Goal: Task Accomplishment & Management: Manage account settings

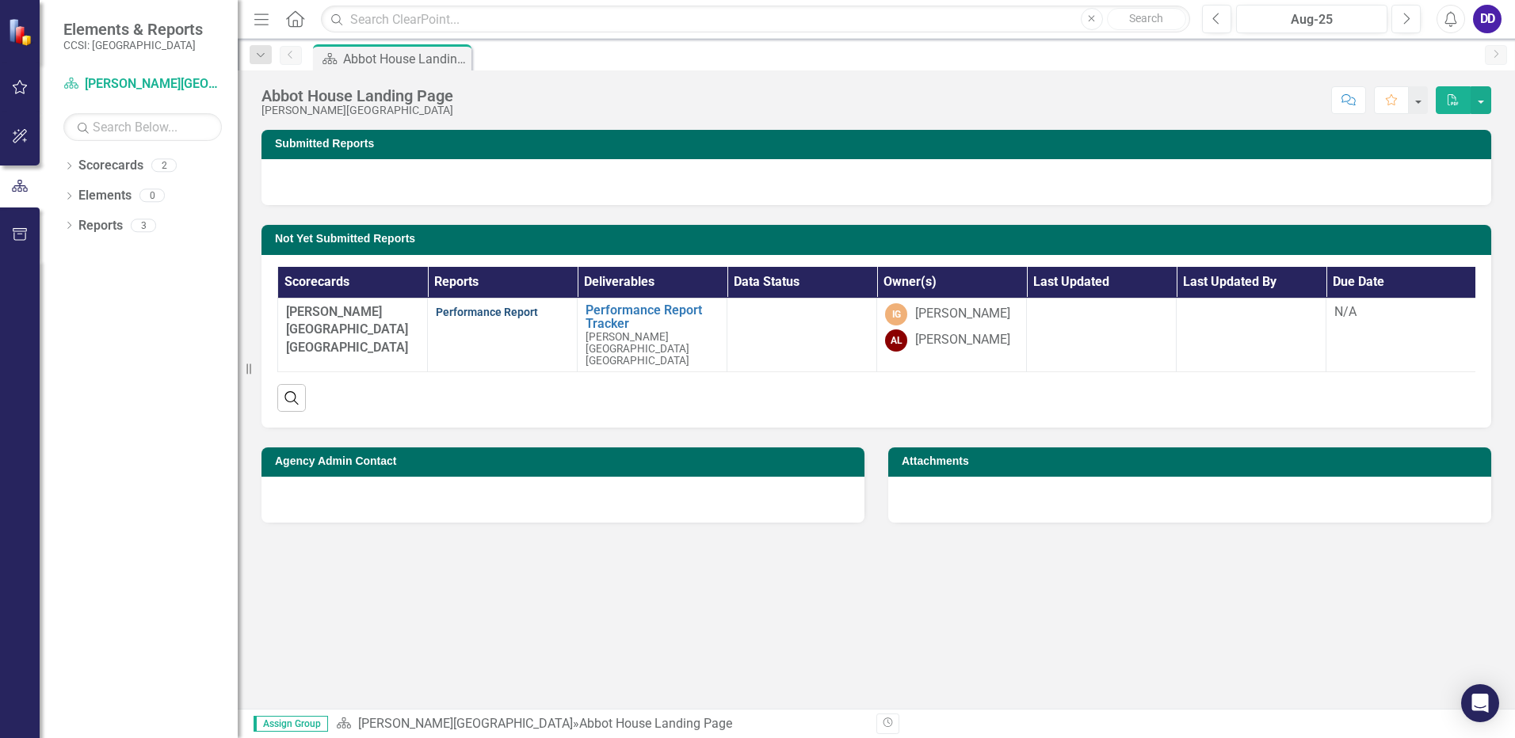
click at [506, 313] on link "Performance Report" at bounding box center [487, 312] width 102 height 13
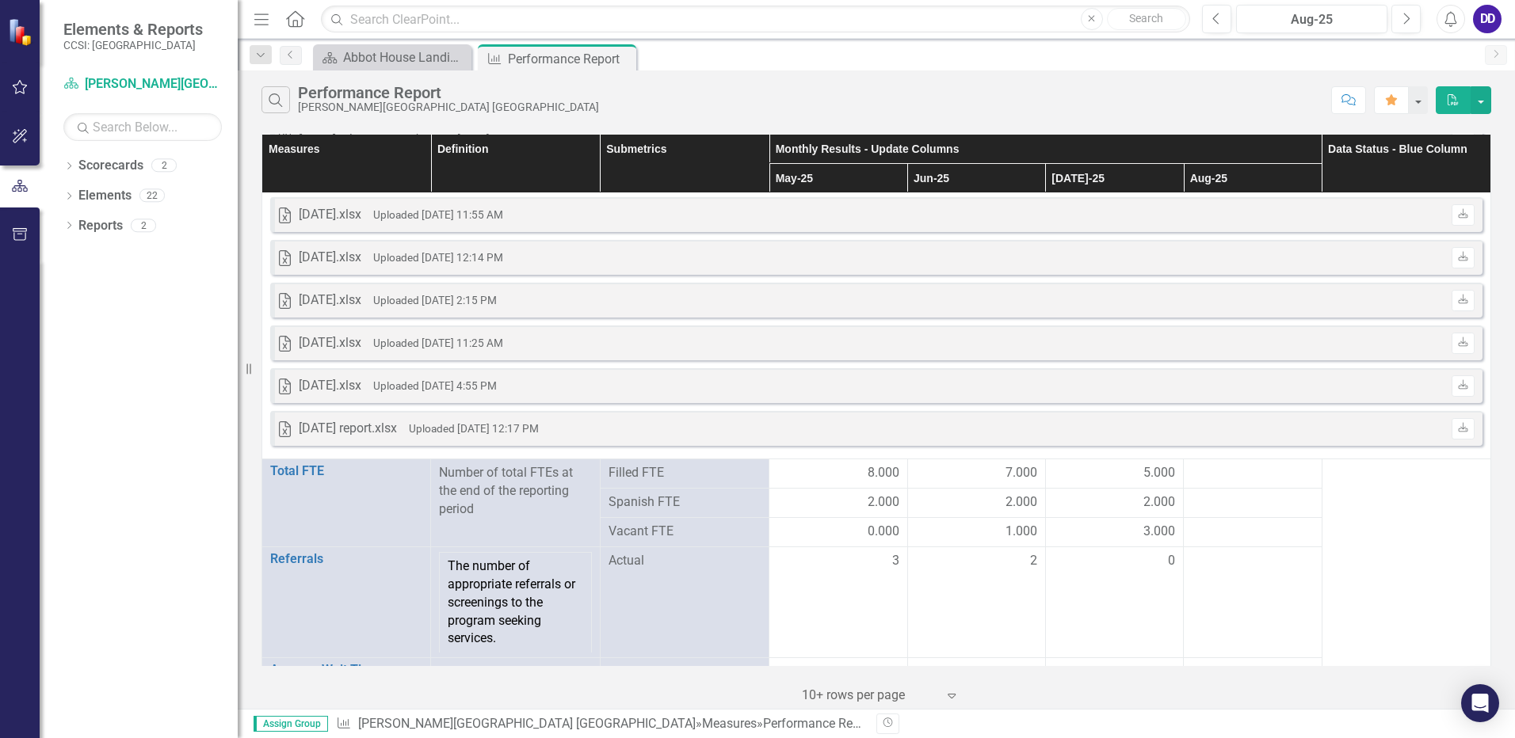
scroll to position [1919, 0]
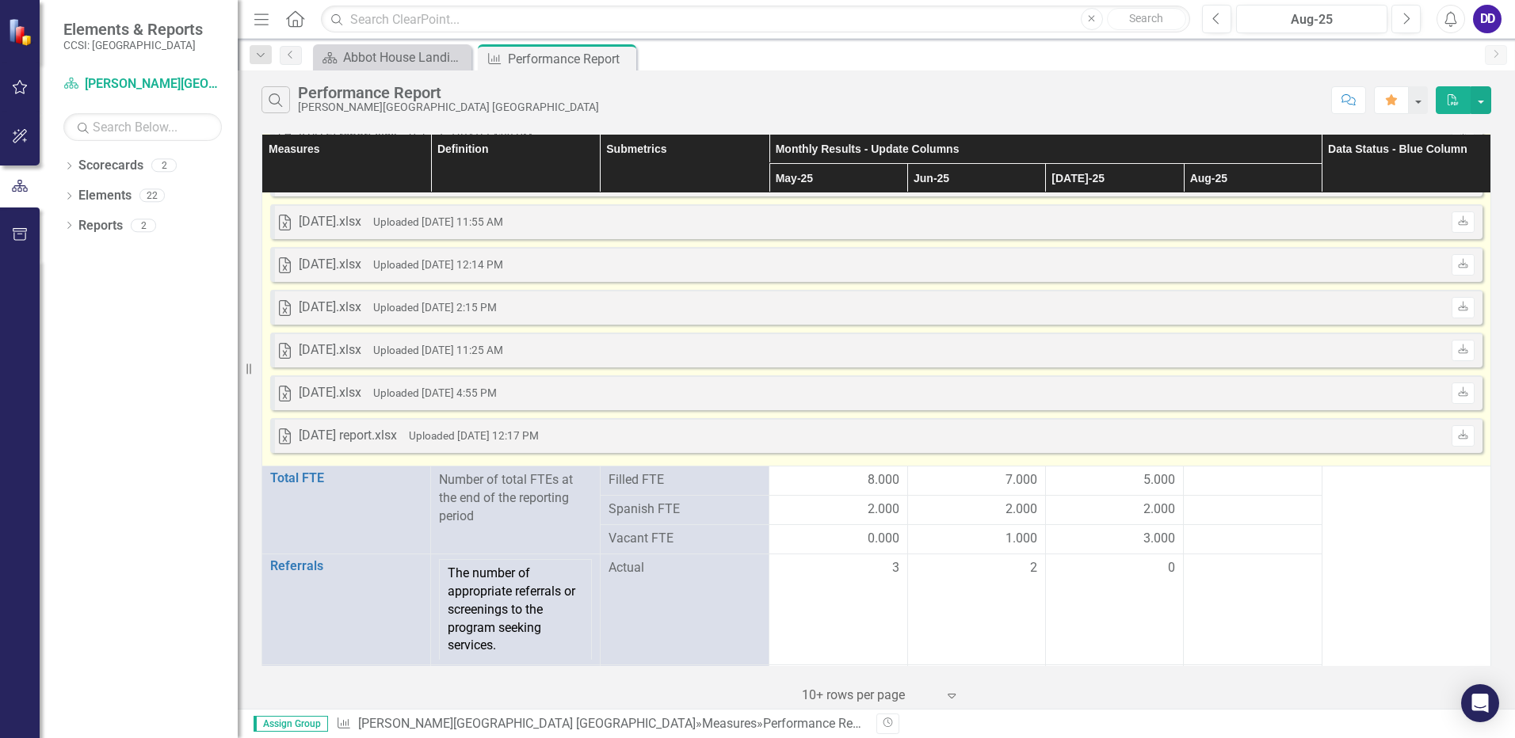
click at [760, 436] on div "Excel [DATE] report.xlsx Uploaded [DATE] 12:17 PM Download" at bounding box center [876, 435] width 1212 height 35
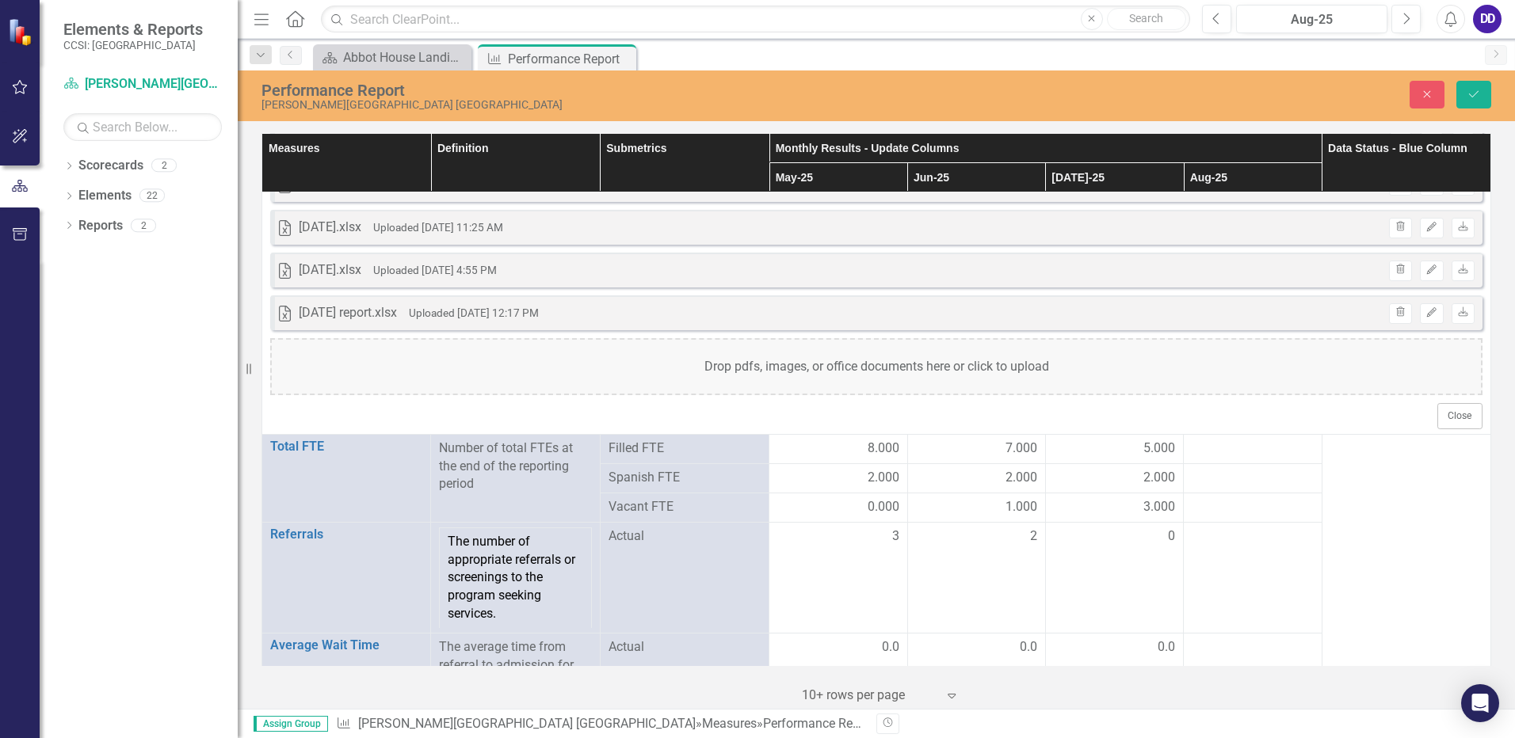
scroll to position [2104, 0]
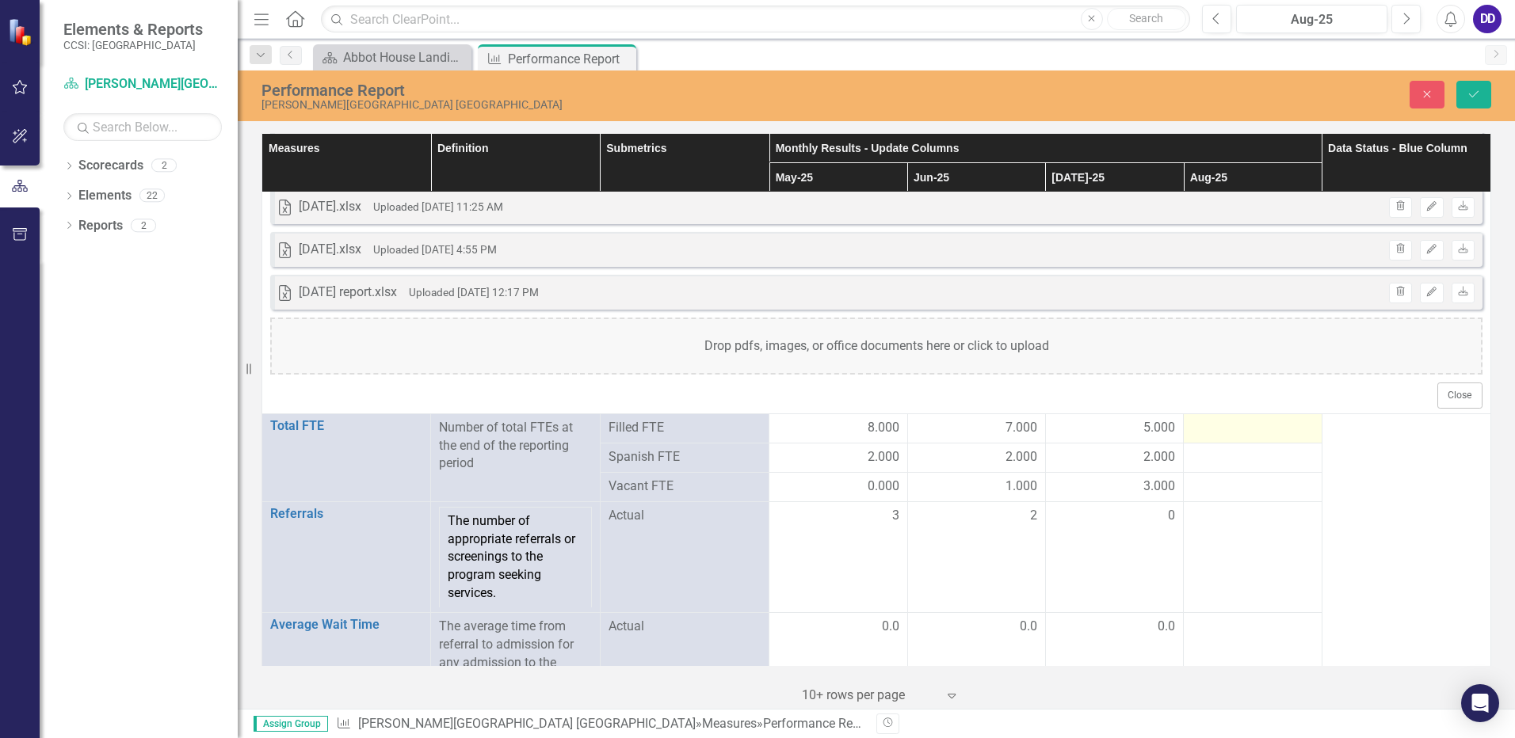
click at [1235, 432] on div at bounding box center [1252, 428] width 121 height 19
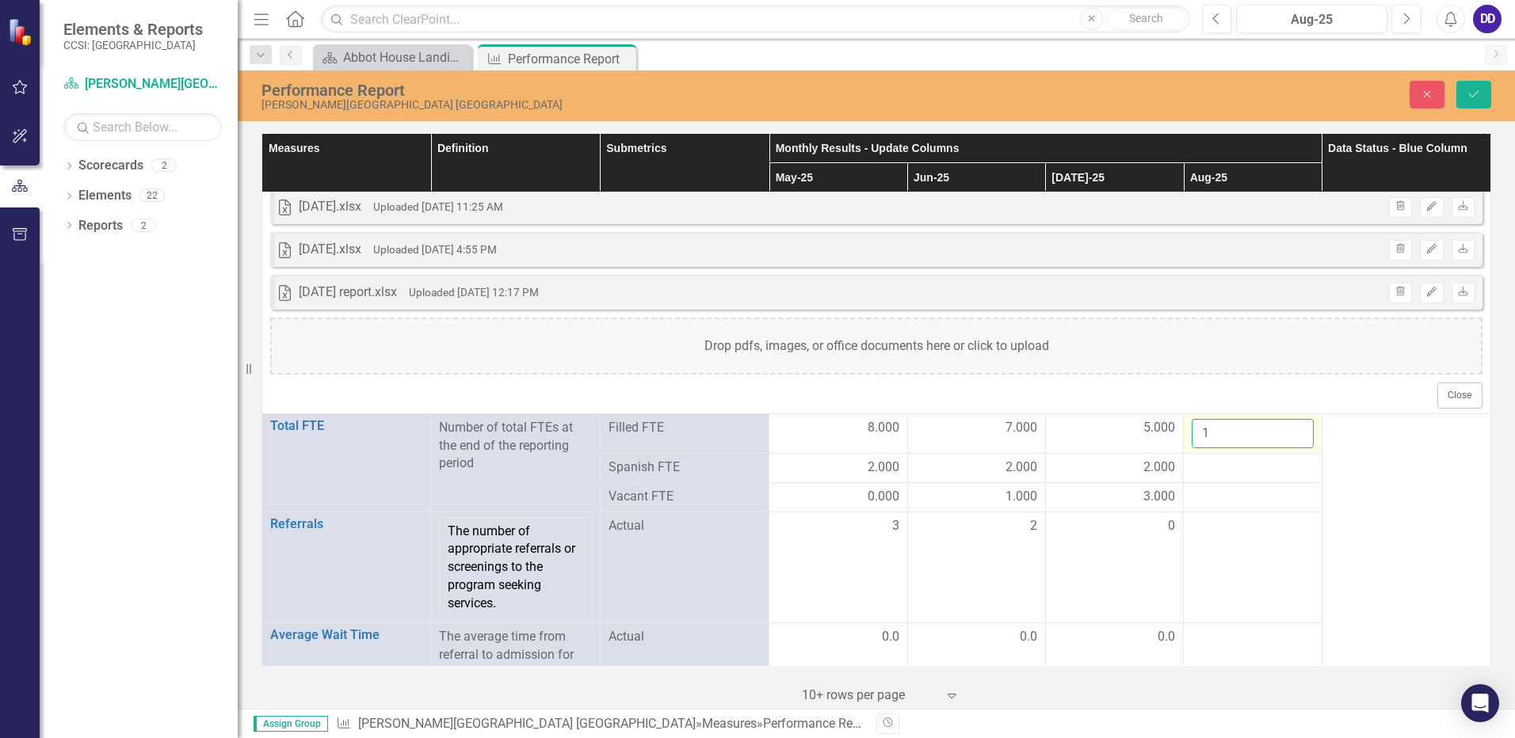
click at [1288, 430] on input "1" at bounding box center [1252, 433] width 121 height 29
click at [1288, 430] on input "2" at bounding box center [1252, 433] width 121 height 29
click at [1288, 430] on input "3" at bounding box center [1252, 433] width 121 height 29
click at [1288, 430] on input "4" at bounding box center [1252, 433] width 121 height 29
type input "5"
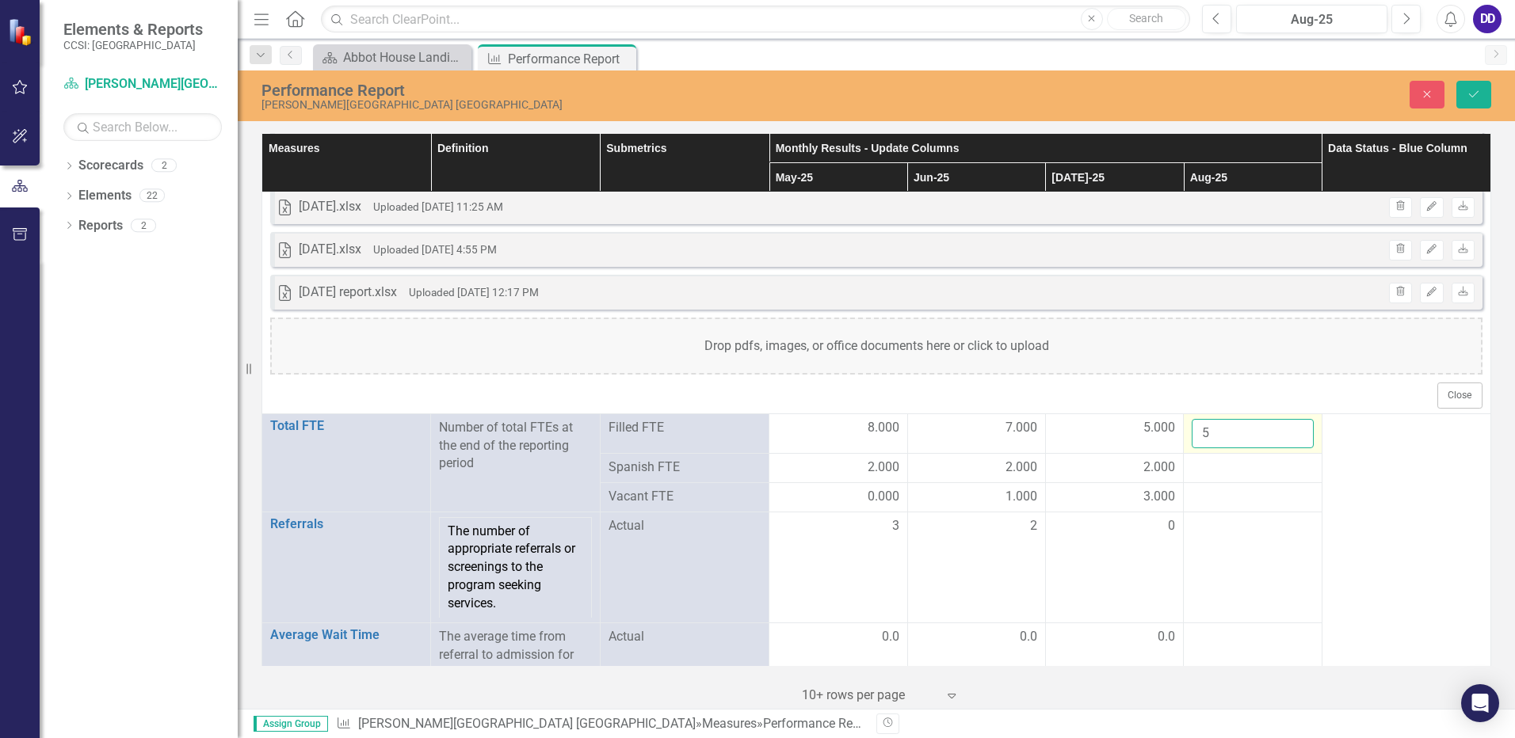
click at [1288, 430] on input "5" at bounding box center [1252, 433] width 121 height 29
click at [1234, 474] on div at bounding box center [1252, 468] width 121 height 19
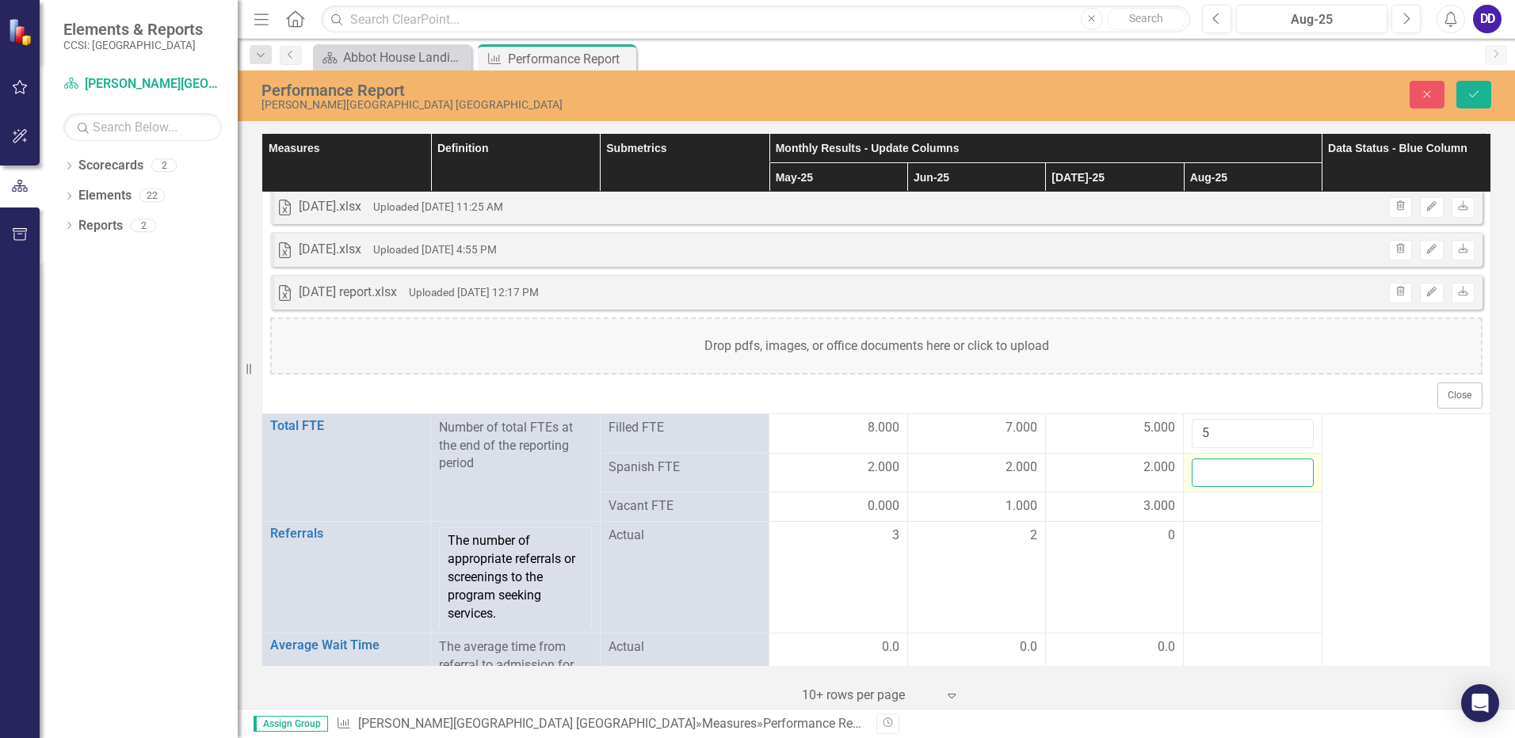
drag, startPoint x: 1234, startPoint y: 474, endPoint x: 1265, endPoint y: 471, distance: 31.0
click at [1261, 471] on input "number" at bounding box center [1252, 473] width 121 height 29
type input "1"
click at [1287, 471] on input "1" at bounding box center [1252, 473] width 121 height 29
click at [1202, 513] on div at bounding box center [1252, 507] width 121 height 19
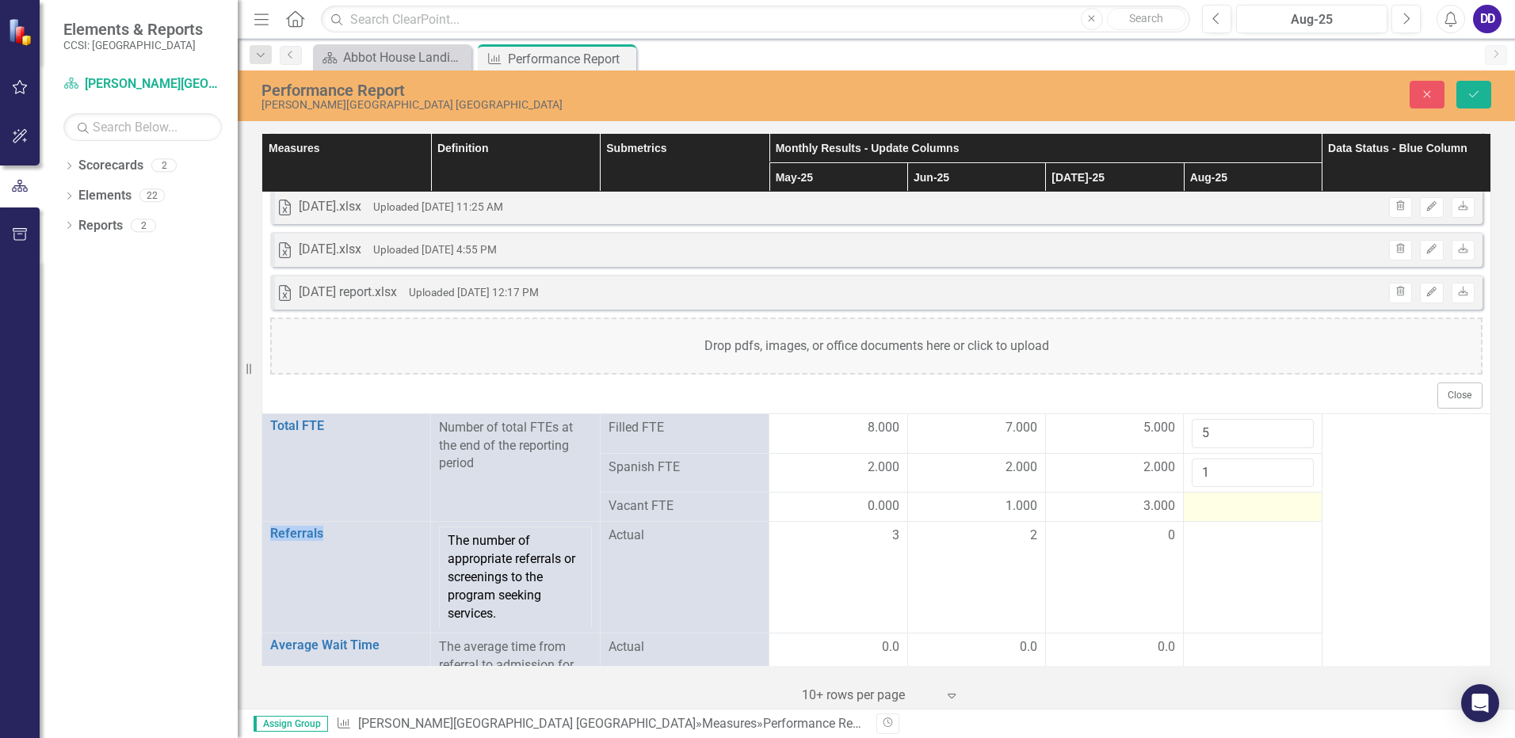
click at [1202, 513] on div at bounding box center [1252, 507] width 121 height 19
drag, startPoint x: 1202, startPoint y: 513, endPoint x: 1285, endPoint y: 507, distance: 83.4
click at [1285, 507] on input "1" at bounding box center [1252, 512] width 121 height 29
click at [1285, 507] on input "2" at bounding box center [1252, 512] width 121 height 29
click at [1285, 507] on input "3" at bounding box center [1252, 512] width 121 height 29
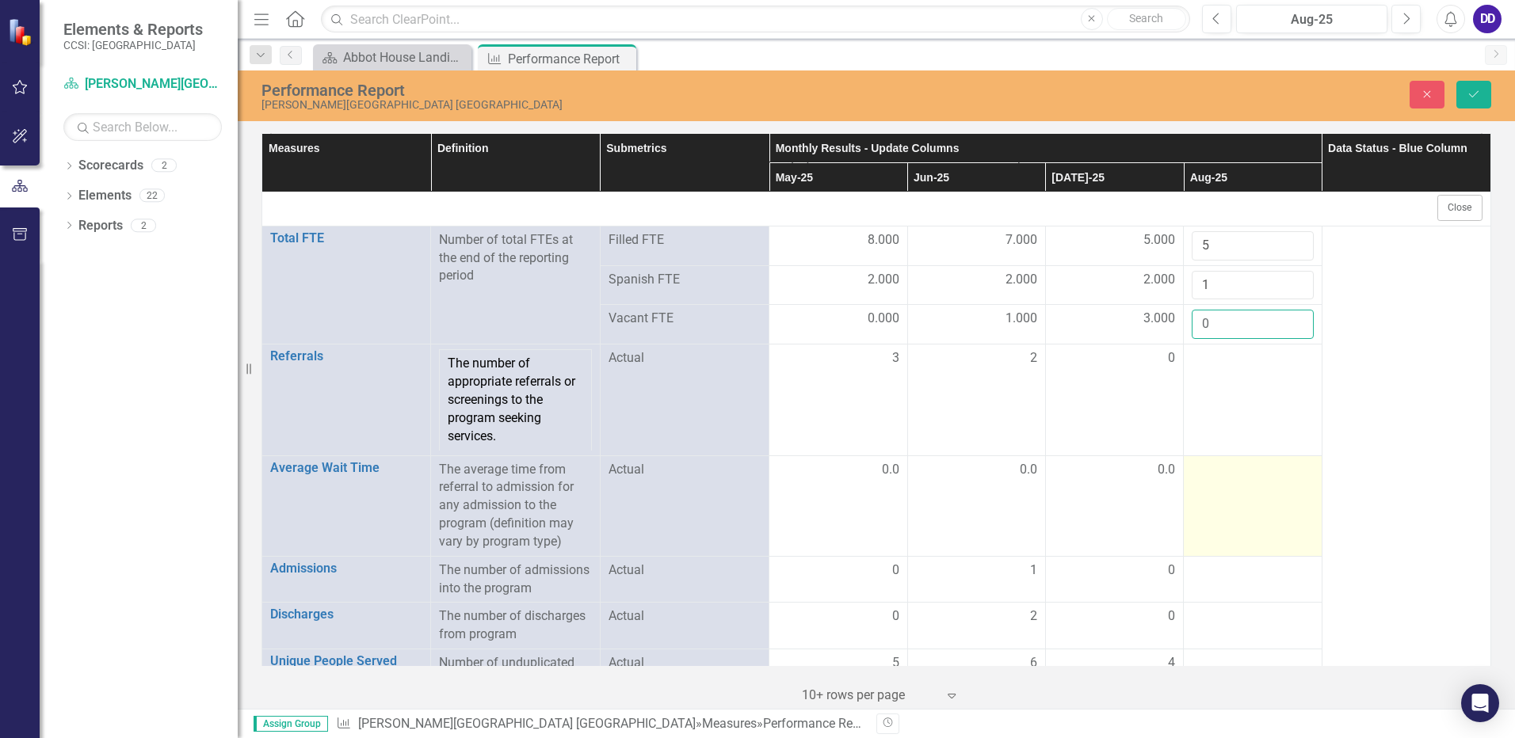
scroll to position [2342, 0]
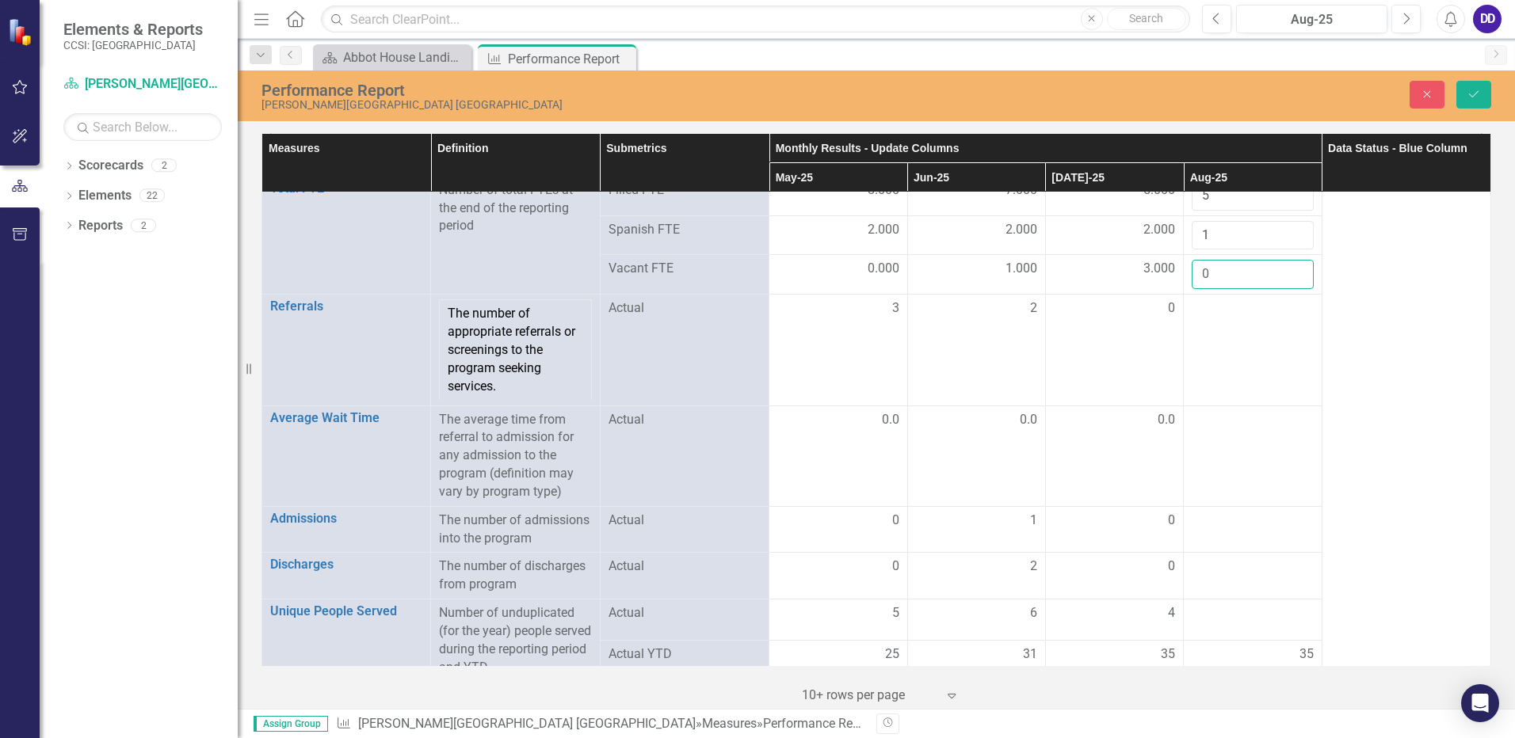
type input "0"
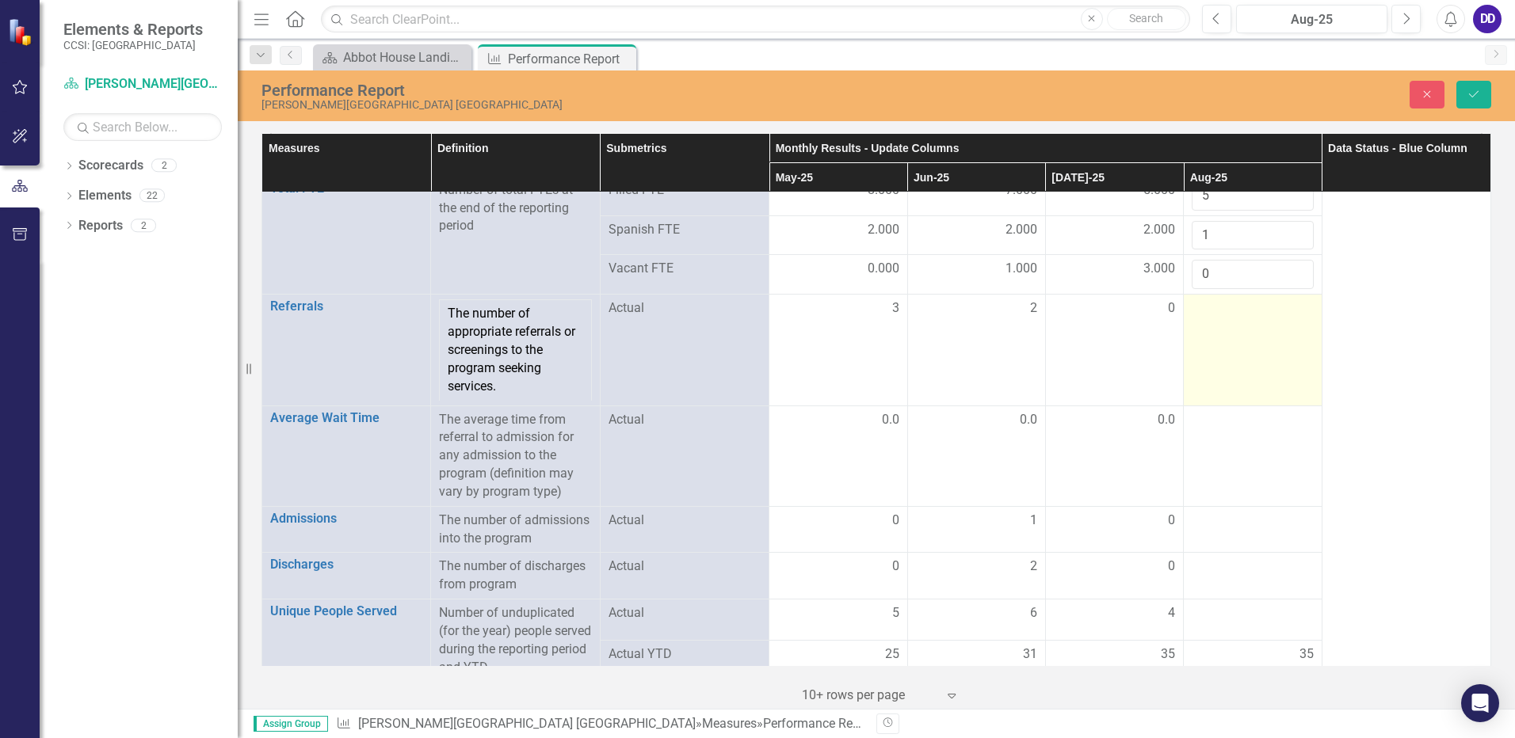
click at [1244, 343] on td at bounding box center [1253, 350] width 138 height 111
click at [1244, 342] on td at bounding box center [1253, 350] width 138 height 111
drag, startPoint x: 1244, startPoint y: 342, endPoint x: 1235, endPoint y: 342, distance: 8.8
click at [1234, 342] on td at bounding box center [1253, 350] width 138 height 111
drag, startPoint x: 1269, startPoint y: 319, endPoint x: 1290, endPoint y: 317, distance: 20.7
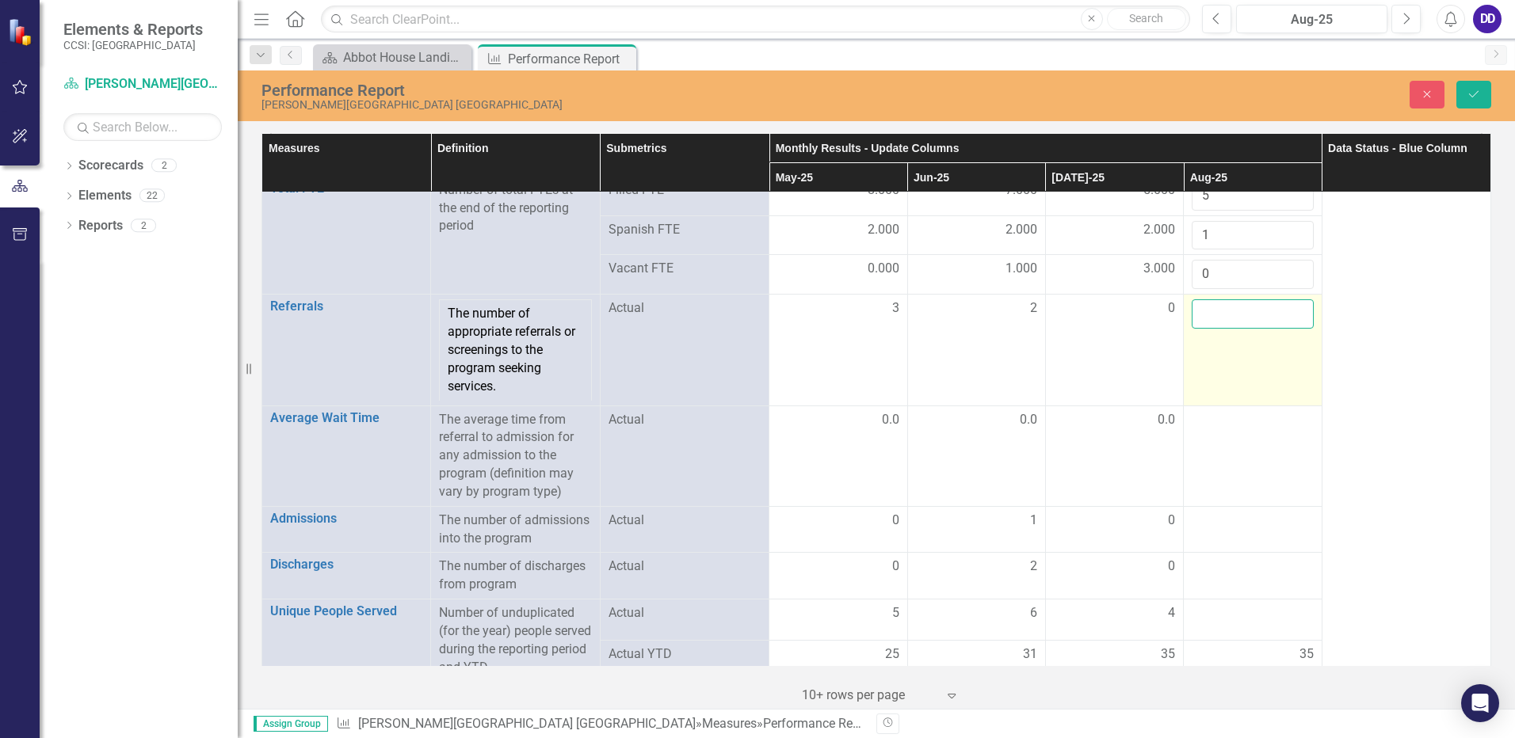
click at [1270, 319] on input "number" at bounding box center [1252, 314] width 121 height 29
type input "1"
click at [1288, 308] on input "1" at bounding box center [1252, 314] width 121 height 29
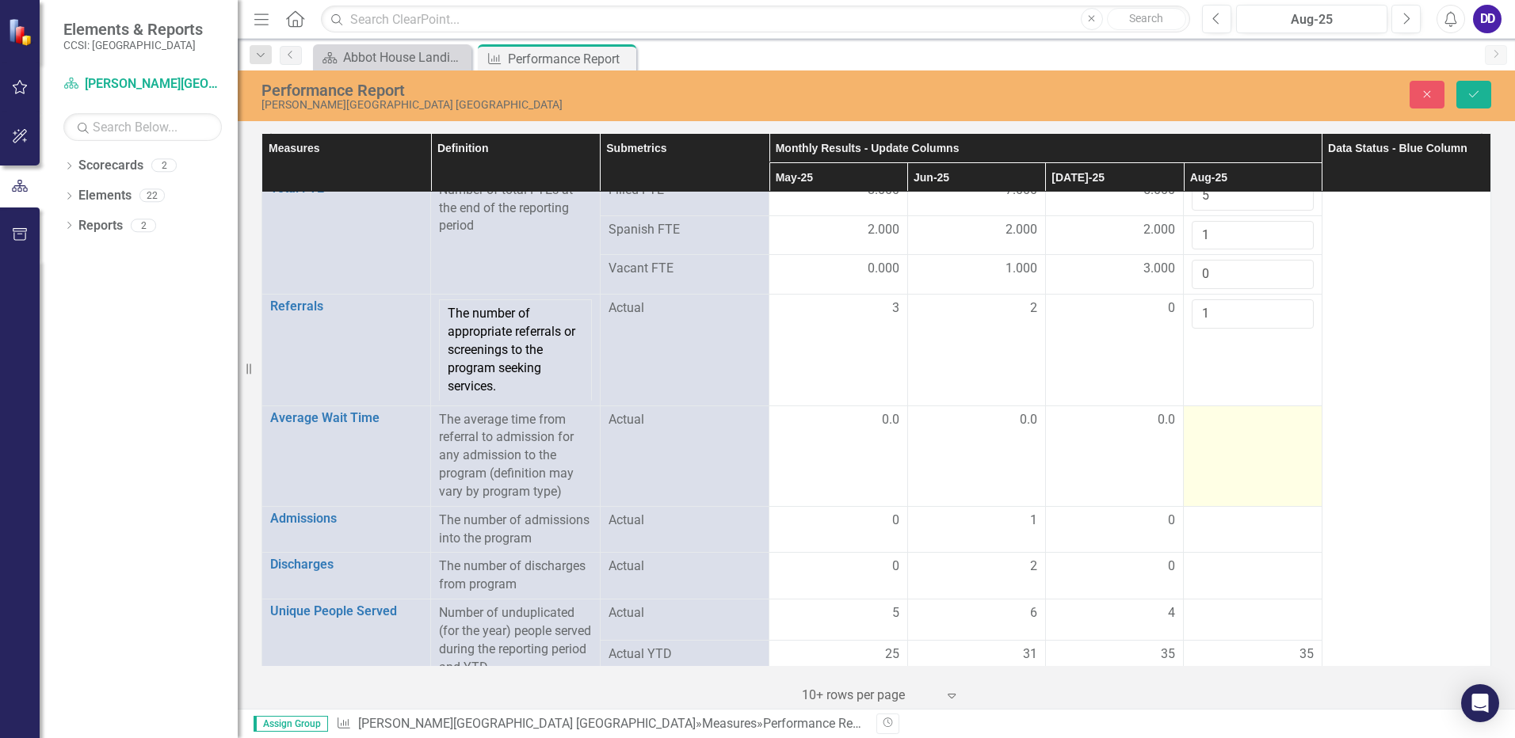
click at [1218, 463] on td at bounding box center [1253, 456] width 138 height 101
click at [1219, 462] on td at bounding box center [1253, 456] width 138 height 101
drag, startPoint x: 1219, startPoint y: 462, endPoint x: 1256, endPoint y: 464, distance: 36.5
click at [1256, 464] on td at bounding box center [1253, 456] width 138 height 101
click at [1288, 422] on input "1" at bounding box center [1252, 425] width 121 height 29
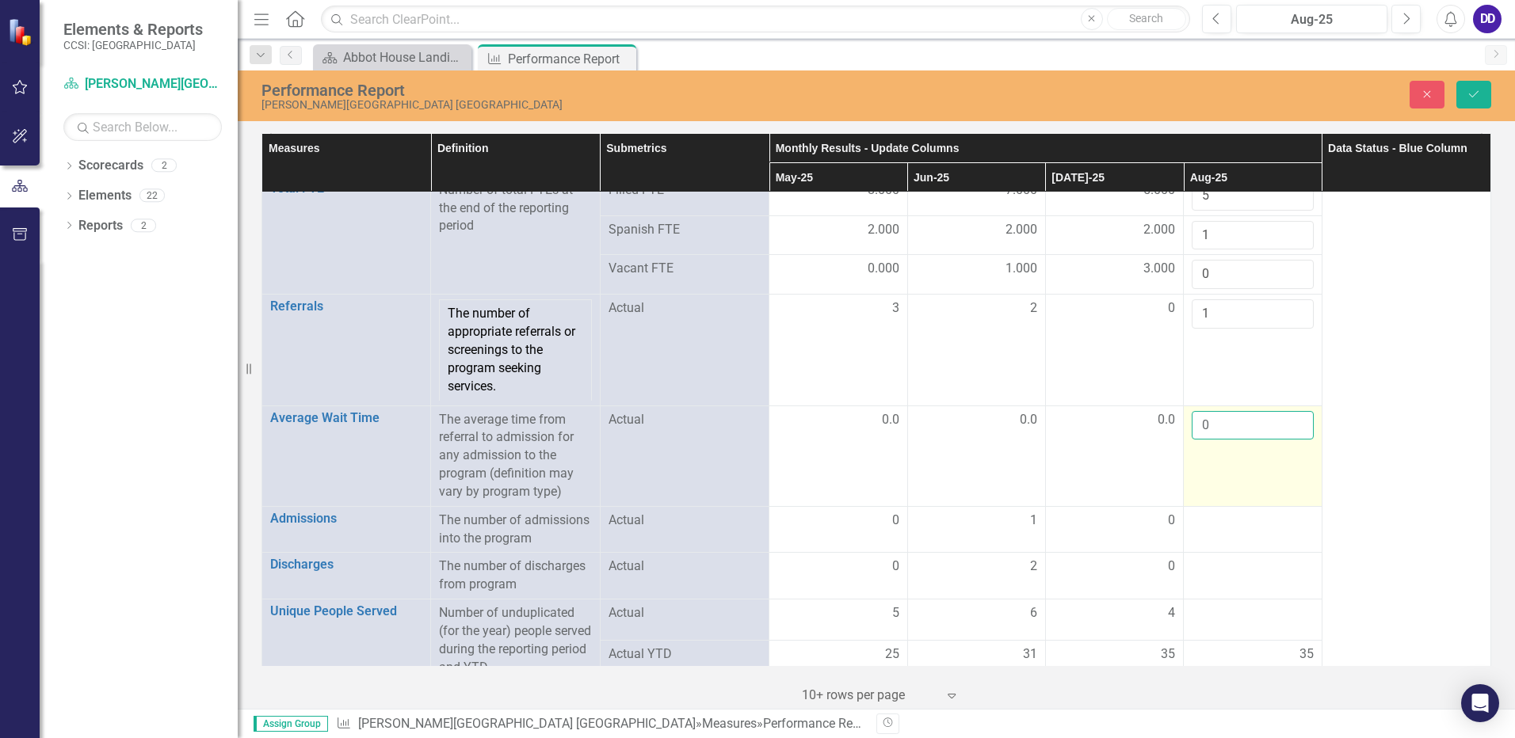
type input "0"
click at [1288, 427] on input "0" at bounding box center [1252, 425] width 121 height 29
click at [1222, 538] on td at bounding box center [1253, 529] width 138 height 47
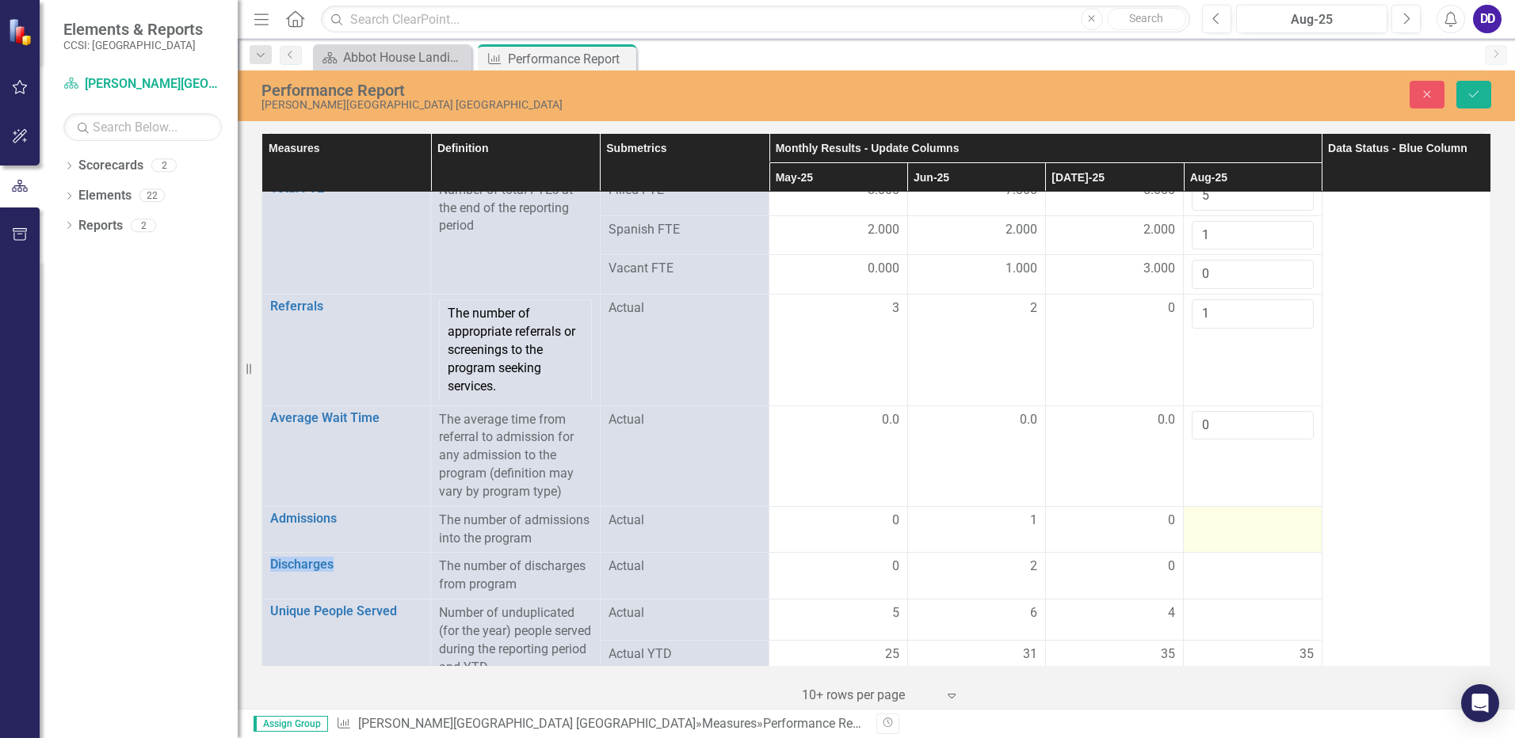
click at [1222, 538] on td at bounding box center [1253, 529] width 138 height 47
drag, startPoint x: 1222, startPoint y: 538, endPoint x: 1288, endPoint y: 521, distance: 68.6
click at [1288, 521] on input "1" at bounding box center [1252, 526] width 121 height 29
click at [1288, 526] on input "2" at bounding box center [1252, 526] width 121 height 29
click at [1289, 528] on input "1" at bounding box center [1252, 526] width 121 height 29
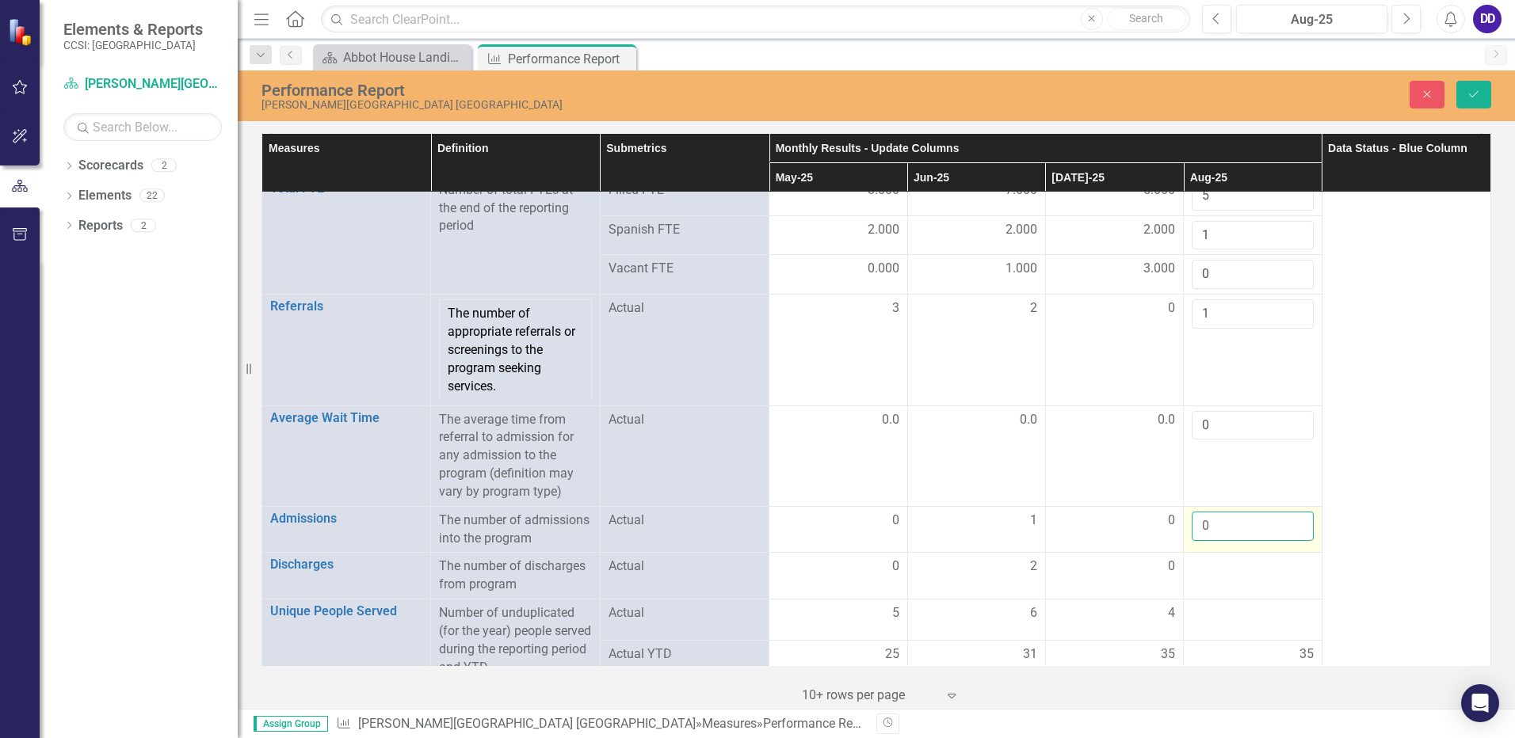
type input "0"
click at [1289, 528] on input "0" at bounding box center [1252, 526] width 121 height 29
click at [1242, 584] on td at bounding box center [1253, 576] width 138 height 47
click at [1286, 569] on input "1" at bounding box center [1252, 572] width 121 height 29
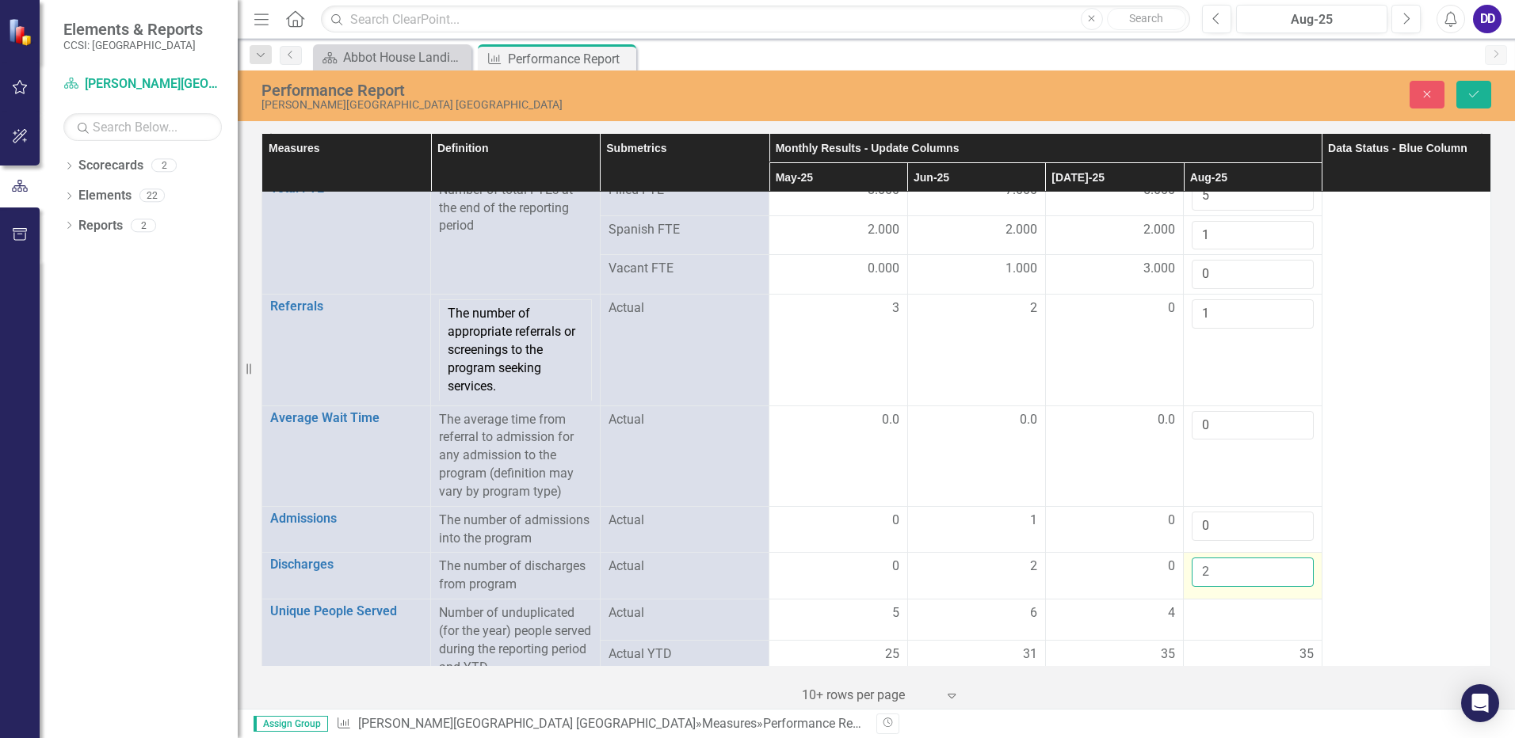
type input "2"
click at [1286, 569] on input "2" at bounding box center [1252, 572] width 121 height 29
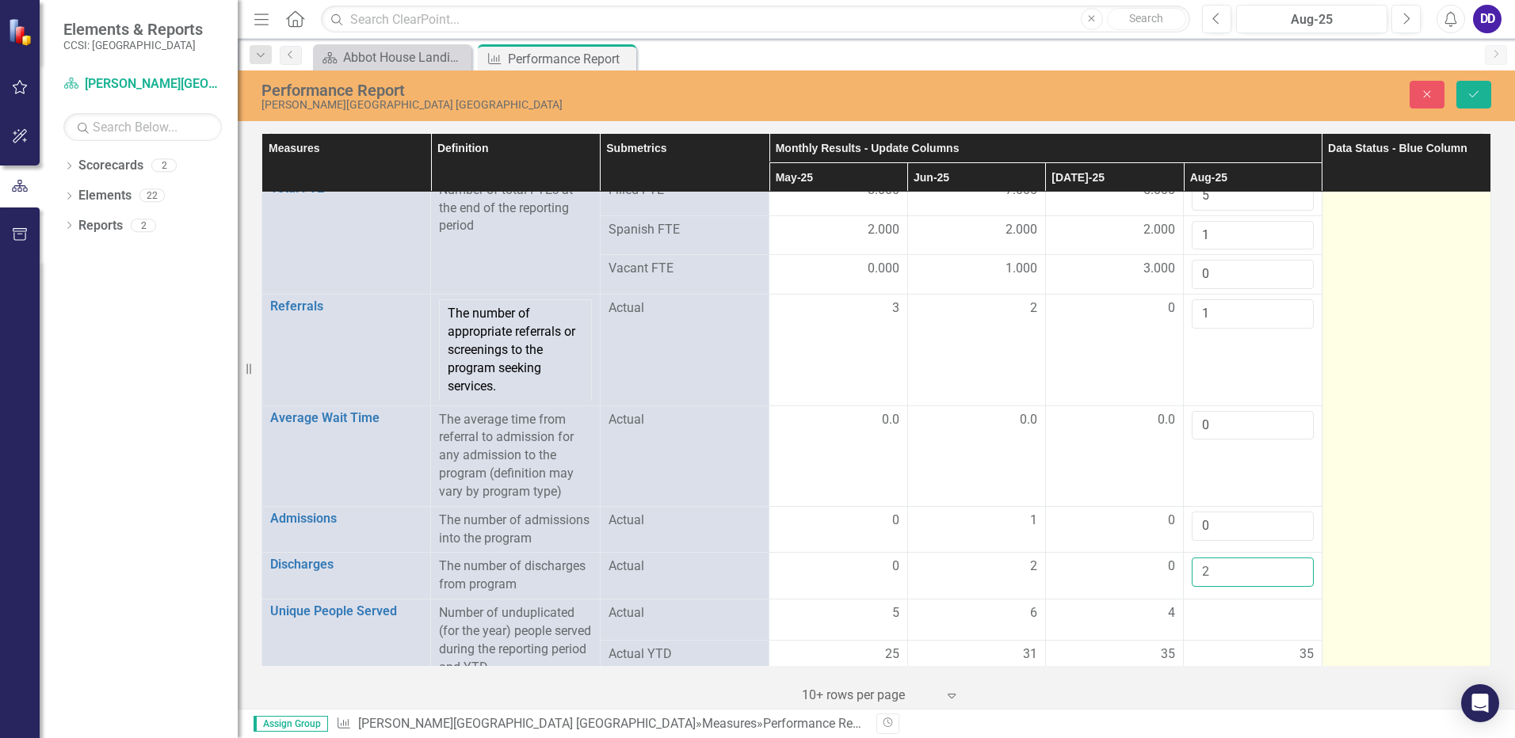
scroll to position [2580, 0]
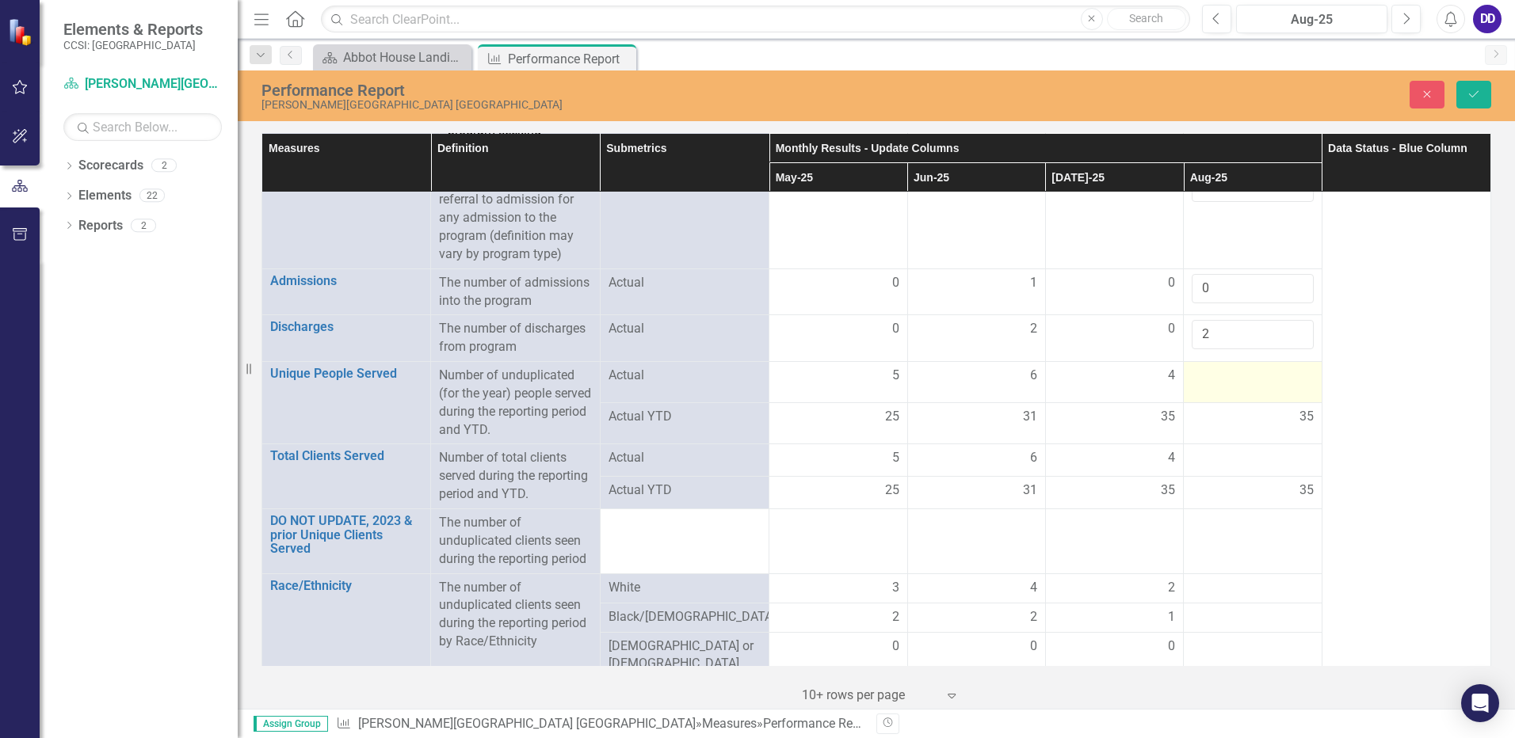
click at [1240, 383] on div at bounding box center [1252, 376] width 121 height 19
drag, startPoint x: 1240, startPoint y: 383, endPoint x: 1287, endPoint y: 379, distance: 47.0
click at [1287, 379] on input "1" at bounding box center [1252, 381] width 121 height 29
click at [1287, 379] on input "2" at bounding box center [1252, 381] width 121 height 29
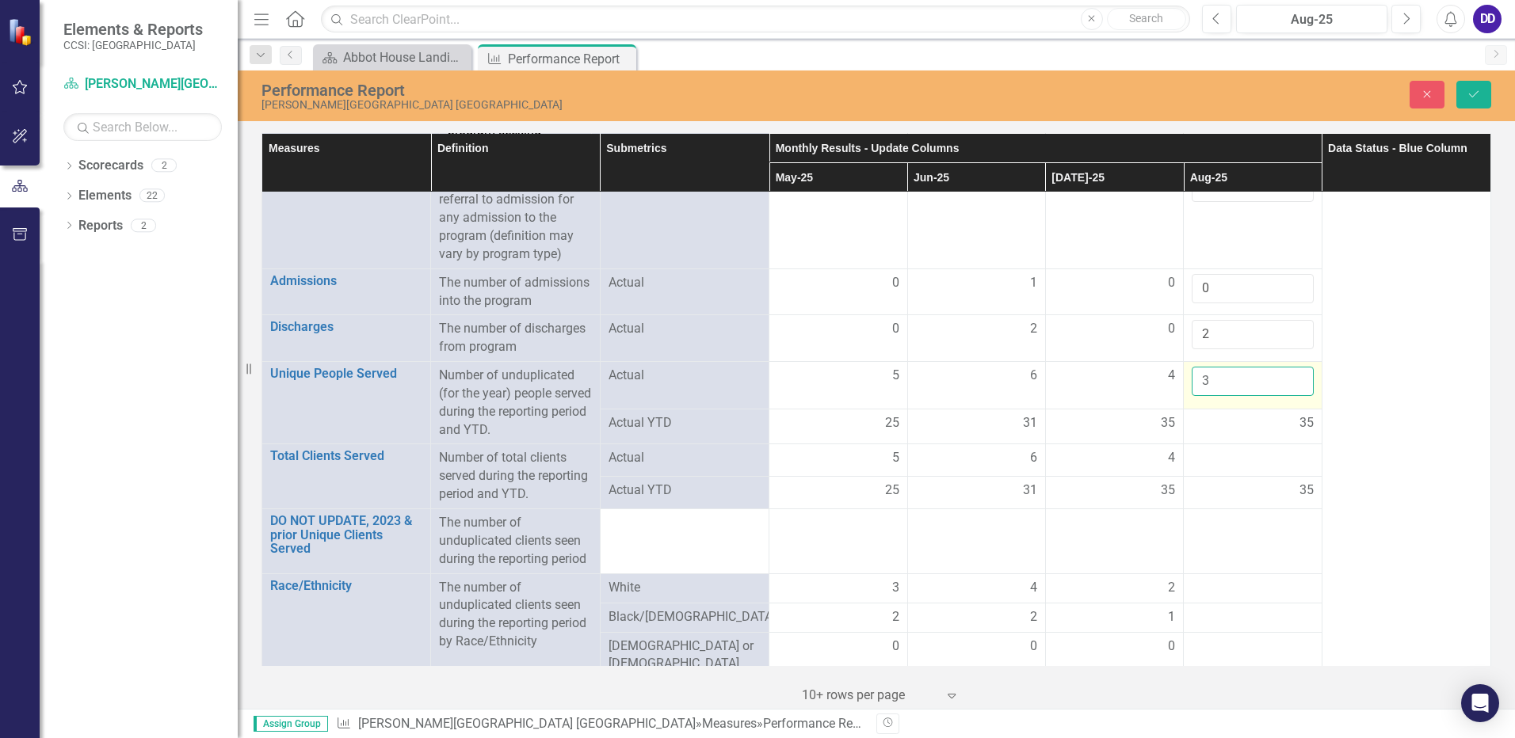
click at [1287, 379] on input "3" at bounding box center [1252, 381] width 121 height 29
type input "4"
click at [1287, 379] on input "4" at bounding box center [1252, 381] width 121 height 29
click at [1264, 465] on div at bounding box center [1252, 458] width 121 height 19
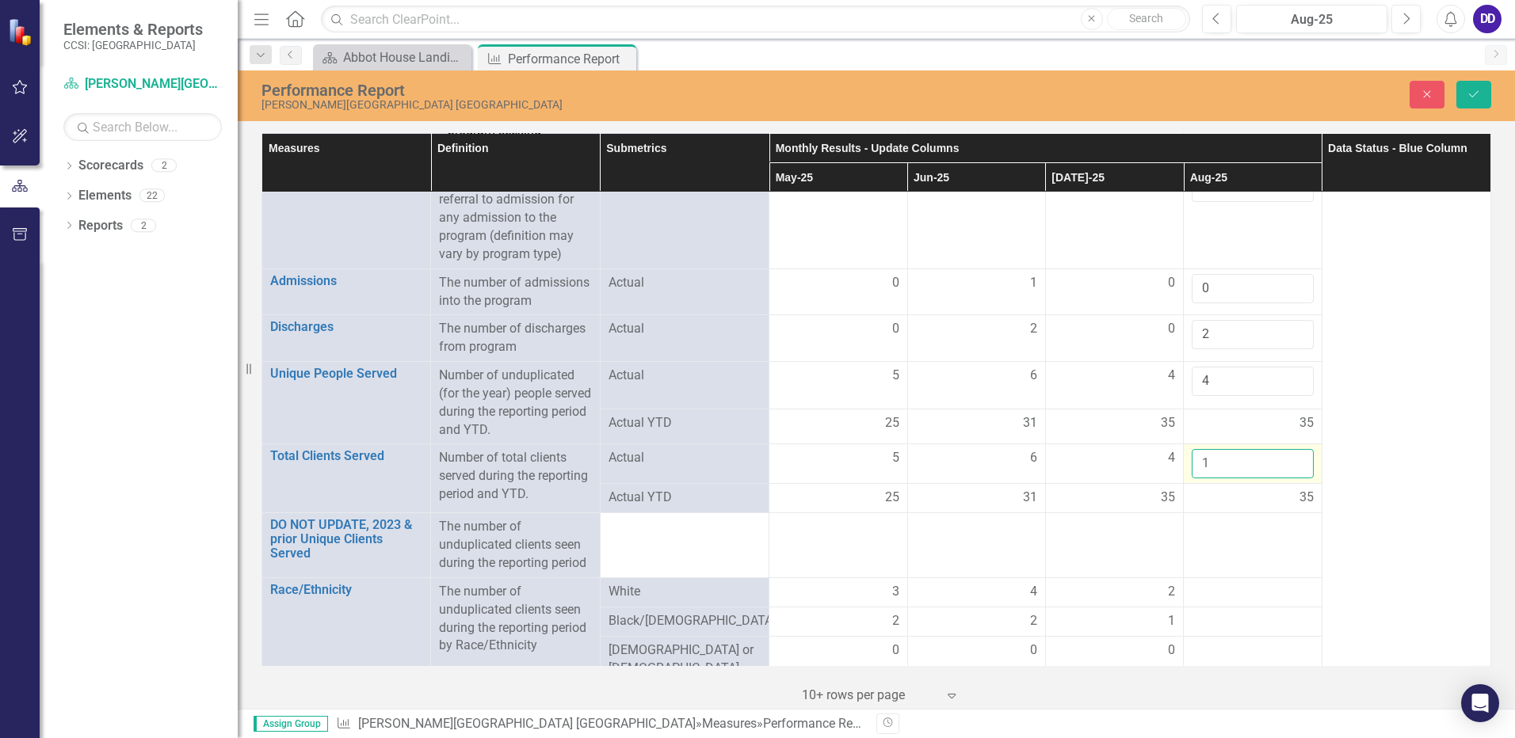
drag, startPoint x: 1264, startPoint y: 465, endPoint x: 1286, endPoint y: 461, distance: 22.5
click at [1286, 461] on input "1" at bounding box center [1252, 463] width 121 height 29
click at [1286, 461] on input "2" at bounding box center [1252, 463] width 121 height 29
click at [1286, 461] on input "3" at bounding box center [1252, 463] width 121 height 29
type input "4"
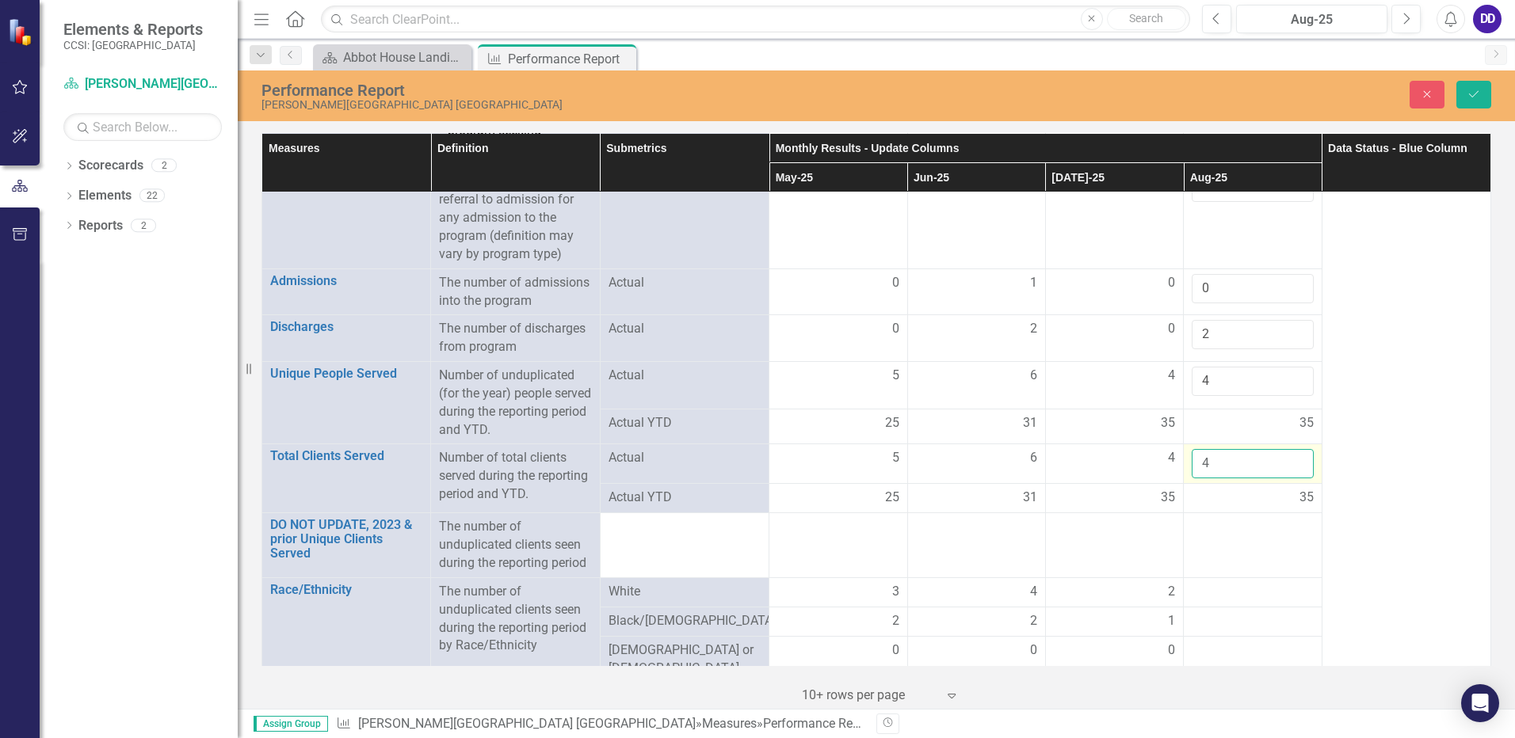
click at [1286, 461] on input "4" at bounding box center [1252, 463] width 121 height 29
click at [1475, 90] on icon "Save" at bounding box center [1474, 94] width 14 height 11
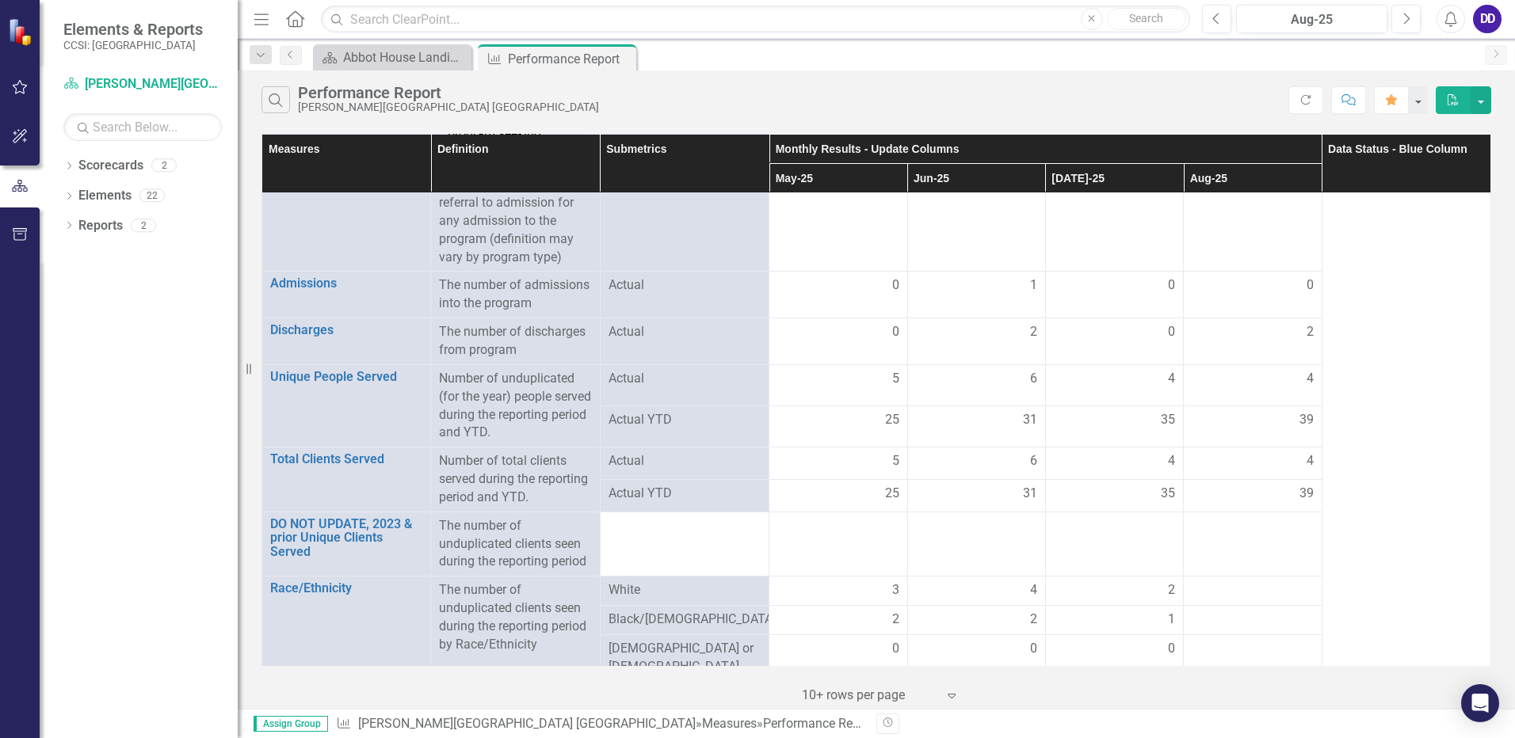
scroll to position [2615, 0]
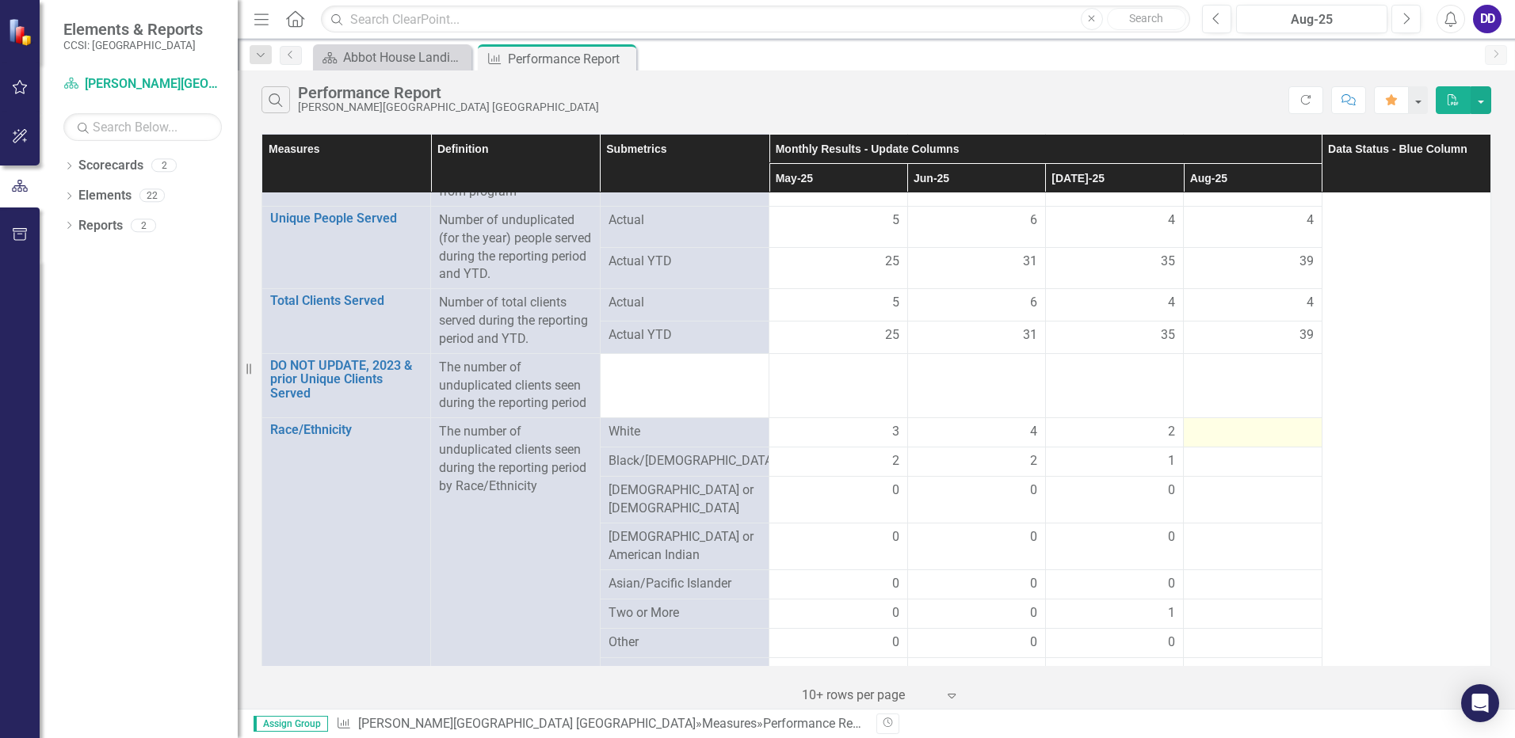
click at [1272, 433] on div at bounding box center [1252, 432] width 121 height 19
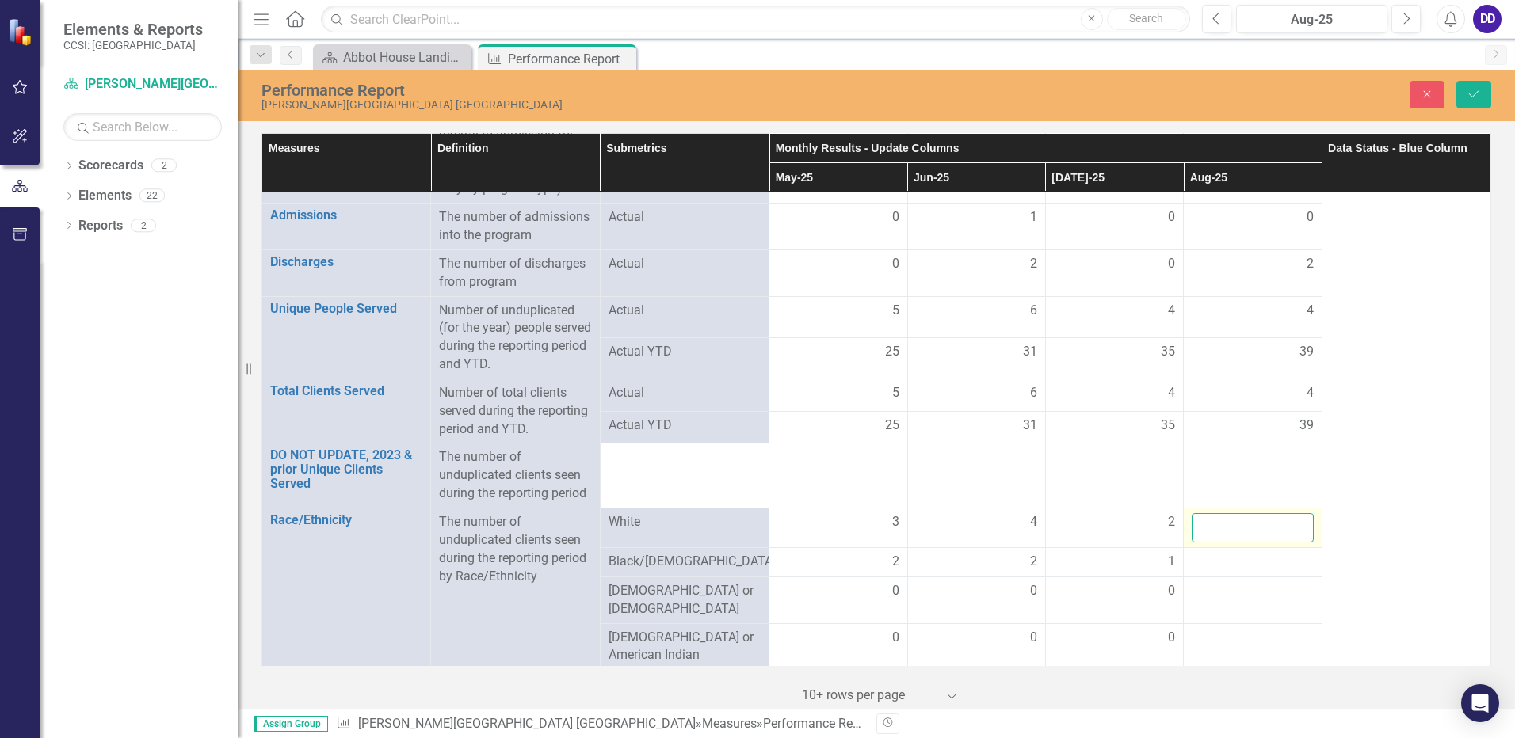
drag, startPoint x: 1272, startPoint y: 433, endPoint x: 1292, endPoint y: 531, distance: 100.4
click at [1292, 531] on input "number" at bounding box center [1252, 527] width 121 height 29
click at [1284, 523] on input "1" at bounding box center [1252, 527] width 121 height 29
click at [1284, 523] on input "2" at bounding box center [1252, 527] width 121 height 29
type input "3"
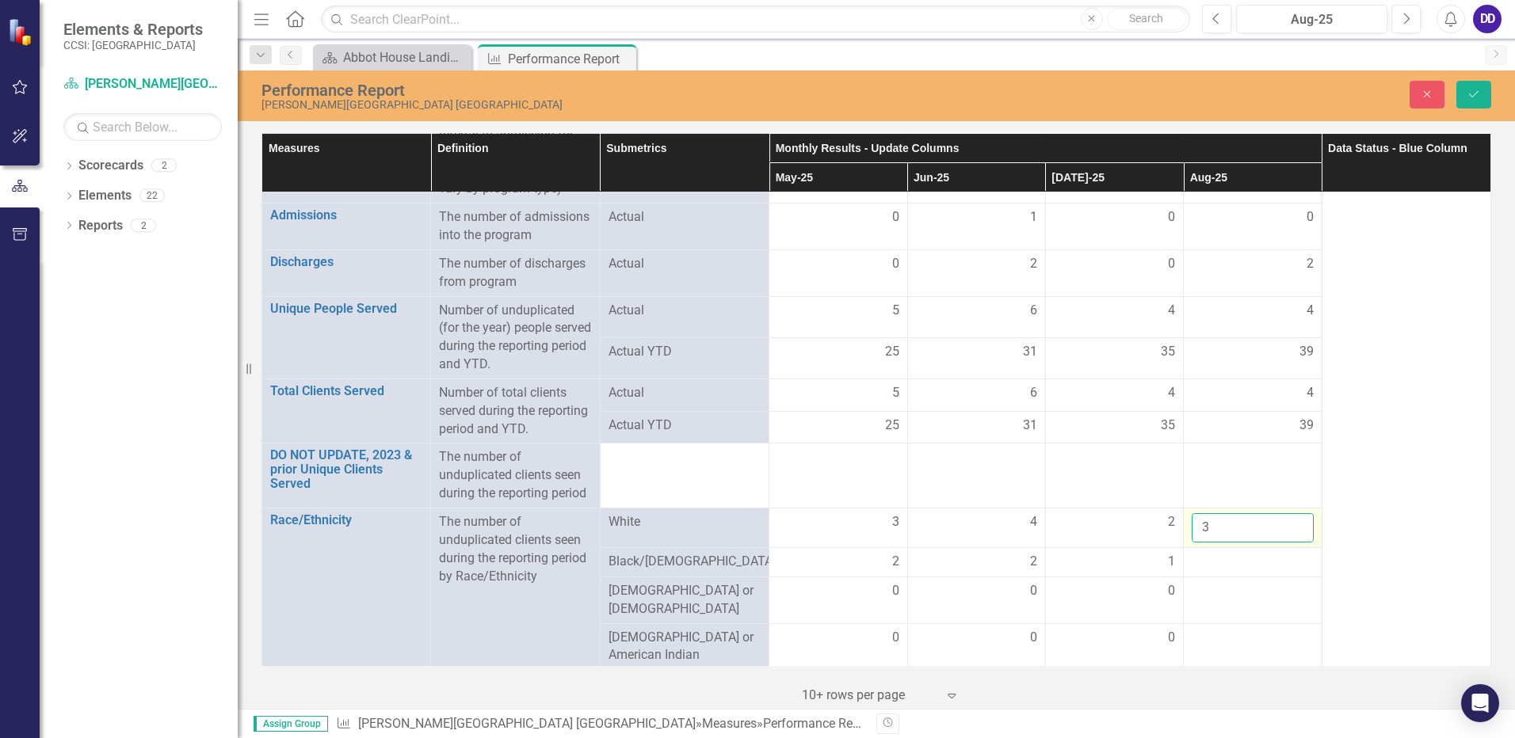
click at [1289, 527] on input "3" at bounding box center [1252, 527] width 121 height 29
click at [1284, 563] on div at bounding box center [1252, 562] width 121 height 19
type input "1"
click at [1284, 563] on input "1" at bounding box center [1252, 567] width 121 height 29
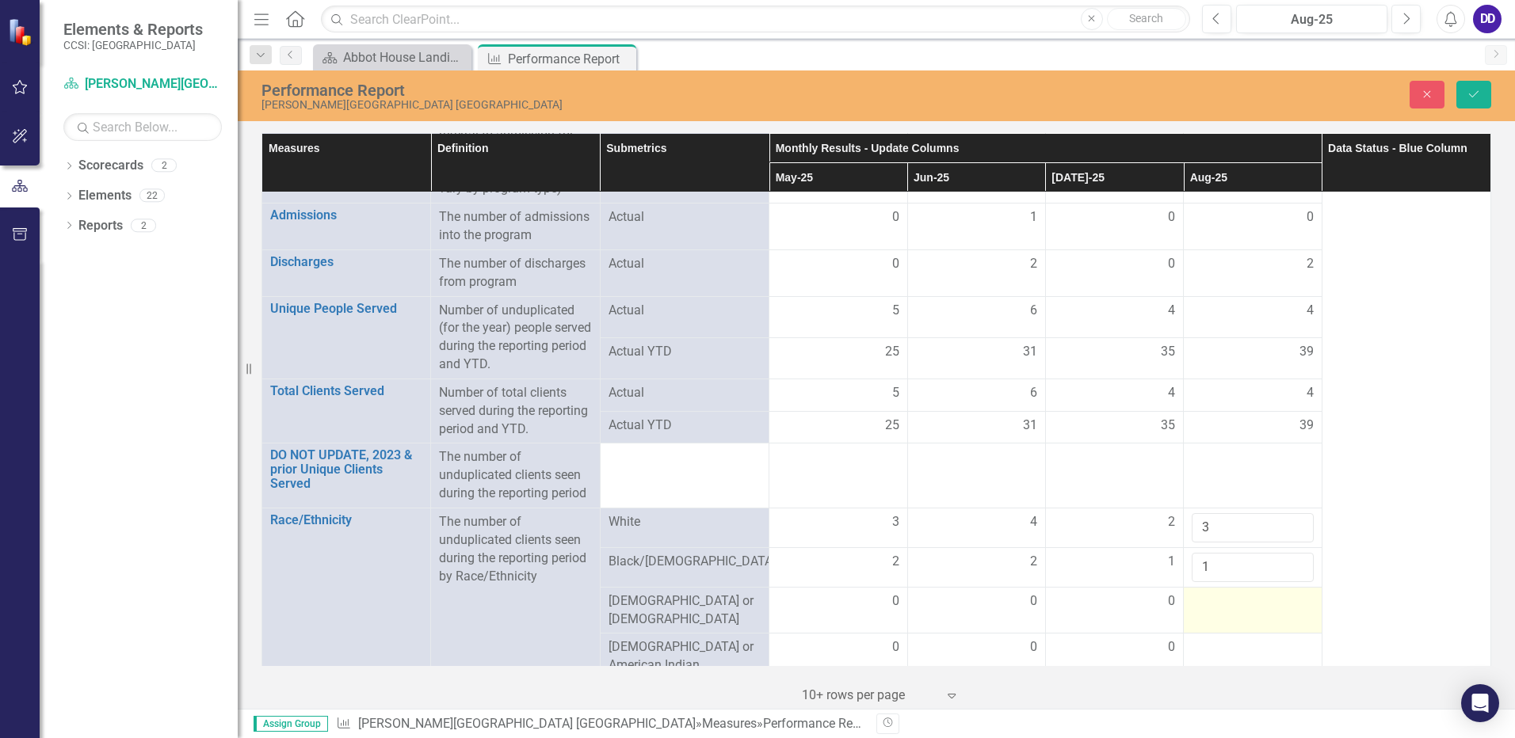
click at [1250, 613] on td at bounding box center [1253, 610] width 138 height 47
drag, startPoint x: 1250, startPoint y: 613, endPoint x: 1286, endPoint y: 601, distance: 38.3
click at [1286, 601] on input "1" at bounding box center [1252, 607] width 121 height 29
type input "0"
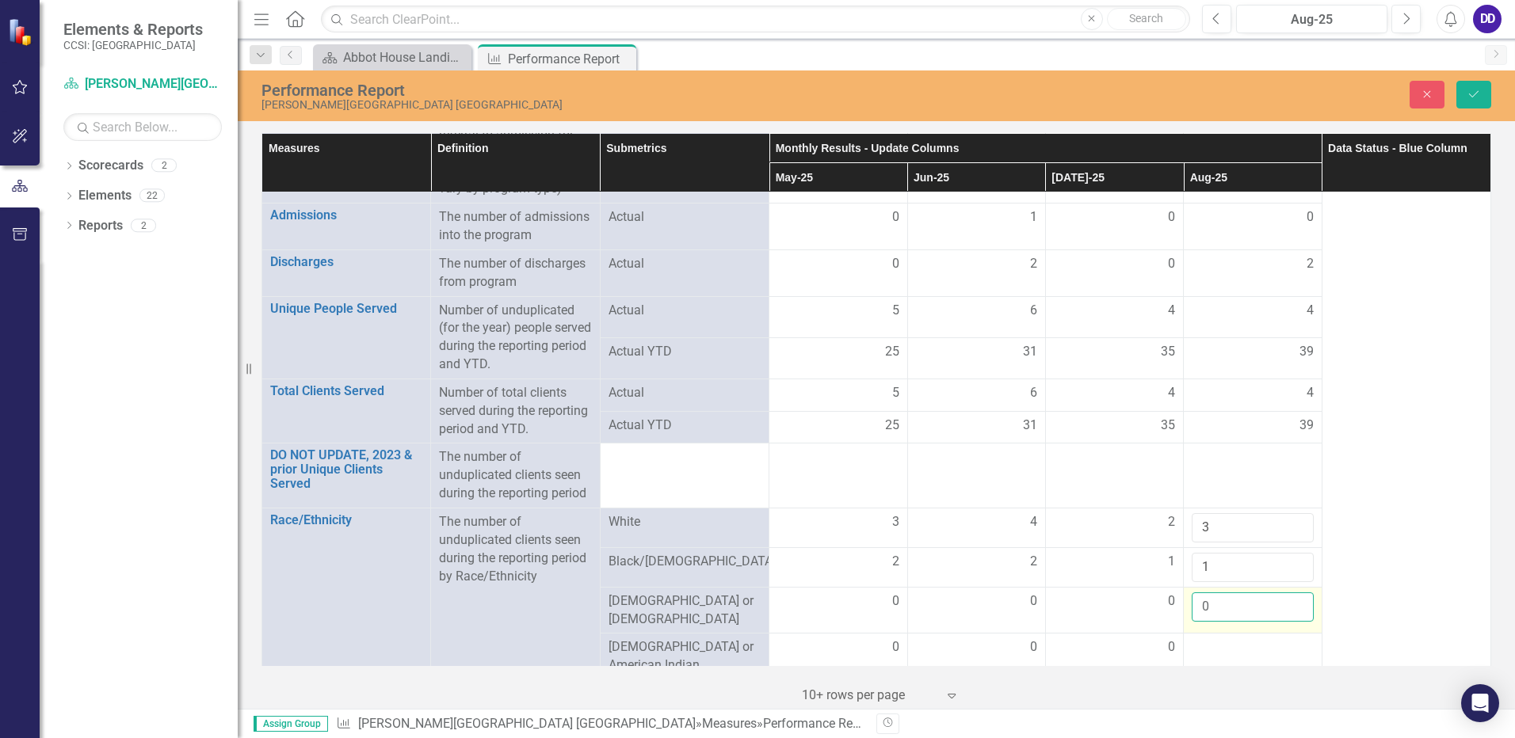
click at [1287, 609] on input "0" at bounding box center [1252, 607] width 121 height 29
click at [1260, 642] on div at bounding box center [1252, 648] width 121 height 19
drag, startPoint x: 1260, startPoint y: 642, endPoint x: 1286, endPoint y: 637, distance: 26.6
click at [1286, 639] on input "1" at bounding box center [1252, 653] width 121 height 29
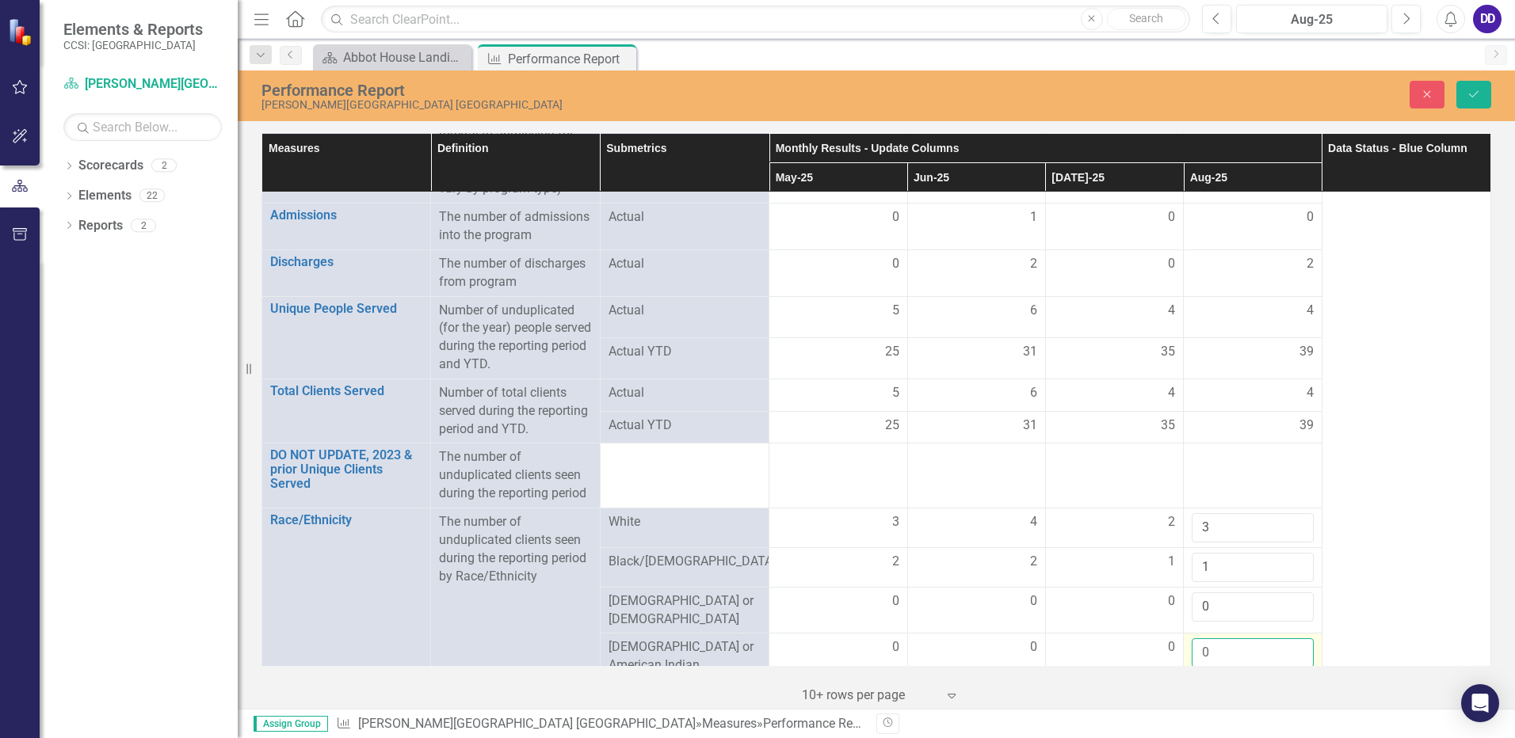
type input "0"
click at [1285, 649] on input "0" at bounding box center [1252, 653] width 121 height 29
click at [1475, 92] on icon "Save" at bounding box center [1474, 94] width 14 height 11
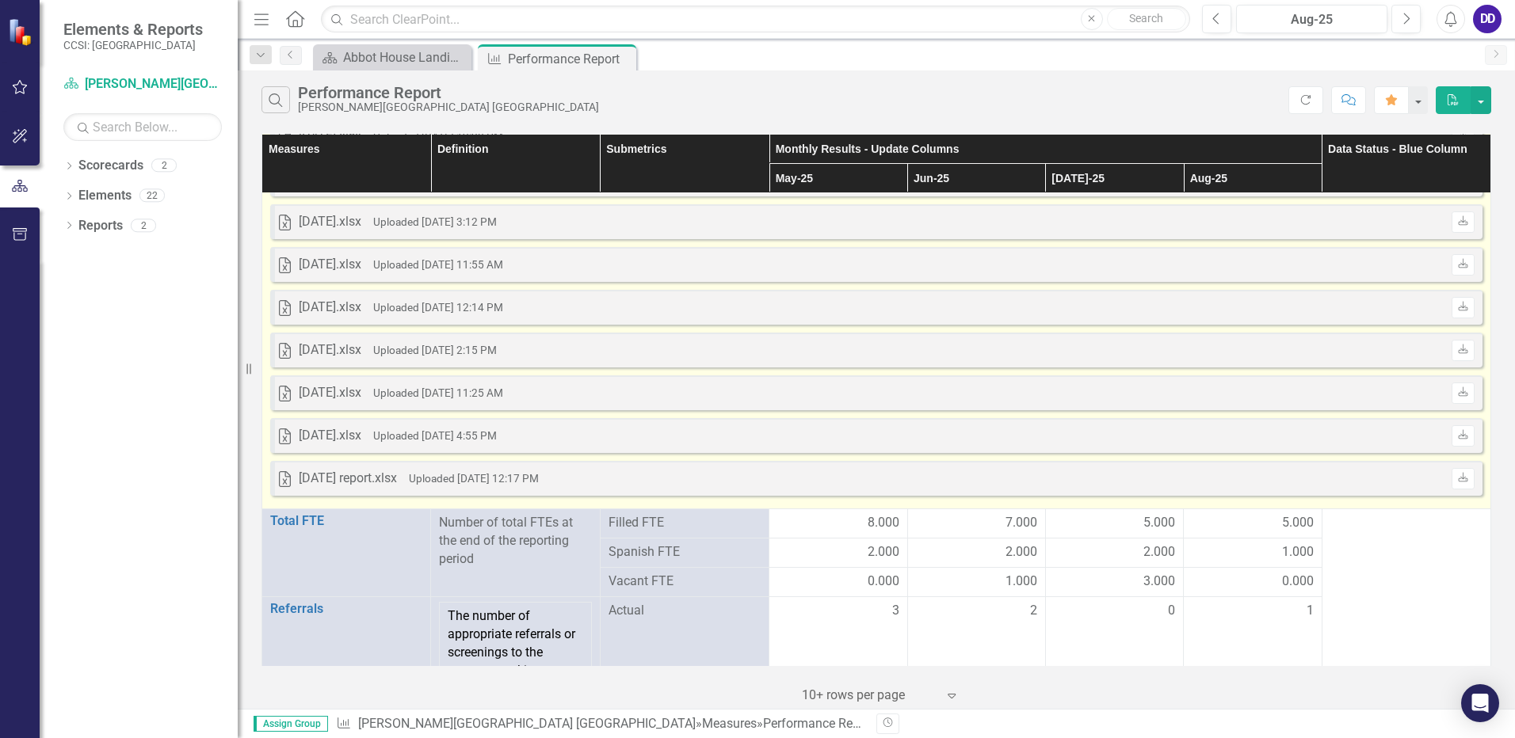
scroll to position [2060, 0]
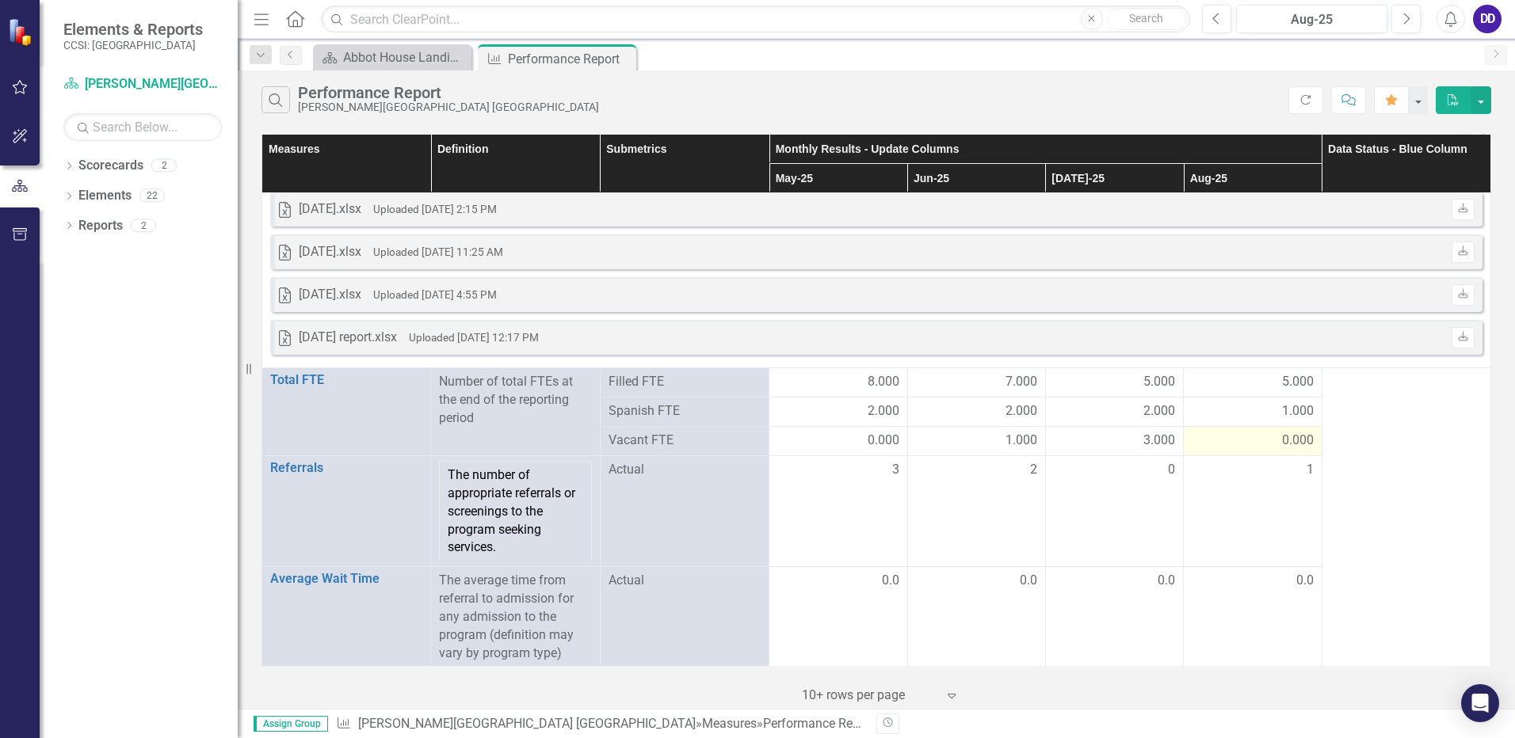
click at [1282, 445] on span "0.000" at bounding box center [1298, 441] width 32 height 18
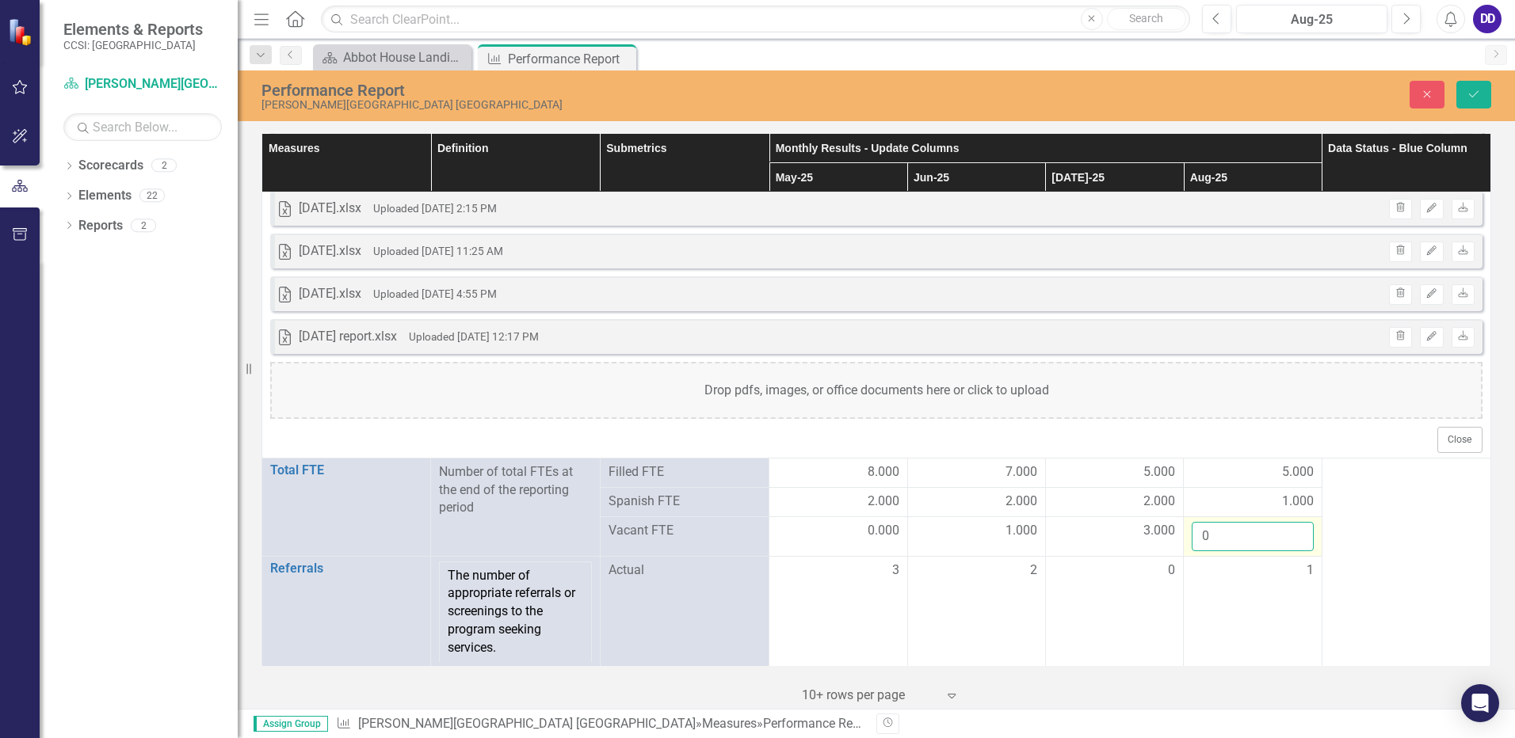
drag, startPoint x: 1279, startPoint y: 445, endPoint x: 1288, endPoint y: 544, distance: 99.4
click at [1288, 544] on input "0" at bounding box center [1252, 536] width 121 height 29
click at [1287, 534] on input "1" at bounding box center [1252, 536] width 121 height 29
click at [1287, 534] on input "2" at bounding box center [1252, 536] width 121 height 29
type input "3"
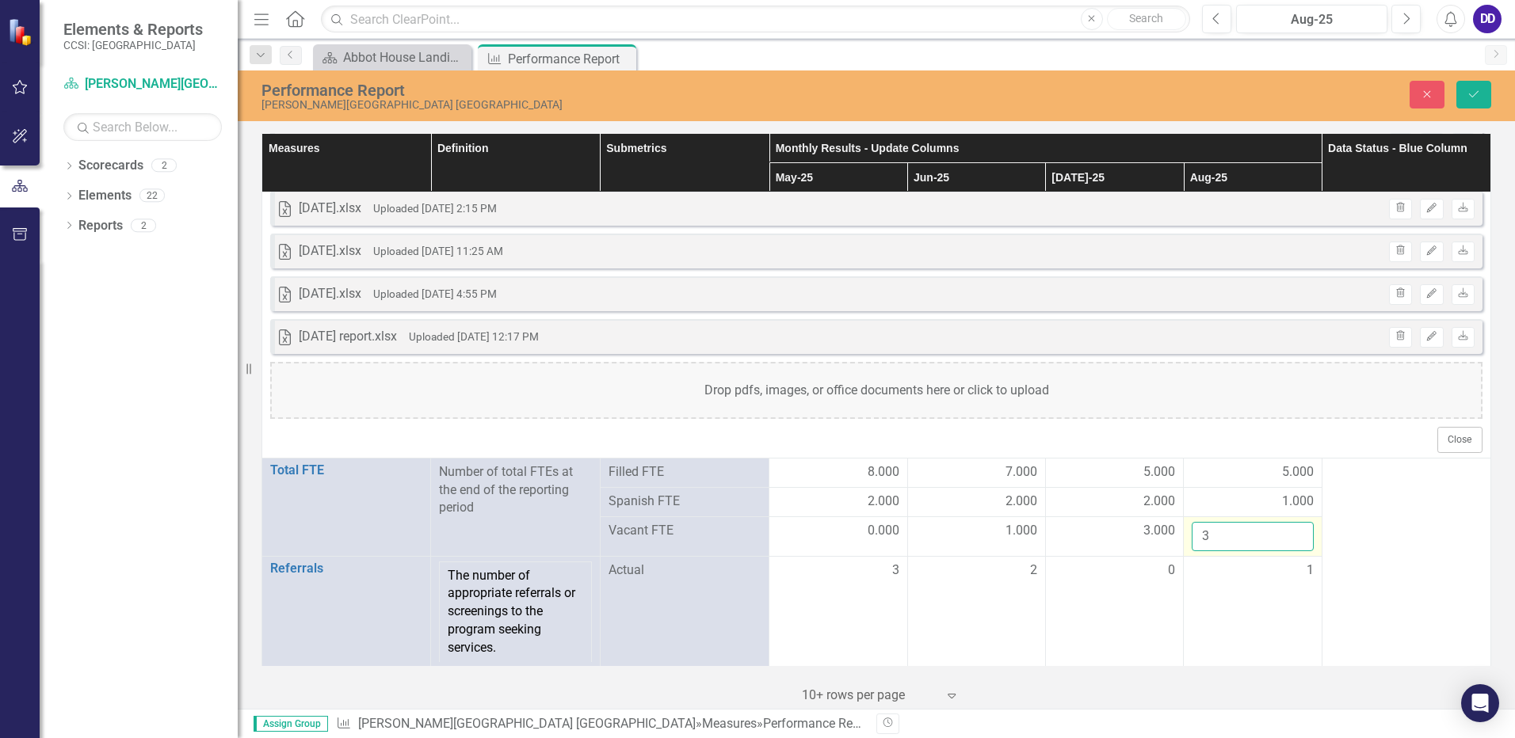
click at [1287, 534] on input "3" at bounding box center [1252, 536] width 121 height 29
click at [1474, 90] on icon "Save" at bounding box center [1474, 94] width 14 height 11
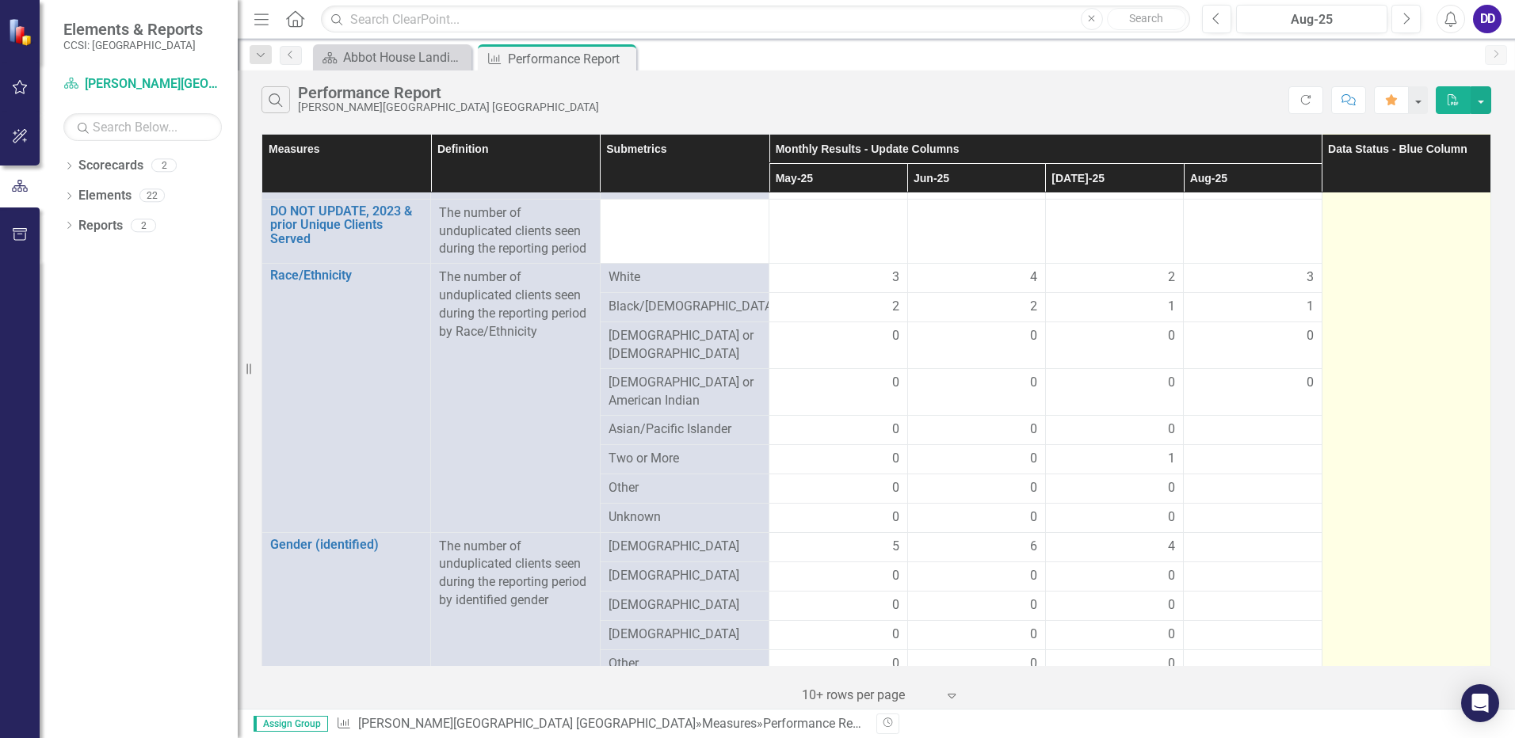
scroll to position [2773, 0]
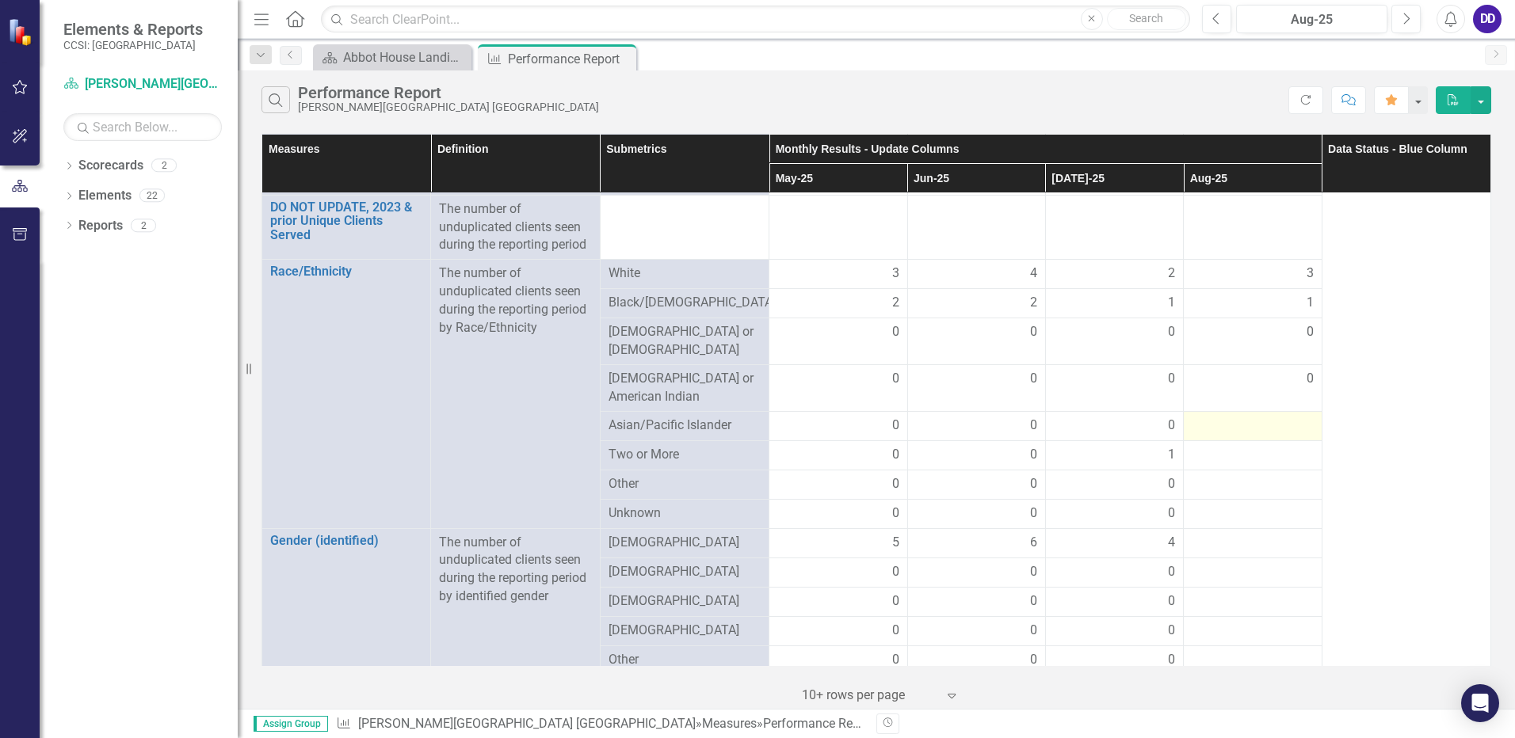
click at [1284, 417] on div at bounding box center [1252, 426] width 121 height 19
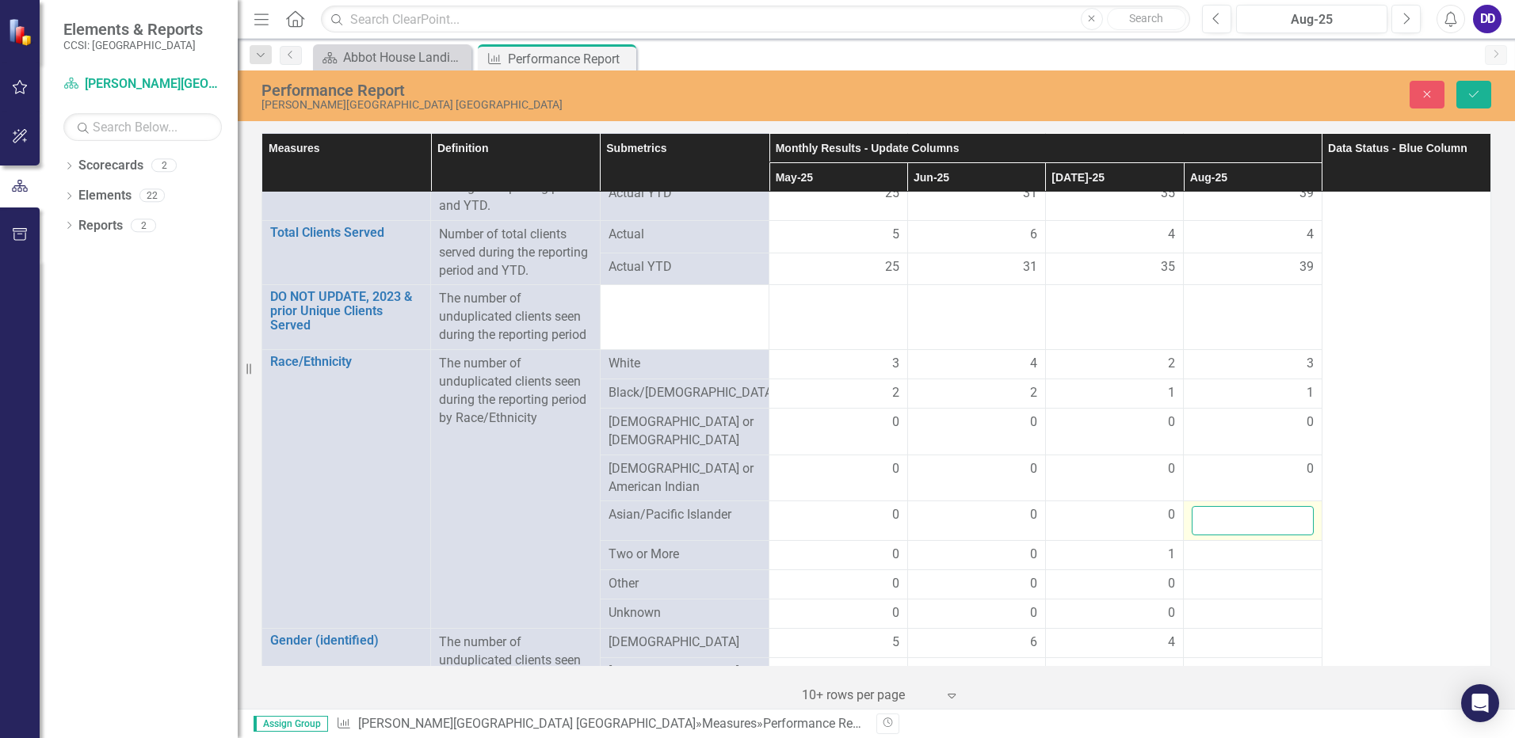
drag, startPoint x: 1284, startPoint y: 411, endPoint x: 1294, endPoint y: 506, distance: 94.9
click at [1294, 506] on input "number" at bounding box center [1252, 520] width 121 height 29
click at [1286, 506] on input "1" at bounding box center [1252, 520] width 121 height 29
type input "0"
click at [1286, 509] on input "0" at bounding box center [1252, 520] width 121 height 29
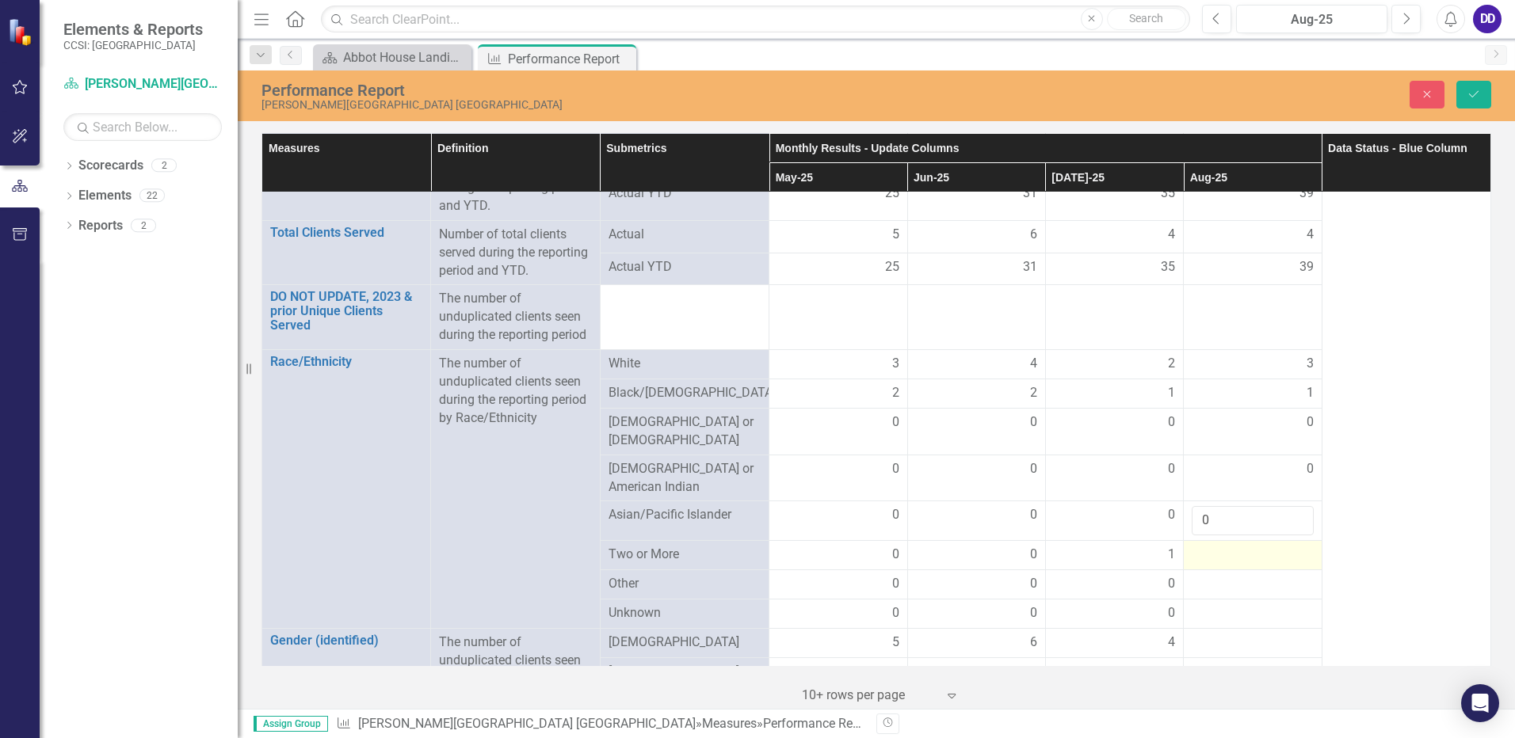
click at [1266, 546] on div at bounding box center [1252, 555] width 121 height 19
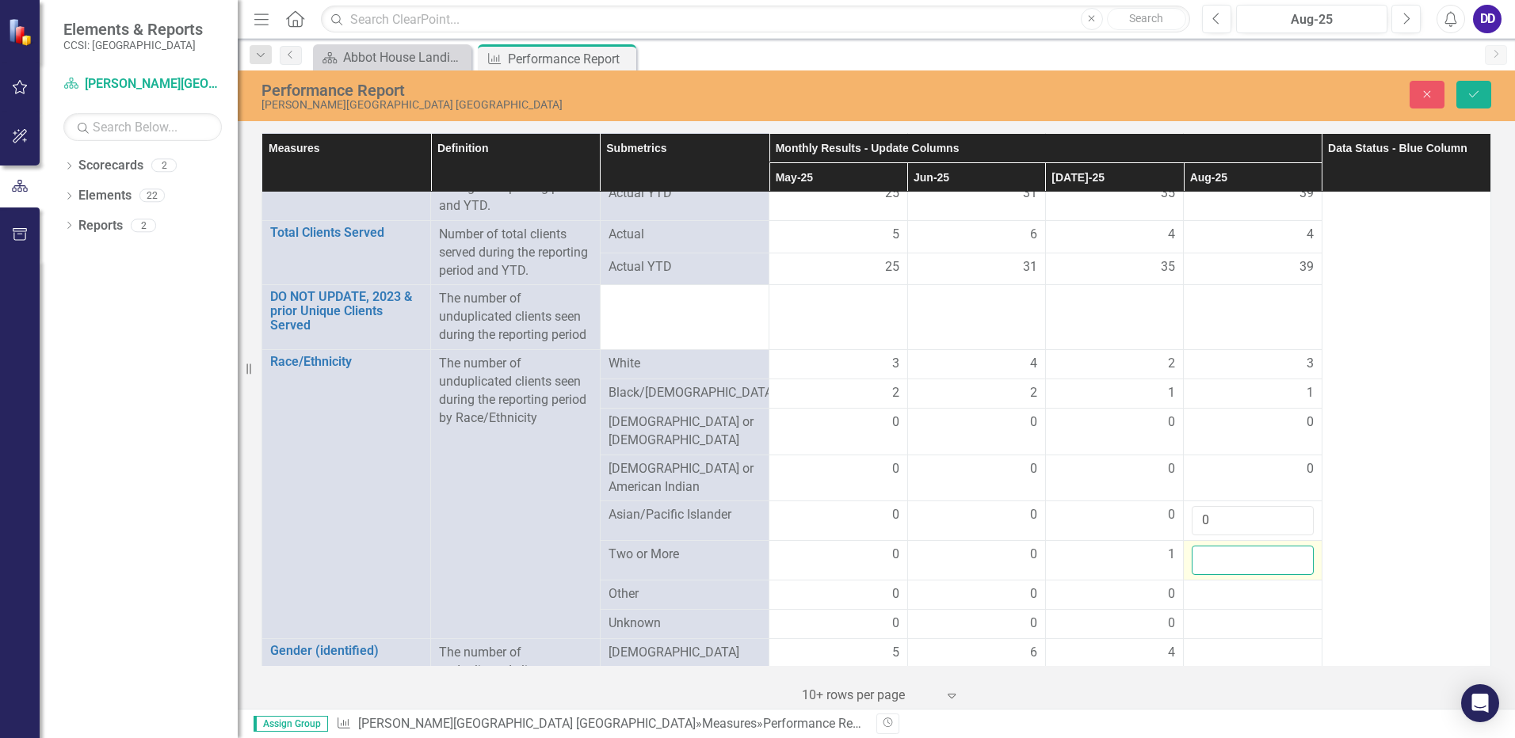
drag, startPoint x: 1266, startPoint y: 544, endPoint x: 1277, endPoint y: 545, distance: 11.1
click at [1277, 546] on input "number" at bounding box center [1252, 560] width 121 height 29
click at [1288, 546] on input "1" at bounding box center [1252, 560] width 121 height 29
type input "0"
click at [1289, 551] on input "0" at bounding box center [1252, 560] width 121 height 29
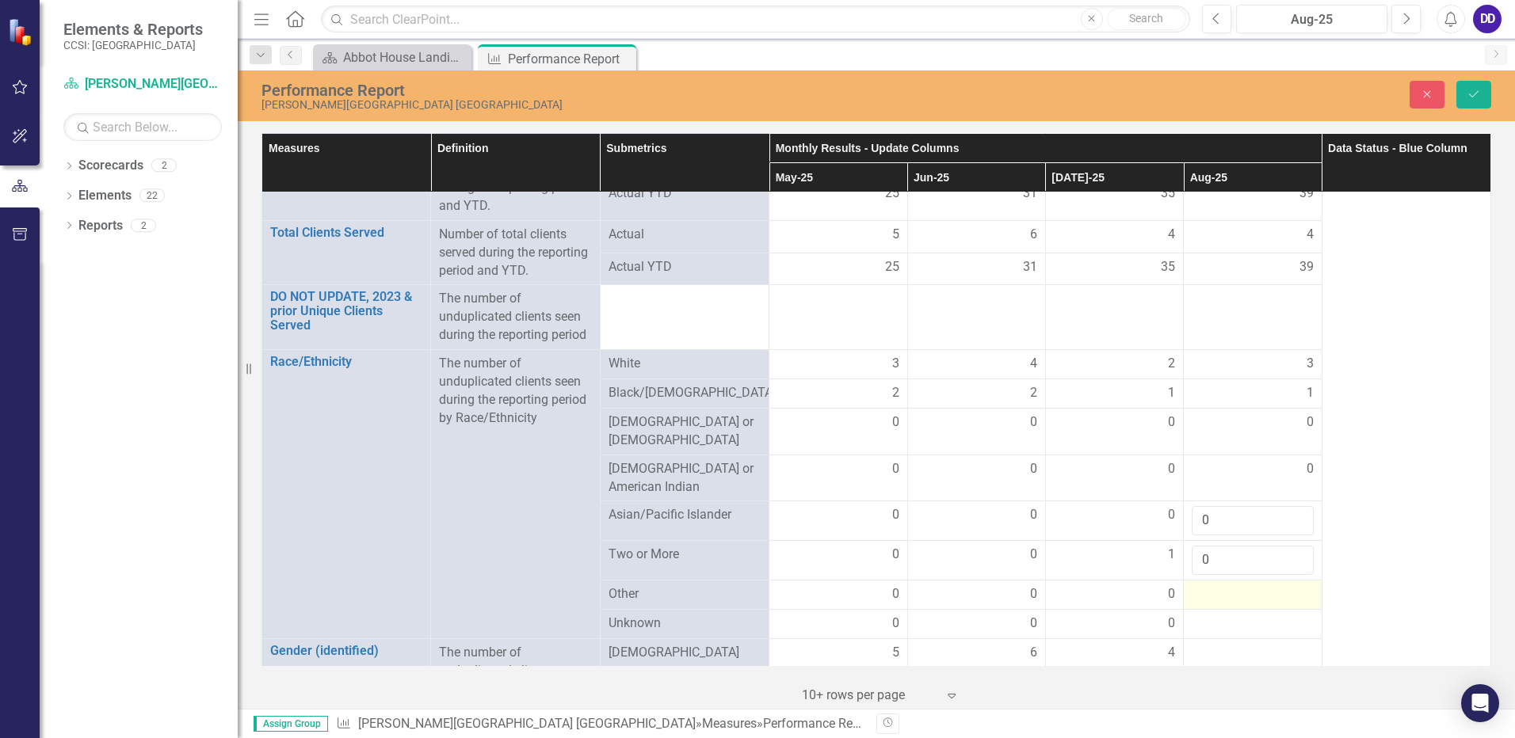
click at [1265, 587] on div at bounding box center [1252, 595] width 121 height 19
click at [1264, 587] on div at bounding box center [1252, 595] width 121 height 19
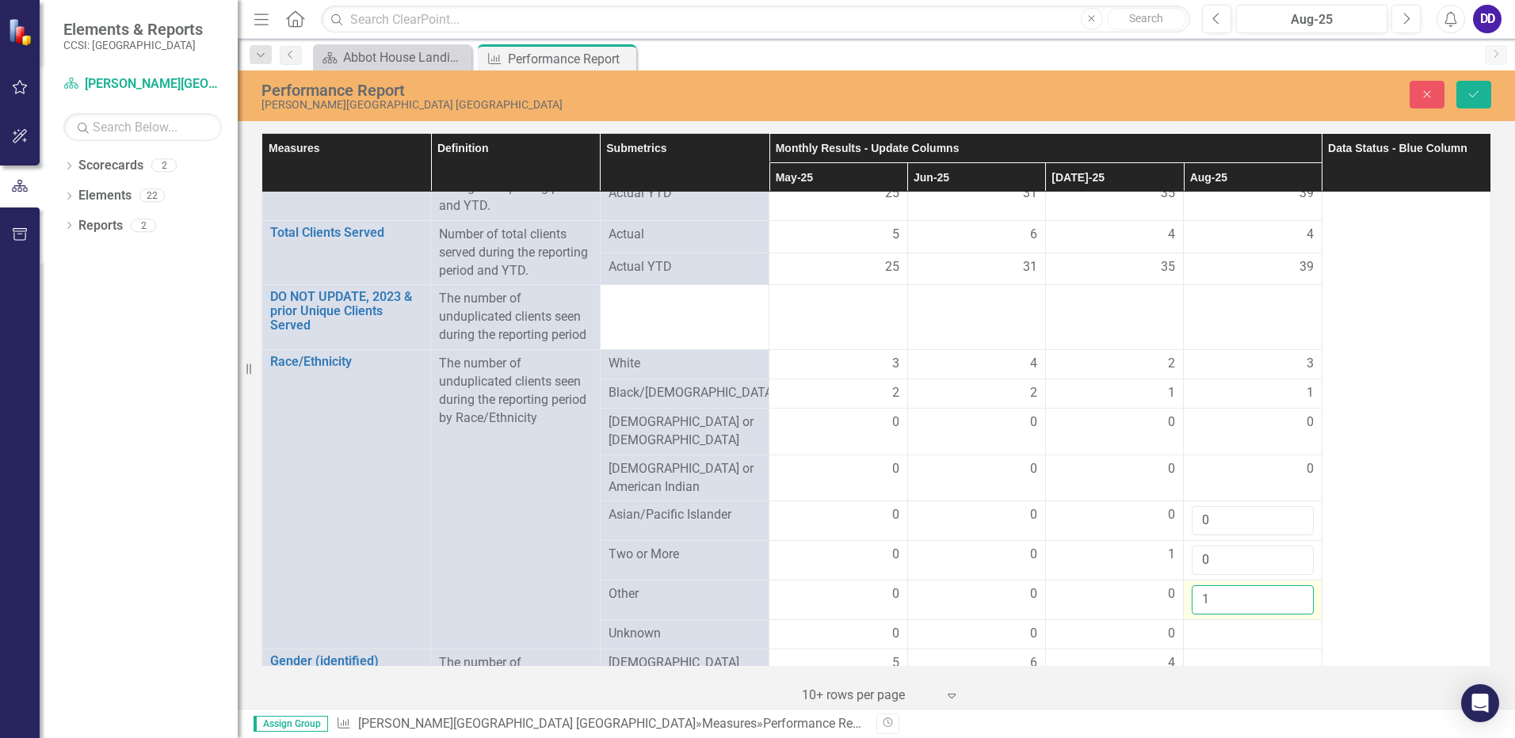
drag, startPoint x: 1264, startPoint y: 587, endPoint x: 1288, endPoint y: 578, distance: 25.3
click at [1288, 586] on input "1" at bounding box center [1252, 600] width 121 height 29
type input "0"
click at [1289, 586] on input "0" at bounding box center [1252, 600] width 121 height 29
click at [1250, 625] on div at bounding box center [1252, 634] width 121 height 19
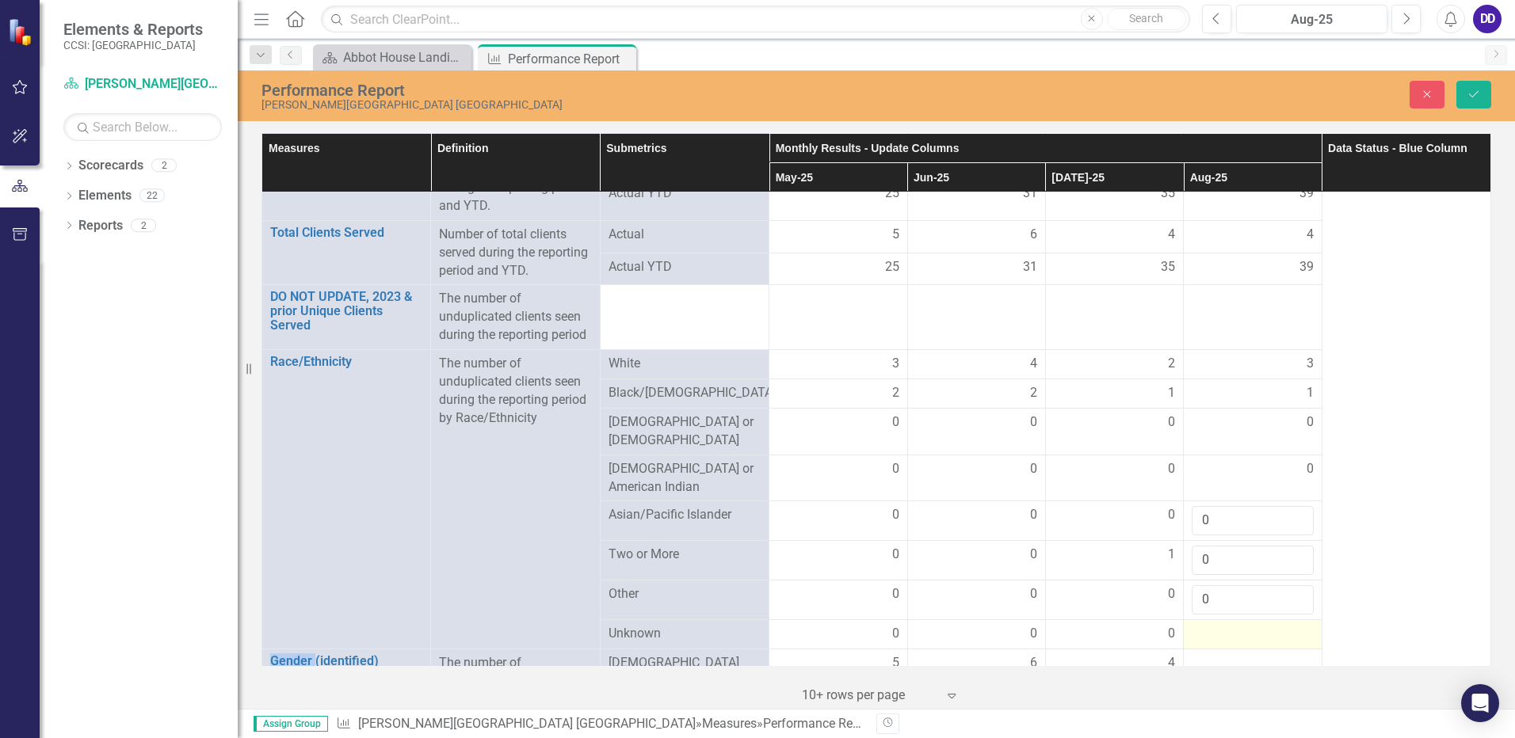
click at [1250, 625] on div at bounding box center [1252, 634] width 121 height 19
drag, startPoint x: 1250, startPoint y: 623, endPoint x: 1284, endPoint y: 620, distance: 34.2
click at [1284, 625] on input "1" at bounding box center [1252, 639] width 121 height 29
type input "0"
click at [1288, 626] on input "0" at bounding box center [1252, 639] width 121 height 29
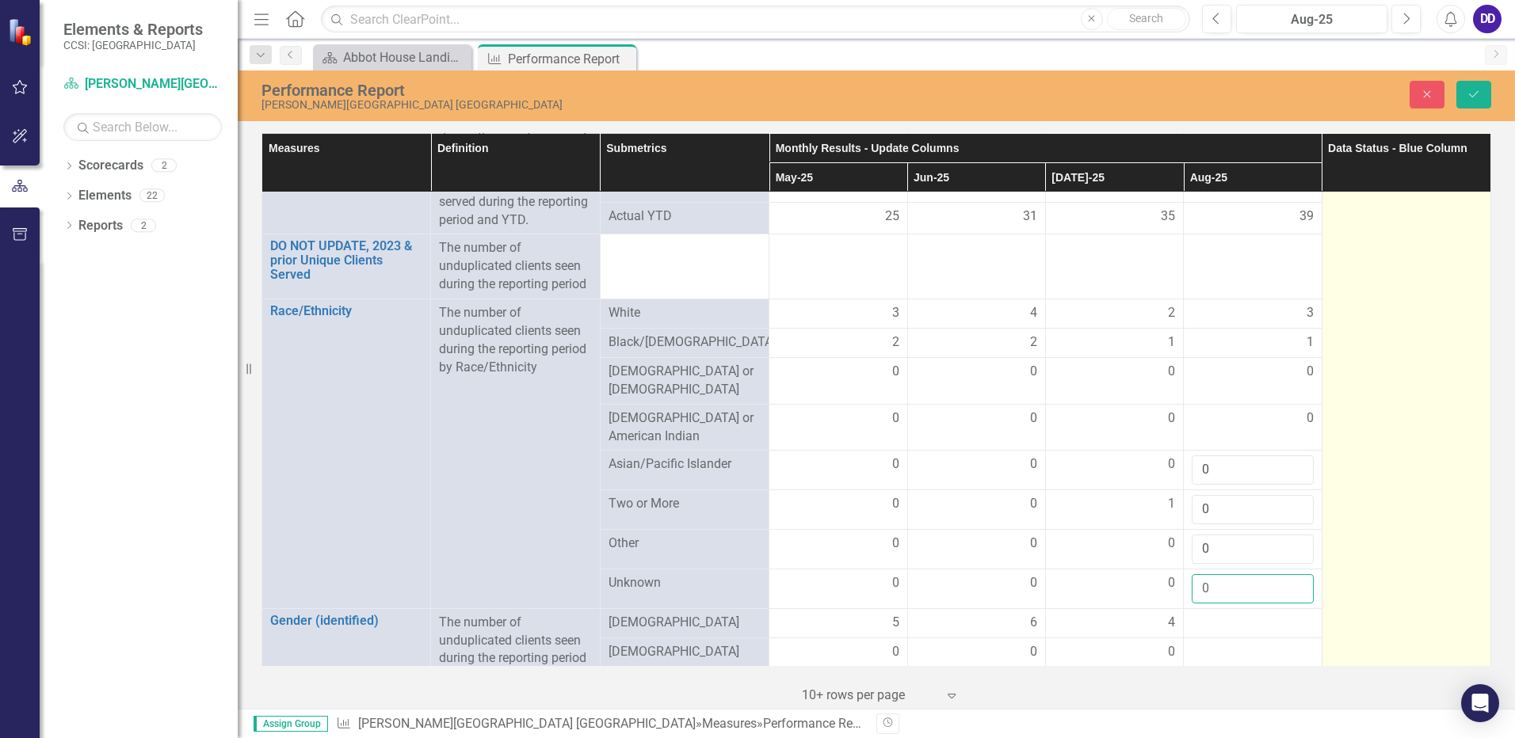
scroll to position [2852, 0]
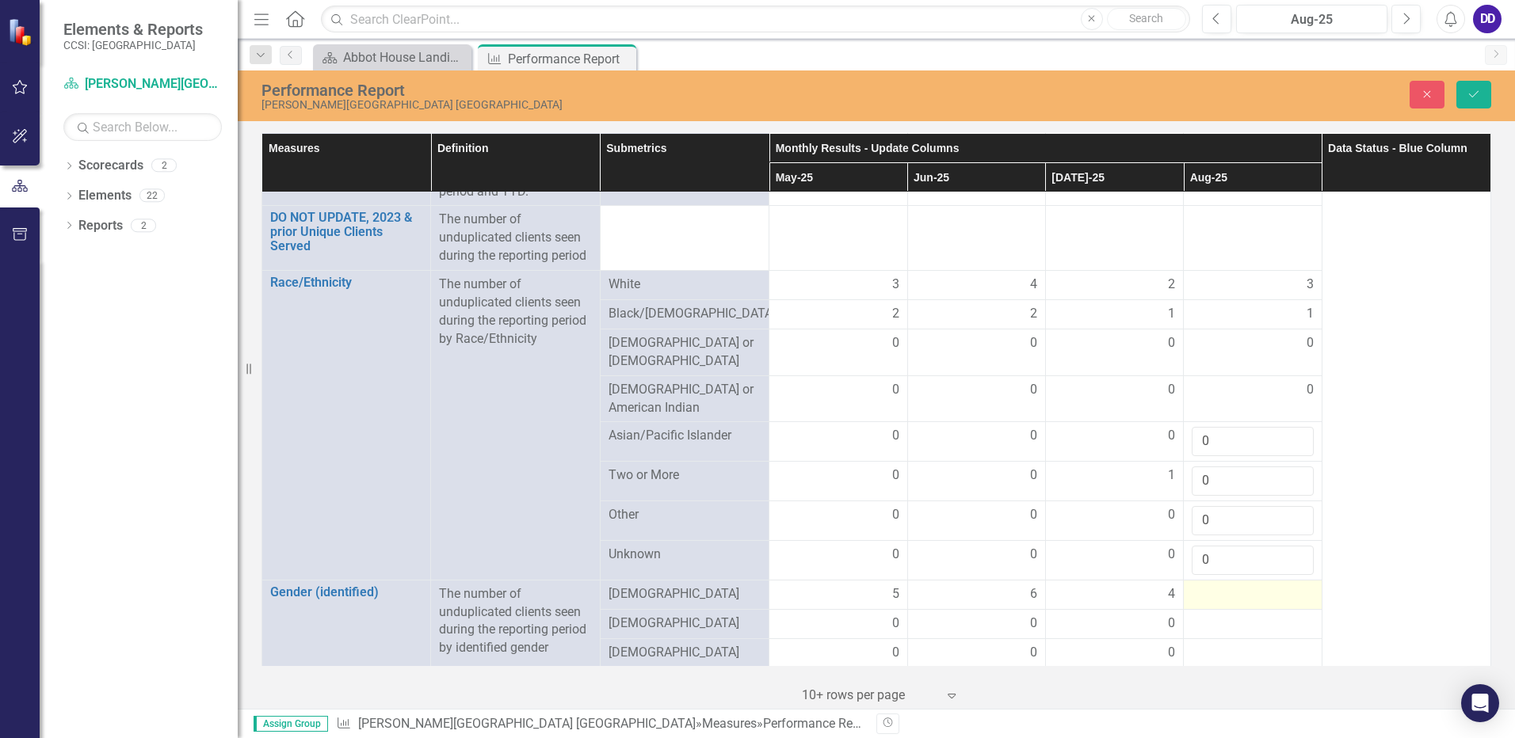
click at [1218, 586] on div at bounding box center [1252, 595] width 121 height 19
drag, startPoint x: 1218, startPoint y: 581, endPoint x: 1288, endPoint y: 581, distance: 70.5
click at [1288, 586] on input "1" at bounding box center [1252, 600] width 121 height 29
click at [1288, 586] on input "2" at bounding box center [1252, 600] width 121 height 29
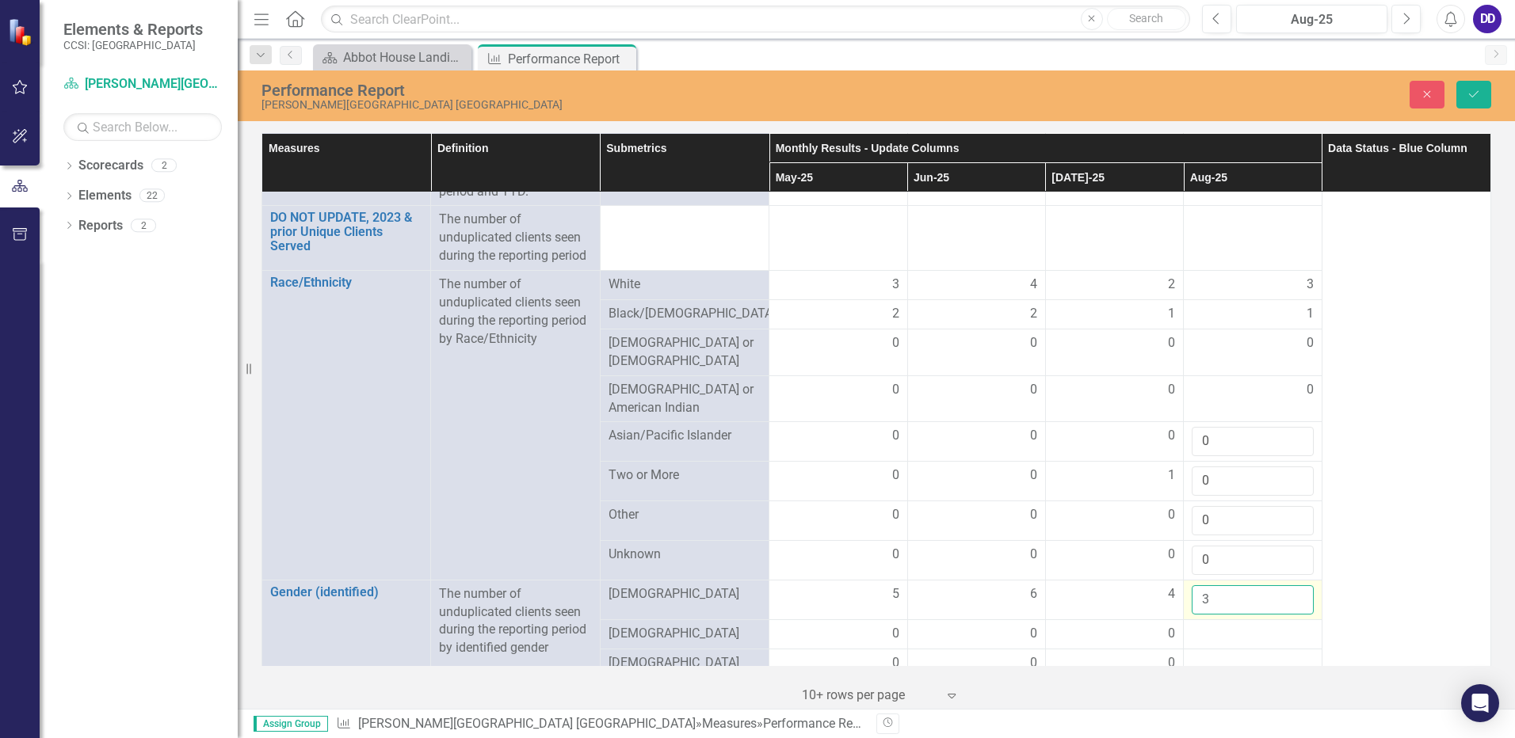
click at [1288, 586] on input "3" at bounding box center [1252, 600] width 121 height 29
type input "4"
click at [1288, 586] on input "4" at bounding box center [1252, 600] width 121 height 29
click at [1235, 625] on div at bounding box center [1252, 634] width 121 height 19
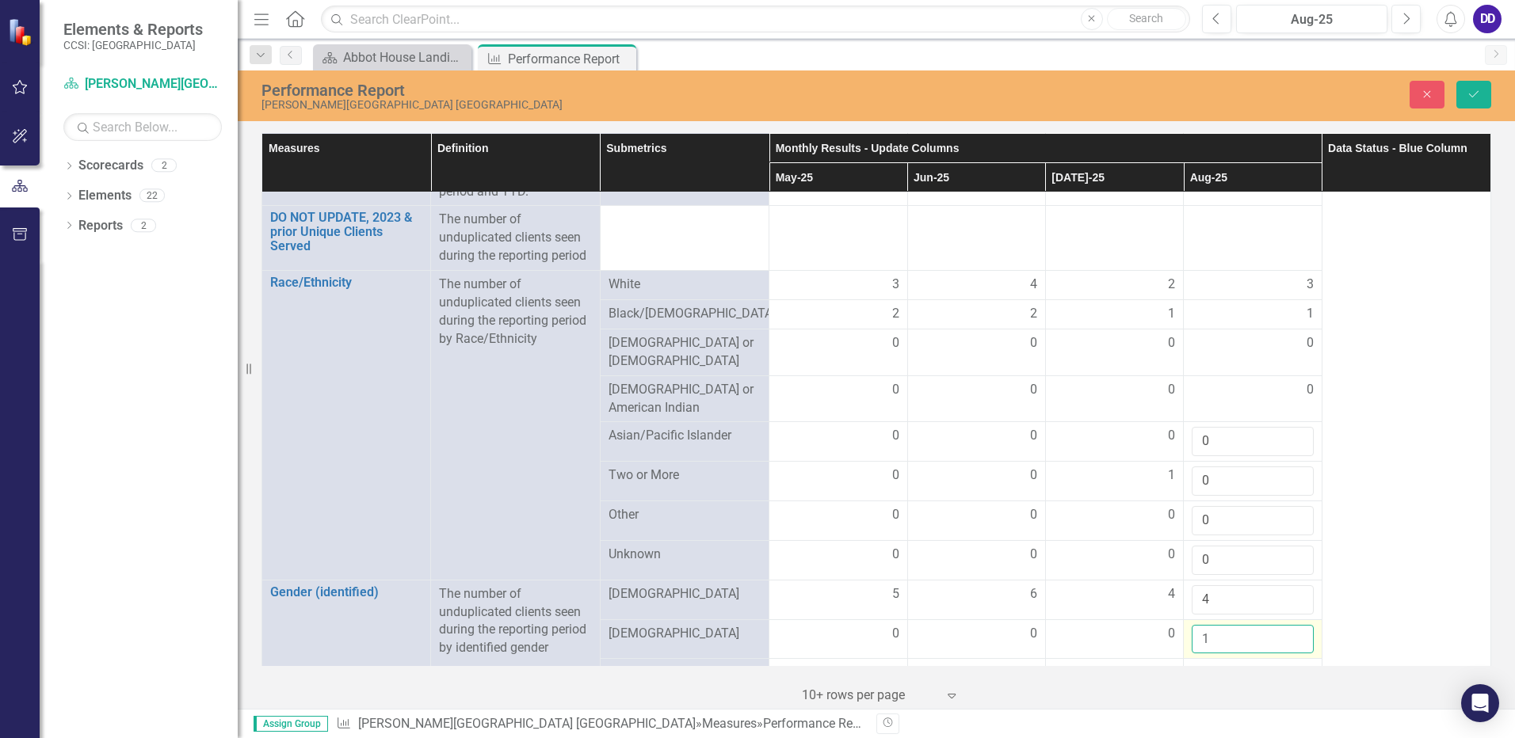
drag, startPoint x: 1235, startPoint y: 616, endPoint x: 1289, endPoint y: 620, distance: 54.1
click at [1289, 625] on input "1" at bounding box center [1252, 639] width 121 height 29
type input "0"
click at [1289, 625] on input "0" at bounding box center [1252, 639] width 121 height 29
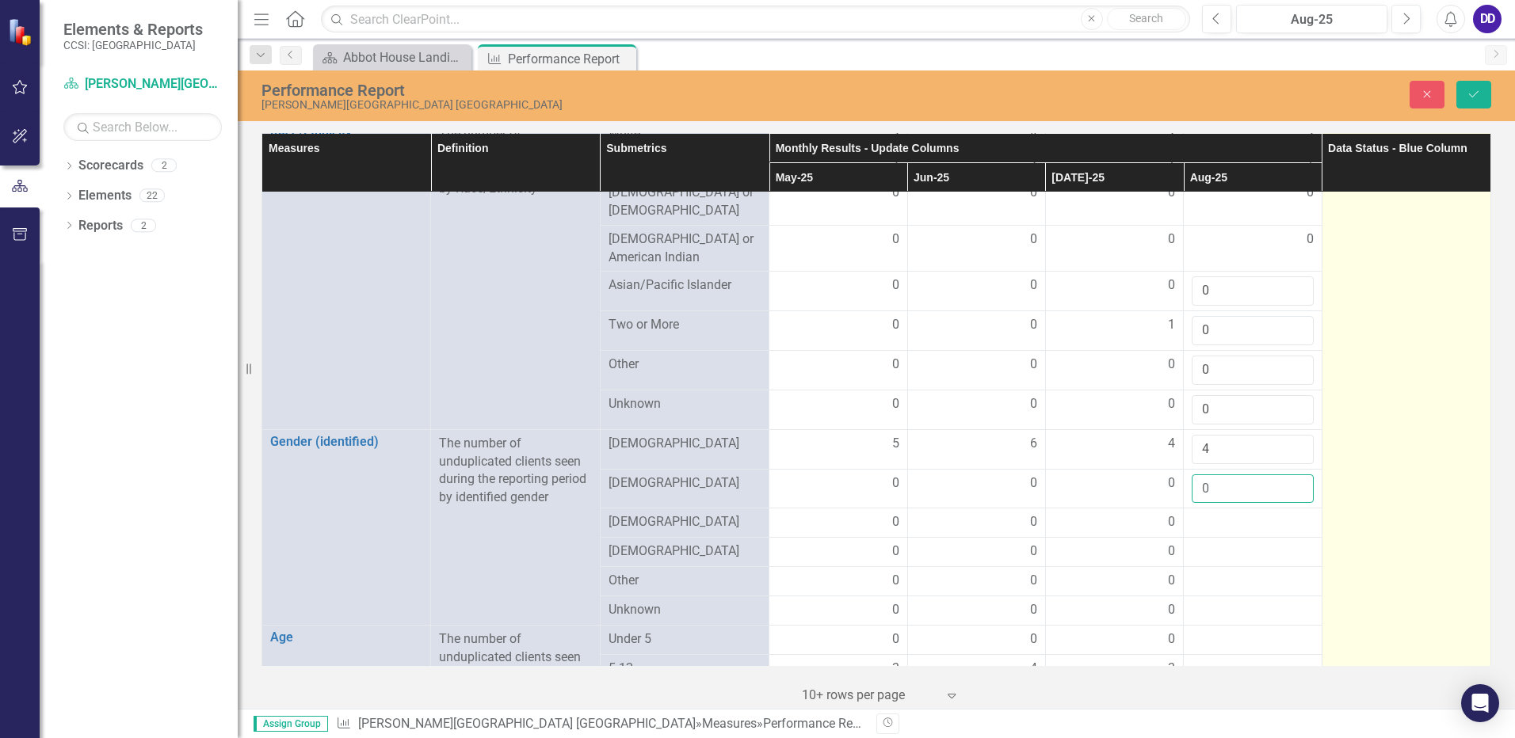
scroll to position [3090, 0]
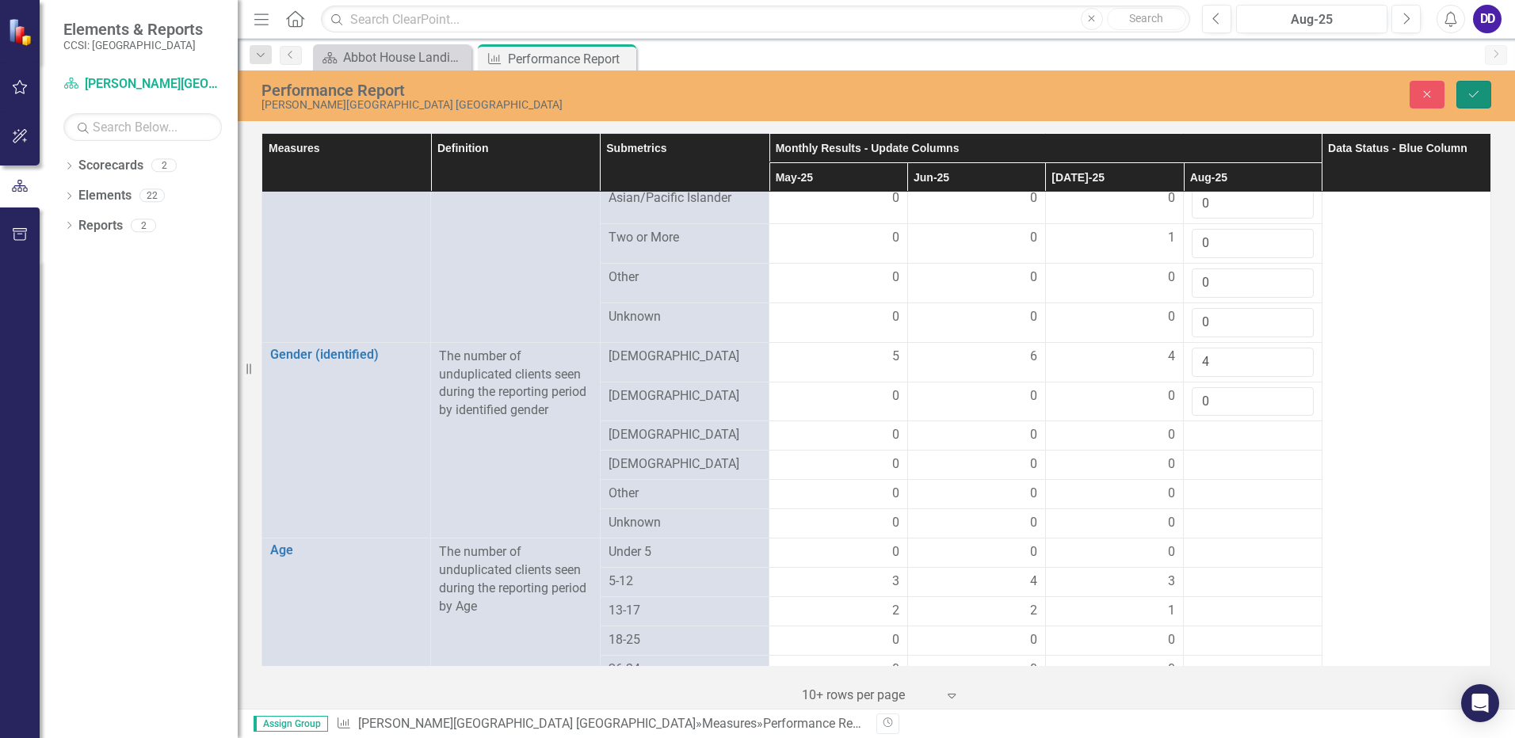
click at [1471, 92] on icon "Save" at bounding box center [1474, 94] width 14 height 11
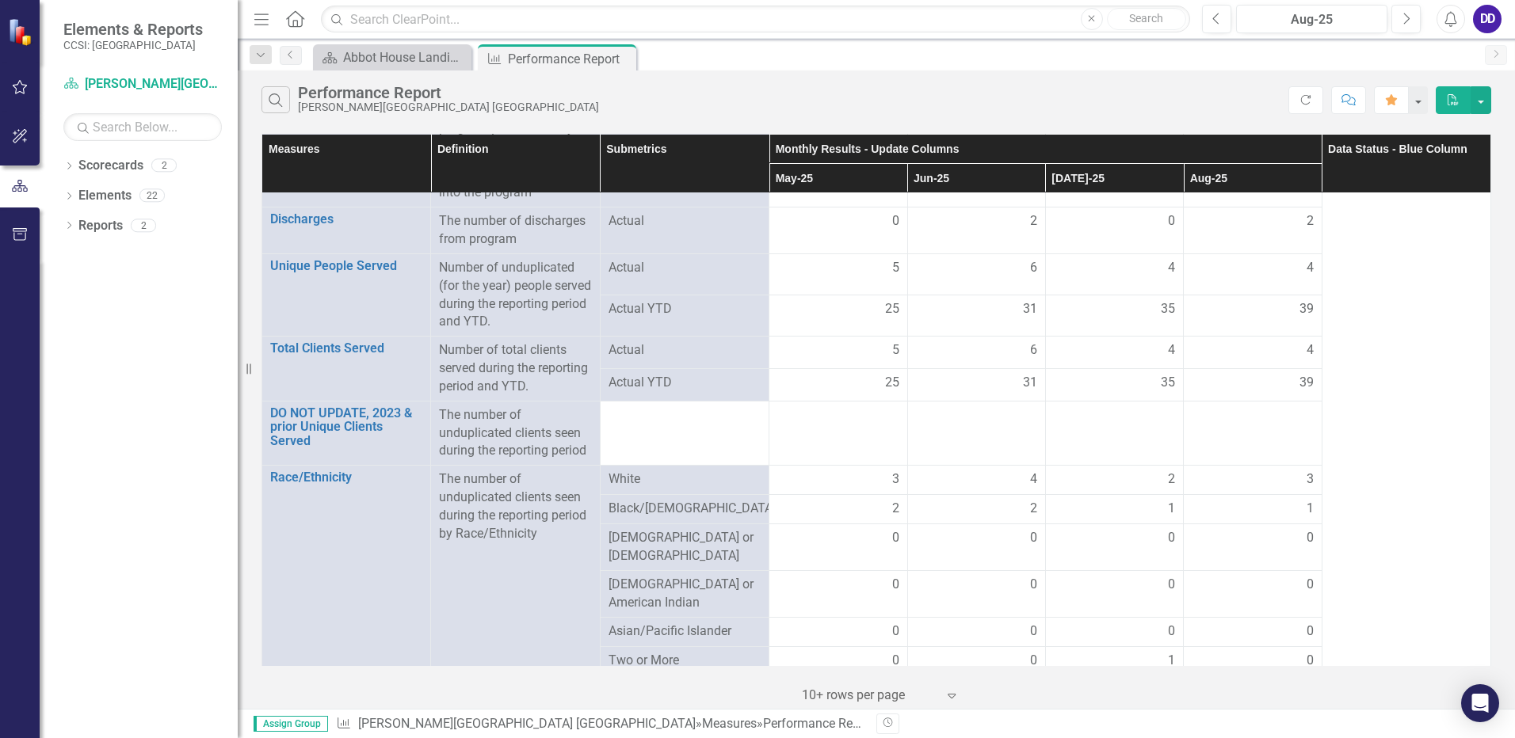
scroll to position [2773, 0]
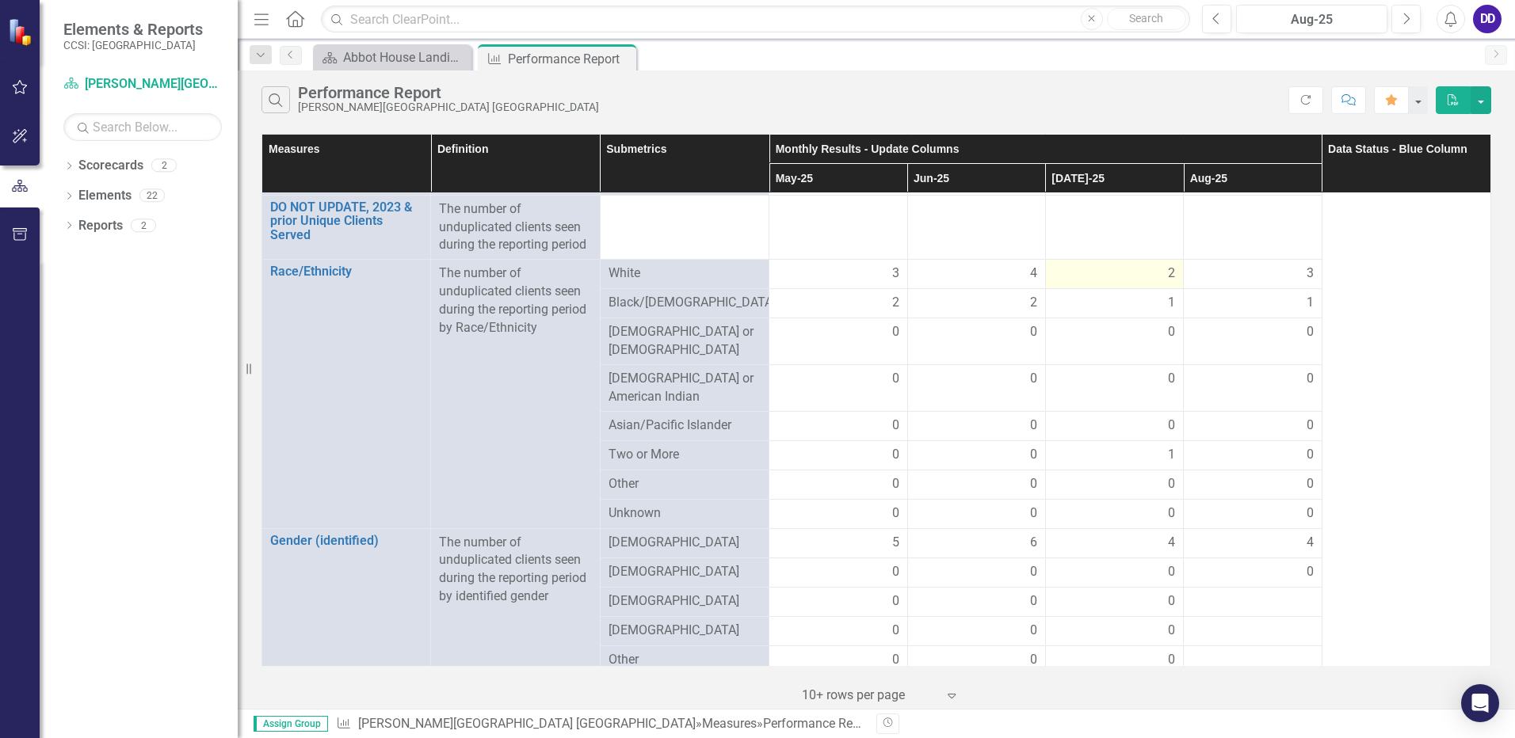
click at [1168, 269] on span "2" at bounding box center [1171, 274] width 7 height 18
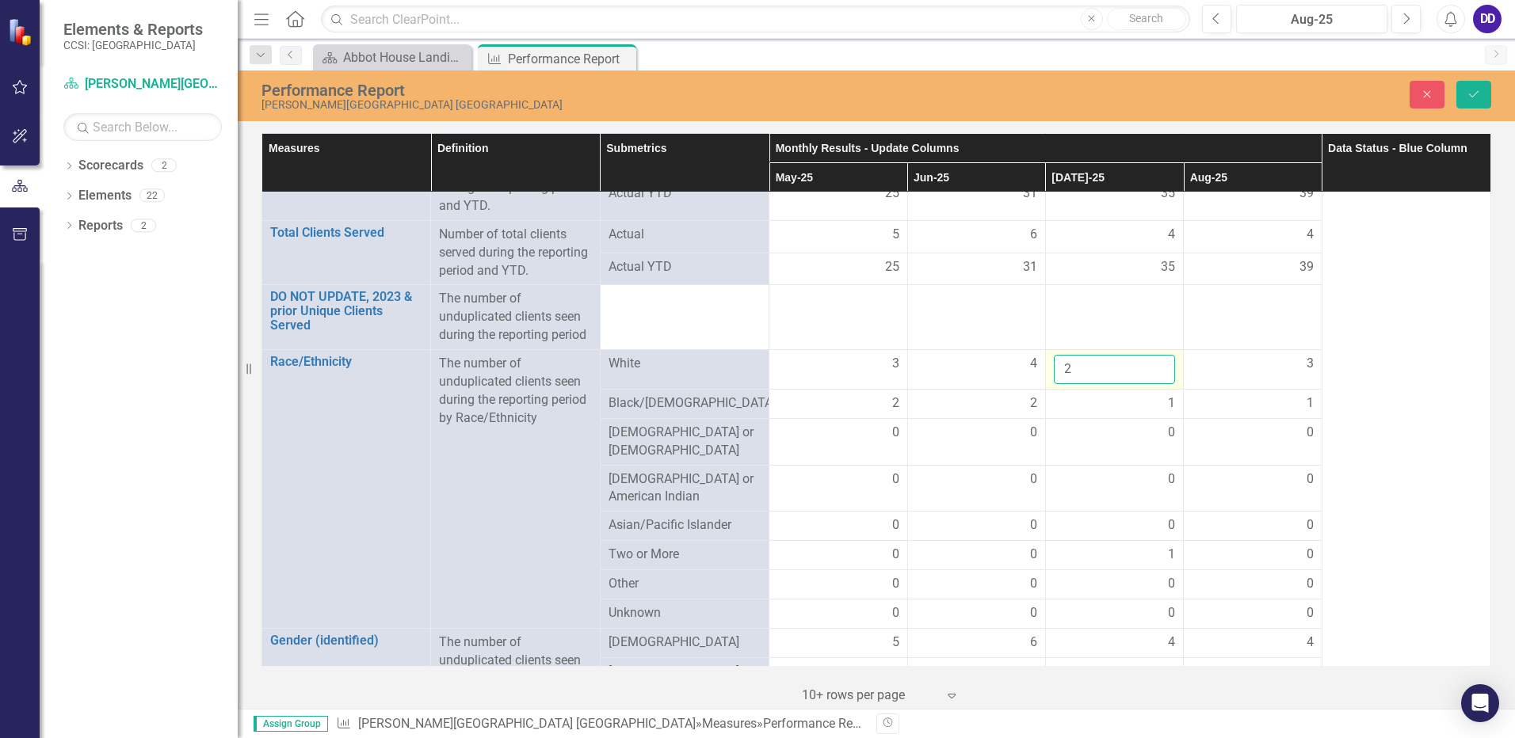
click at [1137, 378] on input "2" at bounding box center [1114, 369] width 121 height 29
type input "3"
click at [1150, 367] on input "3" at bounding box center [1114, 369] width 121 height 29
click at [1481, 89] on button "Save" at bounding box center [1473, 95] width 35 height 28
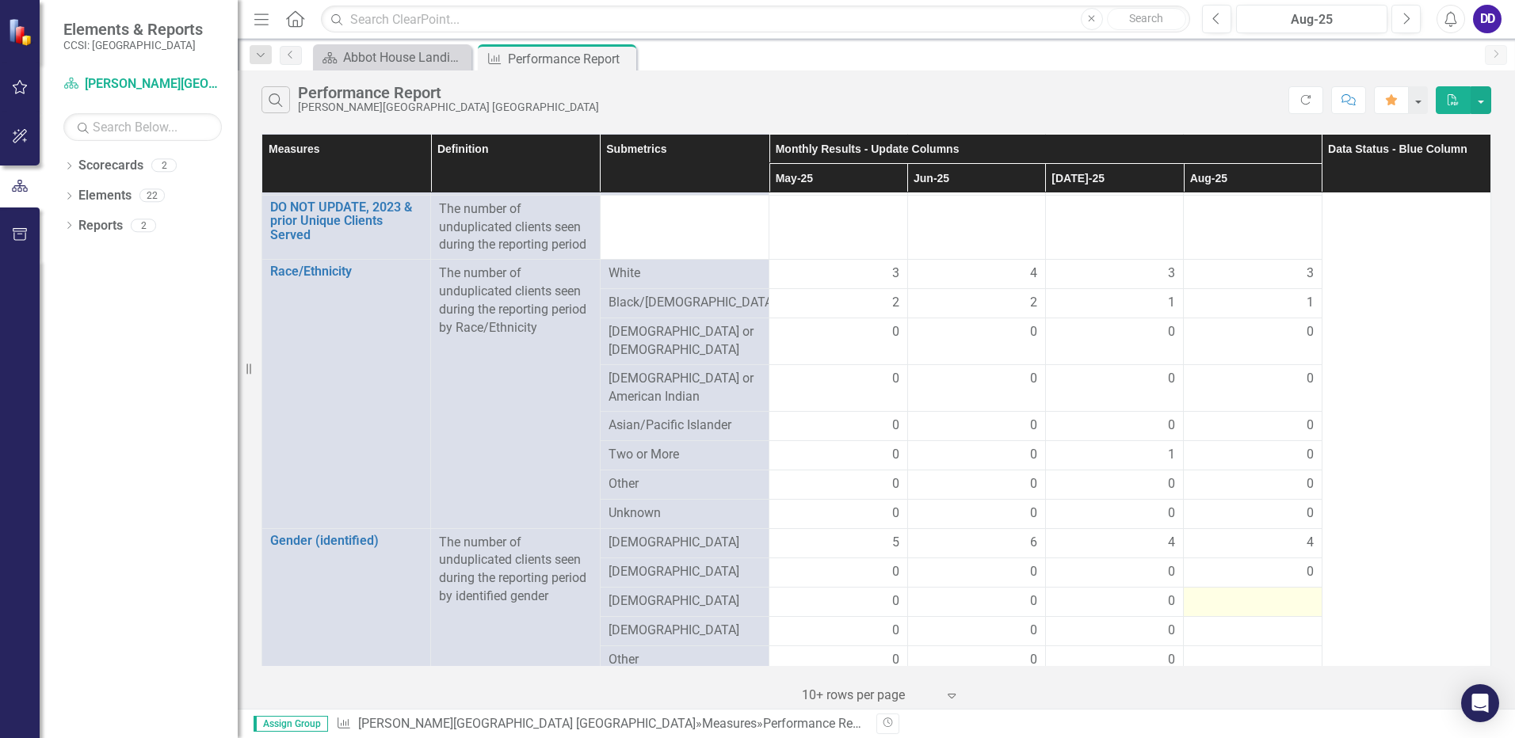
click at [1265, 593] on div at bounding box center [1252, 602] width 121 height 19
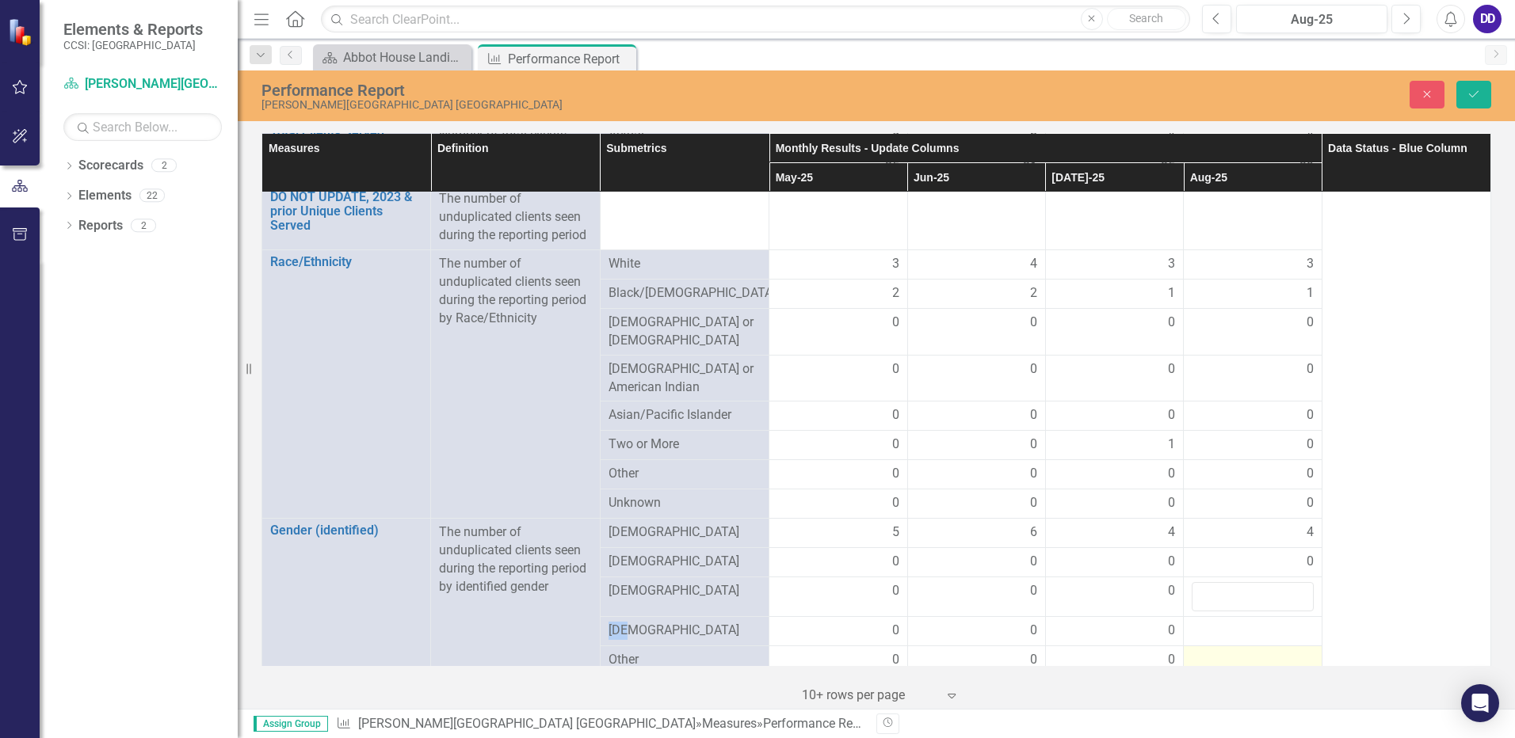
scroll to position [2932, 0]
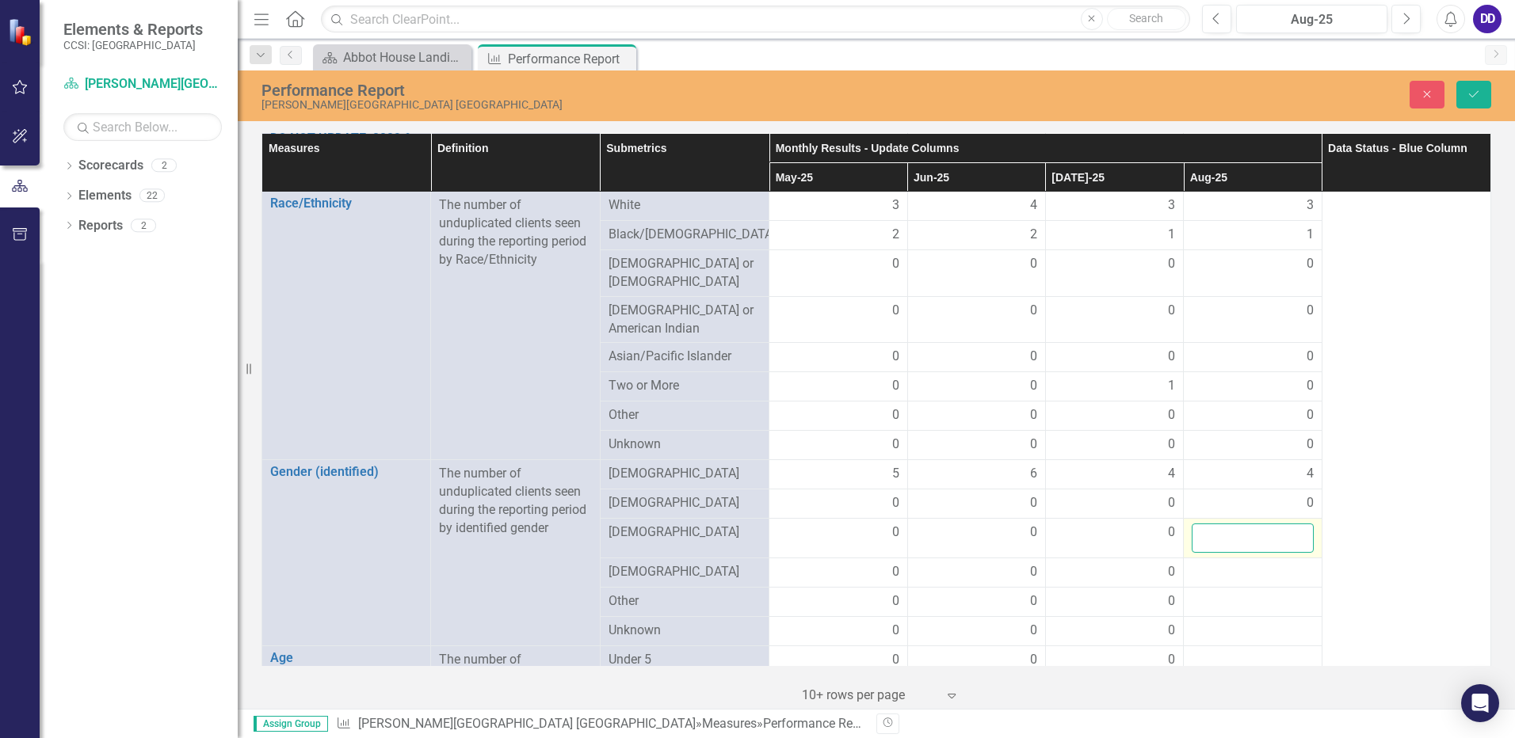
click at [1294, 532] on input "number" at bounding box center [1252, 538] width 121 height 29
click at [1286, 524] on input "1" at bounding box center [1252, 538] width 121 height 29
drag, startPoint x: 1288, startPoint y: 523, endPoint x: 1282, endPoint y: 542, distance: 20.0
type input "0"
click at [1288, 524] on input "0" at bounding box center [1252, 538] width 121 height 29
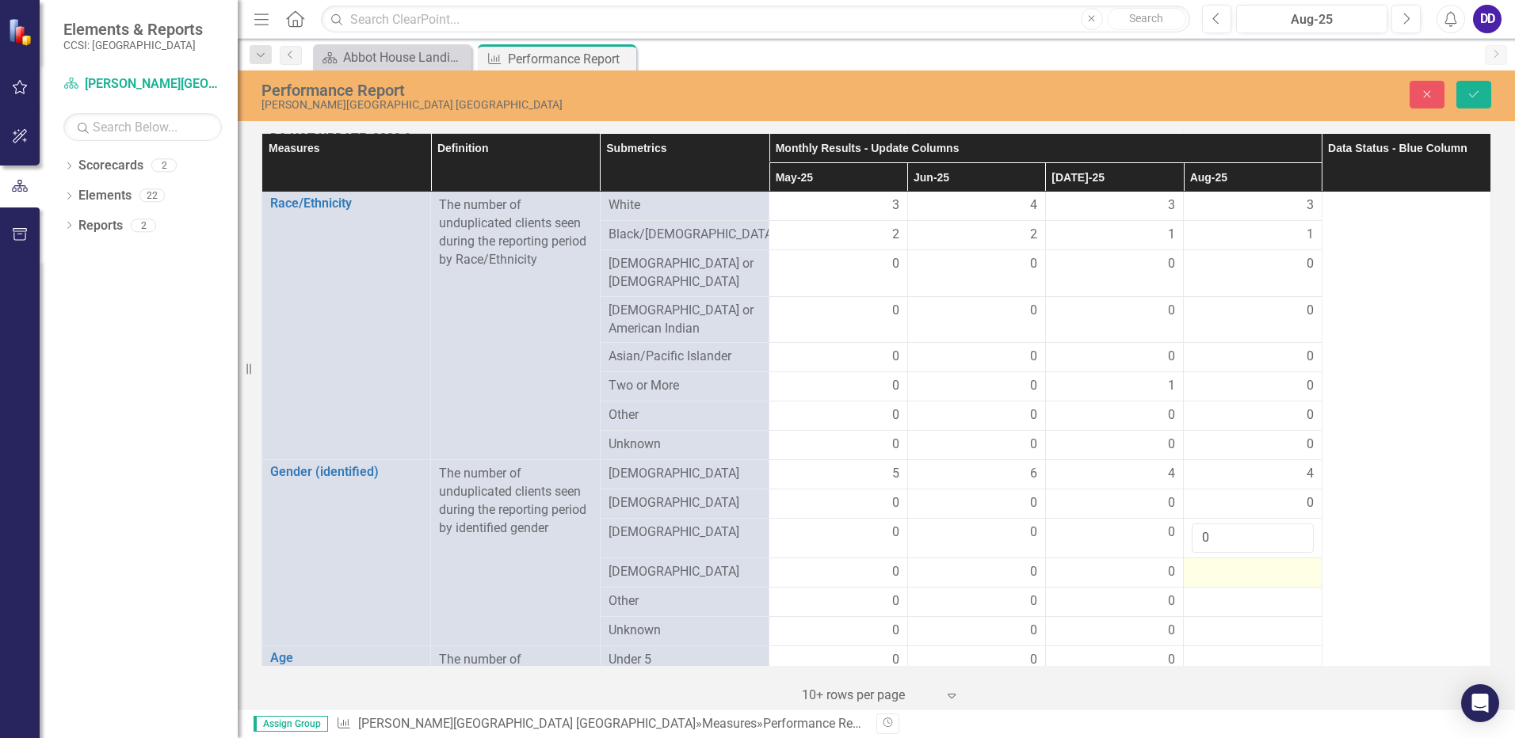
click at [1249, 563] on div at bounding box center [1252, 572] width 121 height 19
drag, startPoint x: 1249, startPoint y: 560, endPoint x: 1288, endPoint y: 555, distance: 39.2
click at [1288, 563] on input "1" at bounding box center [1252, 577] width 121 height 29
type input "0"
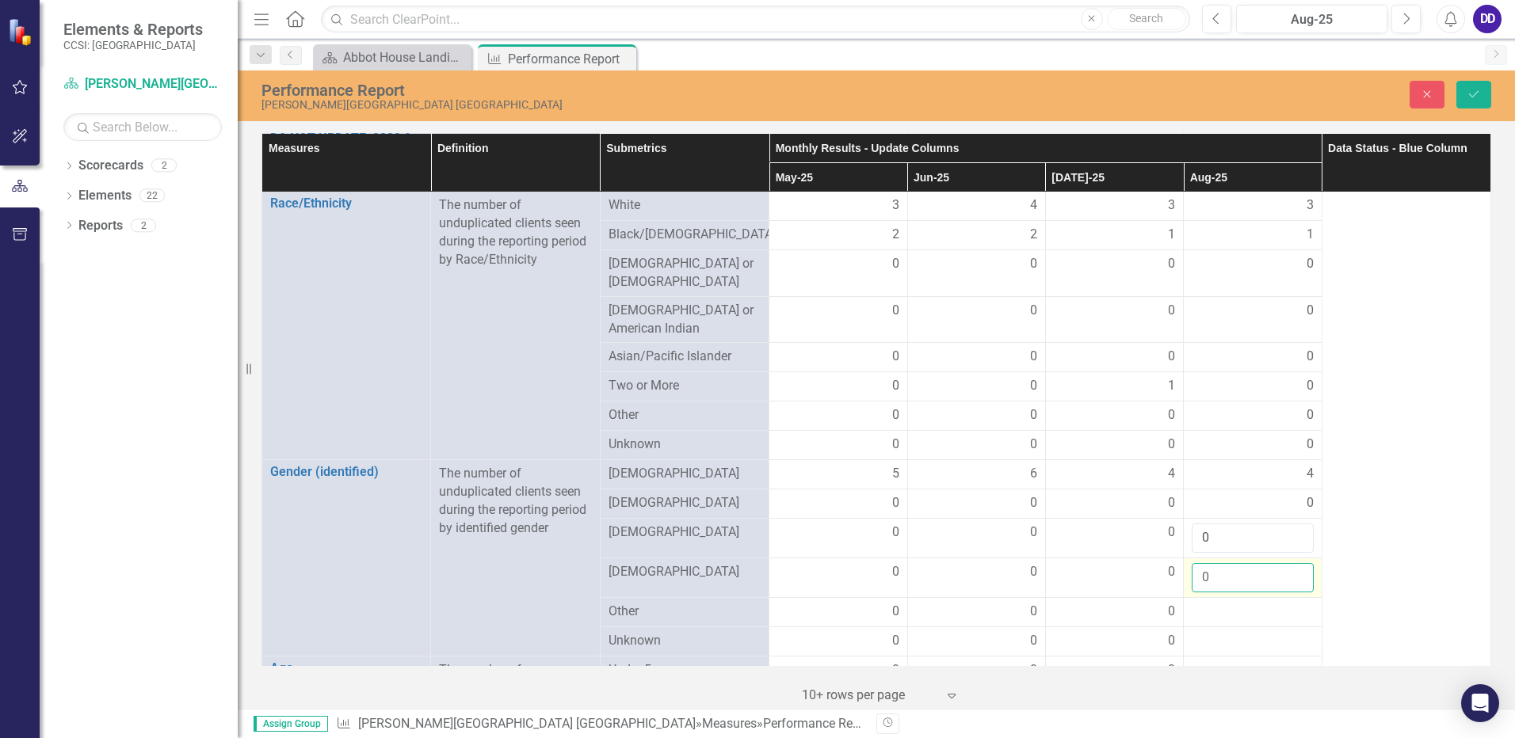
click at [1284, 564] on input "0" at bounding box center [1252, 577] width 121 height 29
click at [1257, 603] on div at bounding box center [1252, 612] width 121 height 19
drag, startPoint x: 1257, startPoint y: 595, endPoint x: 1292, endPoint y: 593, distance: 34.1
click at [1292, 603] on input "number" at bounding box center [1252, 617] width 121 height 29
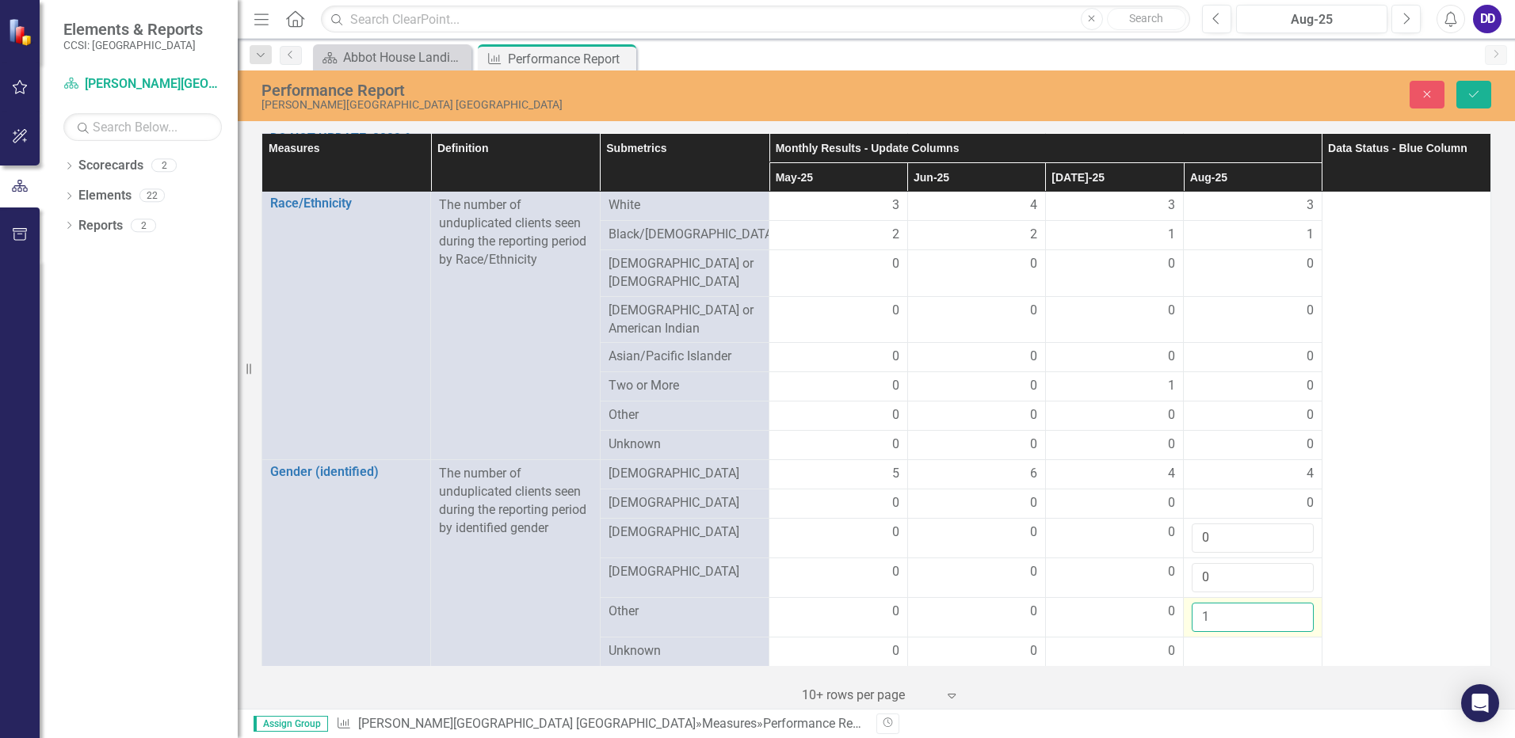
click at [1290, 603] on input "1" at bounding box center [1252, 617] width 121 height 29
type input "0"
click at [1288, 605] on input "0" at bounding box center [1252, 617] width 121 height 29
click at [1246, 643] on div at bounding box center [1252, 652] width 121 height 19
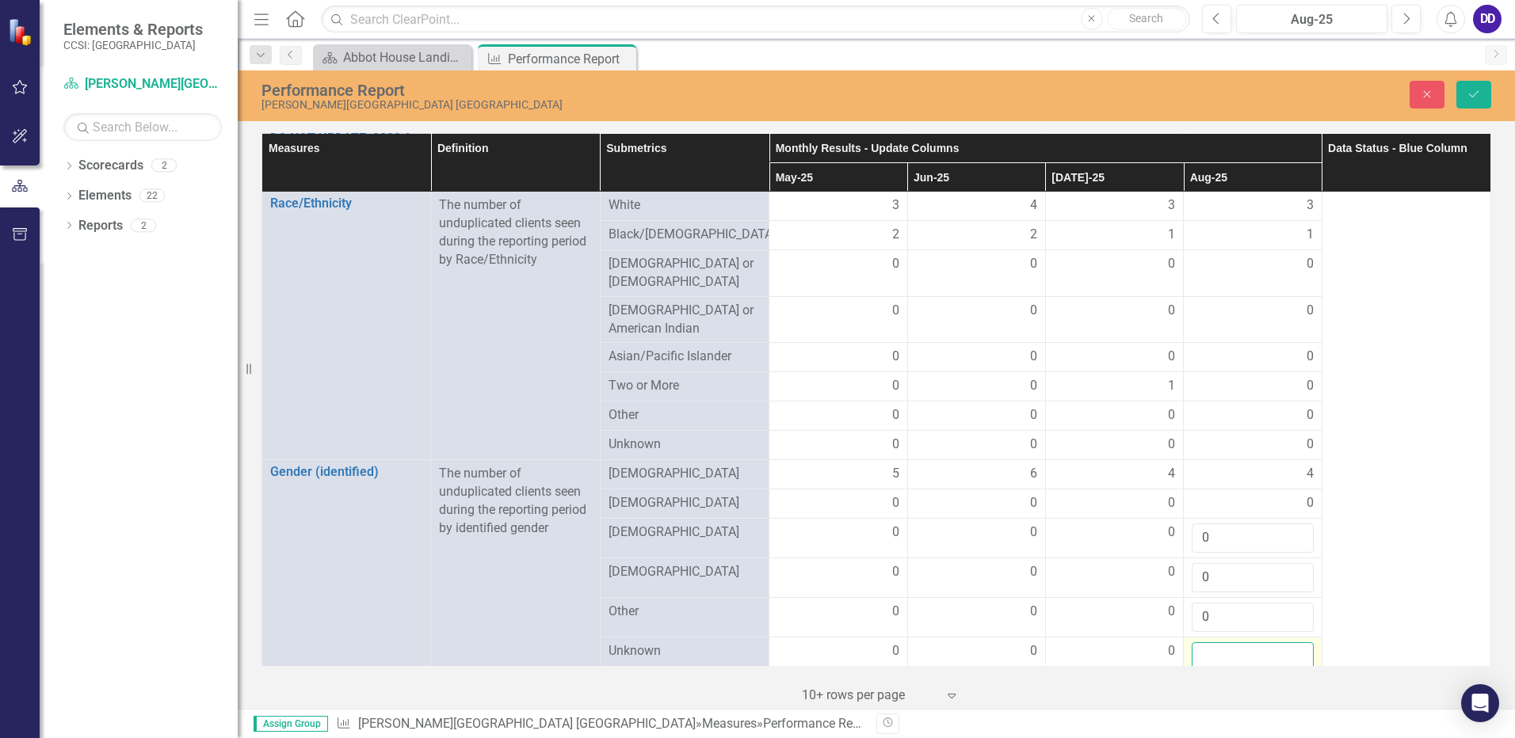
drag, startPoint x: 1246, startPoint y: 638, endPoint x: 1269, endPoint y: 642, distance: 24.1
click at [1269, 643] on input "number" at bounding box center [1252, 657] width 121 height 29
click at [1291, 643] on input "1" at bounding box center [1252, 657] width 121 height 29
type input "0"
click at [1288, 645] on input "0" at bounding box center [1252, 657] width 121 height 29
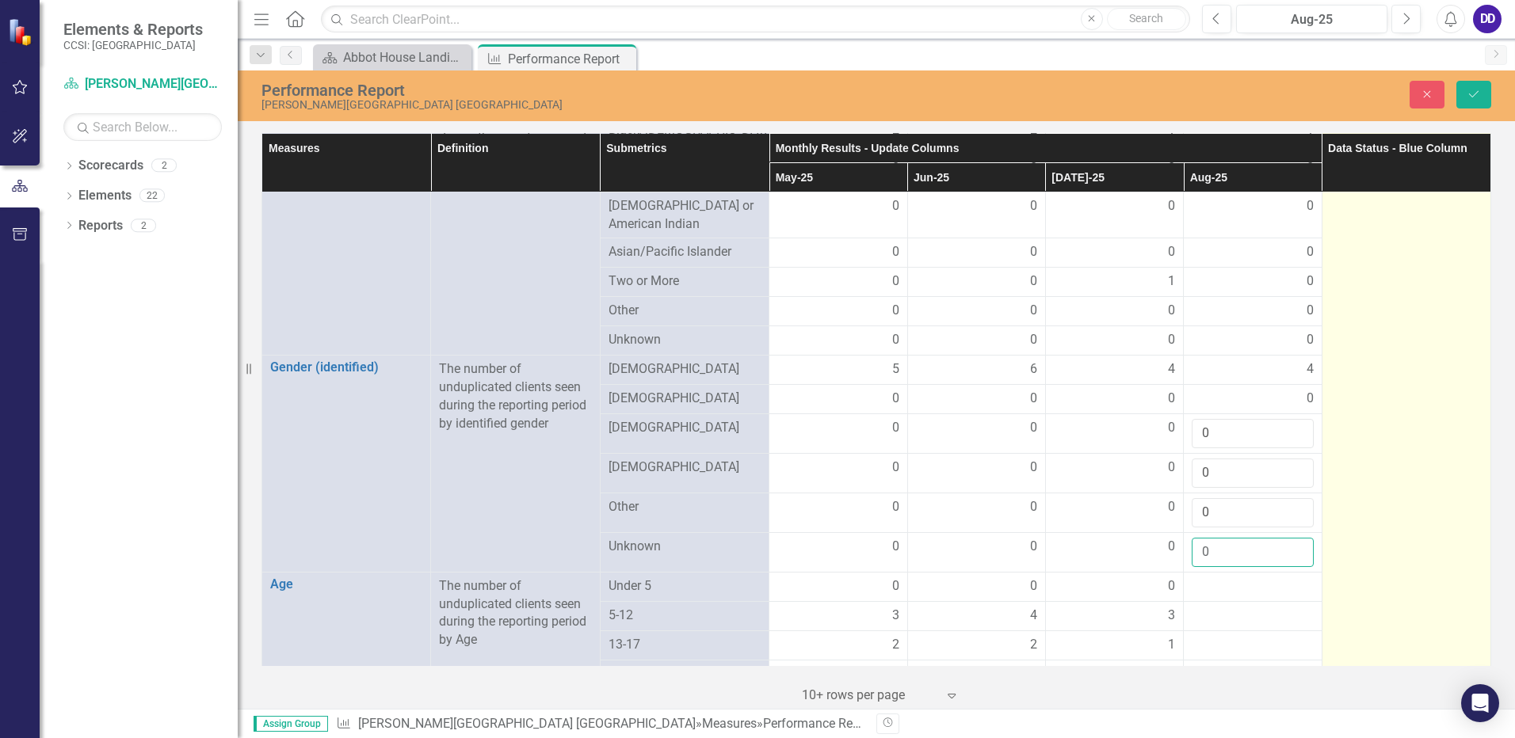
scroll to position [3169, 0]
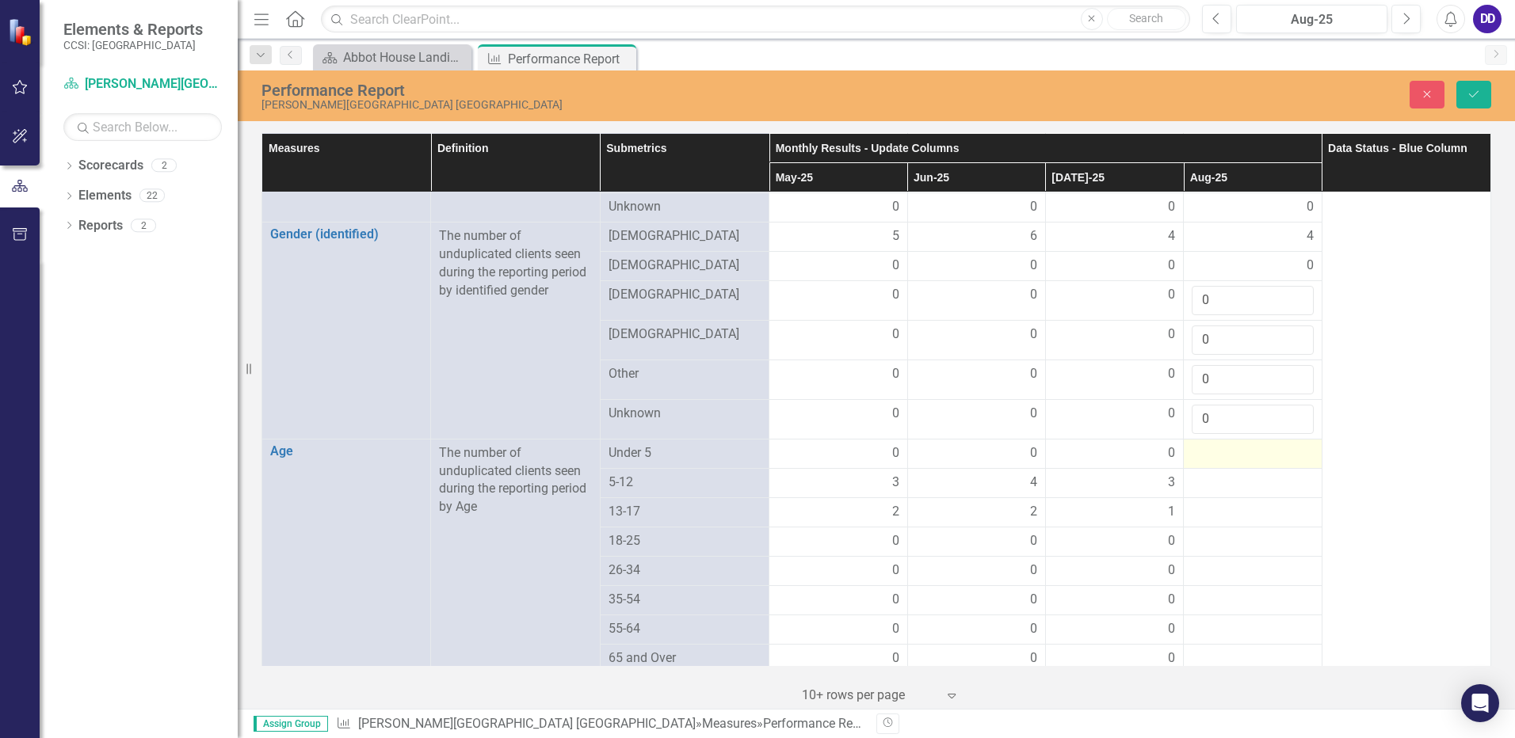
click at [1213, 445] on div at bounding box center [1252, 454] width 121 height 19
drag, startPoint x: 1213, startPoint y: 437, endPoint x: 1287, endPoint y: 441, distance: 73.8
click at [1288, 445] on input "1" at bounding box center [1252, 459] width 121 height 29
type input "0"
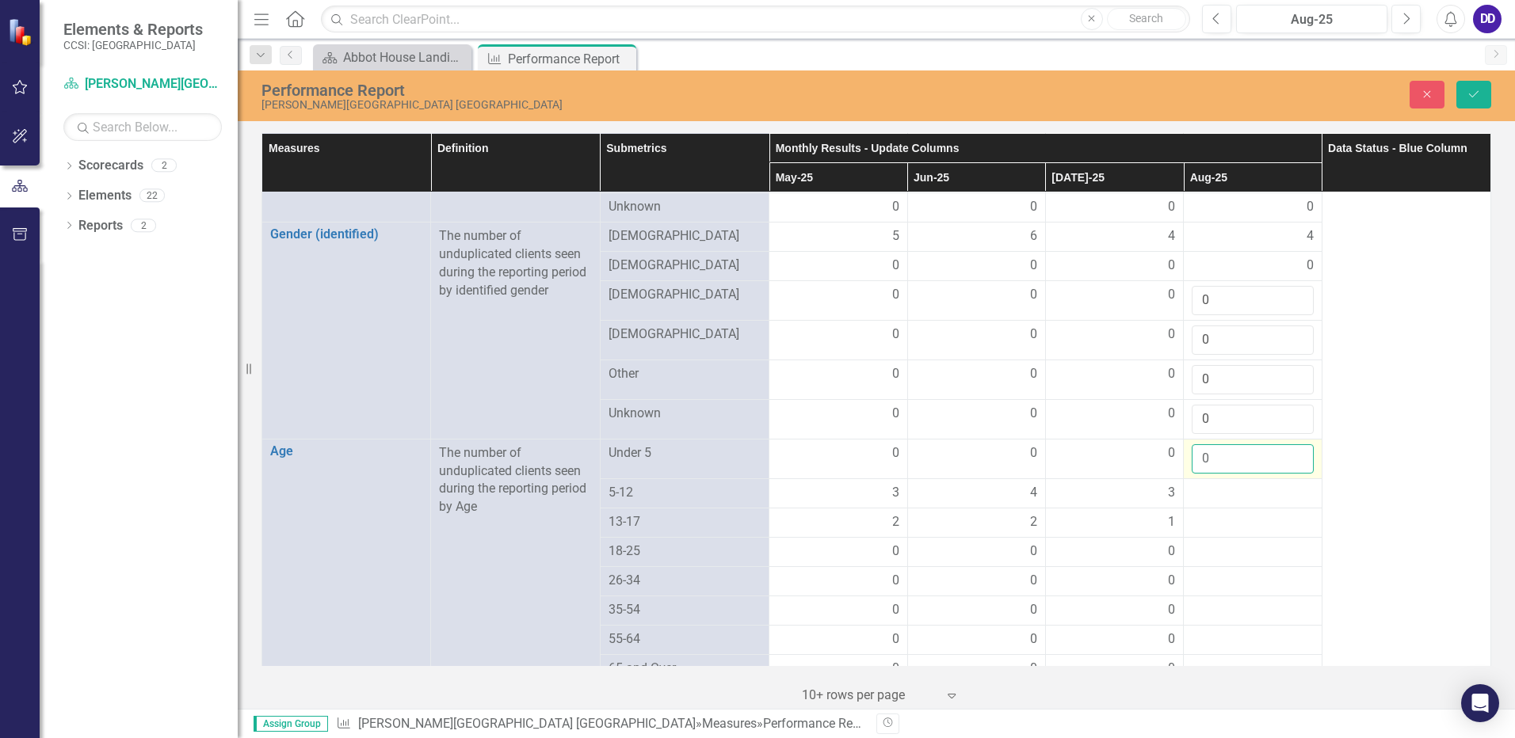
click at [1284, 448] on input "0" at bounding box center [1252, 459] width 121 height 29
click at [1240, 484] on div at bounding box center [1252, 493] width 121 height 19
drag, startPoint x: 1240, startPoint y: 479, endPoint x: 1285, endPoint y: 477, distance: 45.2
click at [1285, 484] on input "1" at bounding box center [1252, 498] width 121 height 29
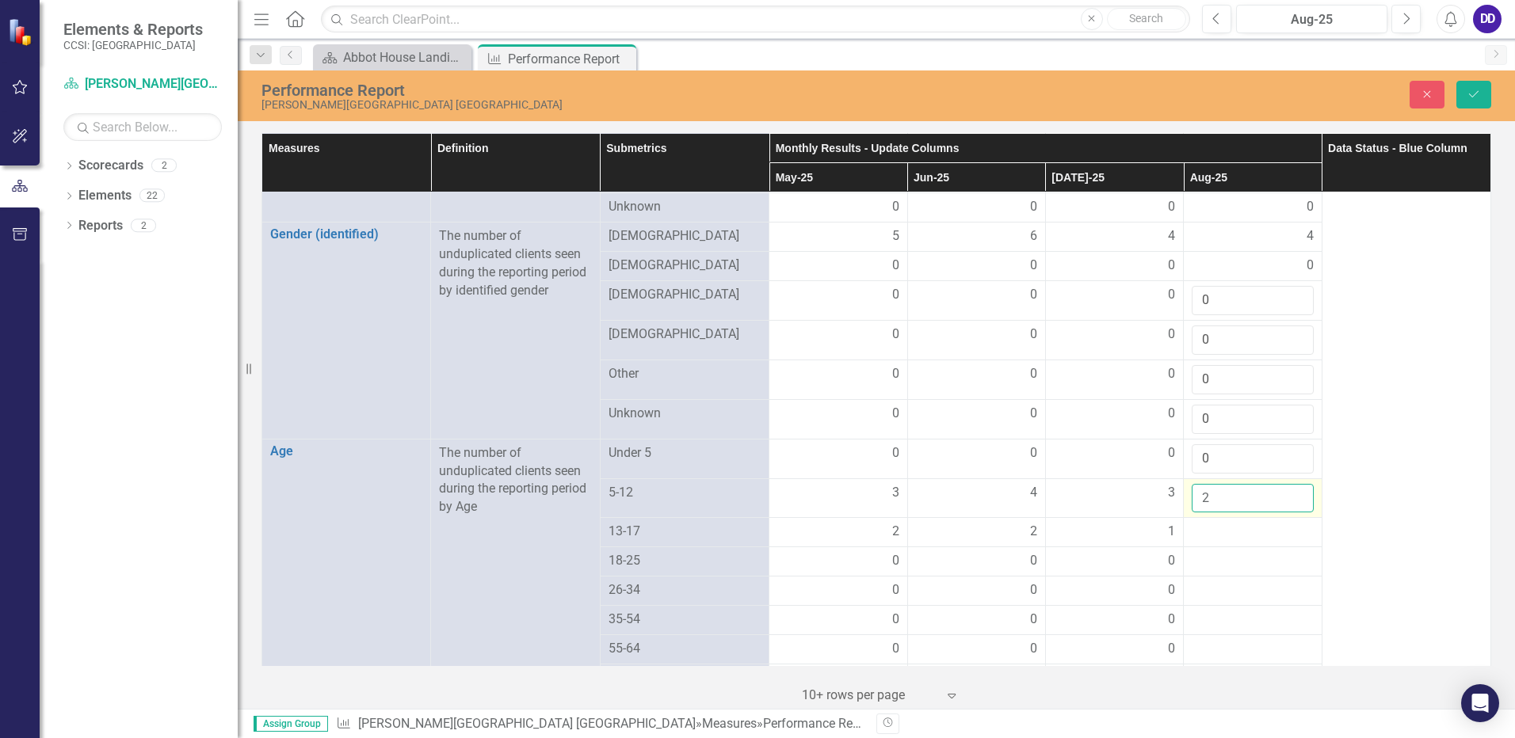
click at [1285, 484] on input "2" at bounding box center [1252, 498] width 121 height 29
type input "3"
click at [1285, 484] on input "3" at bounding box center [1252, 498] width 121 height 29
click at [1234, 523] on div at bounding box center [1252, 532] width 121 height 19
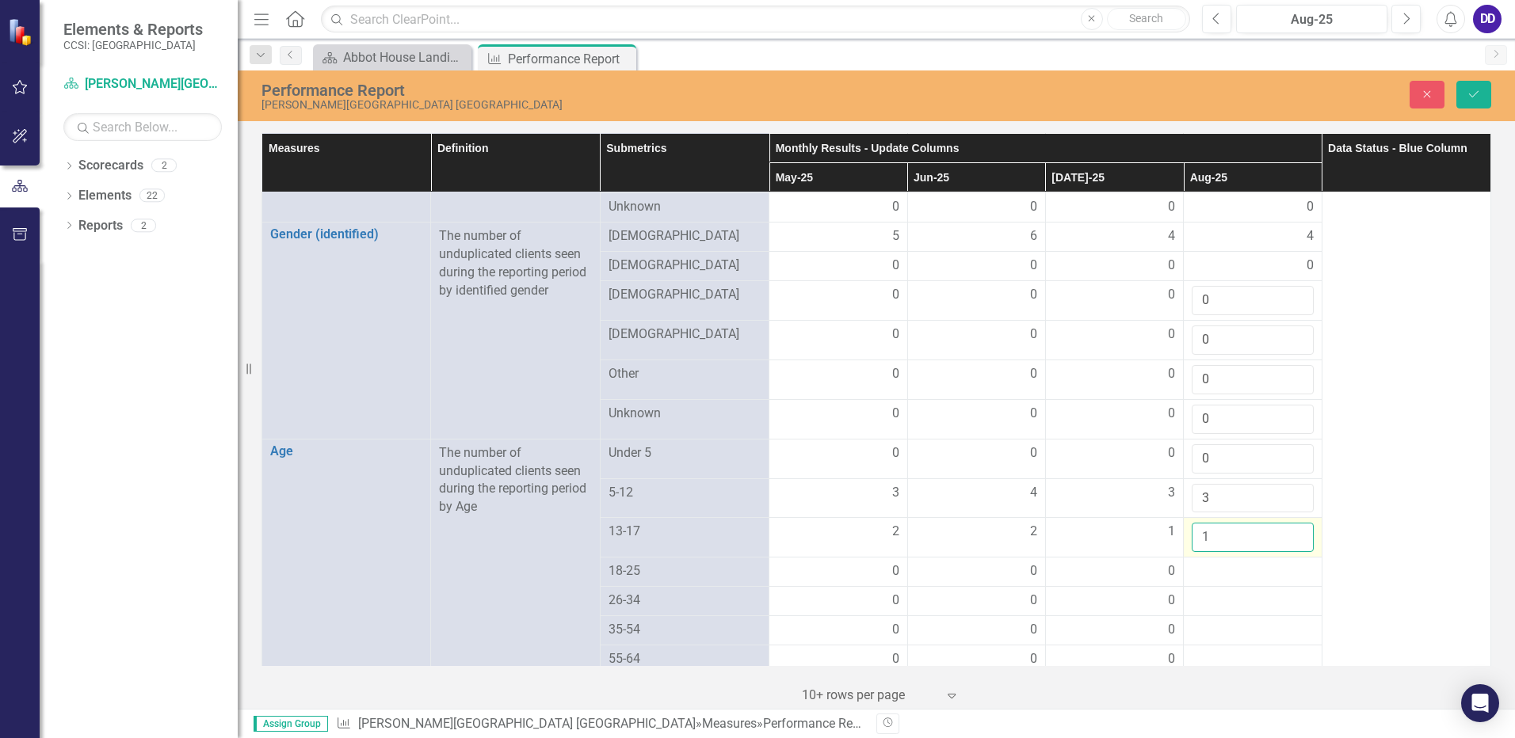
drag, startPoint x: 1234, startPoint y: 518, endPoint x: 1288, endPoint y: 518, distance: 53.1
type input "1"
click at [1288, 523] on input "1" at bounding box center [1252, 537] width 121 height 29
click at [1229, 563] on div at bounding box center [1252, 572] width 121 height 19
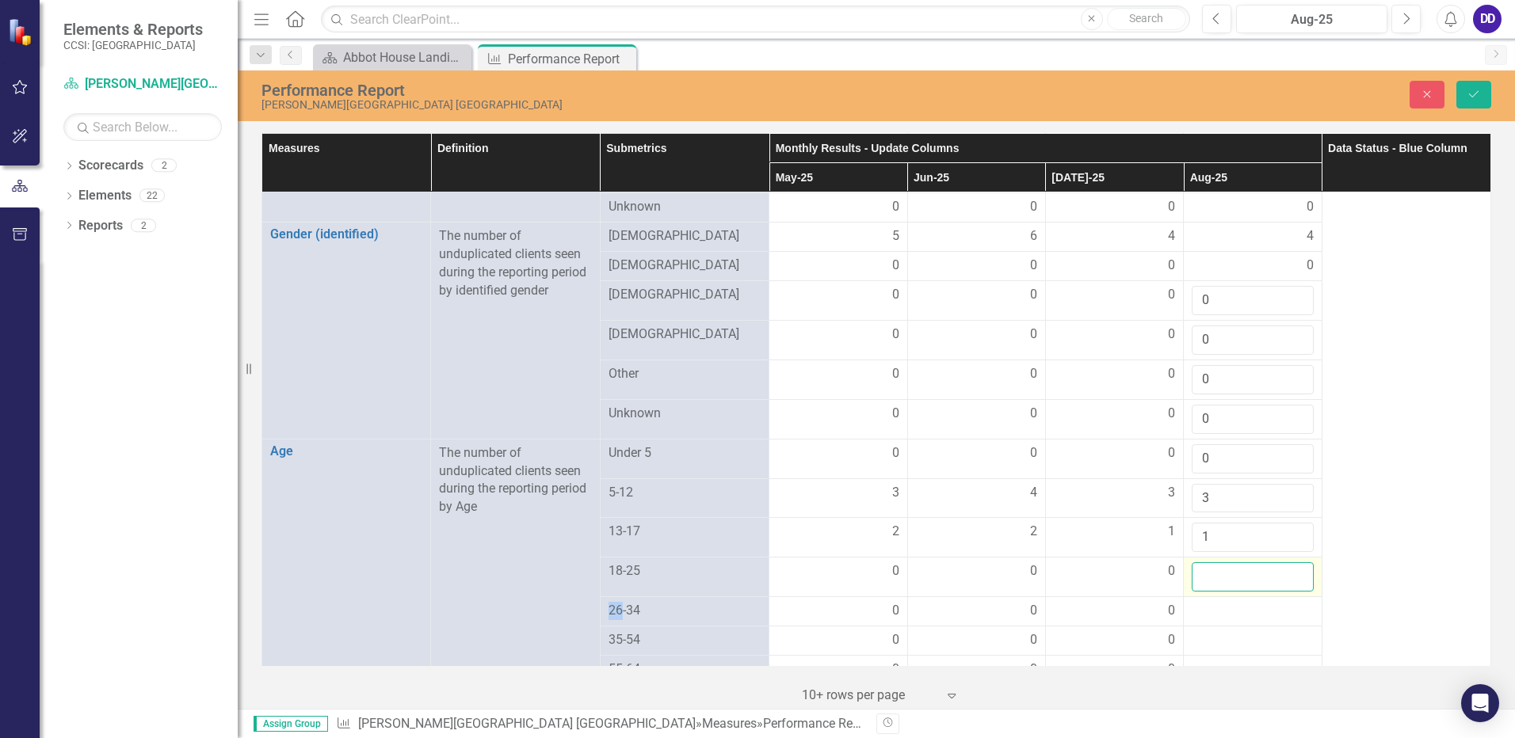
drag, startPoint x: 1229, startPoint y: 554, endPoint x: 1286, endPoint y: 559, distance: 57.2
click at [1284, 563] on input "1" at bounding box center [1252, 577] width 121 height 29
type input "0"
click at [1286, 563] on input "0" at bounding box center [1252, 577] width 121 height 29
click at [1230, 602] on div at bounding box center [1252, 611] width 121 height 19
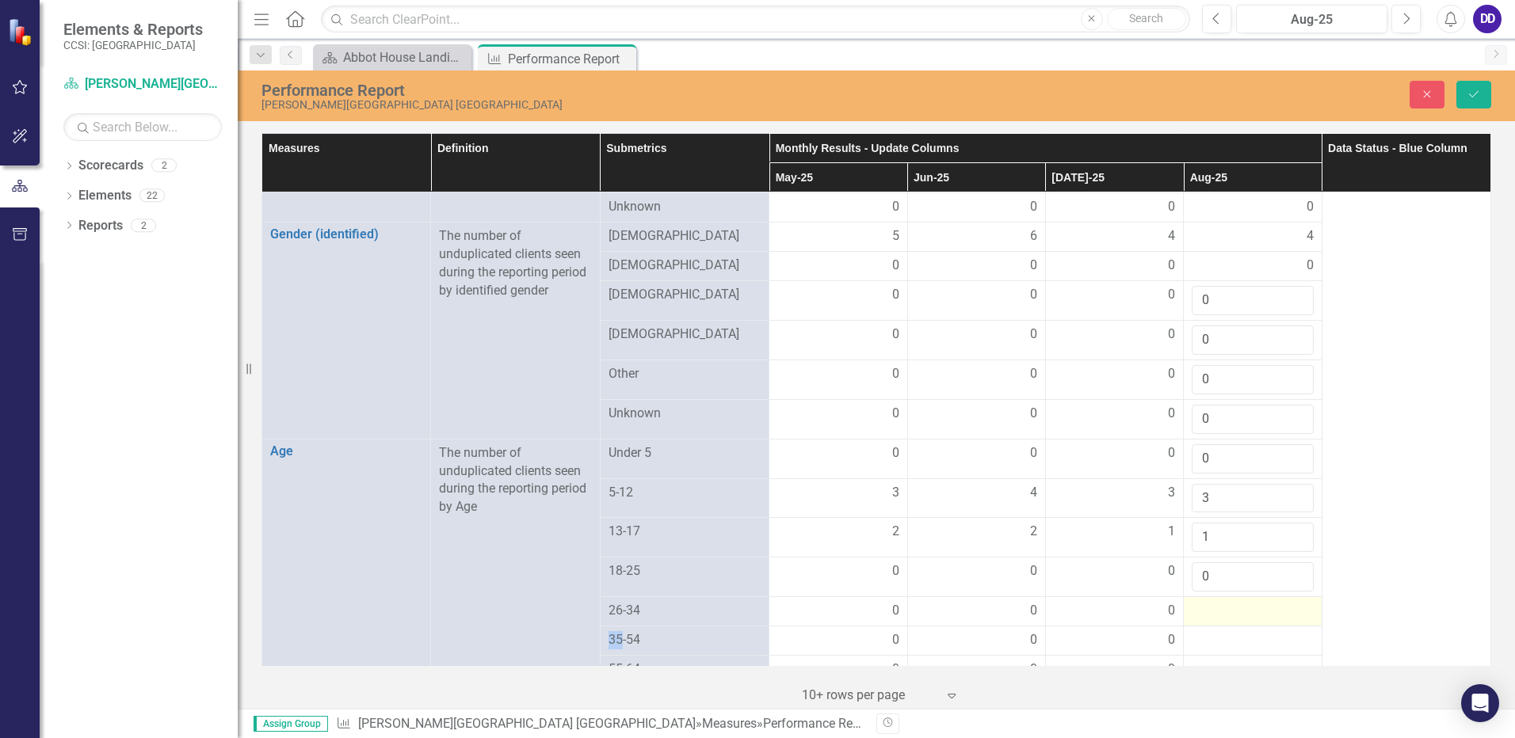
click at [1230, 602] on div at bounding box center [1252, 611] width 121 height 19
drag, startPoint x: 1230, startPoint y: 593, endPoint x: 1281, endPoint y: 601, distance: 52.1
click at [1281, 602] on input "number" at bounding box center [1252, 616] width 121 height 29
click at [1288, 602] on input "1" at bounding box center [1252, 616] width 121 height 29
type input "0"
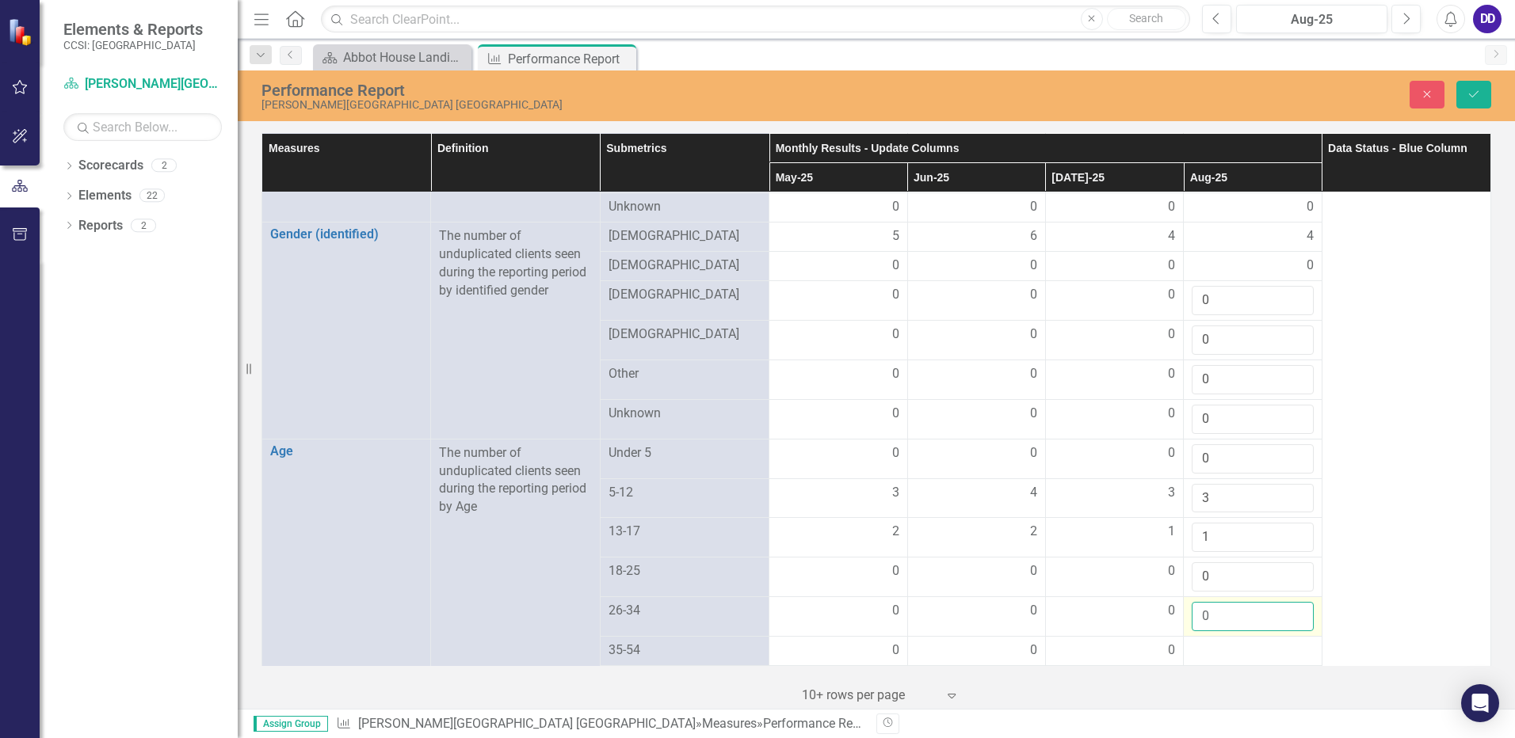
click at [1288, 604] on input "0" at bounding box center [1252, 616] width 121 height 29
click at [1234, 642] on div at bounding box center [1252, 651] width 121 height 19
drag, startPoint x: 1234, startPoint y: 635, endPoint x: 1253, endPoint y: 640, distance: 20.6
click at [1253, 642] on input "number" at bounding box center [1252, 656] width 121 height 29
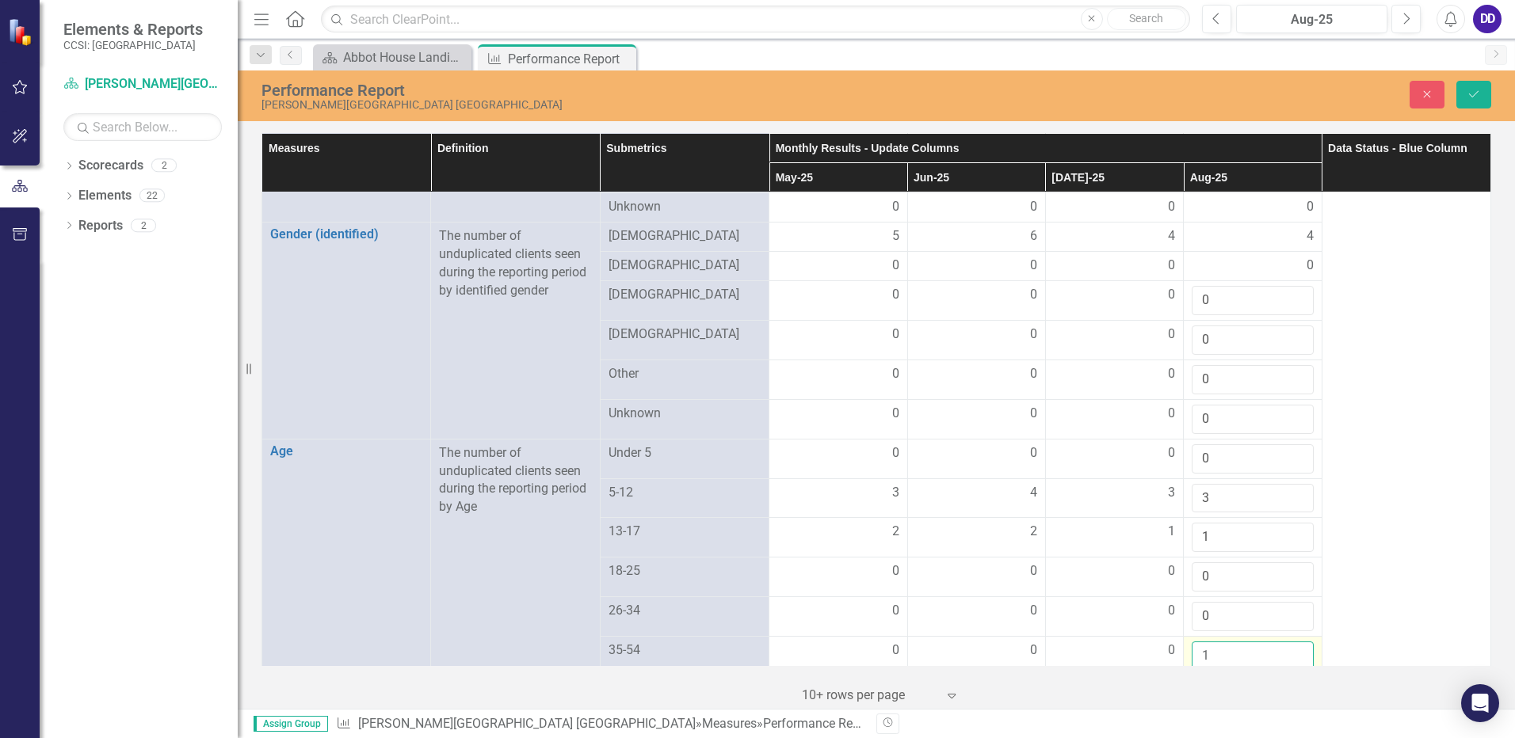
click at [1286, 642] on input "1" at bounding box center [1252, 656] width 121 height 29
click at [1286, 642] on input "2" at bounding box center [1252, 656] width 121 height 29
click at [1285, 644] on input "1" at bounding box center [1252, 656] width 121 height 29
type input "0"
click at [1285, 643] on input "0" at bounding box center [1252, 656] width 121 height 29
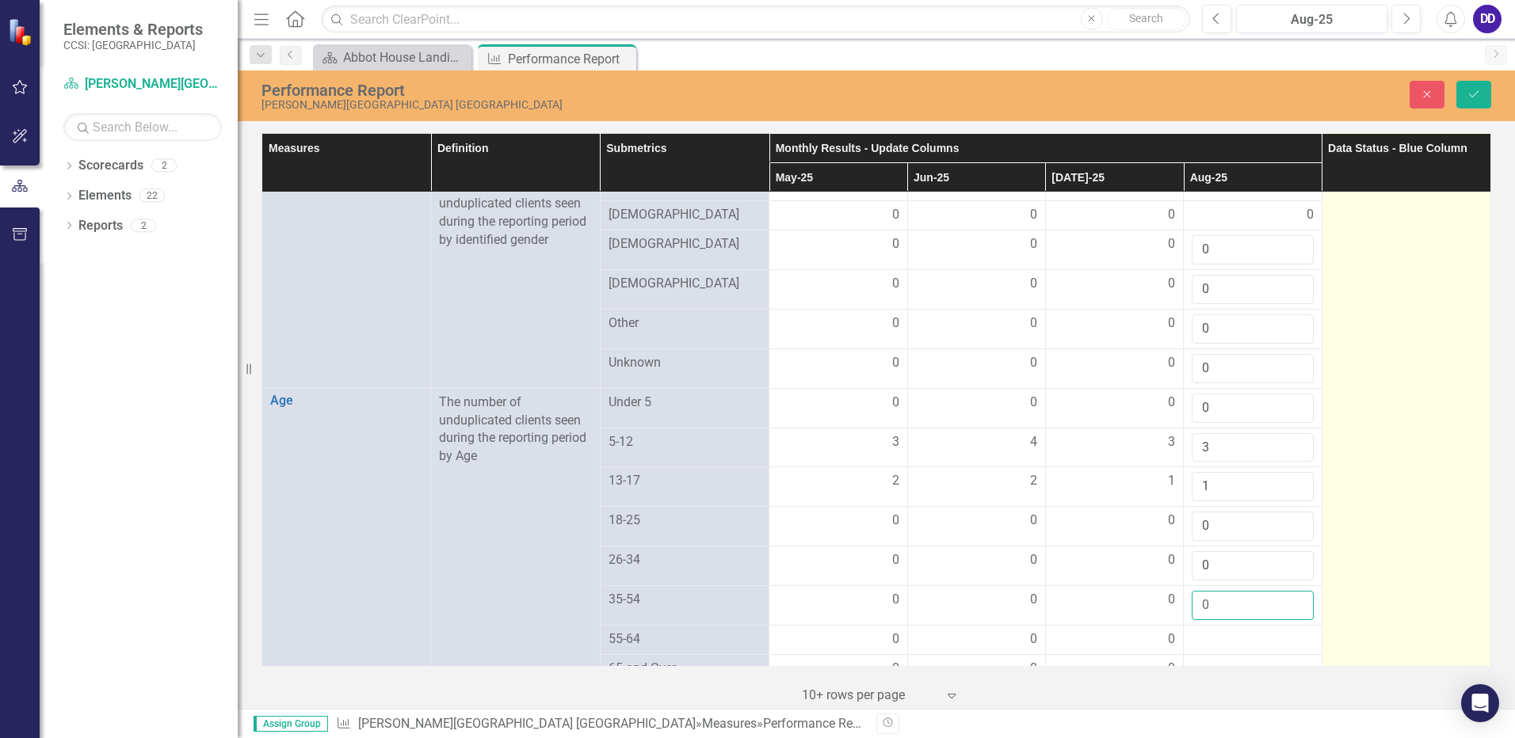
scroll to position [3249, 0]
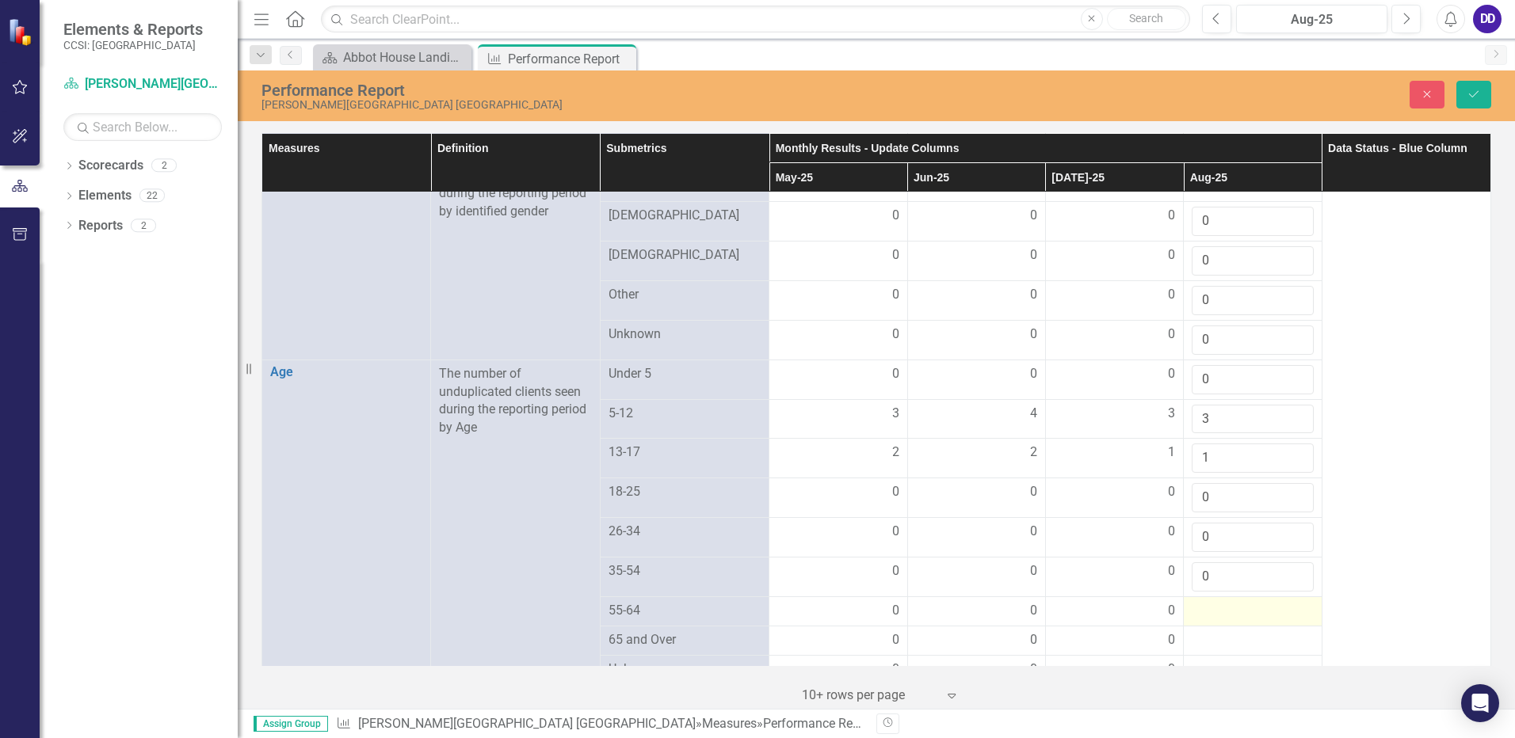
click at [1227, 602] on div at bounding box center [1252, 611] width 121 height 19
drag, startPoint x: 1227, startPoint y: 601, endPoint x: 1286, endPoint y: 595, distance: 58.9
click at [1286, 602] on input "1" at bounding box center [1252, 616] width 121 height 29
type input "0"
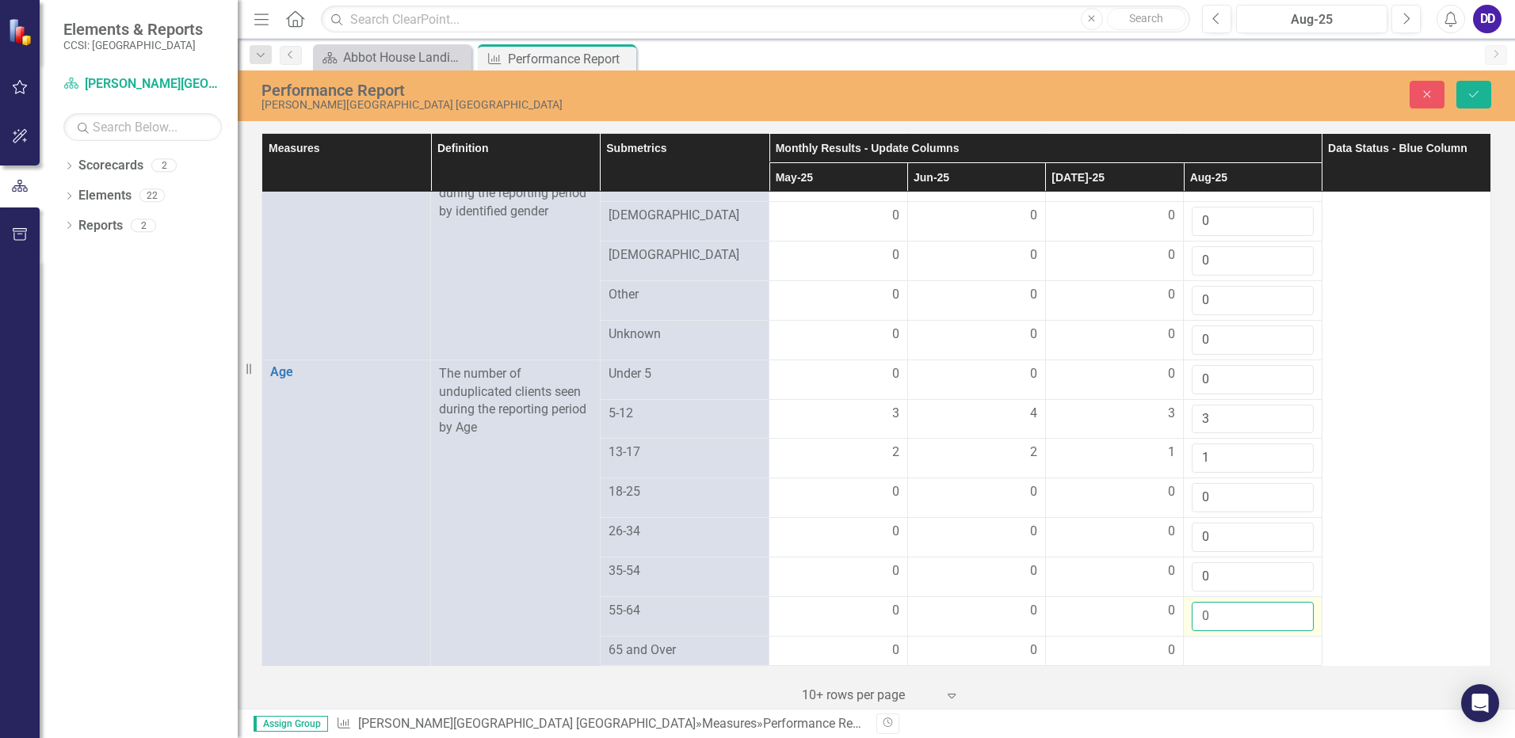
click at [1288, 602] on input "0" at bounding box center [1252, 616] width 121 height 29
click at [1228, 642] on div at bounding box center [1252, 651] width 121 height 19
drag, startPoint x: 1228, startPoint y: 637, endPoint x: 1288, endPoint y: 631, distance: 59.8
click at [1288, 642] on input "1" at bounding box center [1252, 656] width 121 height 29
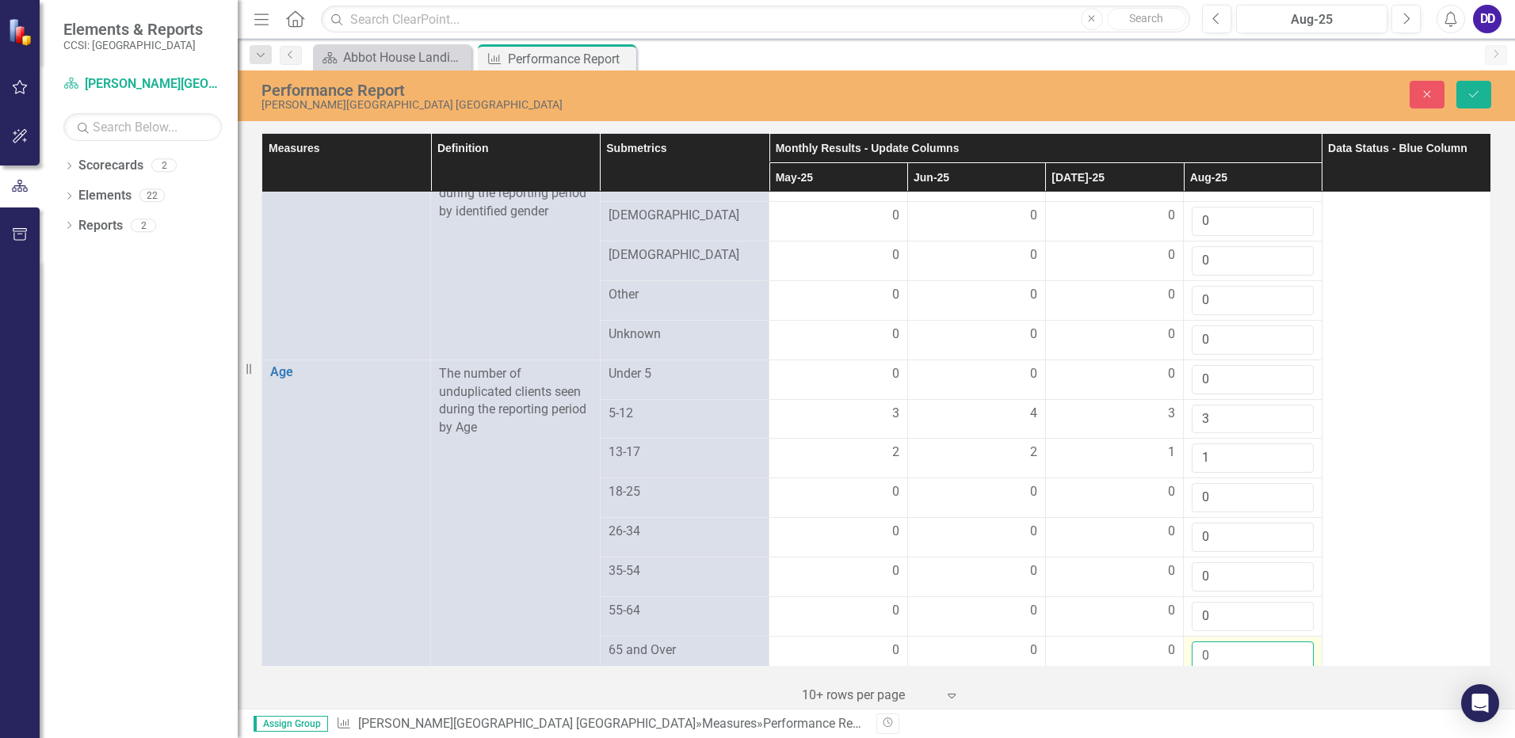
type input "0"
click at [1285, 643] on input "0" at bounding box center [1252, 656] width 121 height 29
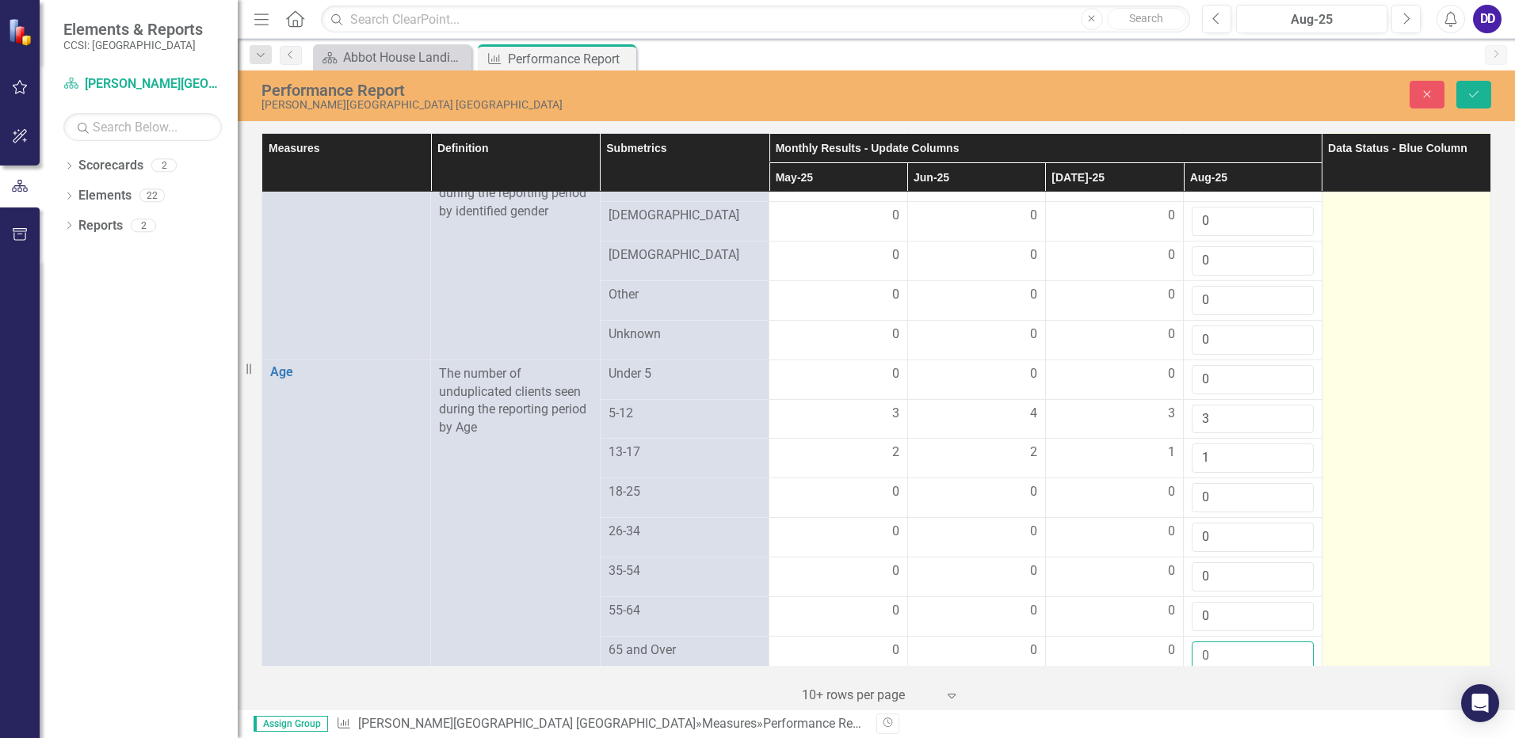
scroll to position [3566, 0]
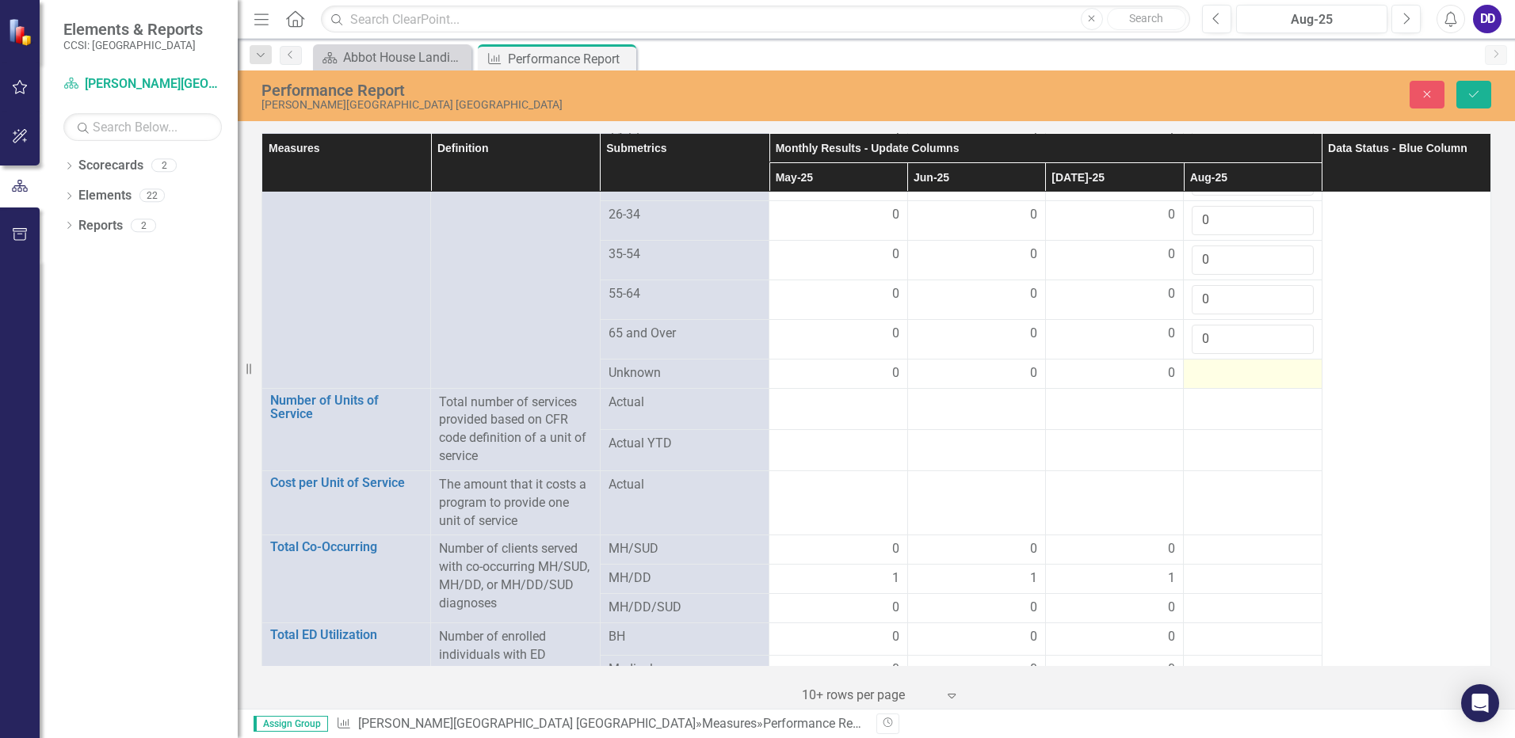
click at [1216, 364] on div at bounding box center [1252, 373] width 121 height 19
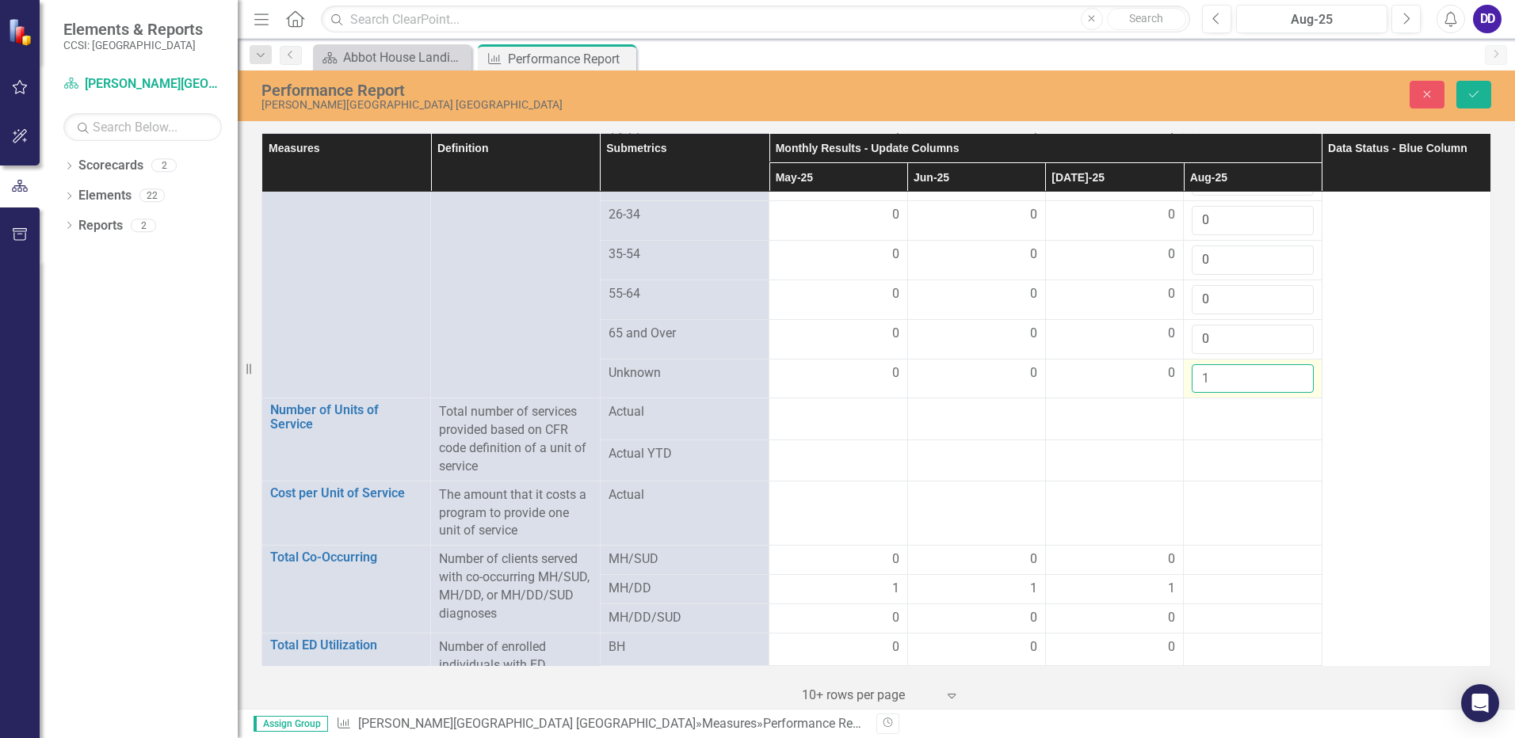
drag, startPoint x: 1216, startPoint y: 353, endPoint x: 1288, endPoint y: 359, distance: 71.6
click at [1288, 364] on input "1" at bounding box center [1252, 378] width 121 height 29
type input "0"
click at [1288, 366] on input "0" at bounding box center [1252, 378] width 121 height 29
click at [1257, 551] on div at bounding box center [1252, 560] width 121 height 19
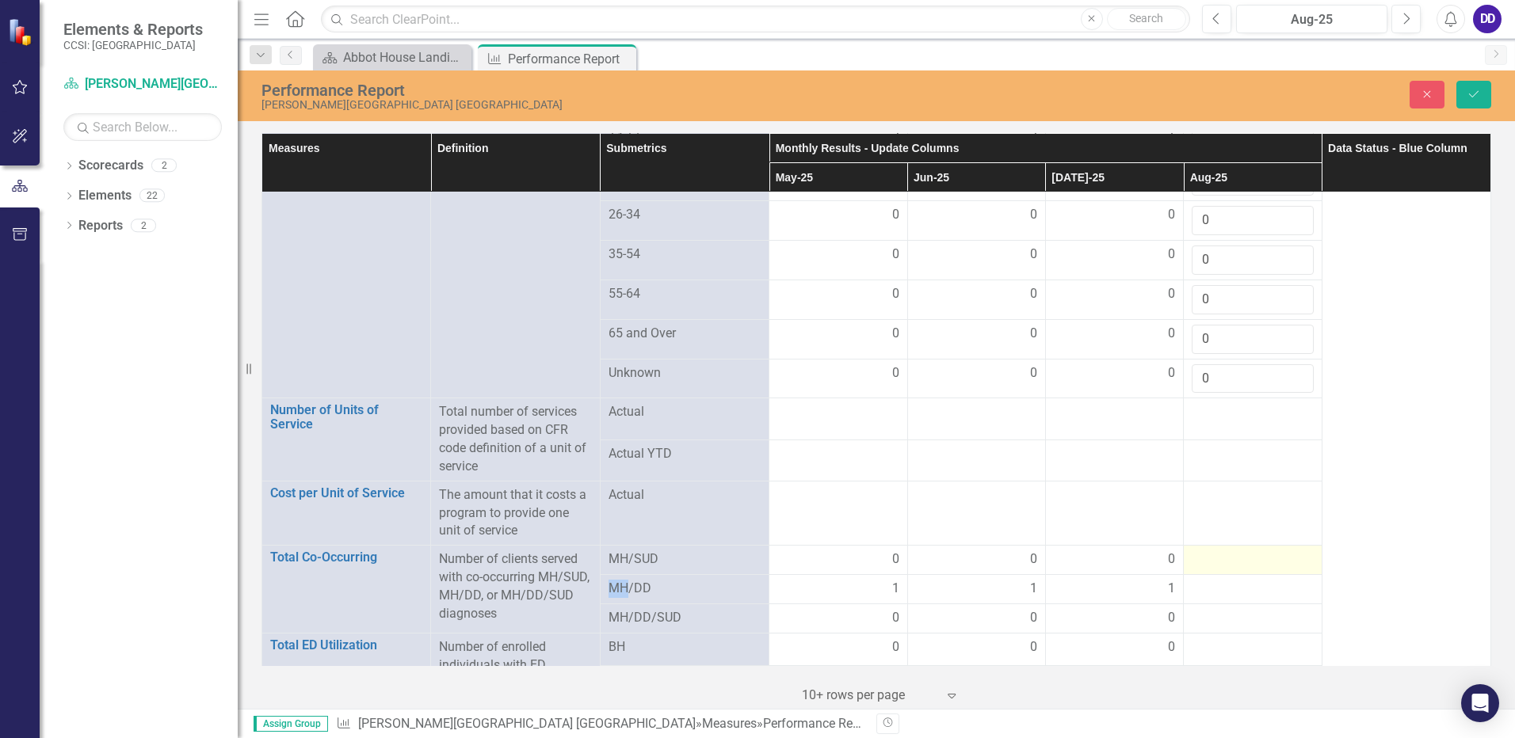
click at [1257, 551] on div at bounding box center [1252, 560] width 121 height 19
drag, startPoint x: 1257, startPoint y: 545, endPoint x: 1295, endPoint y: 556, distance: 38.9
click at [1295, 556] on input "number" at bounding box center [1252, 565] width 121 height 29
click at [1289, 551] on input "1" at bounding box center [1252, 565] width 121 height 29
type input "0"
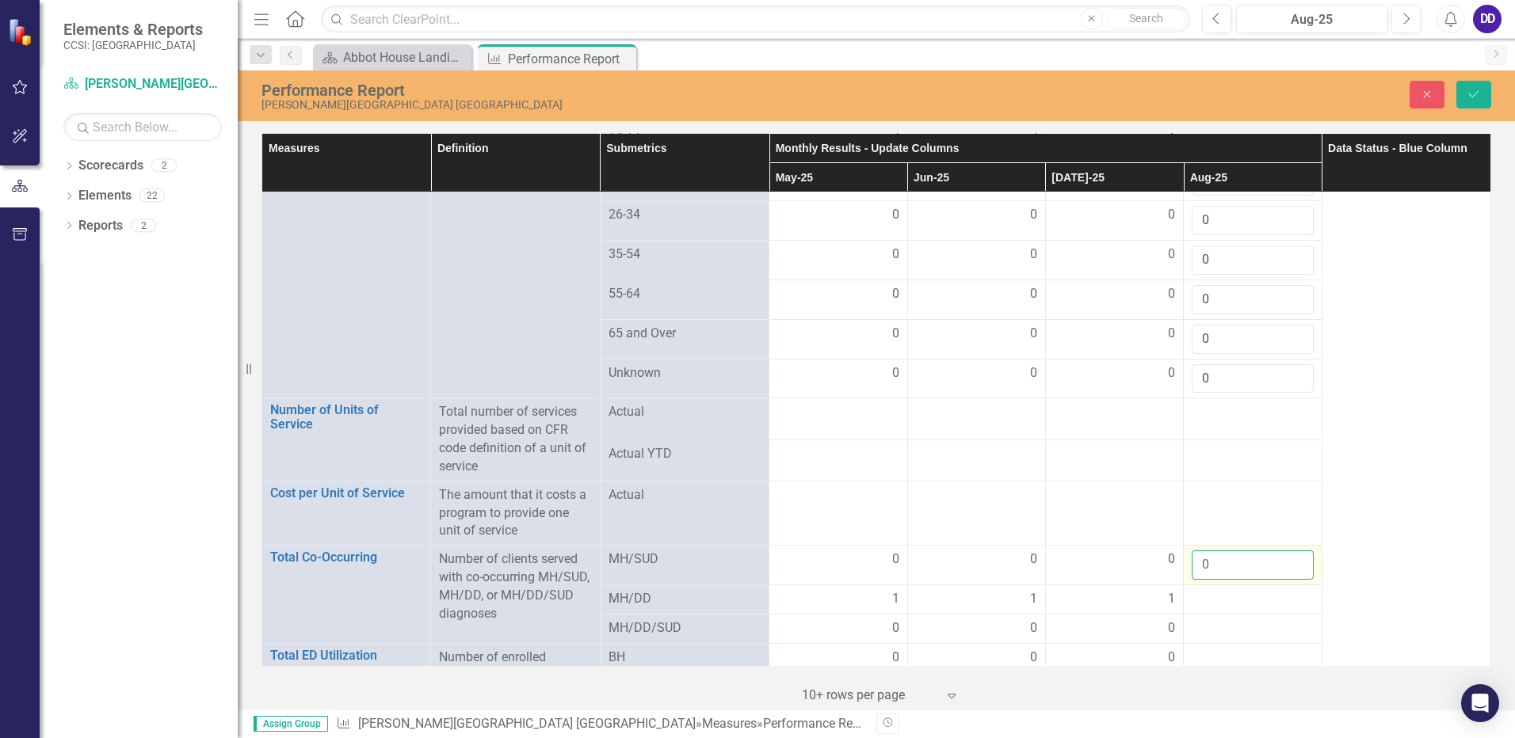
click at [1288, 551] on input "0" at bounding box center [1252, 565] width 121 height 29
click at [1241, 590] on div at bounding box center [1252, 599] width 121 height 19
drag, startPoint x: 1241, startPoint y: 579, endPoint x: 1287, endPoint y: 583, distance: 46.1
type input "1"
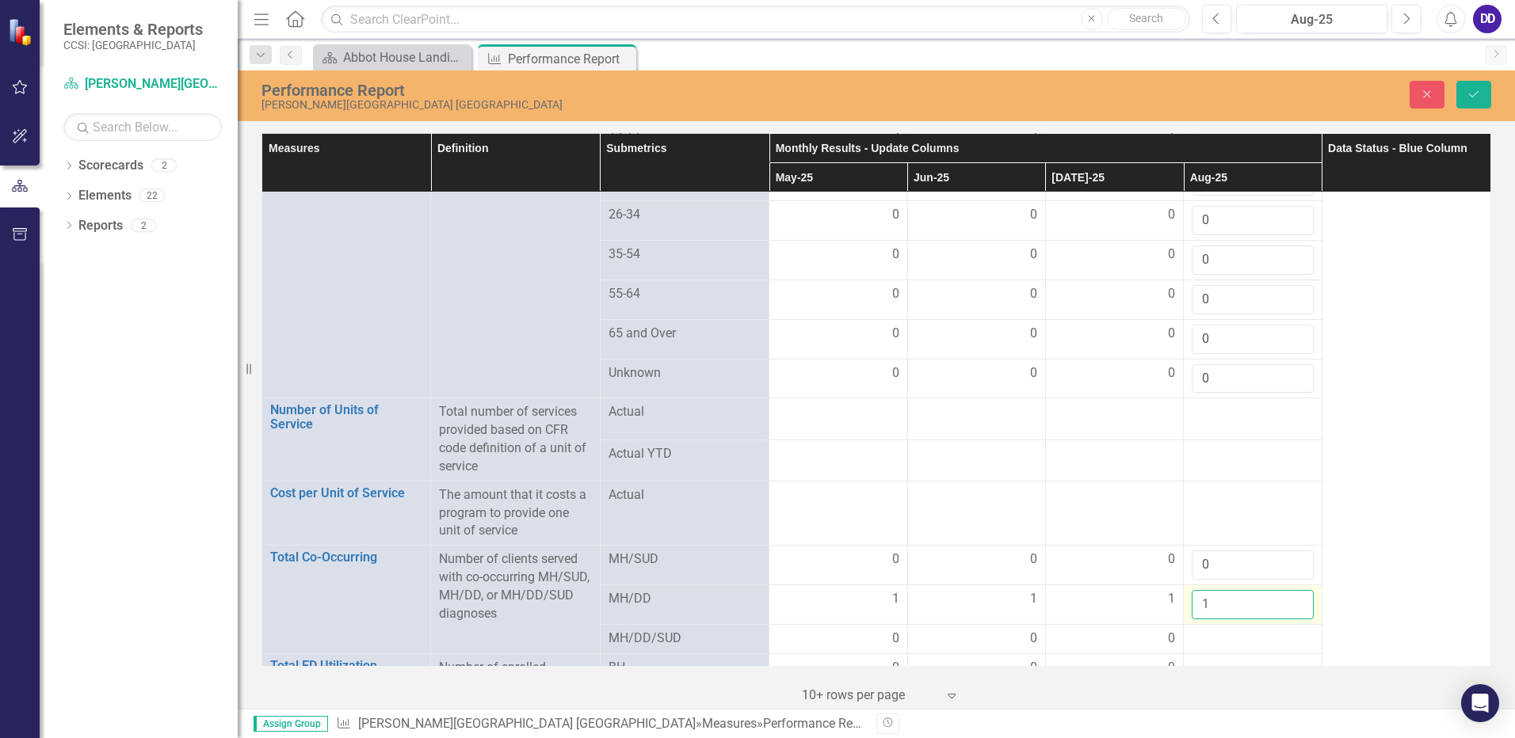
click at [1287, 590] on input "1" at bounding box center [1252, 604] width 121 height 29
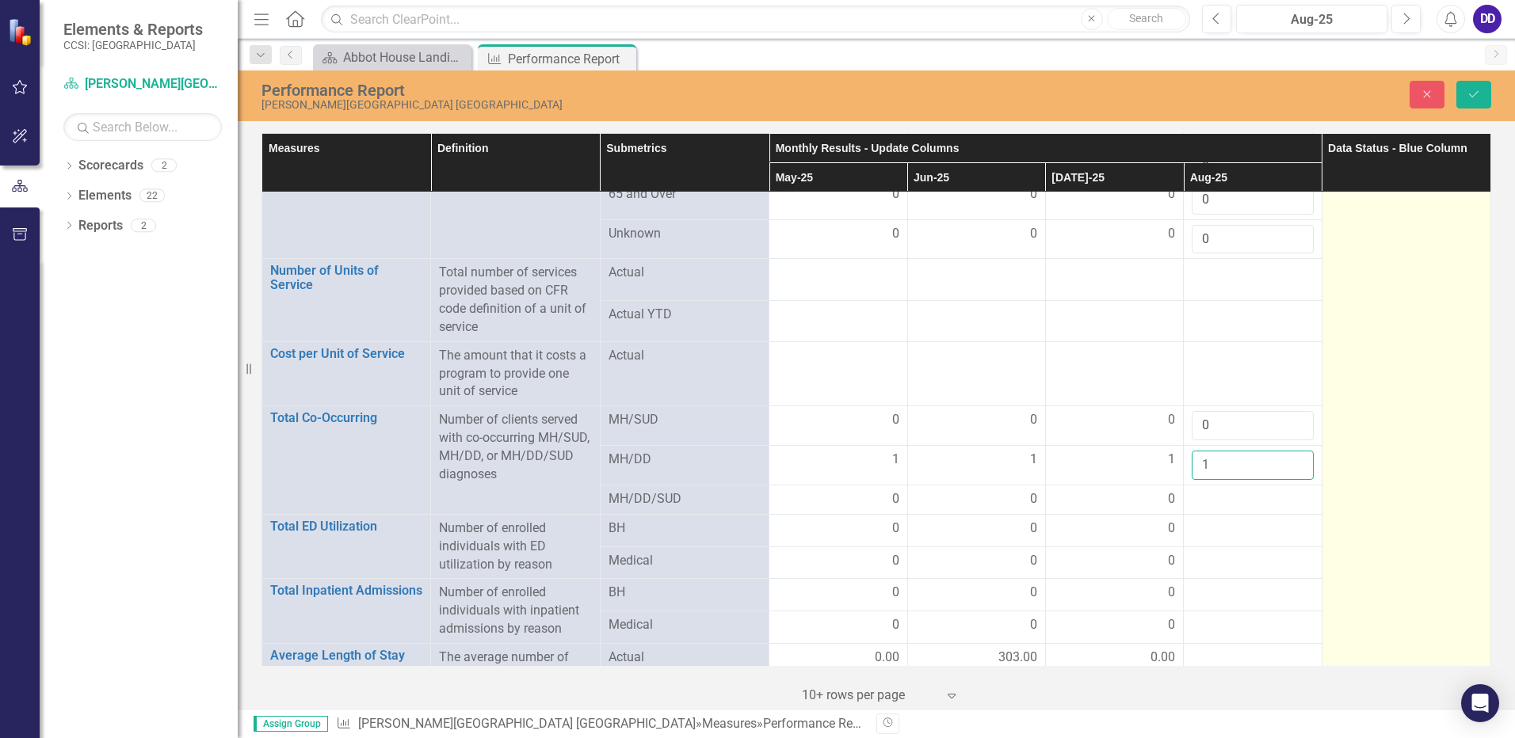
scroll to position [3803, 0]
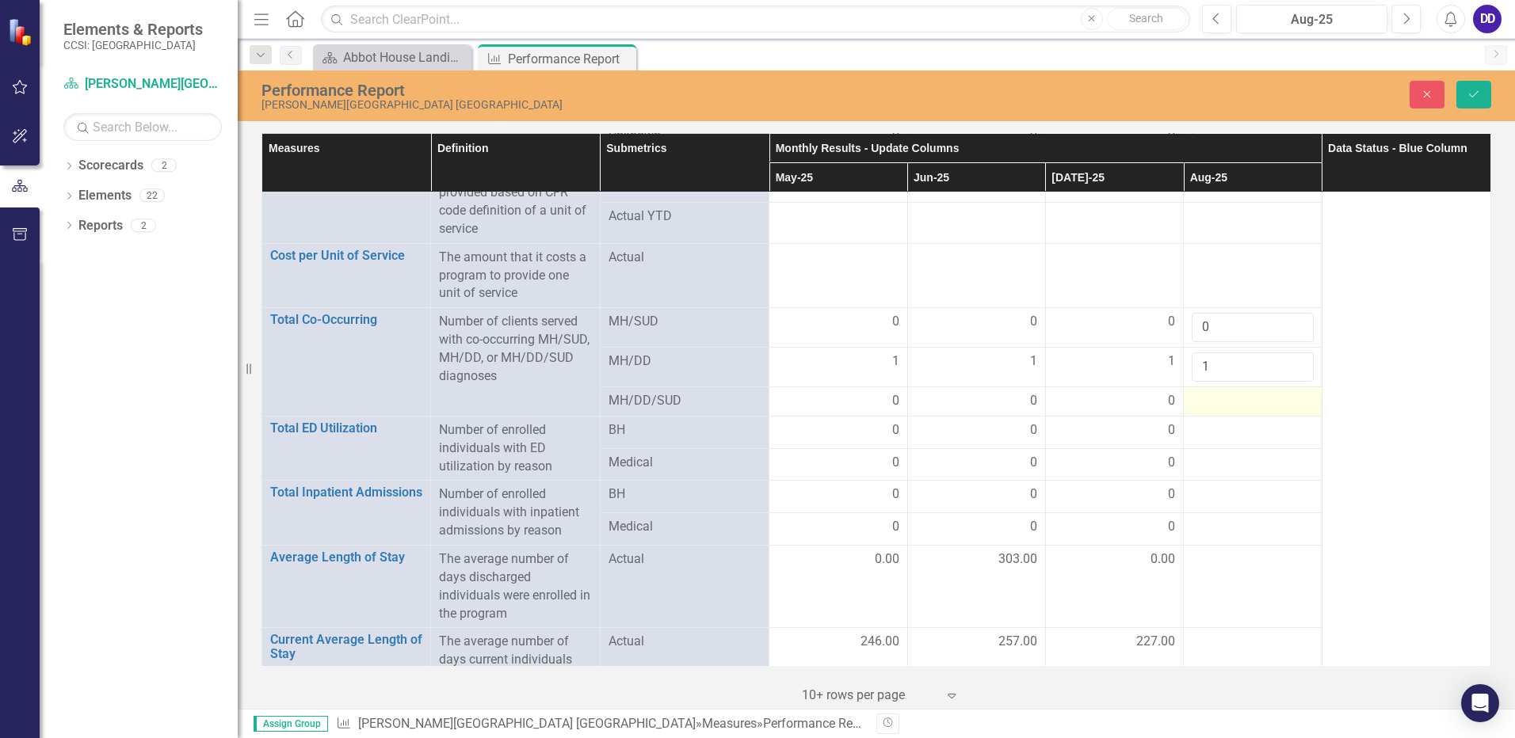
click at [1237, 392] on div at bounding box center [1252, 401] width 121 height 19
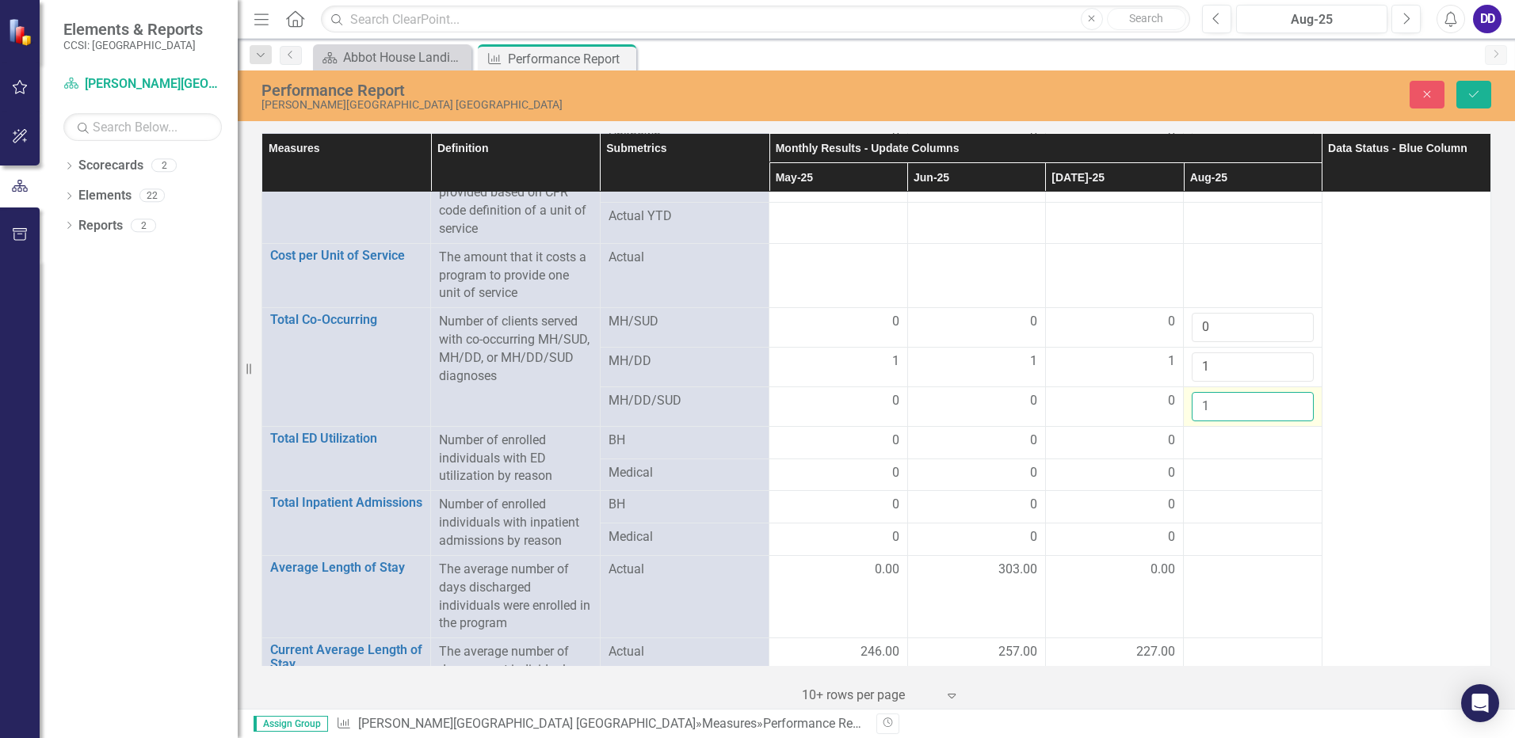
drag, startPoint x: 1237, startPoint y: 387, endPoint x: 1288, endPoint y: 386, distance: 50.7
click at [1288, 392] on input "1" at bounding box center [1252, 406] width 121 height 29
type input "0"
click at [1288, 394] on input "0" at bounding box center [1252, 406] width 121 height 29
click at [1206, 432] on div at bounding box center [1252, 441] width 121 height 19
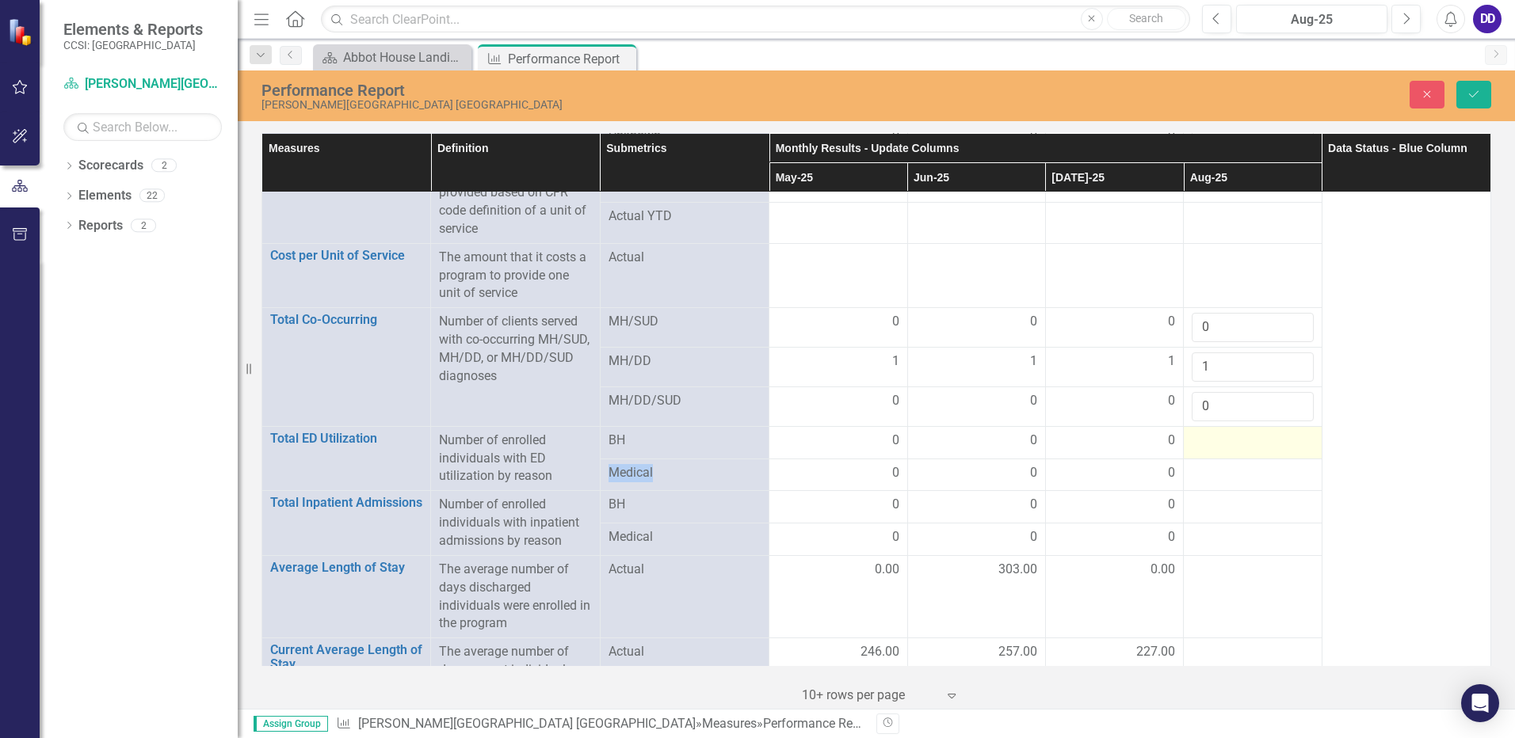
click at [1206, 432] on div at bounding box center [1252, 441] width 121 height 19
drag, startPoint x: 1206, startPoint y: 427, endPoint x: 1244, endPoint y: 429, distance: 38.1
click at [1244, 432] on input "number" at bounding box center [1252, 446] width 121 height 29
click at [1288, 432] on input "1" at bounding box center [1252, 446] width 121 height 29
type input "0"
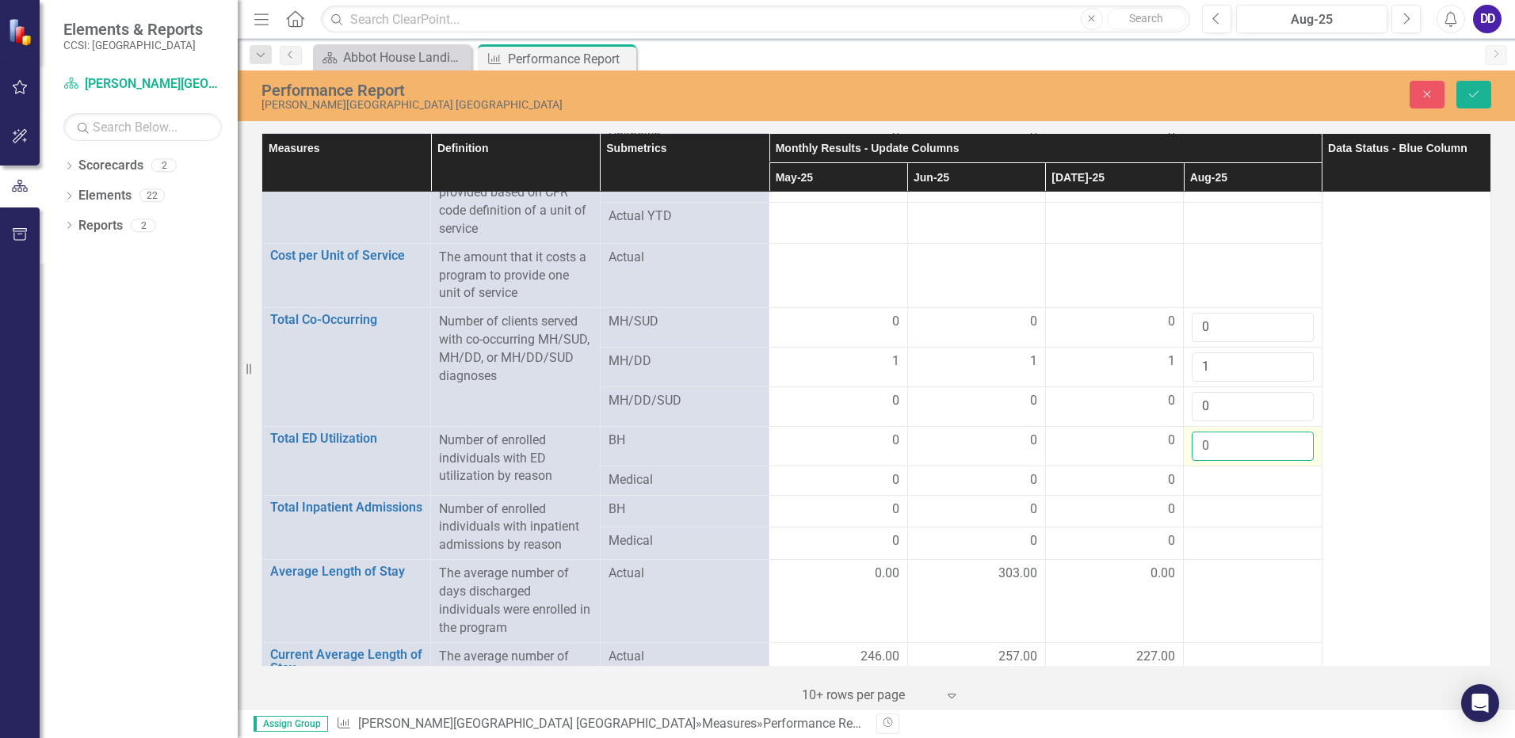
click at [1285, 432] on input "0" at bounding box center [1252, 446] width 121 height 29
click at [1231, 471] on div at bounding box center [1252, 480] width 121 height 19
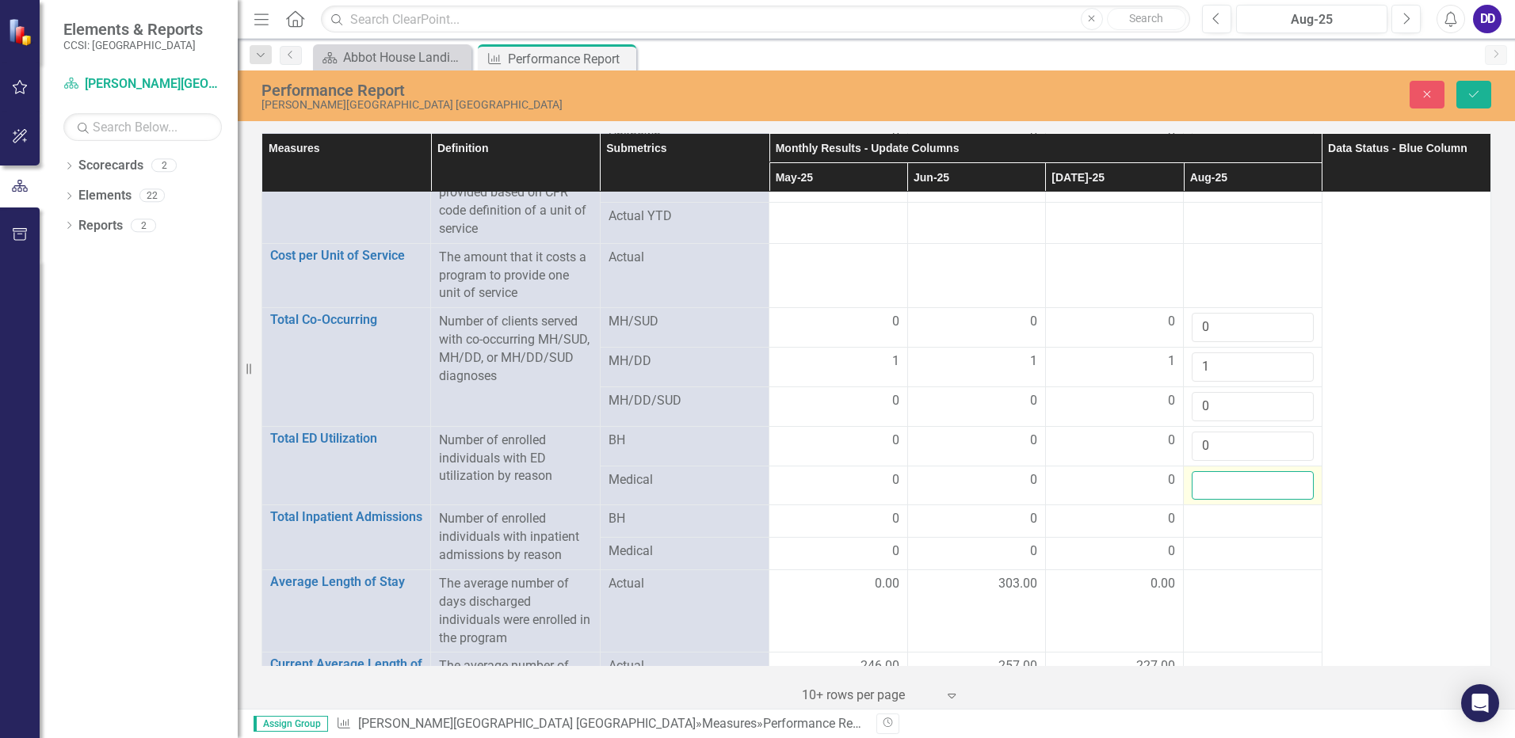
drag, startPoint x: 1231, startPoint y: 464, endPoint x: 1265, endPoint y: 475, distance: 35.6
click at [1265, 475] on input "number" at bounding box center [1252, 485] width 121 height 29
click at [1285, 471] on input "1" at bounding box center [1252, 485] width 121 height 29
type input "0"
click at [1287, 471] on input "0" at bounding box center [1252, 485] width 121 height 29
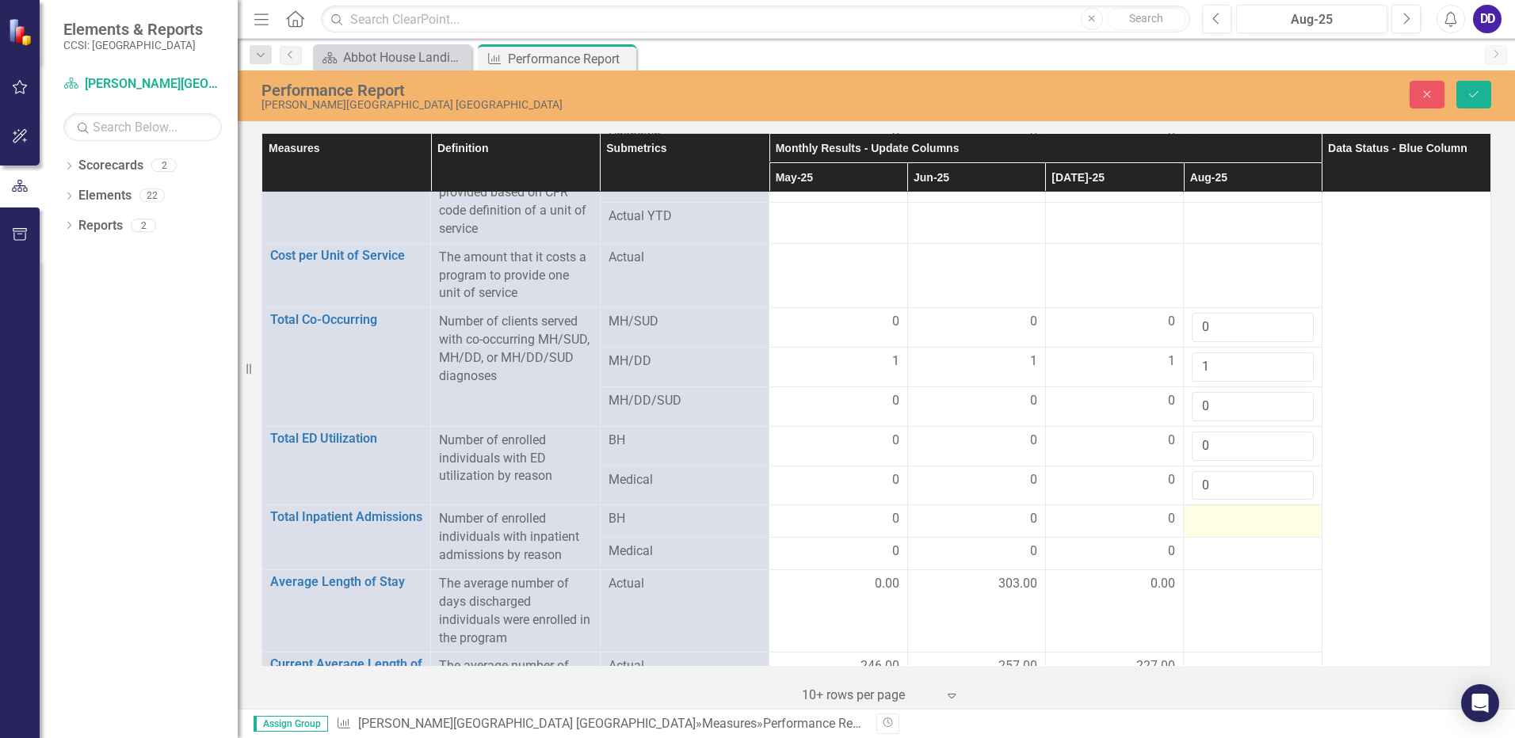
click at [1238, 510] on div at bounding box center [1252, 519] width 121 height 19
drag, startPoint x: 1238, startPoint y: 508, endPoint x: 1275, endPoint y: 513, distance: 36.8
click at [1275, 513] on input "number" at bounding box center [1252, 524] width 121 height 29
click at [1285, 510] on input "1" at bounding box center [1252, 524] width 121 height 29
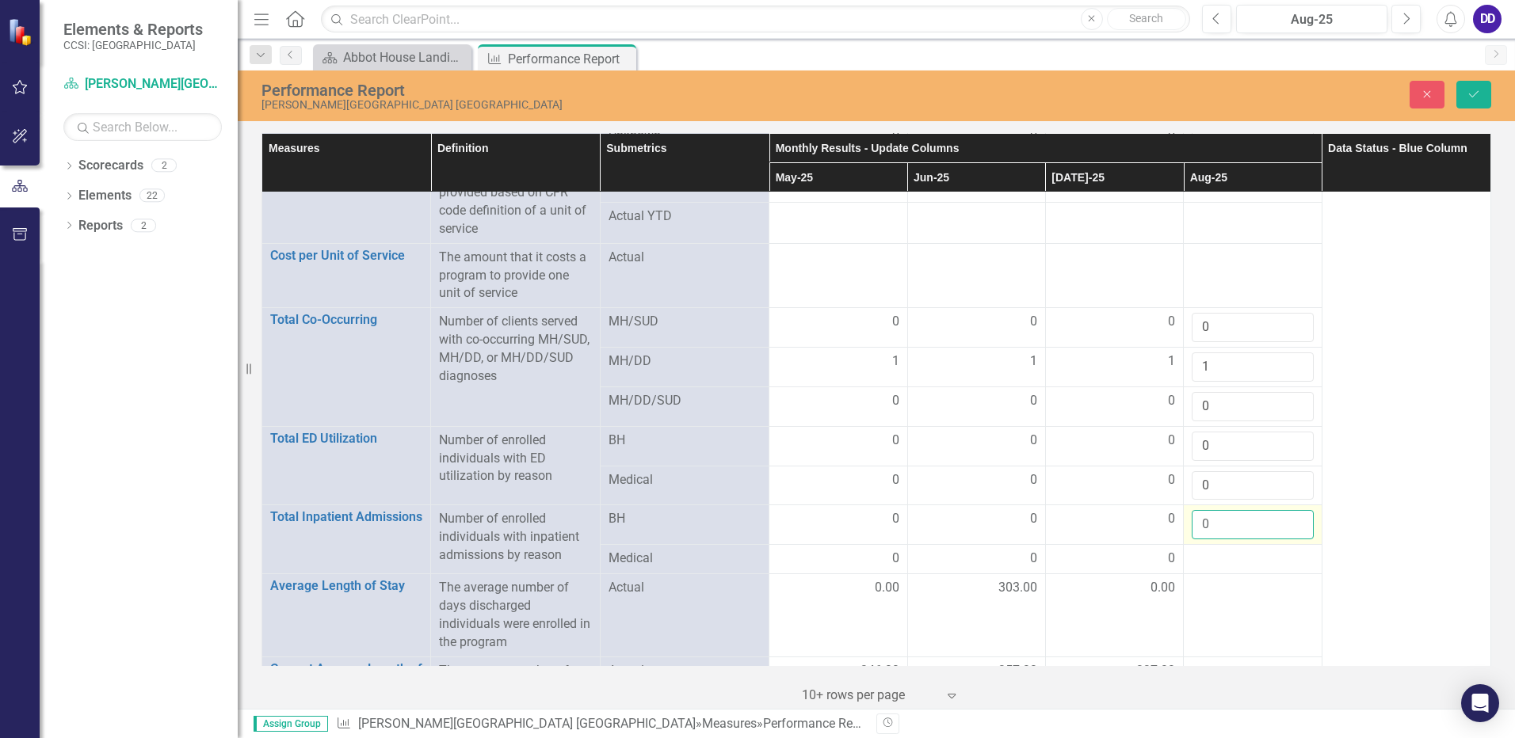
type input "0"
click at [1287, 510] on input "0" at bounding box center [1252, 524] width 121 height 29
click at [1229, 550] on div at bounding box center [1252, 559] width 121 height 19
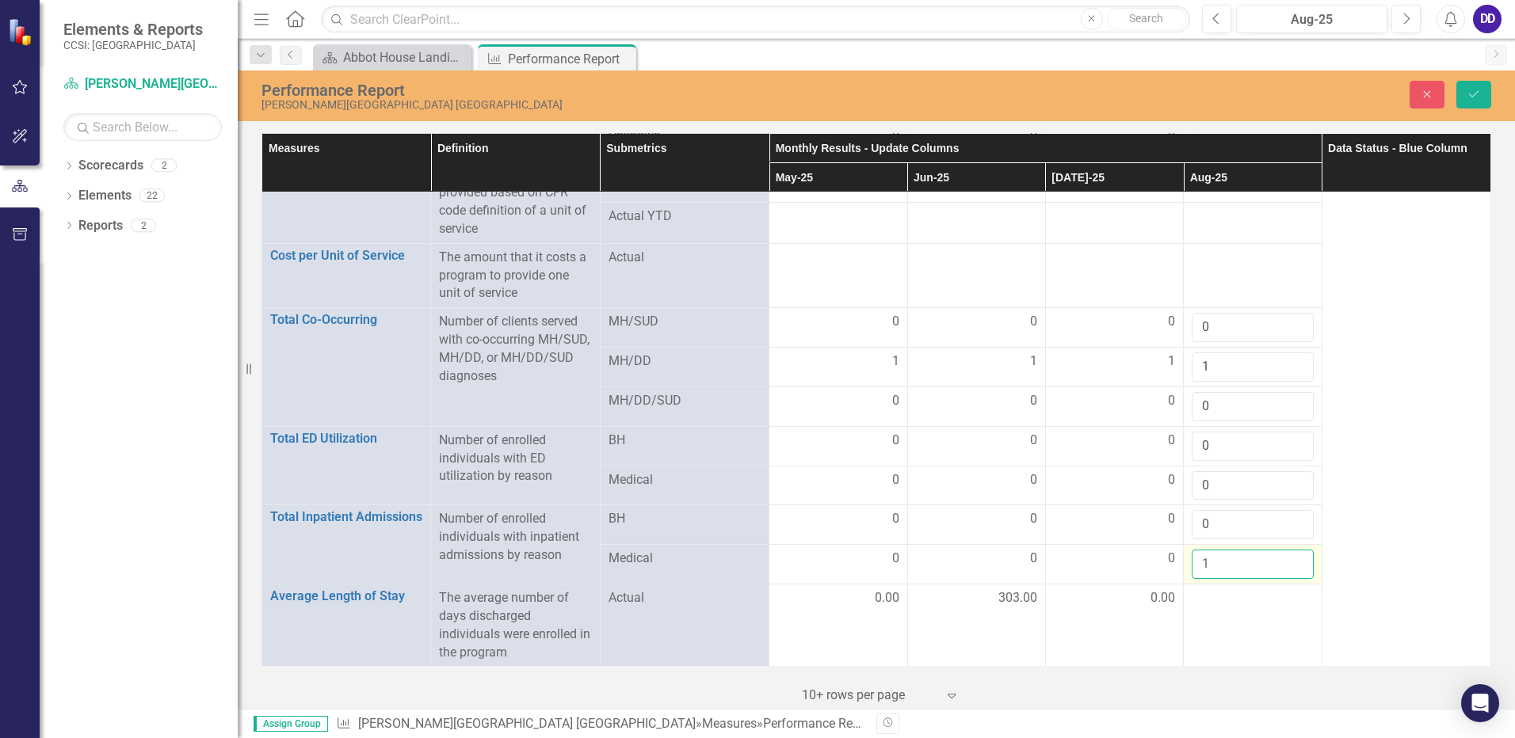
drag, startPoint x: 1229, startPoint y: 544, endPoint x: 1284, endPoint y: 543, distance: 54.7
click at [1284, 550] on input "1" at bounding box center [1252, 564] width 121 height 29
type input "0"
click at [1284, 551] on input "0" at bounding box center [1252, 564] width 121 height 29
click at [1471, 89] on icon "Save" at bounding box center [1474, 94] width 14 height 11
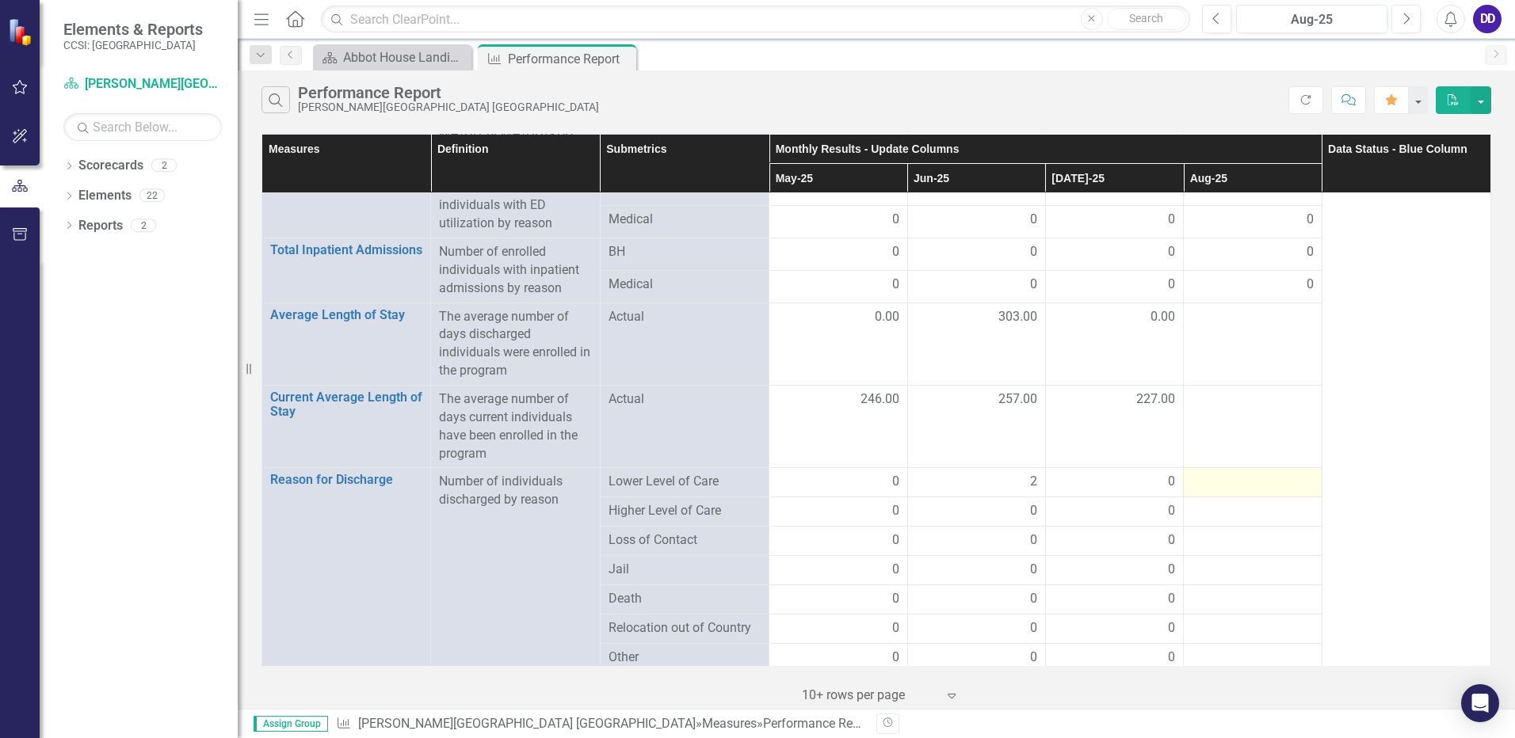
click at [1251, 473] on div at bounding box center [1252, 482] width 121 height 19
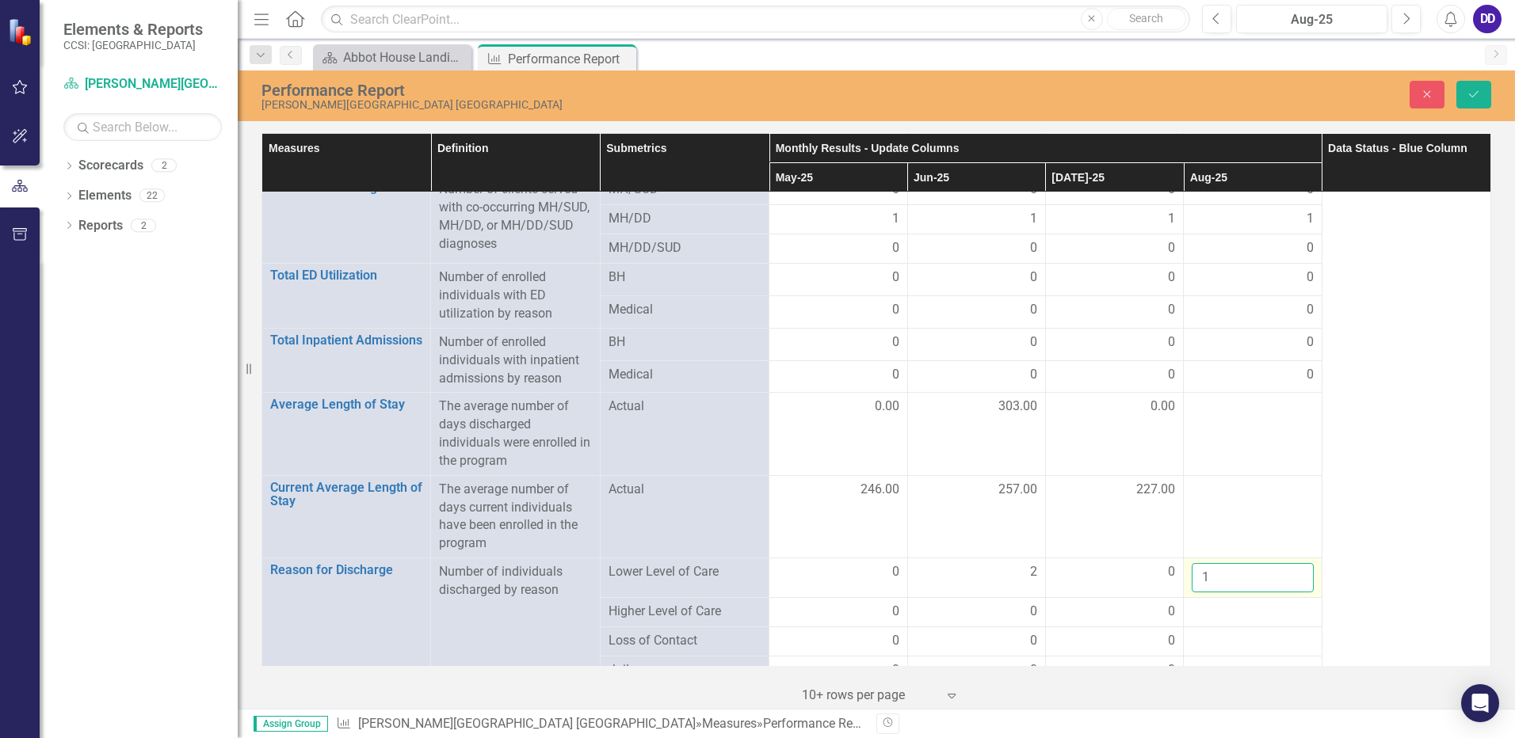
click at [1288, 563] on input "1" at bounding box center [1252, 577] width 121 height 29
type input "2"
click at [1288, 563] on input "2" at bounding box center [1252, 577] width 121 height 29
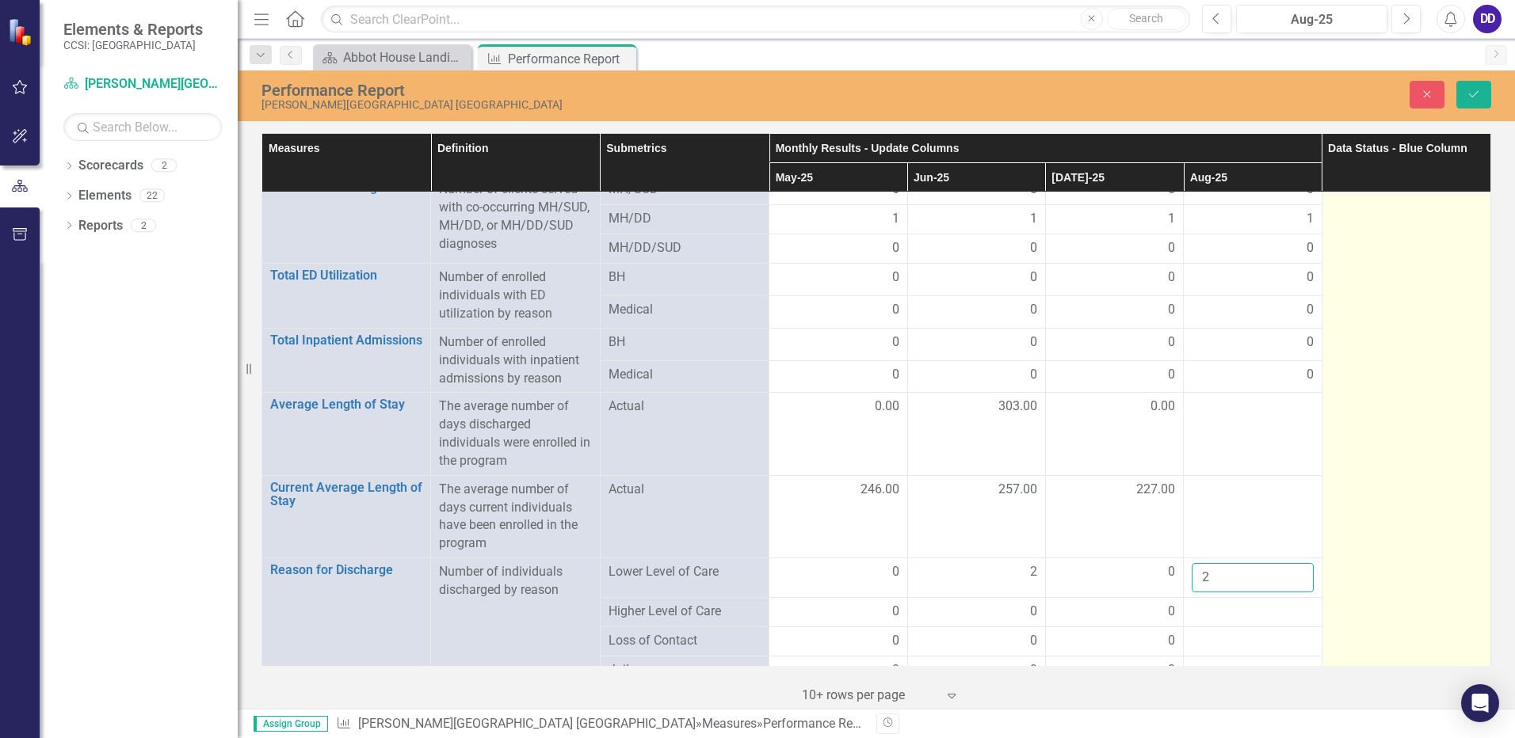
scroll to position [3962, 0]
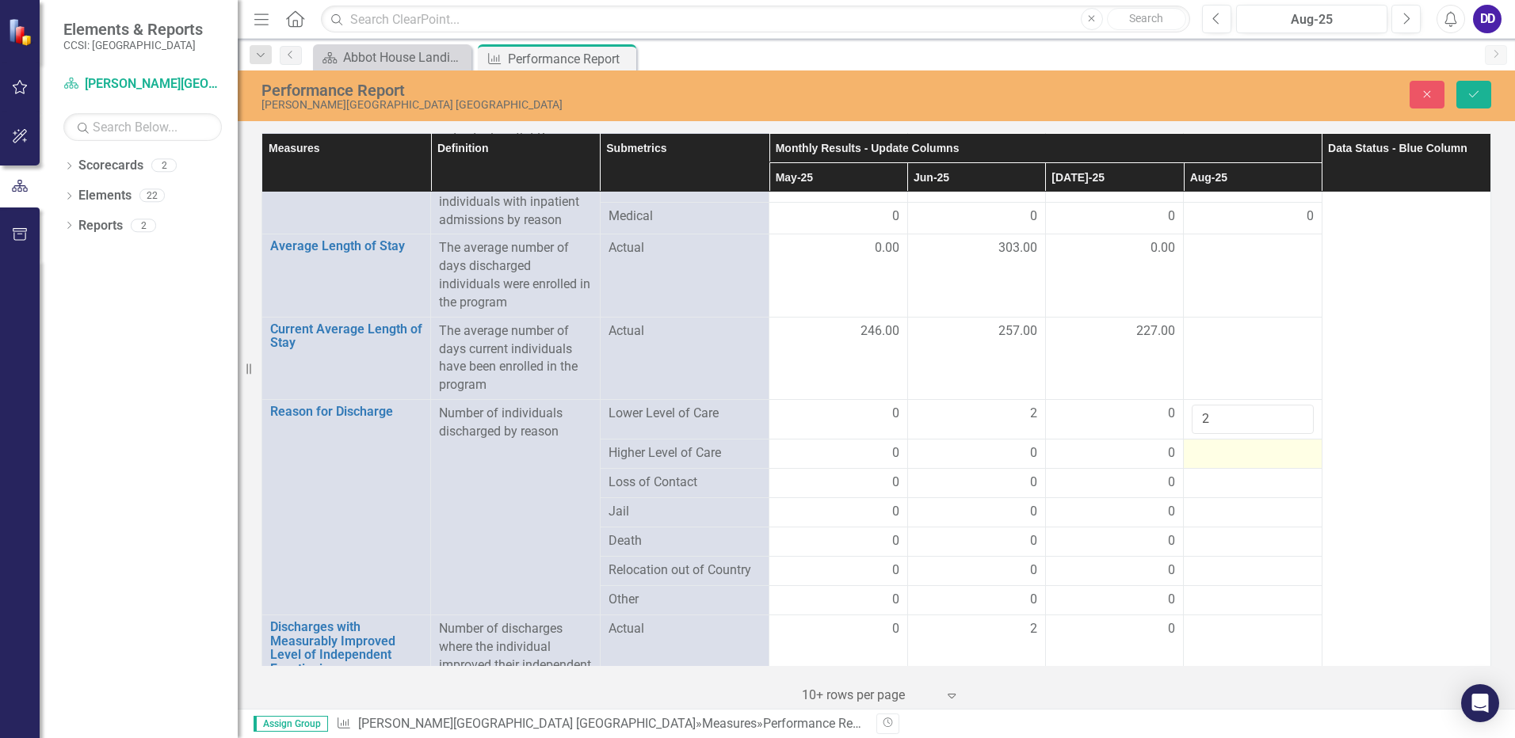
click at [1241, 445] on div at bounding box center [1252, 454] width 121 height 19
drag, startPoint x: 1241, startPoint y: 434, endPoint x: 1266, endPoint y: 443, distance: 26.8
click at [1266, 445] on input "number" at bounding box center [1252, 459] width 121 height 29
click at [1285, 445] on input "1" at bounding box center [1252, 459] width 121 height 29
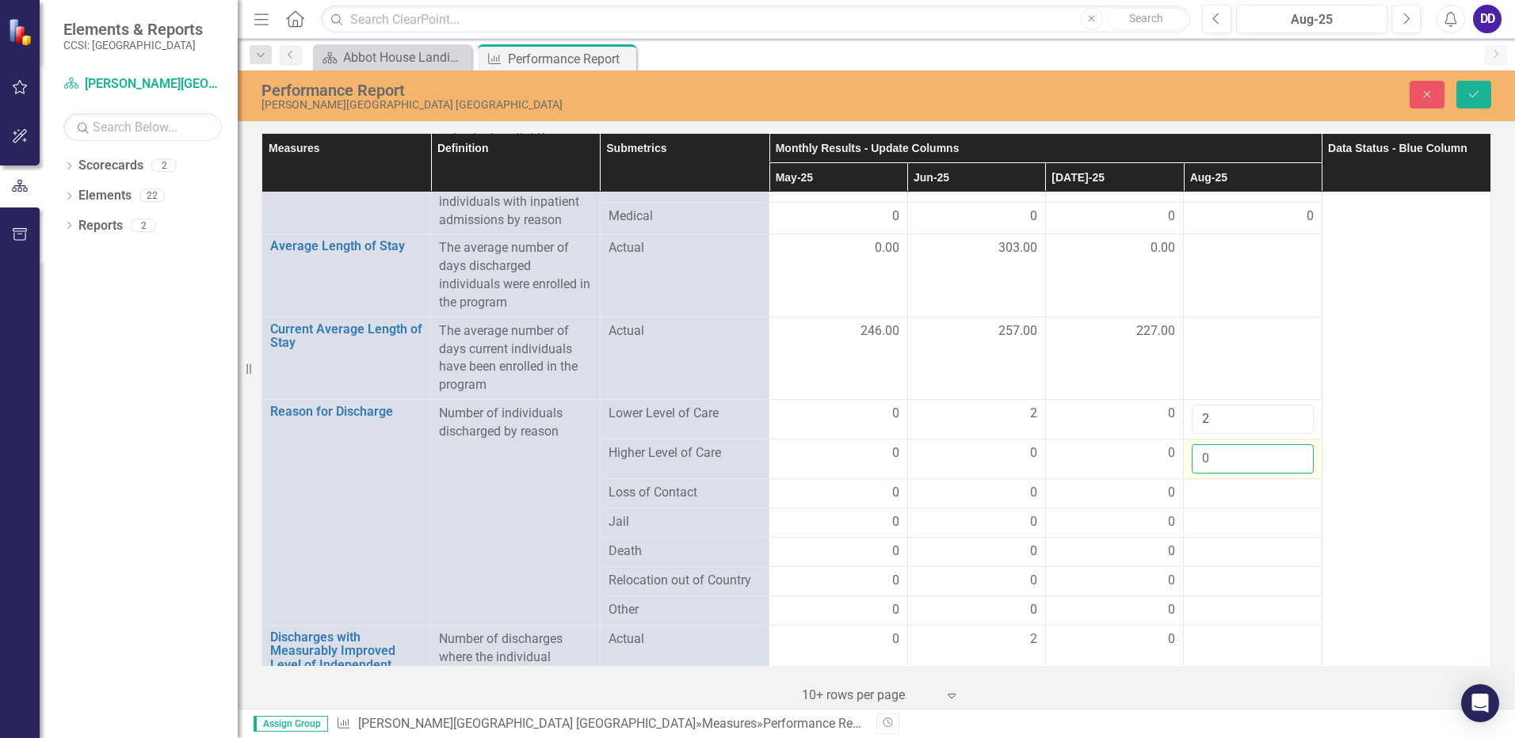
type input "0"
click at [1288, 447] on input "0" at bounding box center [1252, 459] width 121 height 29
click at [1240, 484] on div at bounding box center [1252, 493] width 121 height 19
drag, startPoint x: 1240, startPoint y: 476, endPoint x: 1276, endPoint y: 480, distance: 35.9
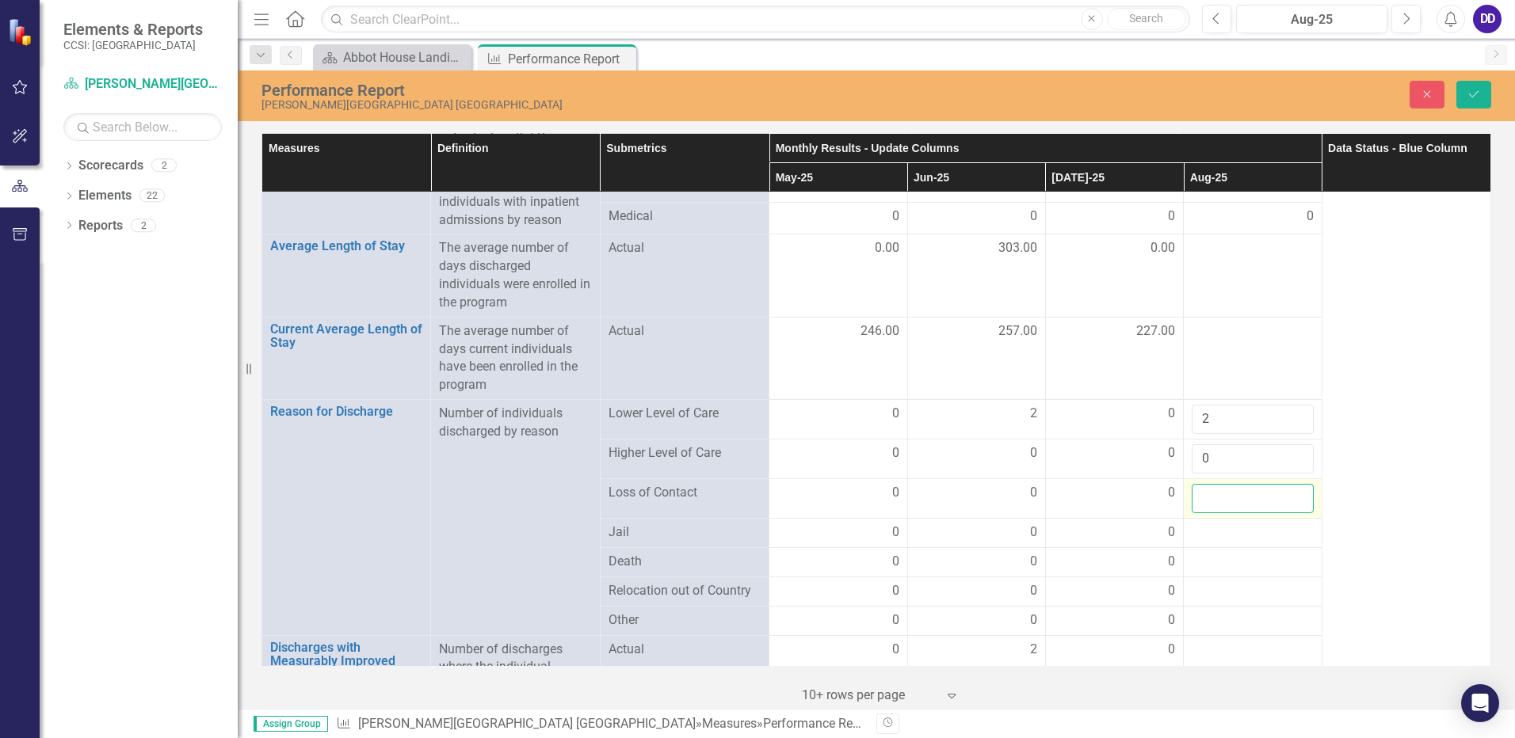
click at [1275, 484] on input "number" at bounding box center [1252, 498] width 121 height 29
click at [1285, 484] on input "1" at bounding box center [1252, 498] width 121 height 29
type input "0"
click at [1286, 484] on input "0" at bounding box center [1252, 498] width 121 height 29
click at [1244, 524] on div at bounding box center [1252, 533] width 121 height 19
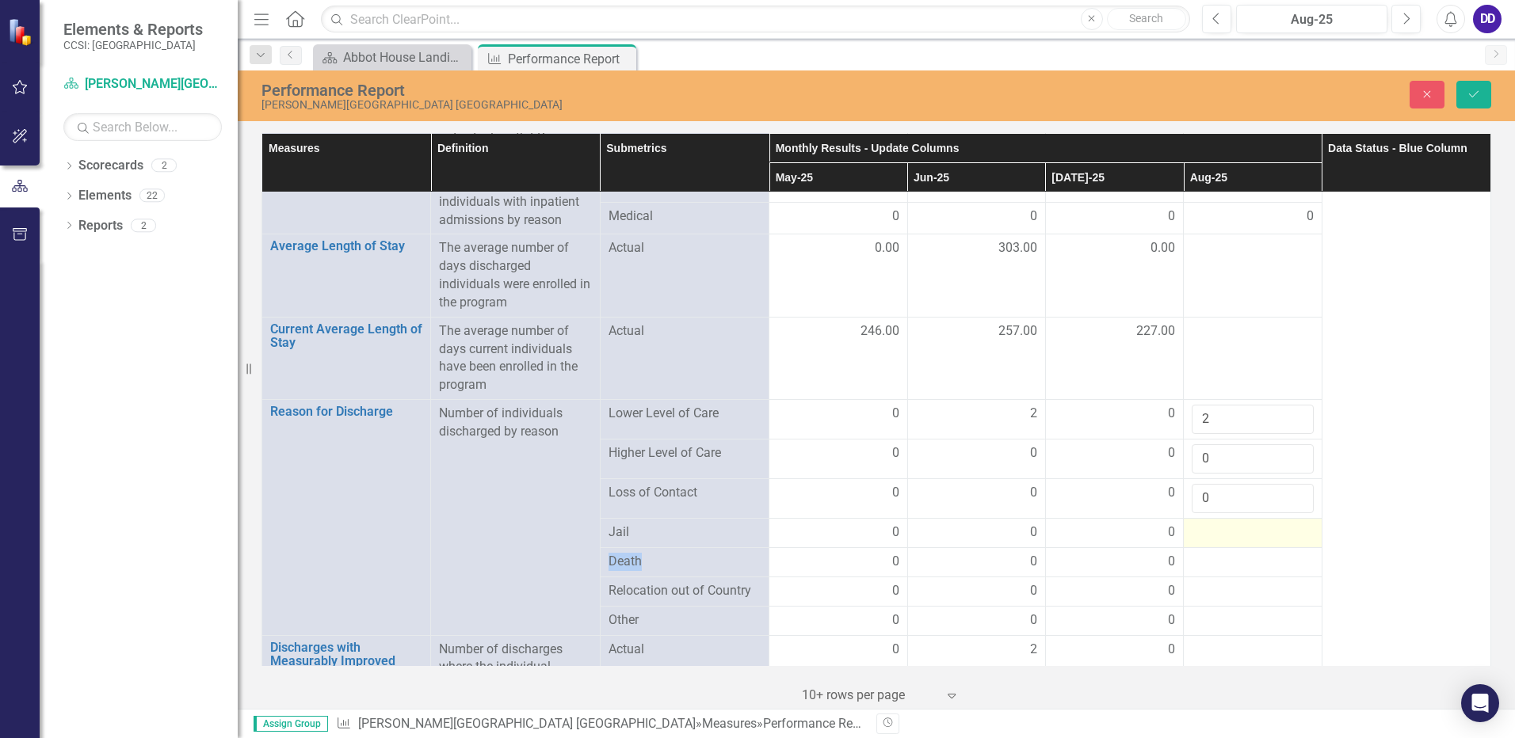
click at [1244, 524] on div at bounding box center [1252, 533] width 121 height 19
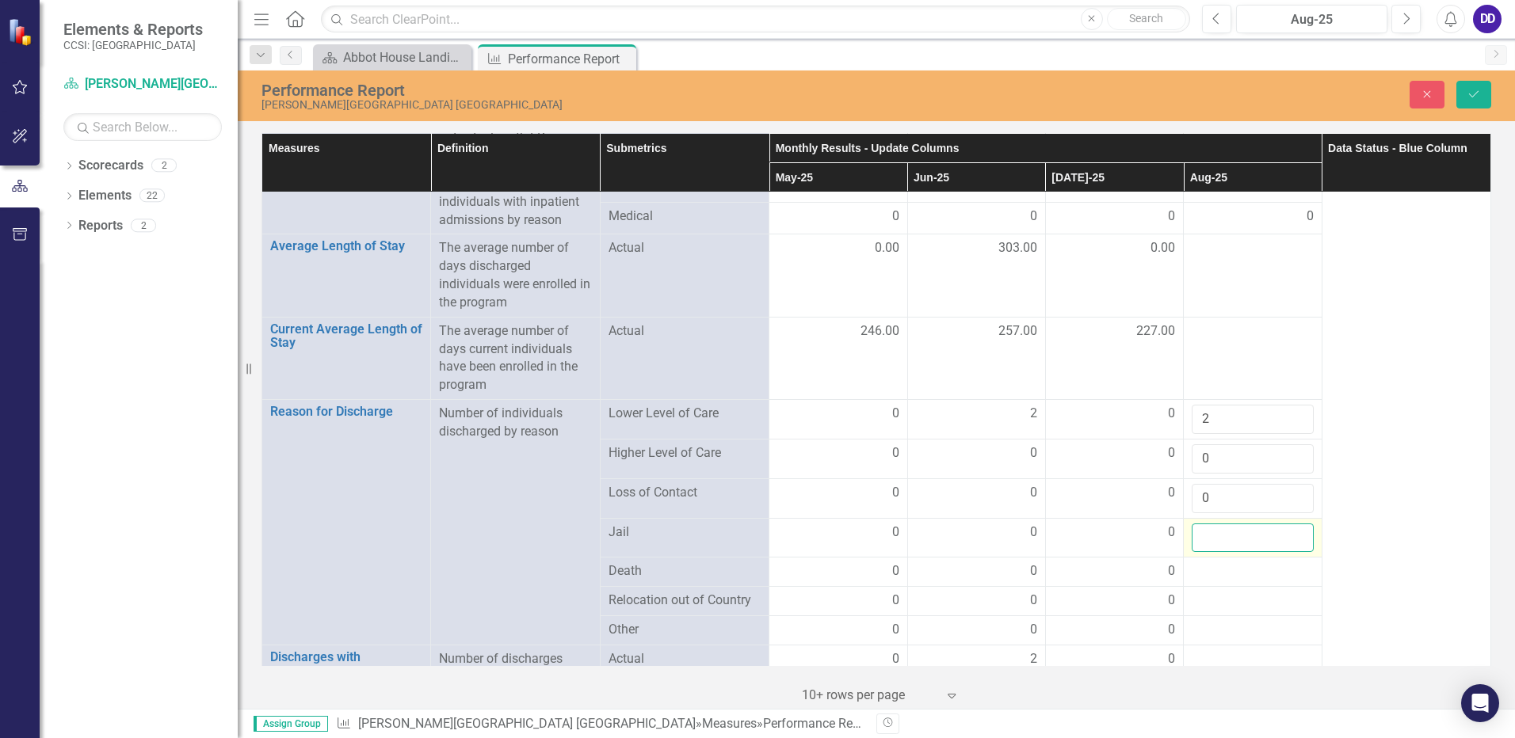
drag, startPoint x: 1244, startPoint y: 521, endPoint x: 1263, endPoint y: 522, distance: 19.1
click at [1263, 524] on input "number" at bounding box center [1252, 538] width 121 height 29
click at [1286, 524] on input "1" at bounding box center [1252, 538] width 121 height 29
type input "0"
click at [1288, 525] on input "0" at bounding box center [1252, 538] width 121 height 29
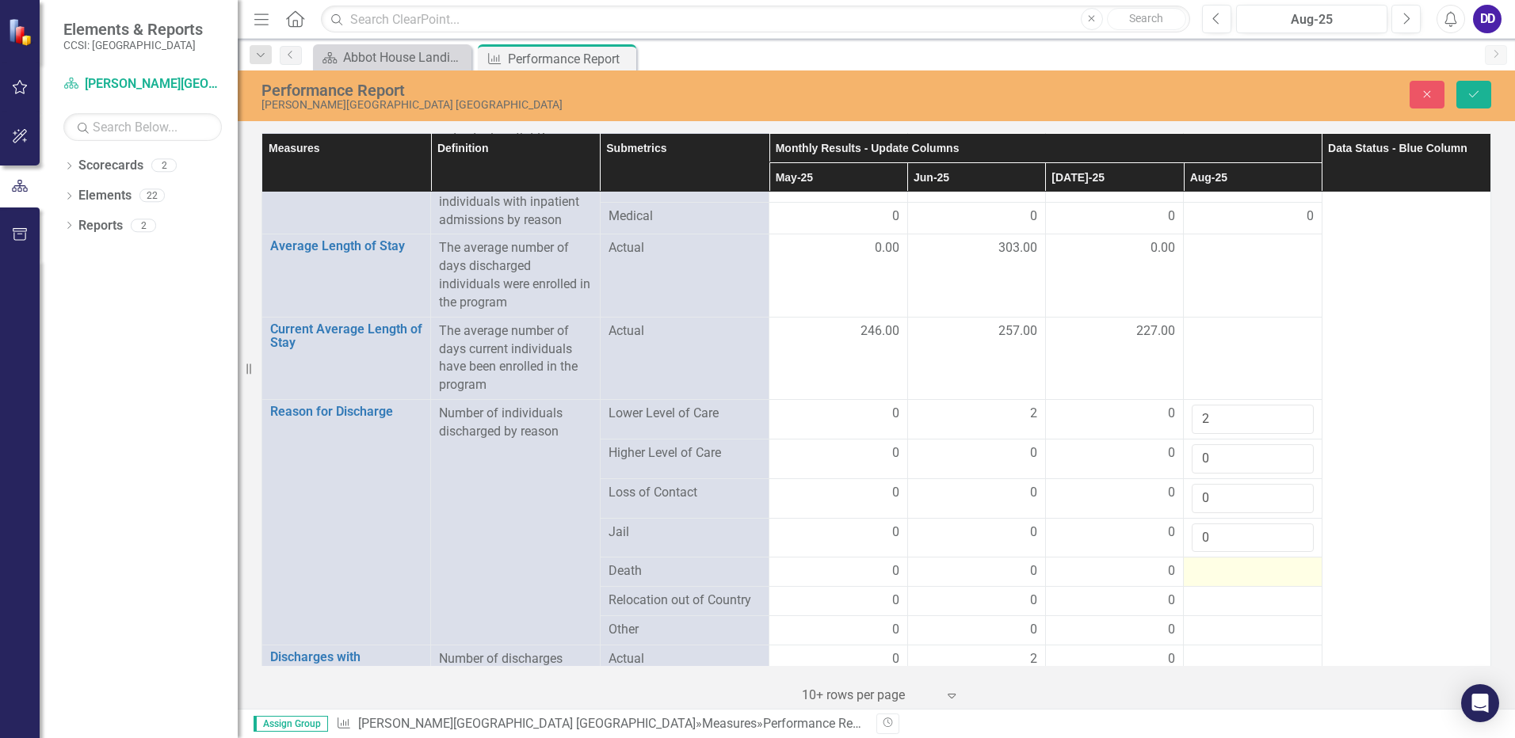
click at [1218, 563] on div at bounding box center [1252, 572] width 121 height 19
click at [1217, 563] on div at bounding box center [1252, 572] width 121 height 19
drag, startPoint x: 1217, startPoint y: 556, endPoint x: 1286, endPoint y: 555, distance: 69.0
click at [1286, 563] on input "1" at bounding box center [1252, 577] width 121 height 29
type input "0"
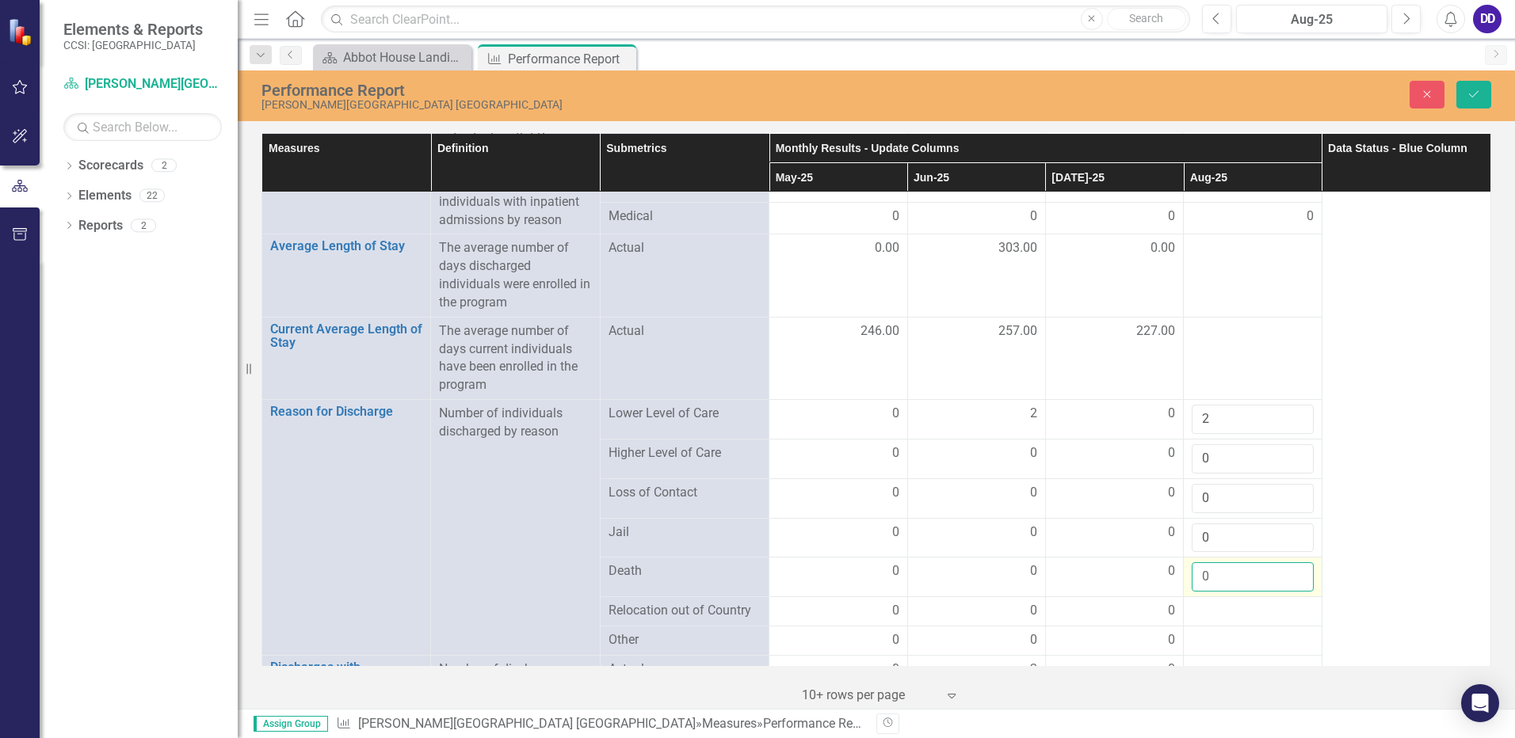
click at [1285, 565] on input "0" at bounding box center [1252, 577] width 121 height 29
click at [1211, 602] on div at bounding box center [1252, 611] width 121 height 19
drag, startPoint x: 1211, startPoint y: 594, endPoint x: 1287, endPoint y: 596, distance: 76.1
click at [1287, 602] on input "1" at bounding box center [1252, 616] width 121 height 29
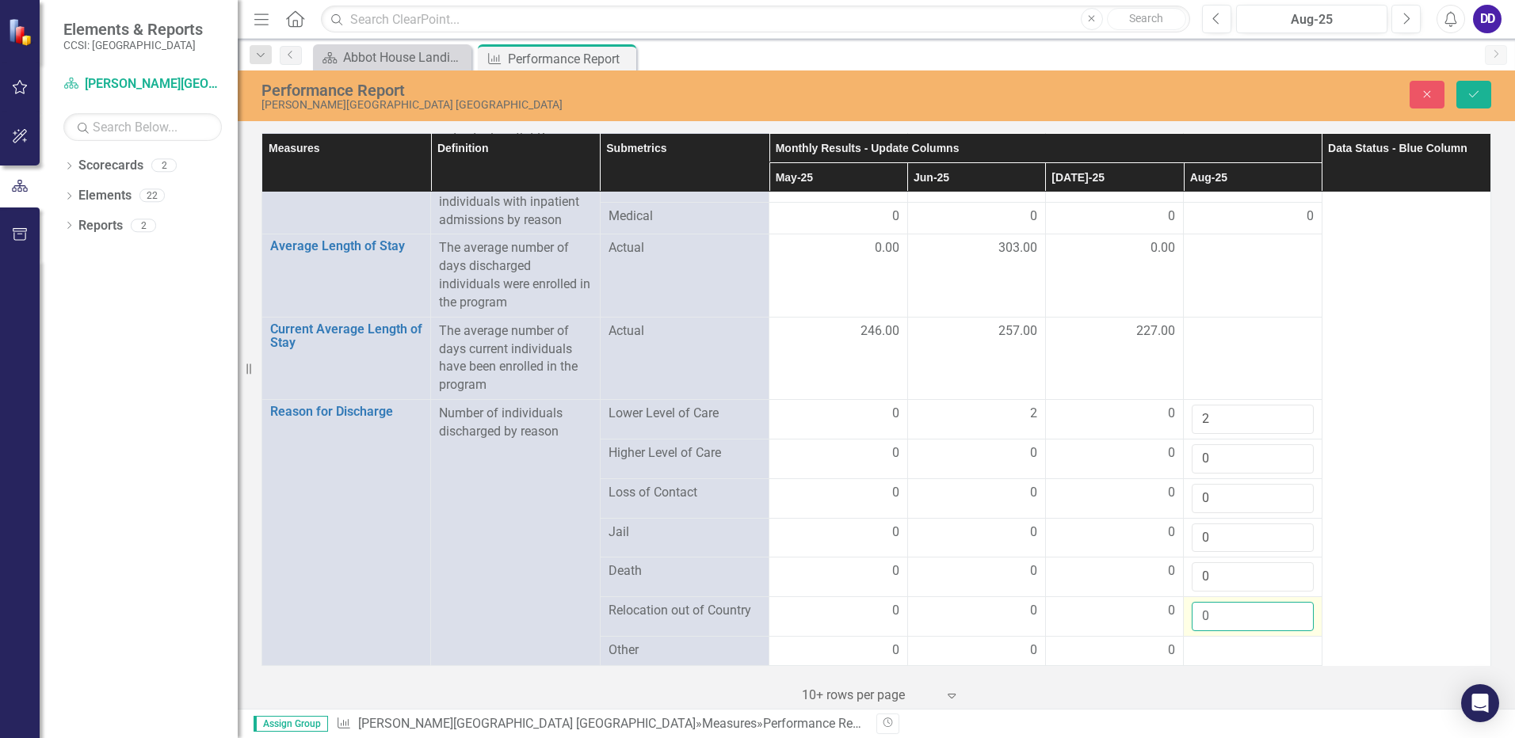
type input "0"
click at [1287, 602] on input "0" at bounding box center [1252, 616] width 121 height 29
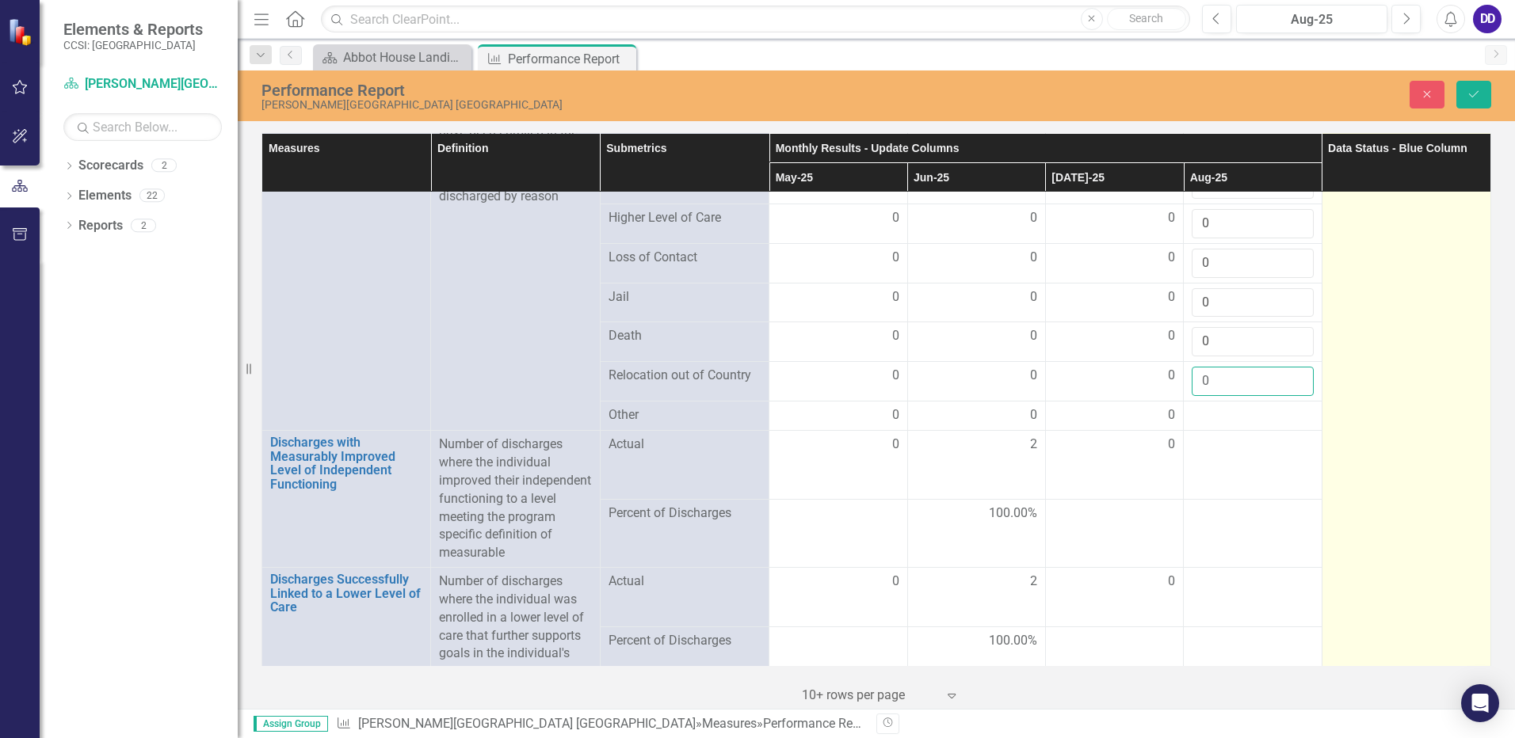
scroll to position [4199, 0]
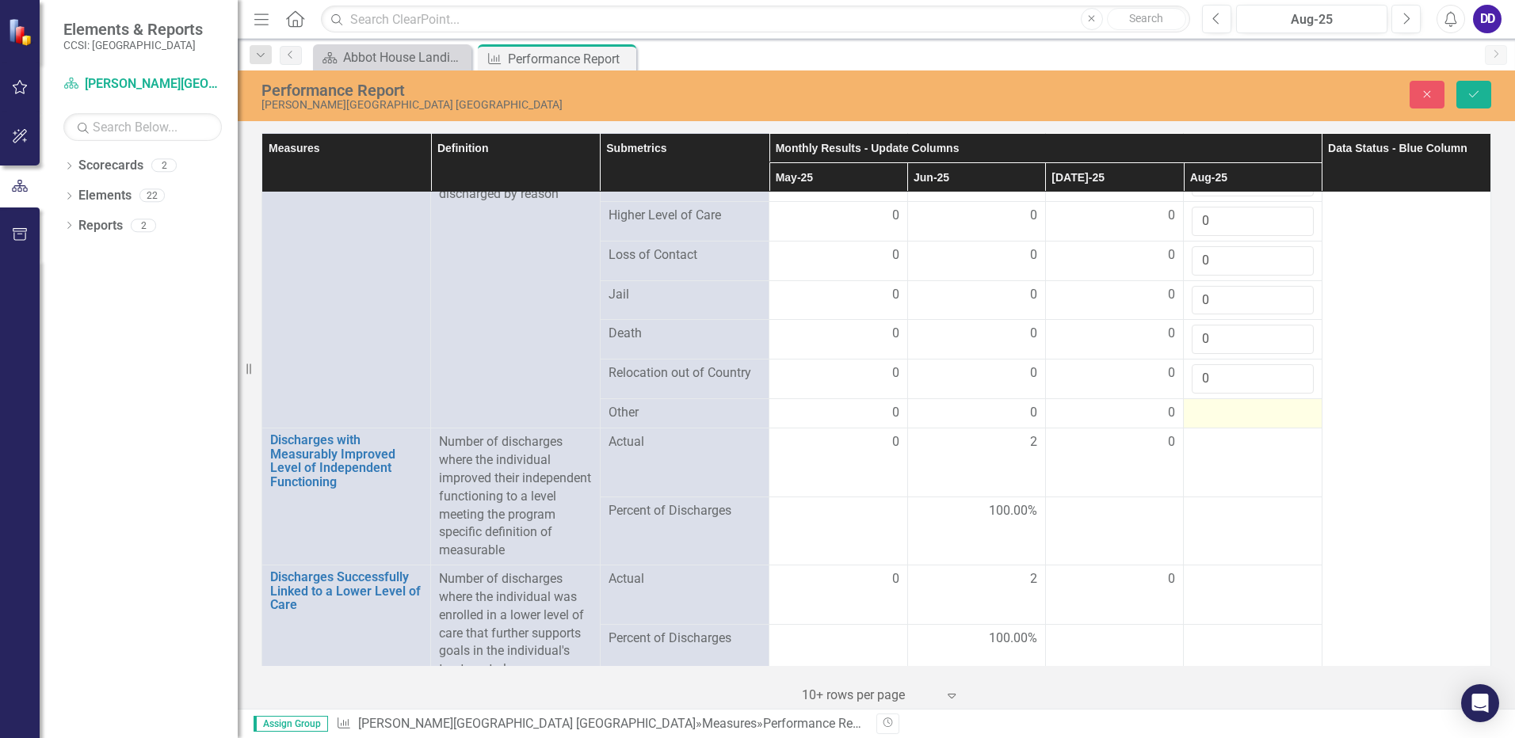
click at [1205, 404] on div at bounding box center [1252, 413] width 121 height 19
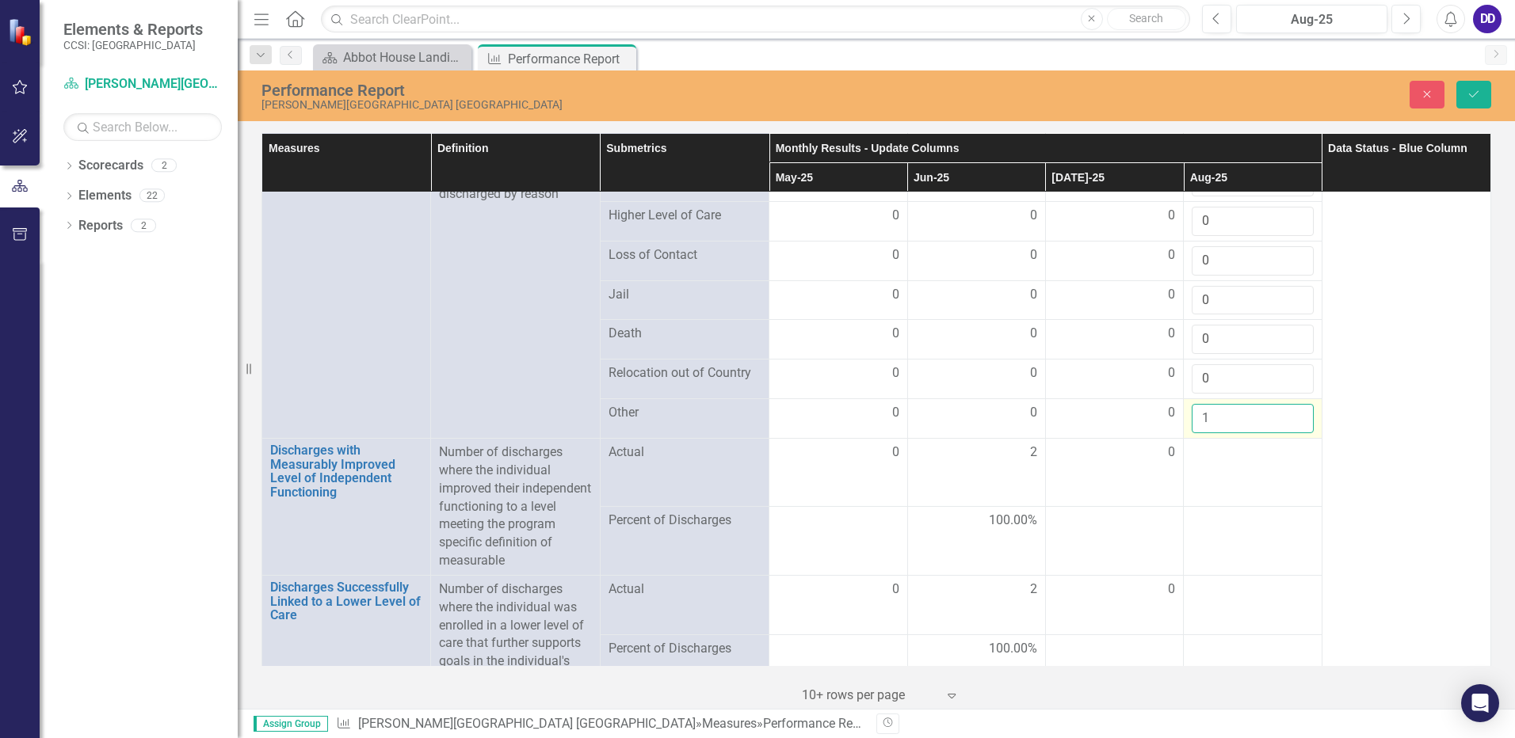
drag, startPoint x: 1205, startPoint y: 391, endPoint x: 1287, endPoint y: 397, distance: 81.8
click at [1287, 404] on input "1" at bounding box center [1252, 418] width 121 height 29
type input "0"
click at [1287, 407] on input "0" at bounding box center [1252, 418] width 121 height 29
click at [1475, 89] on icon "Save" at bounding box center [1474, 94] width 14 height 11
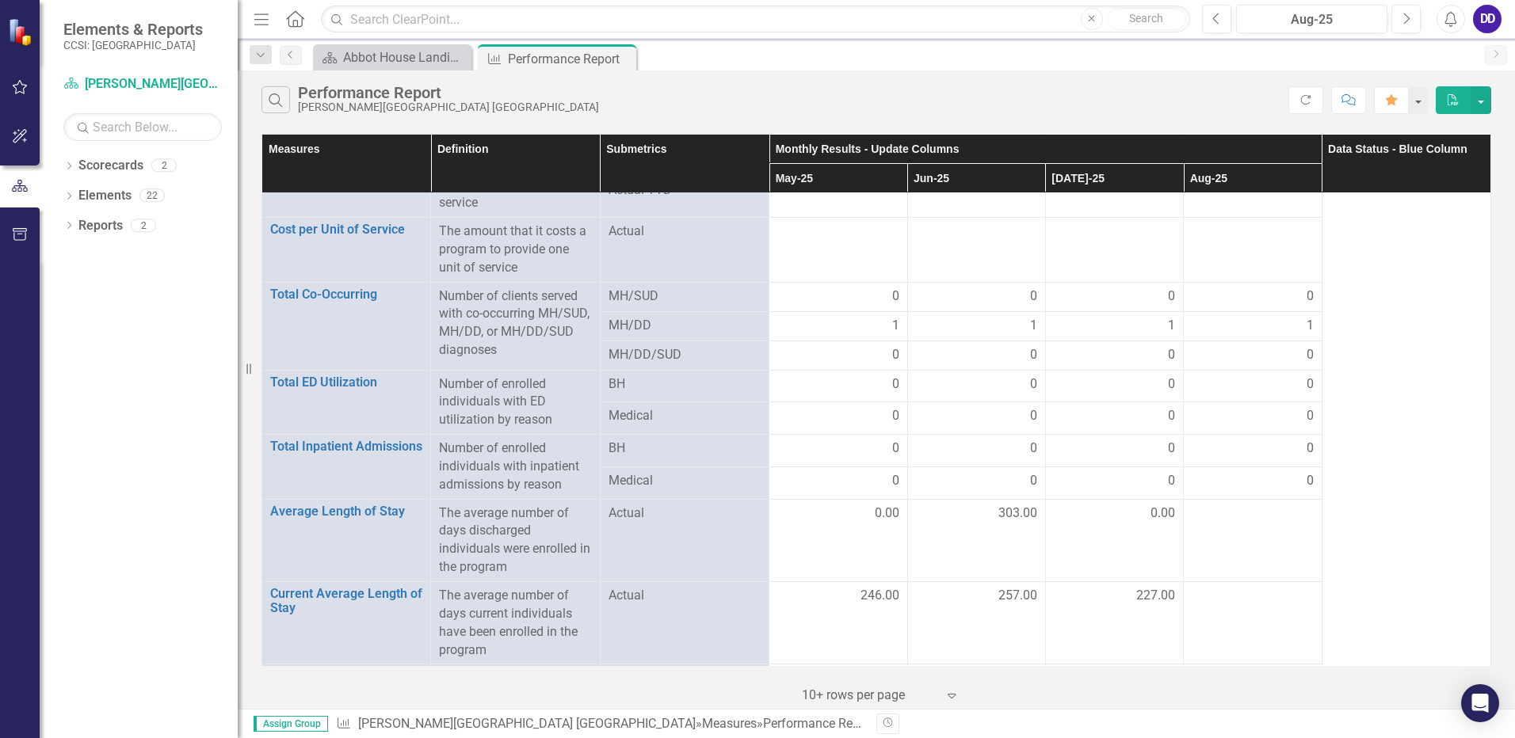
scroll to position [3613, 0]
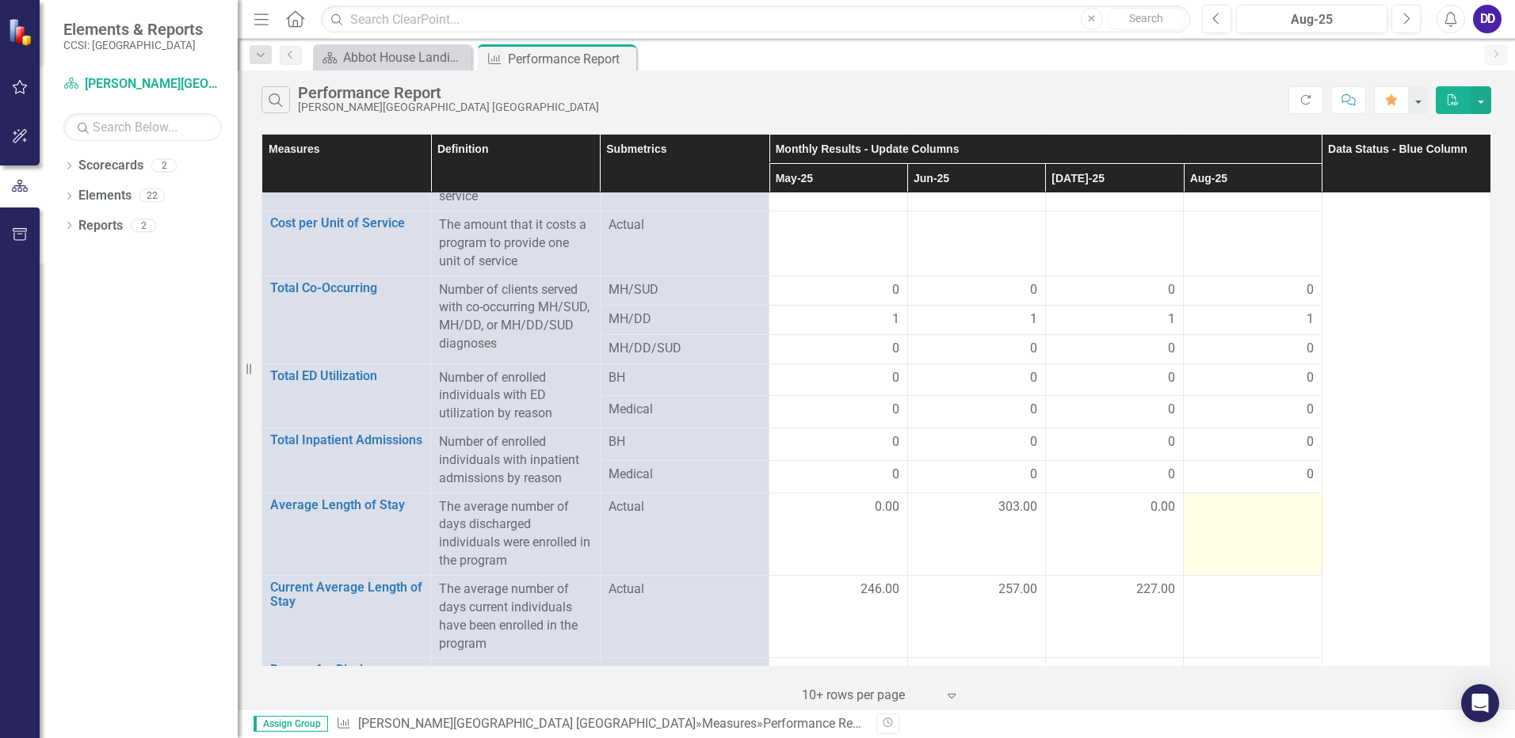
click at [1220, 505] on td at bounding box center [1253, 534] width 138 height 82
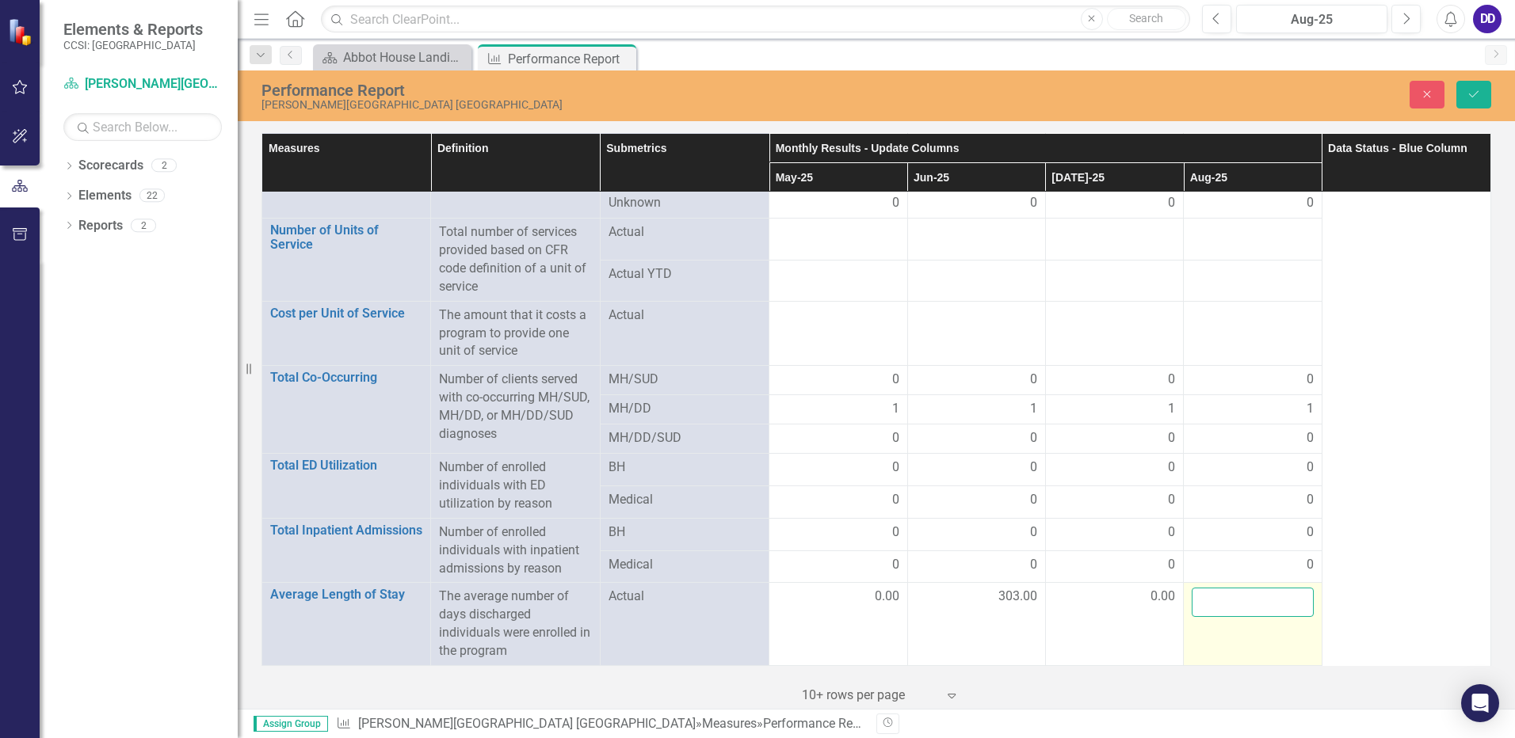
drag, startPoint x: 1220, startPoint y: 505, endPoint x: 1219, endPoint y: 596, distance: 91.1
click at [1219, 596] on input "number" at bounding box center [1252, 602] width 121 height 29
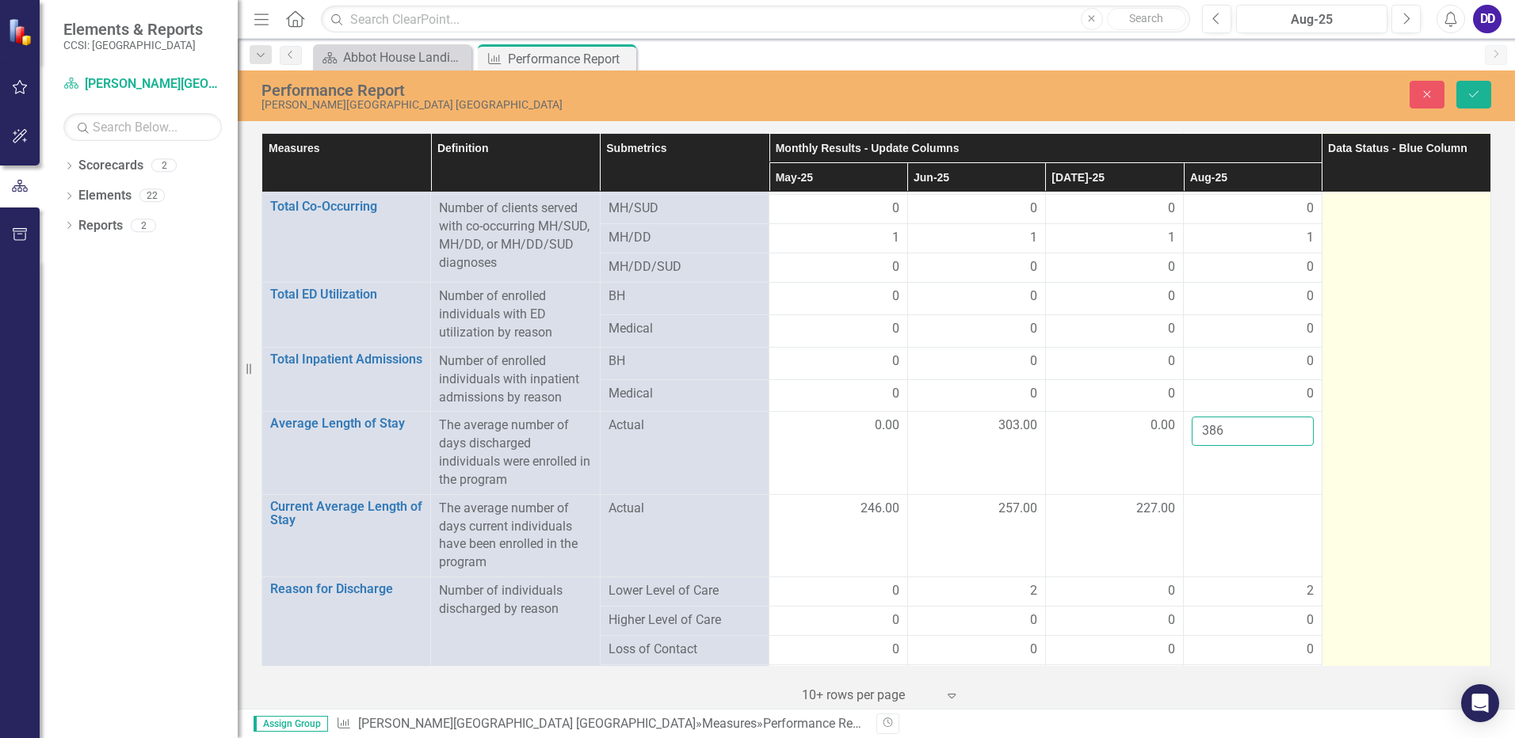
scroll to position [3930, 0]
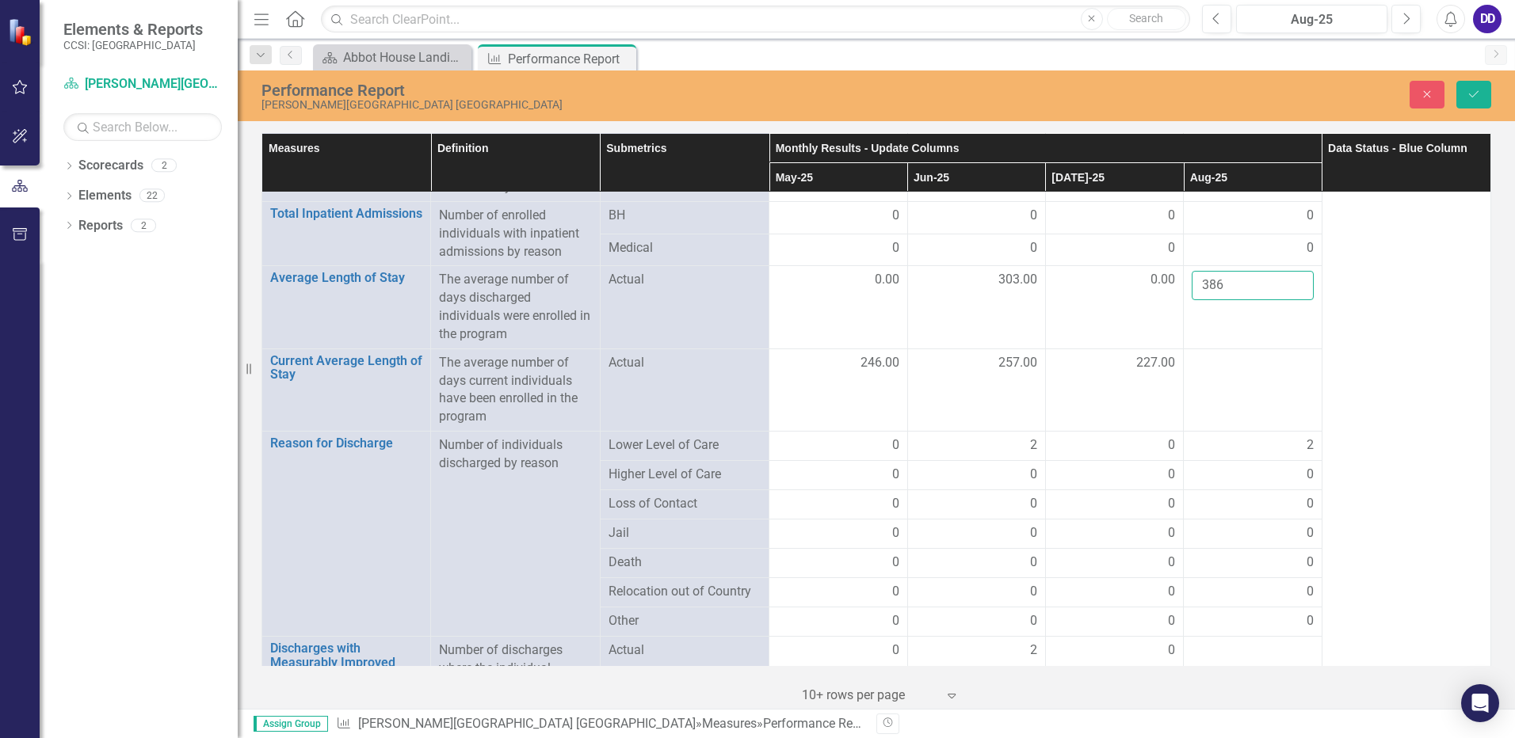
type input "386"
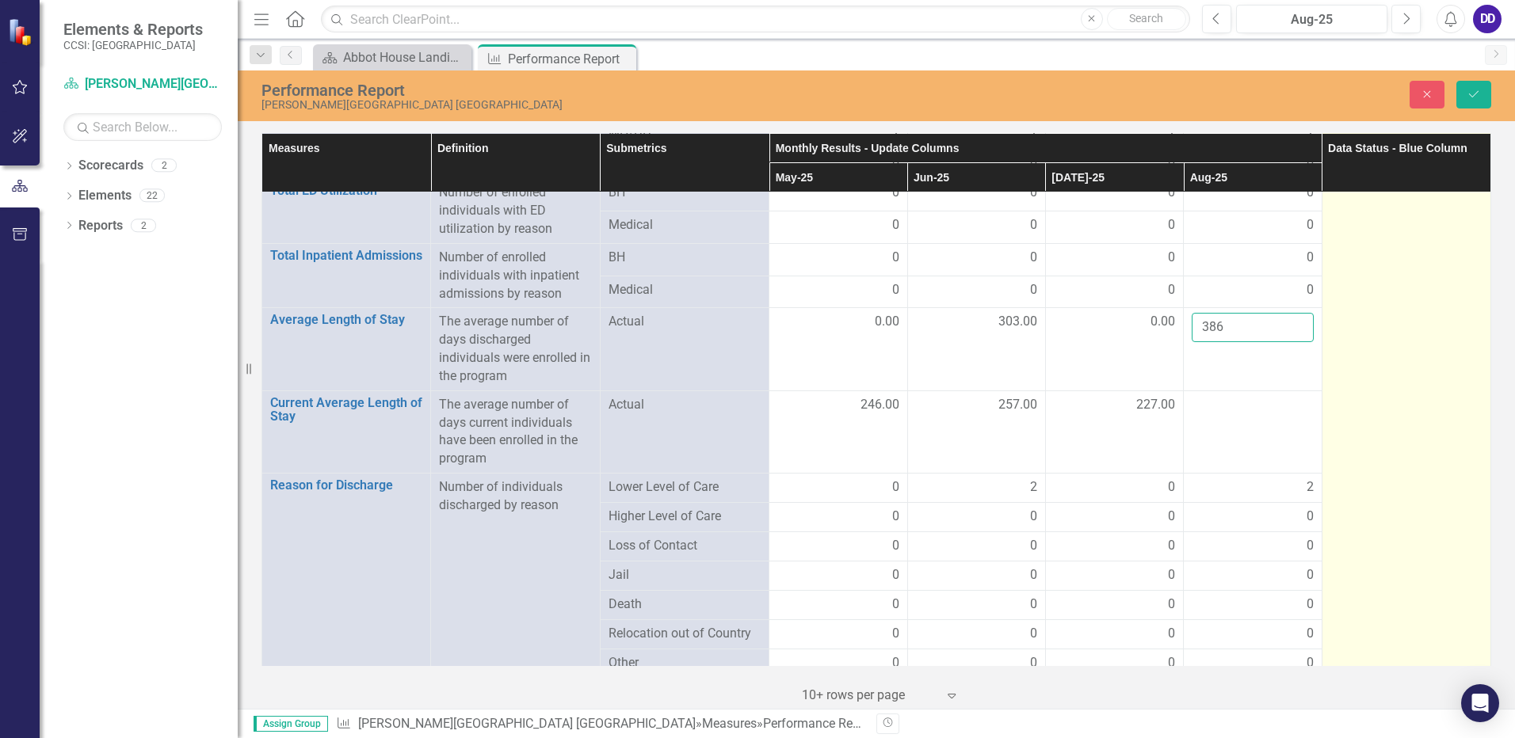
scroll to position [3822, 0]
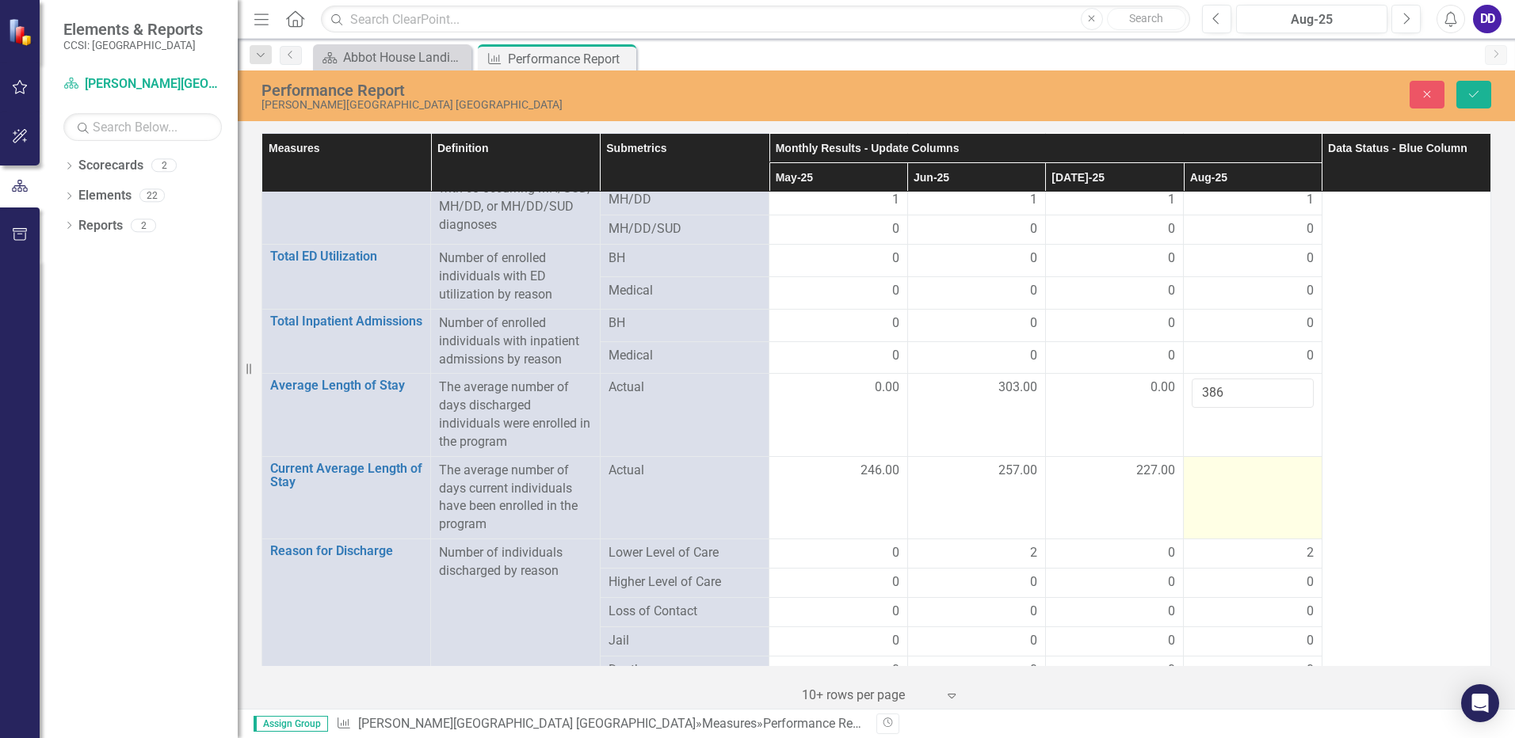
click at [1234, 462] on div at bounding box center [1252, 471] width 121 height 19
drag, startPoint x: 1234, startPoint y: 462, endPoint x: 1204, endPoint y: 461, distance: 30.1
click at [1204, 462] on input "number" at bounding box center [1252, 476] width 121 height 29
type input "129"
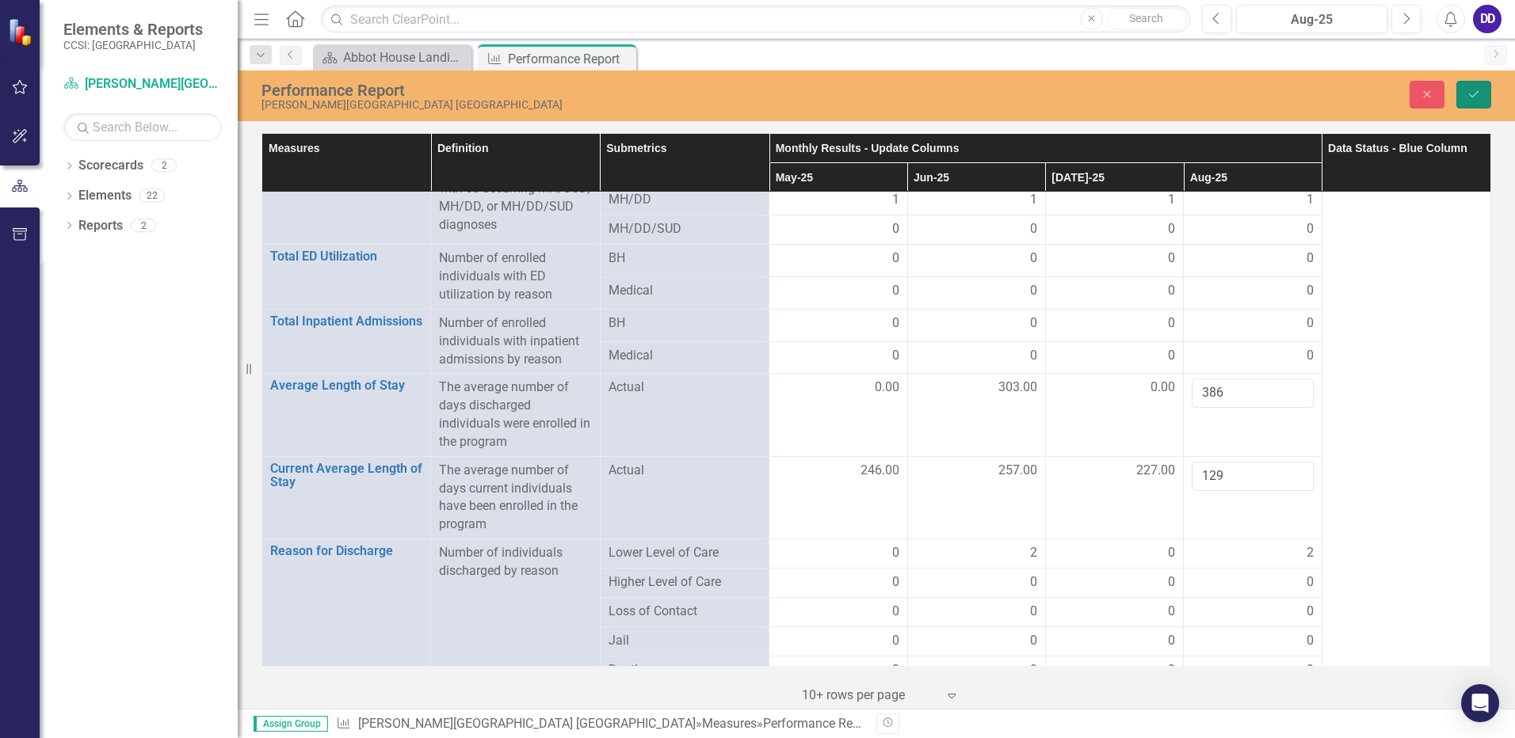
click at [1479, 87] on button "Save" at bounding box center [1473, 95] width 35 height 28
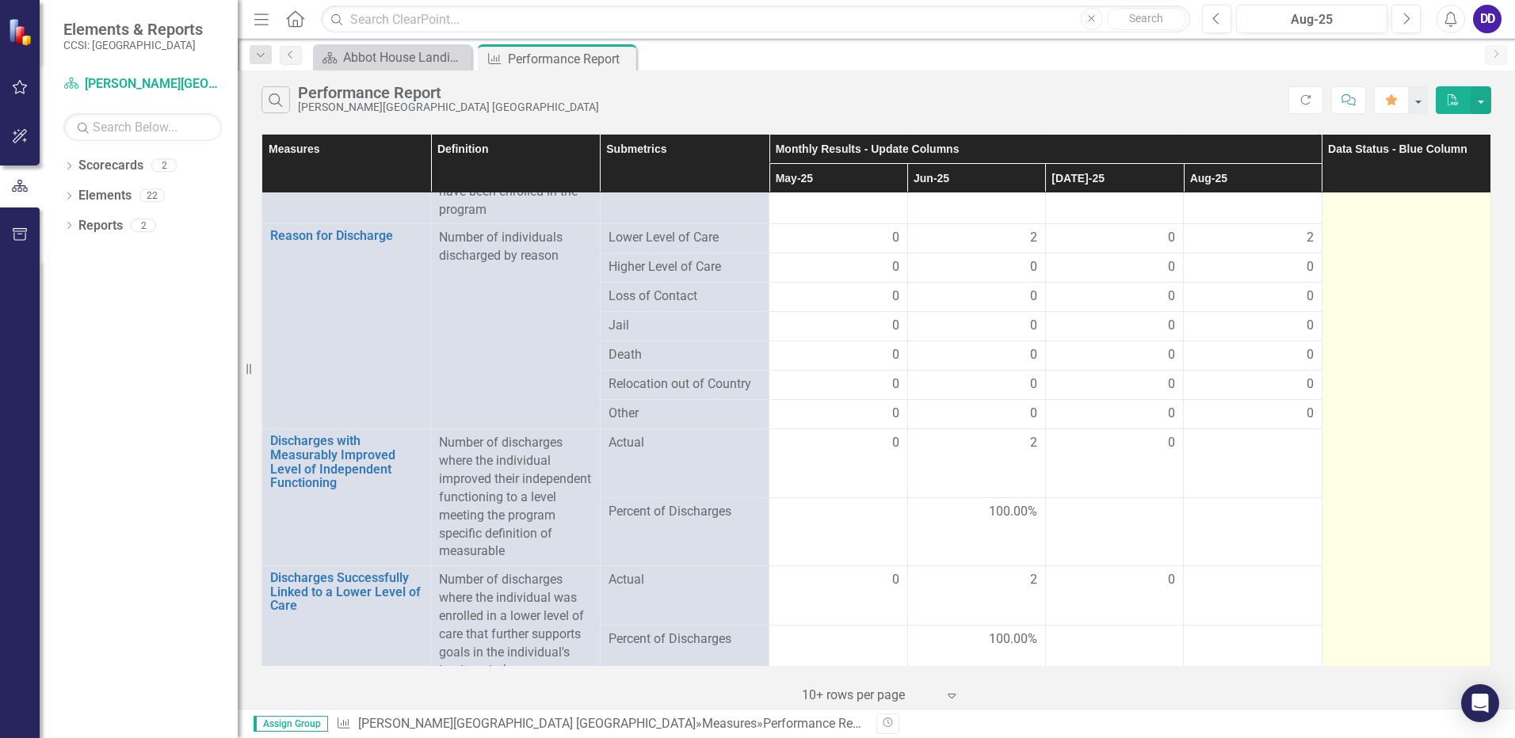
scroll to position [4050, 0]
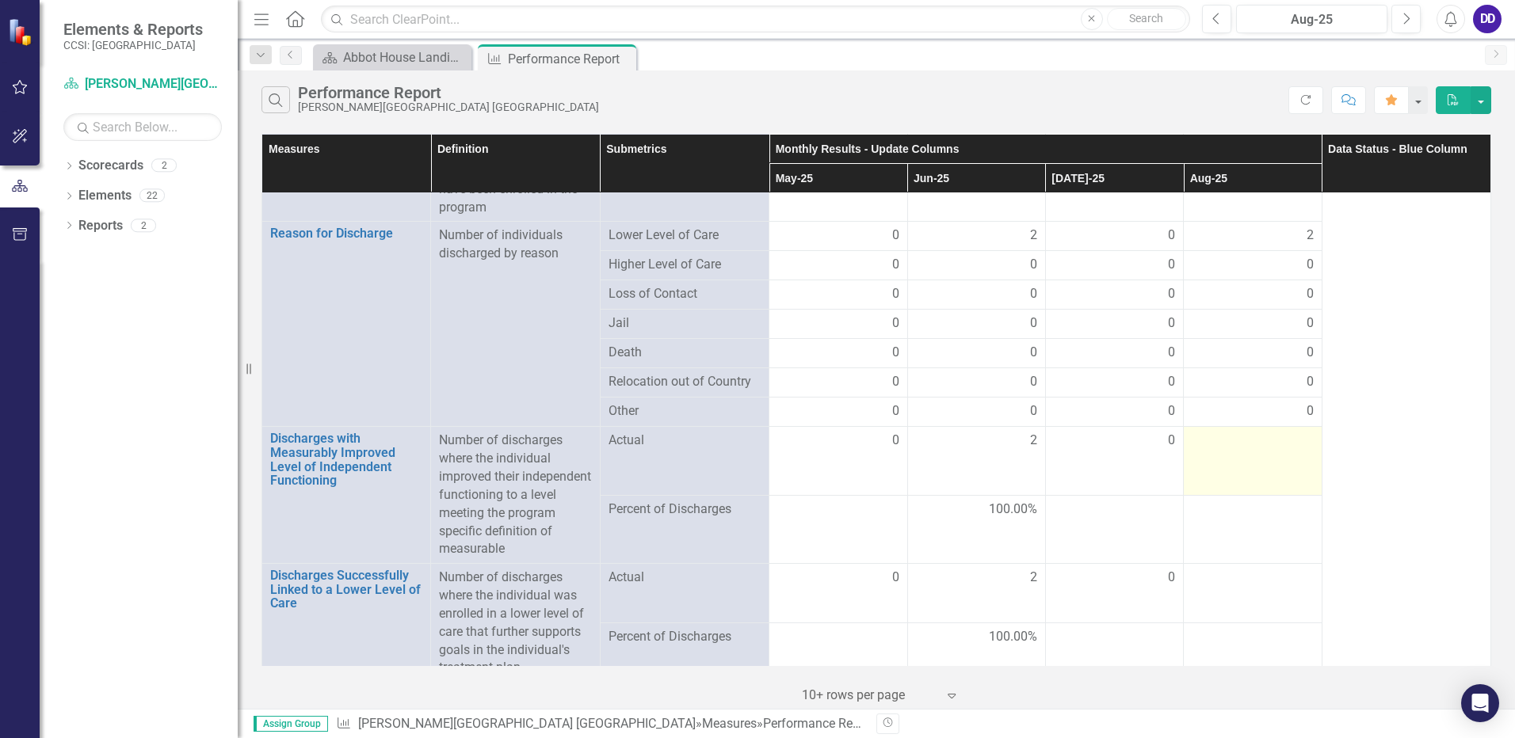
click at [1240, 451] on td at bounding box center [1253, 461] width 138 height 68
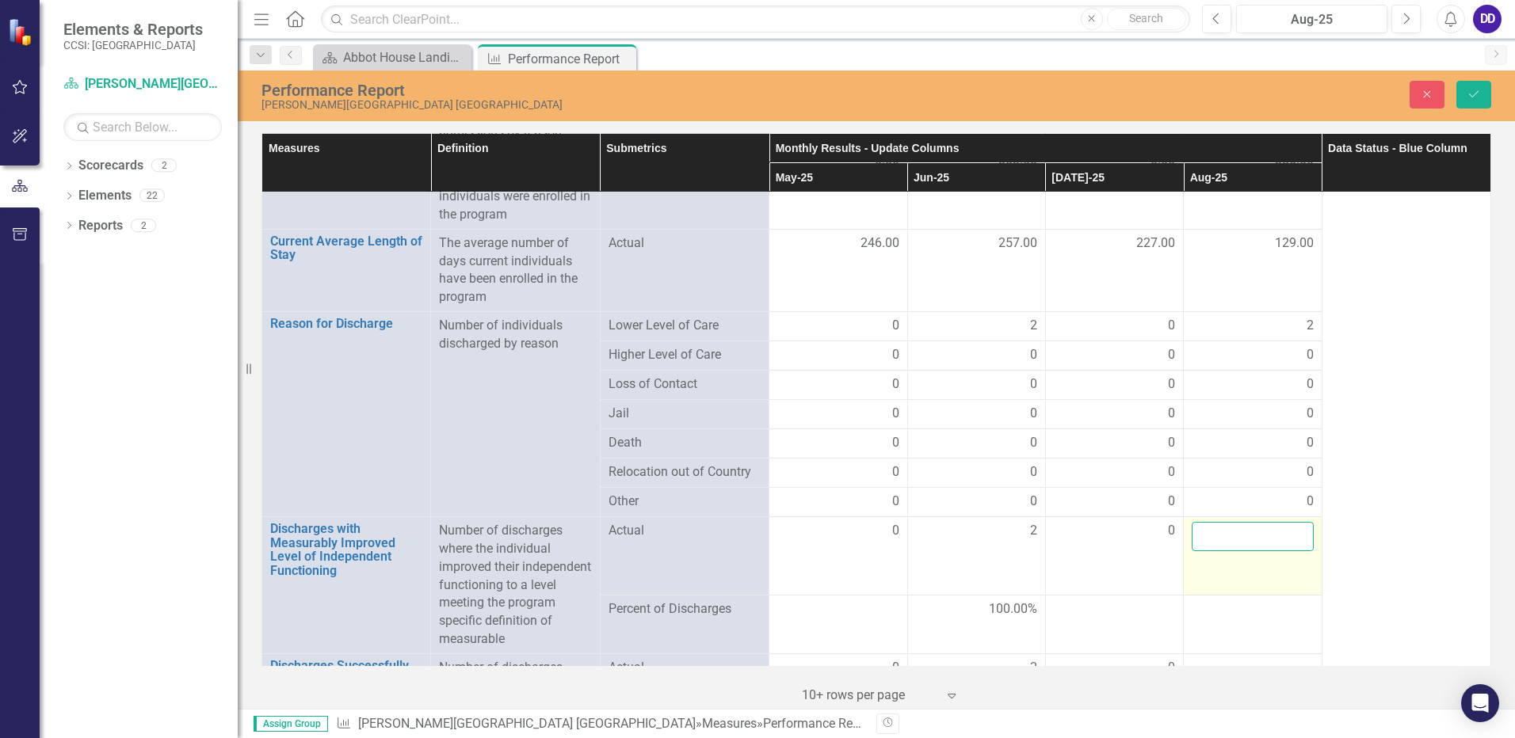
drag, startPoint x: 1240, startPoint y: 451, endPoint x: 1292, endPoint y: 513, distance: 81.0
click at [1292, 522] on input "number" at bounding box center [1252, 536] width 121 height 29
click at [1287, 522] on input "1" at bounding box center [1252, 536] width 121 height 29
click at [1287, 522] on input "2" at bounding box center [1252, 536] width 121 height 29
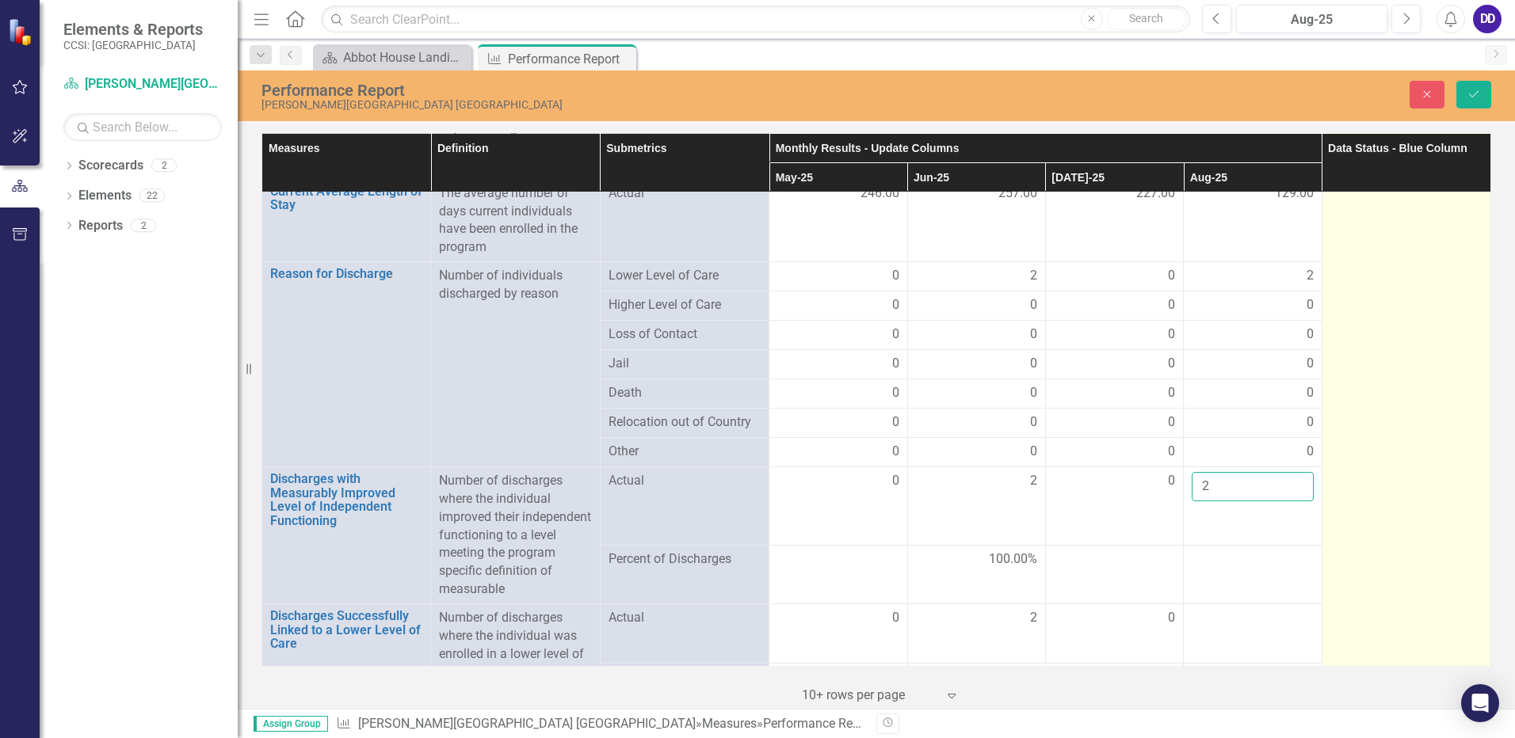
scroll to position [4139, 0]
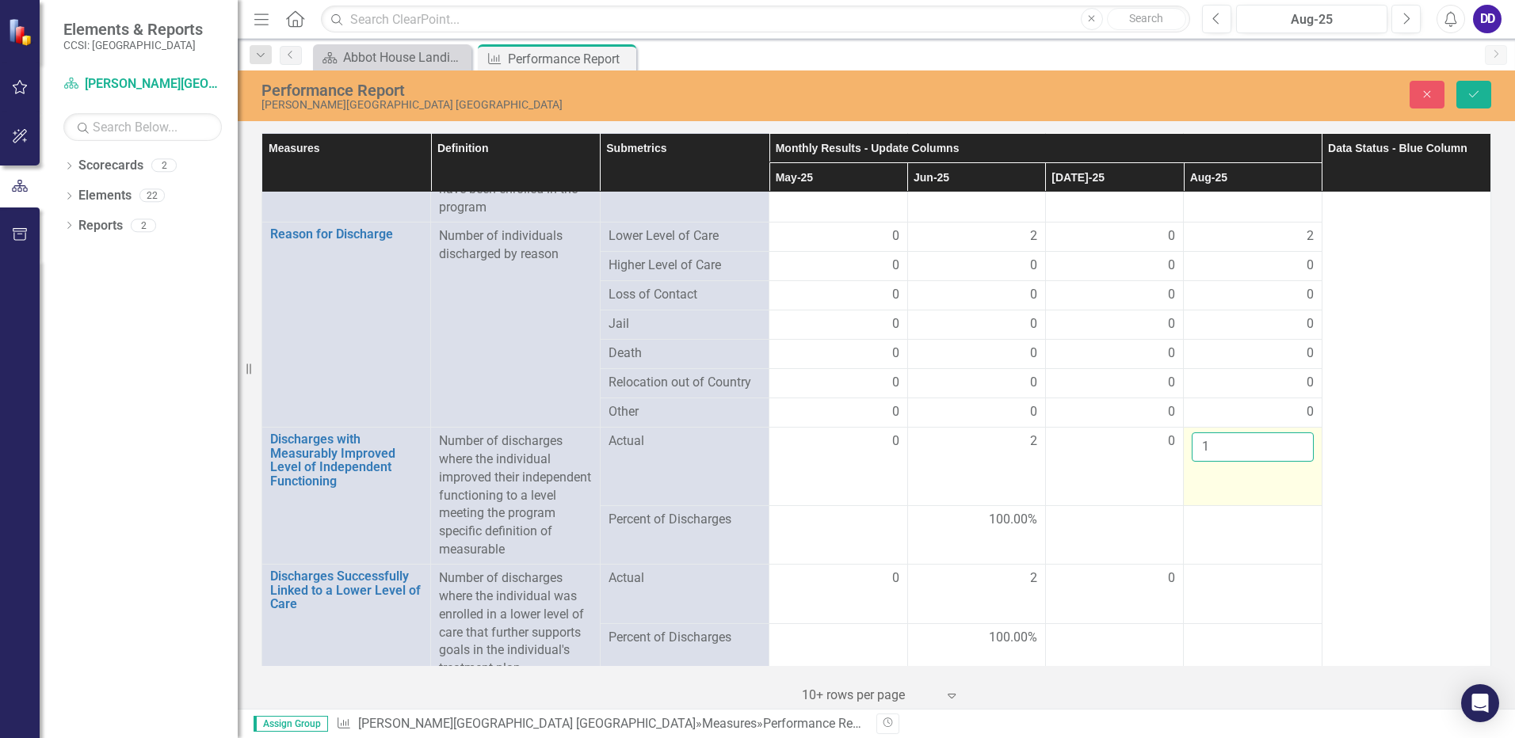
click at [1285, 437] on input "1" at bounding box center [1252, 447] width 121 height 29
type input "0"
click at [1285, 437] on input "0" at bounding box center [1252, 447] width 121 height 29
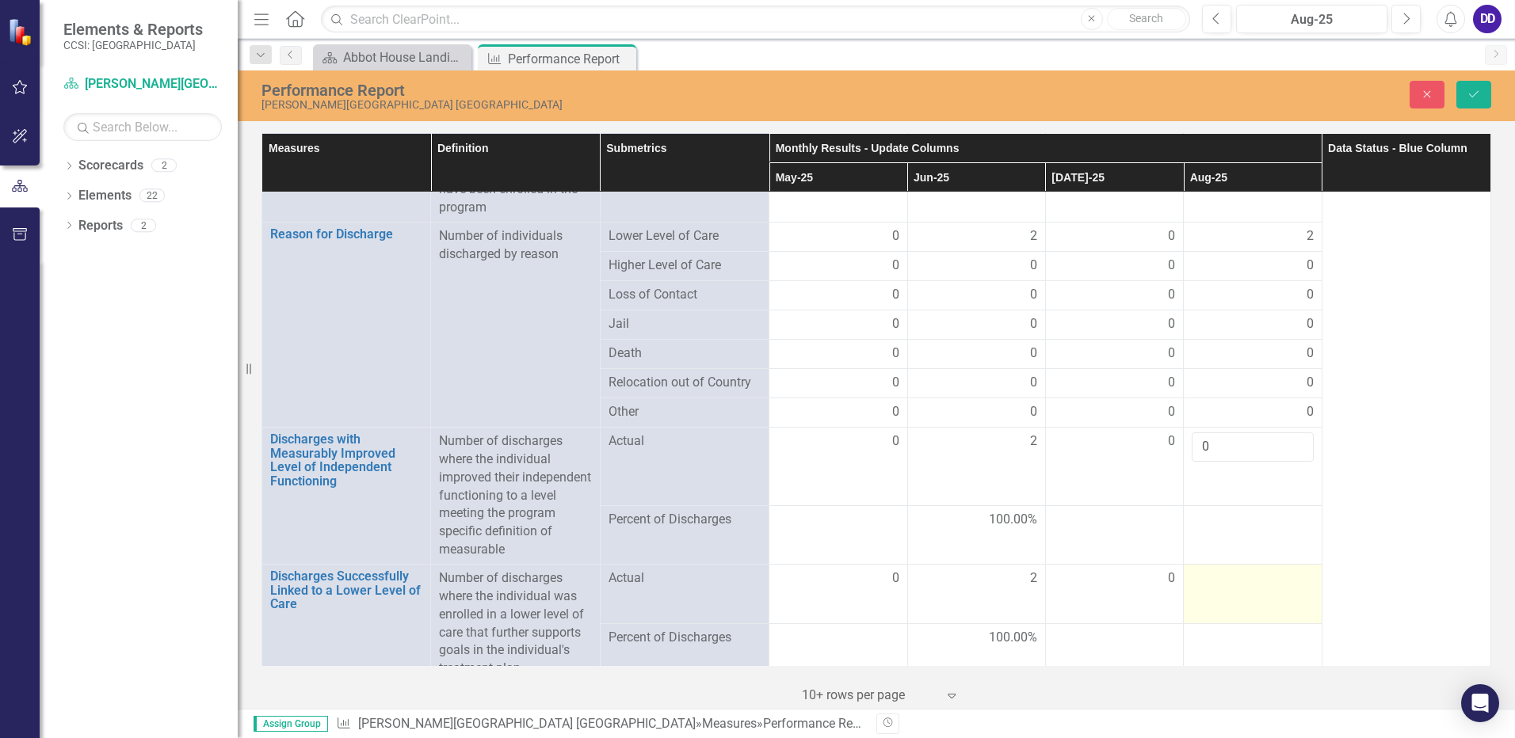
click at [1224, 581] on td at bounding box center [1253, 594] width 138 height 59
drag, startPoint x: 1224, startPoint y: 581, endPoint x: 1288, endPoint y: 563, distance: 65.7
click at [1288, 570] on input "1" at bounding box center [1252, 584] width 121 height 29
type input "2"
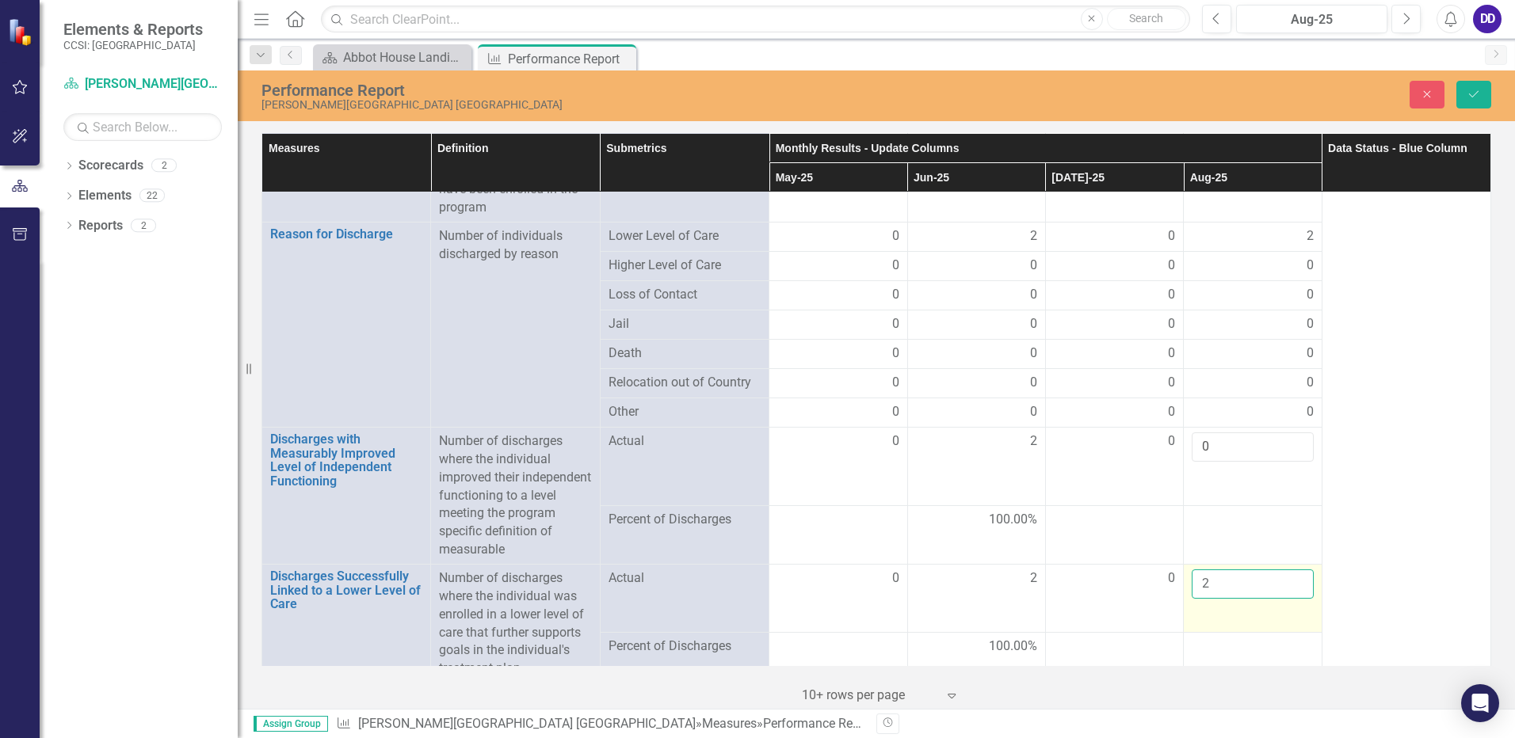
click at [1288, 570] on input "2" at bounding box center [1252, 584] width 121 height 29
click at [1475, 92] on icon "Save" at bounding box center [1474, 94] width 14 height 11
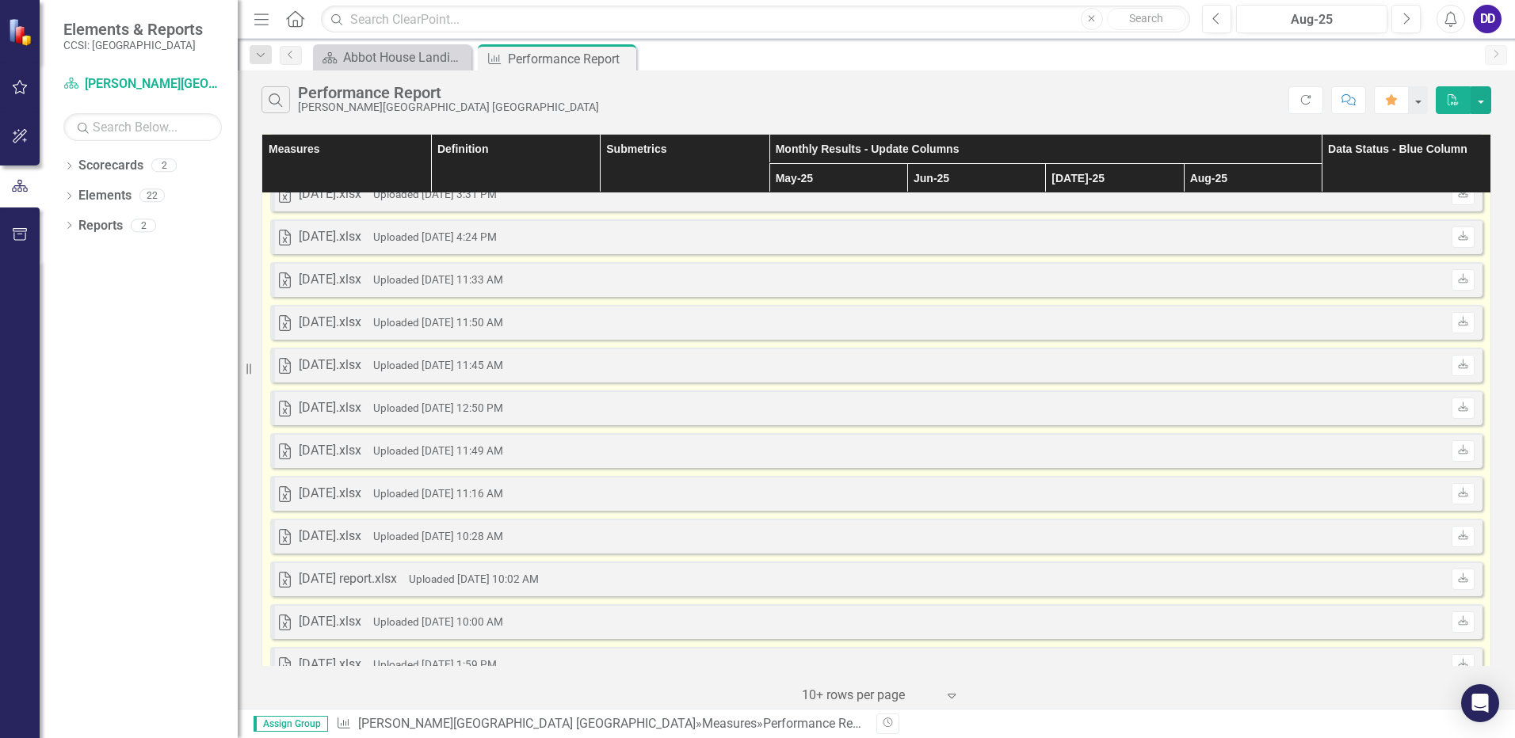
scroll to position [792, 0]
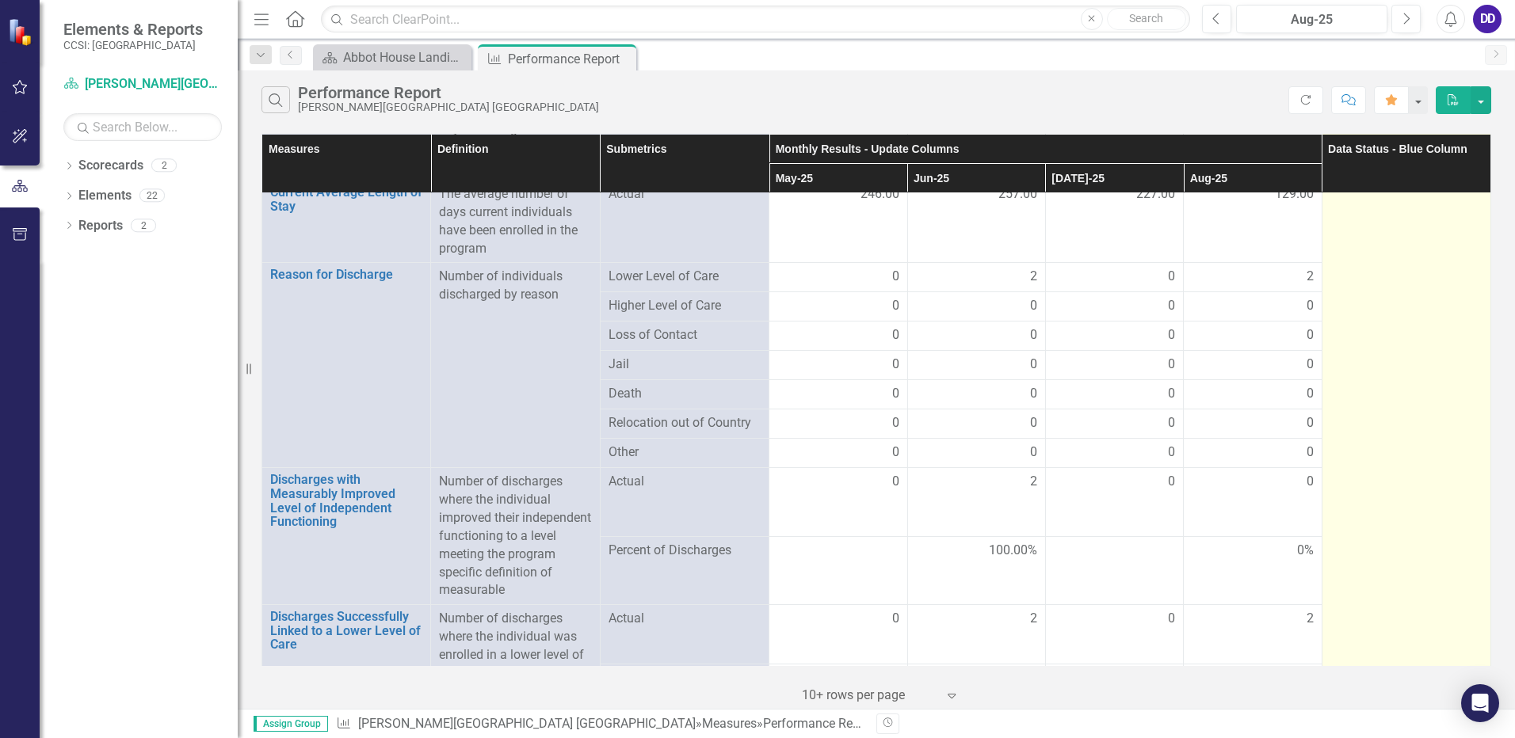
scroll to position [4050, 0]
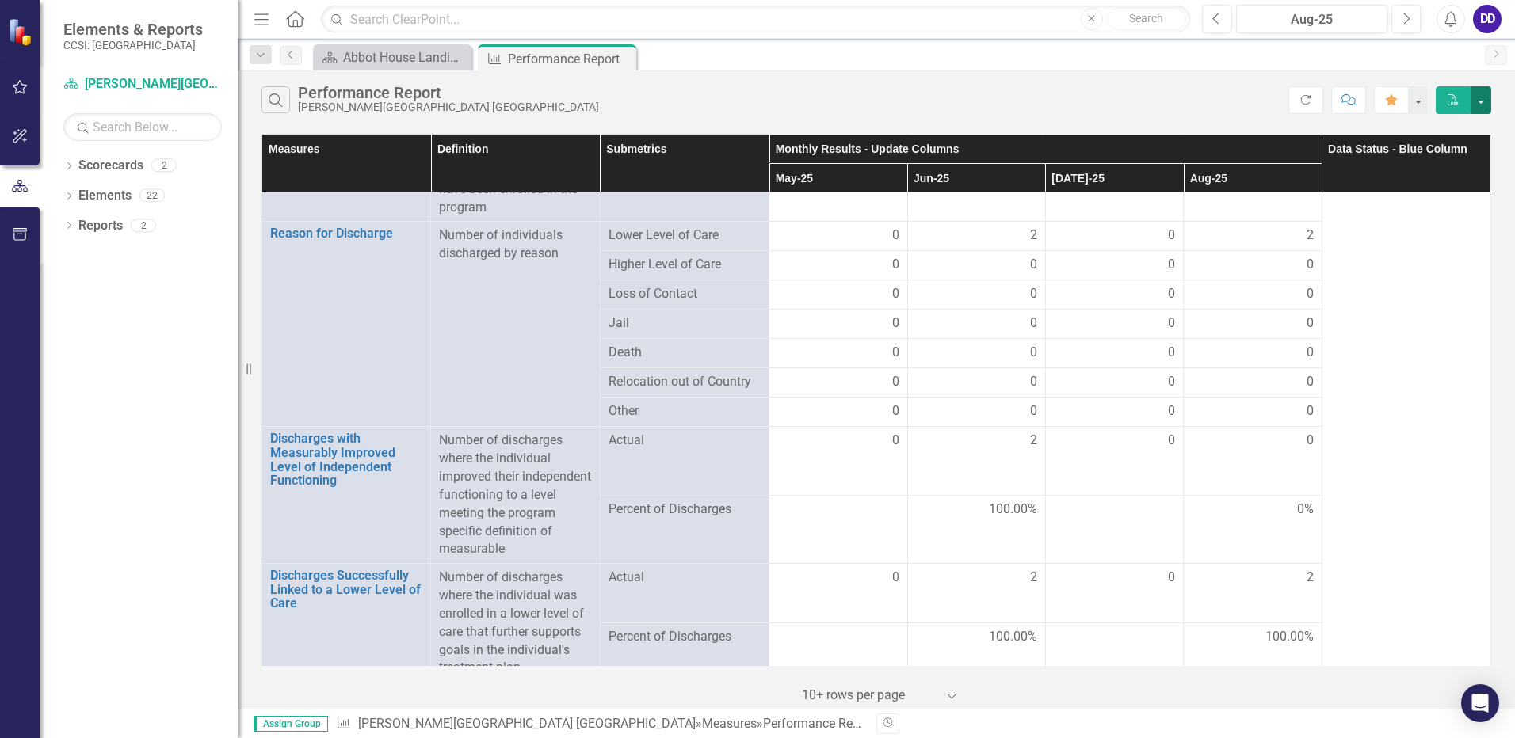
click at [1484, 97] on button "button" at bounding box center [1481, 100] width 21 height 28
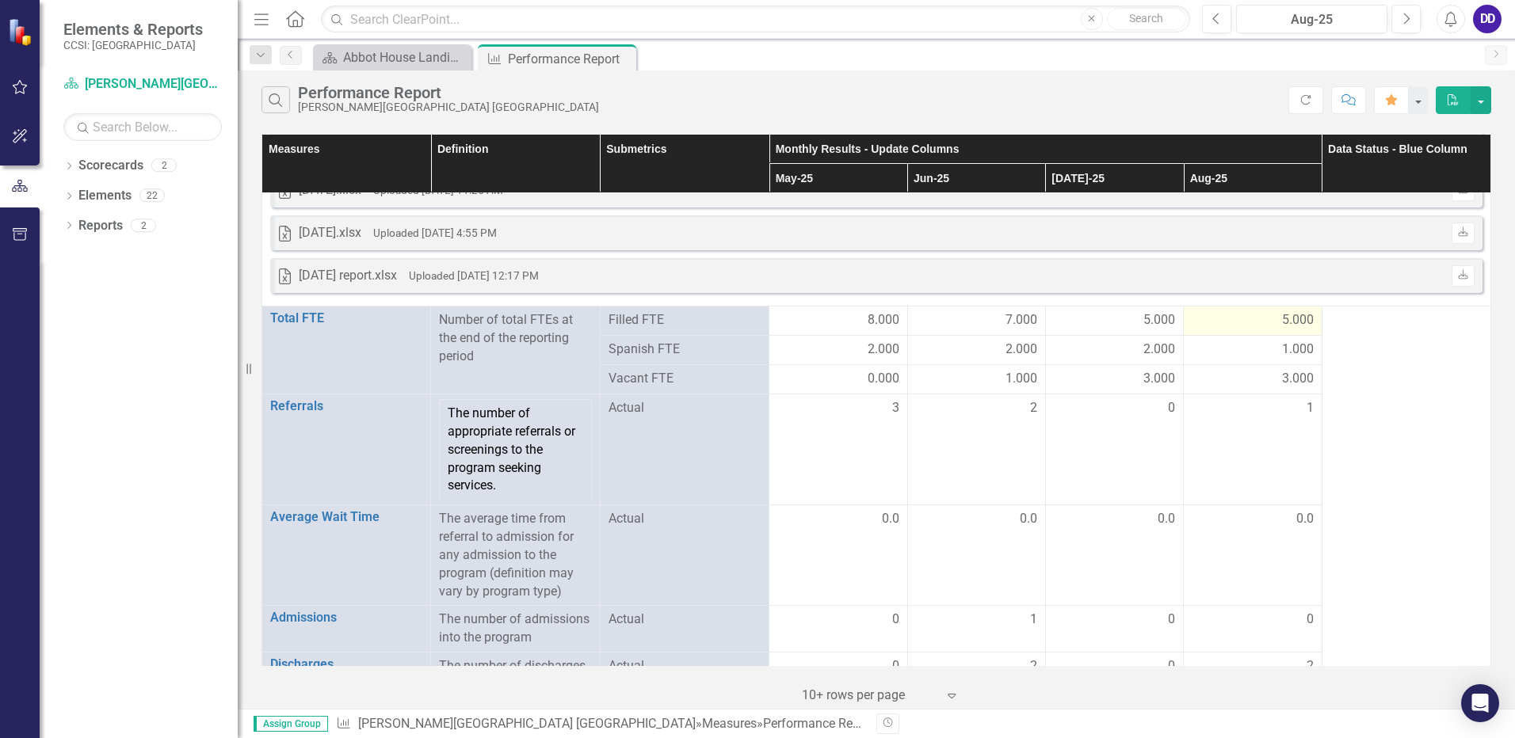
scroll to position [2219, 0]
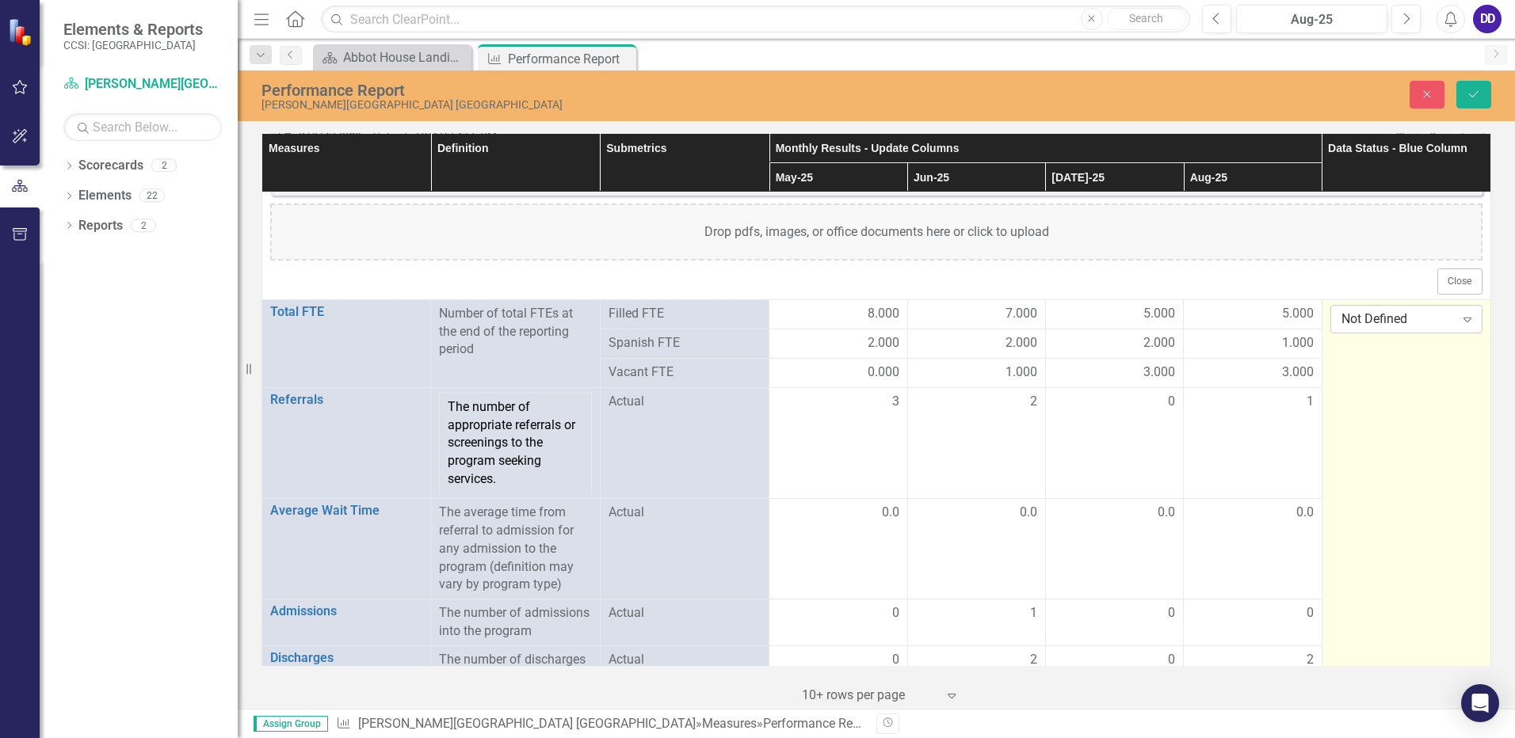
drag, startPoint x: 1367, startPoint y: 242, endPoint x: 1456, endPoint y: 319, distance: 118.0
click at [1460, 319] on icon "Expand" at bounding box center [1468, 319] width 16 height 13
click at [1402, 397] on div "Submitted" at bounding box center [1398, 399] width 125 height 18
click at [1472, 87] on button "Save" at bounding box center [1473, 95] width 35 height 28
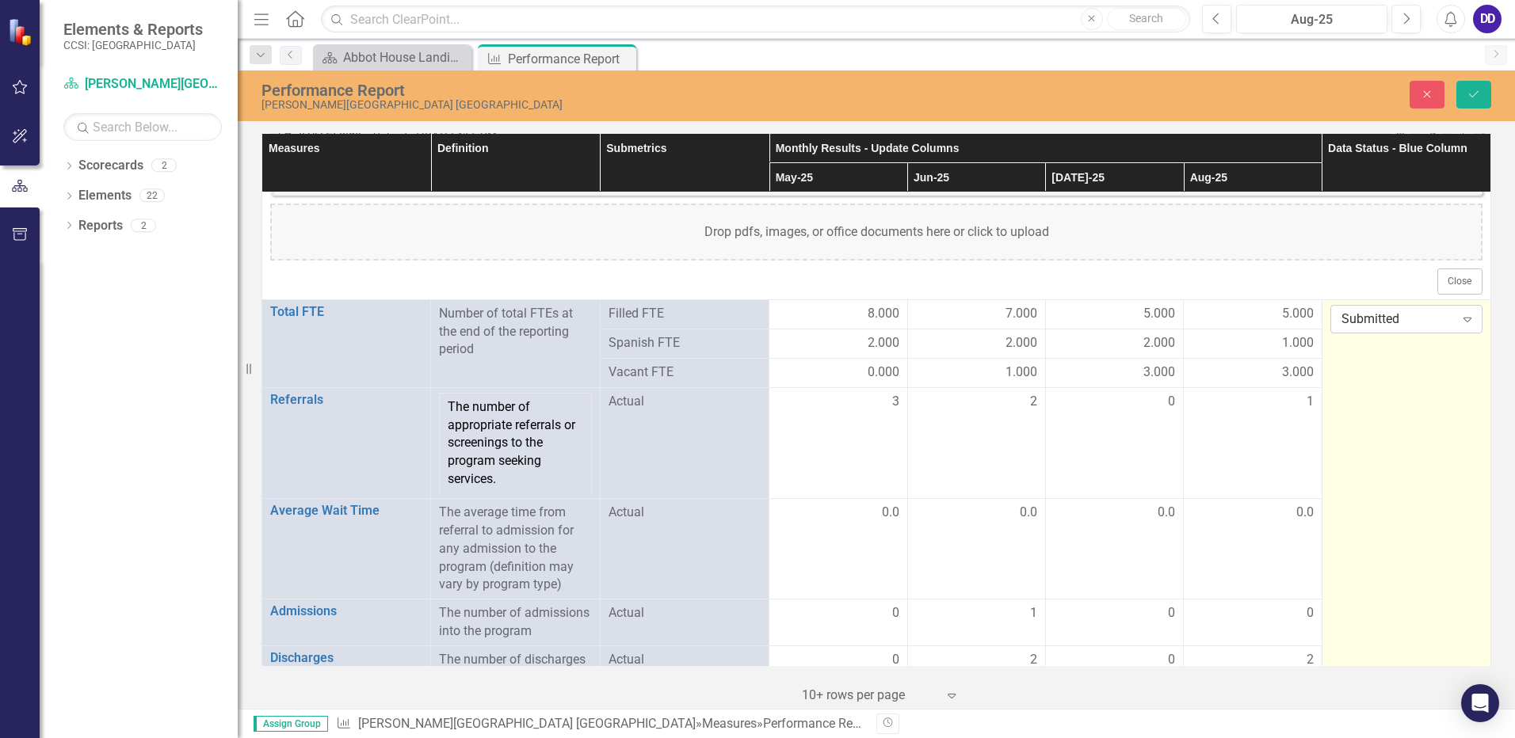
click at [1460, 319] on icon "Expand" at bounding box center [1468, 319] width 16 height 13
click at [1383, 396] on div "Submitted" at bounding box center [1398, 399] width 125 height 18
click at [1471, 87] on button "Save" at bounding box center [1473, 95] width 35 height 28
